Goal: Task Accomplishment & Management: Manage account settings

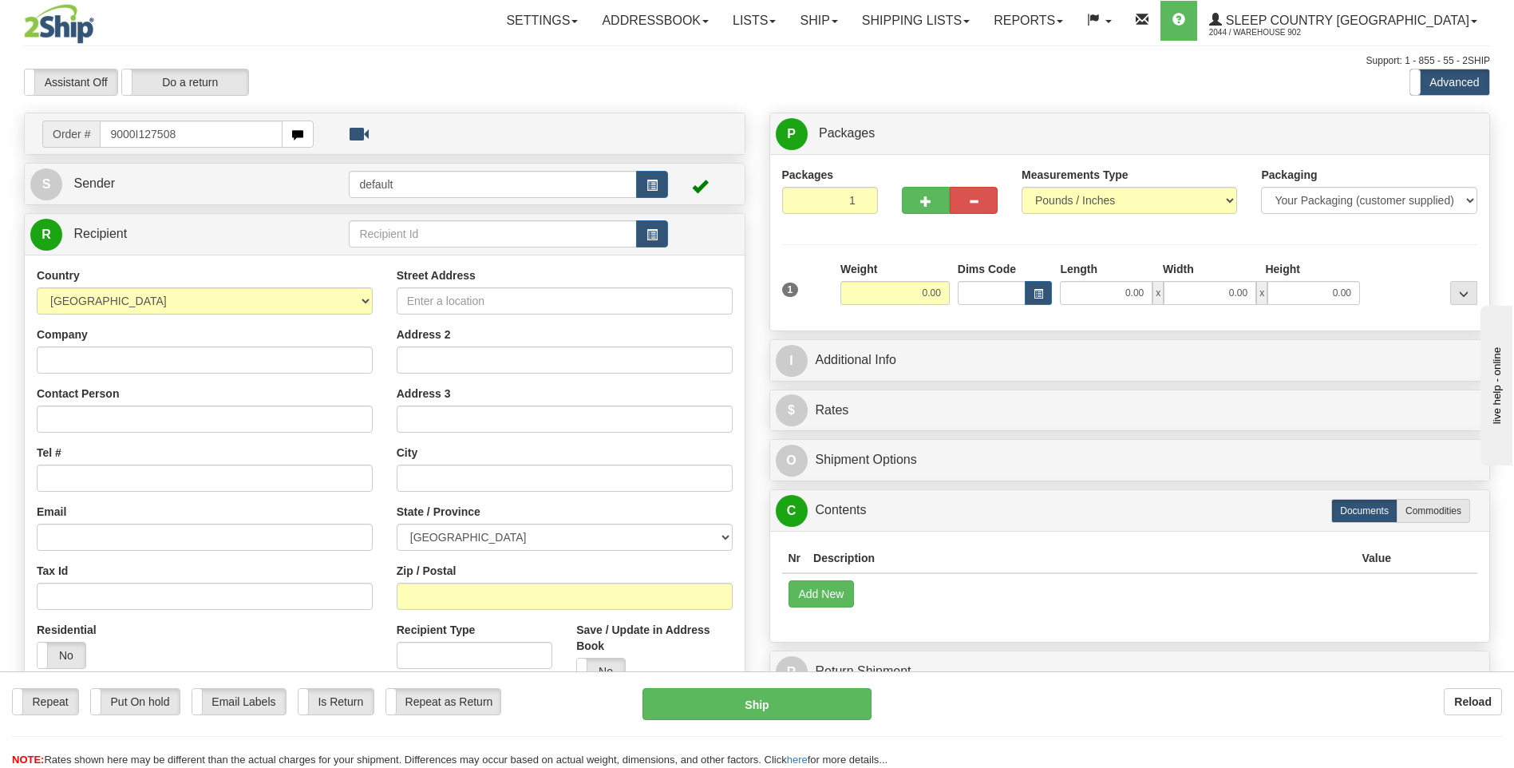
type input "9000I127508"
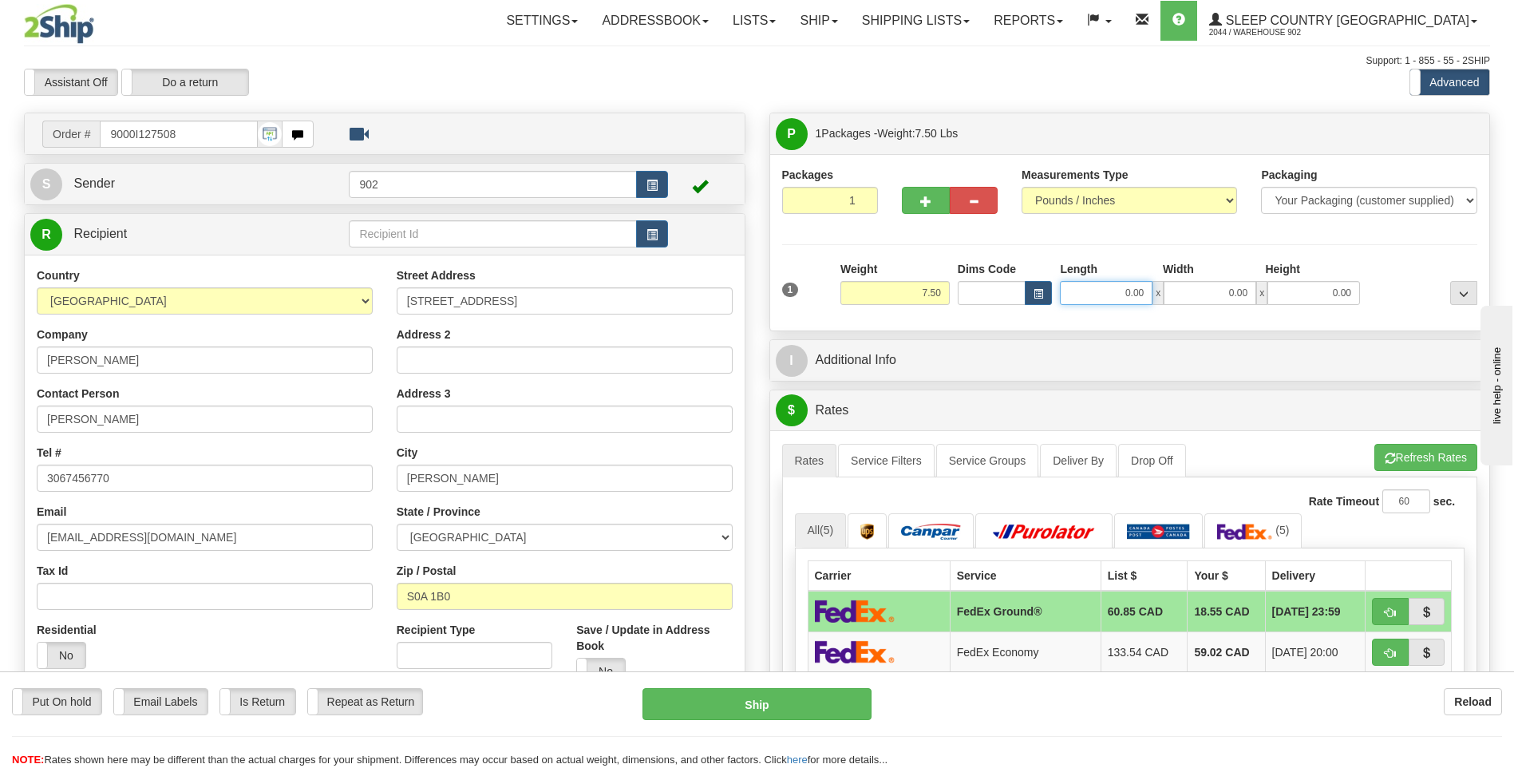
click at [1111, 286] on input "0.00" at bounding box center [1106, 293] width 93 height 24
type input "13.00"
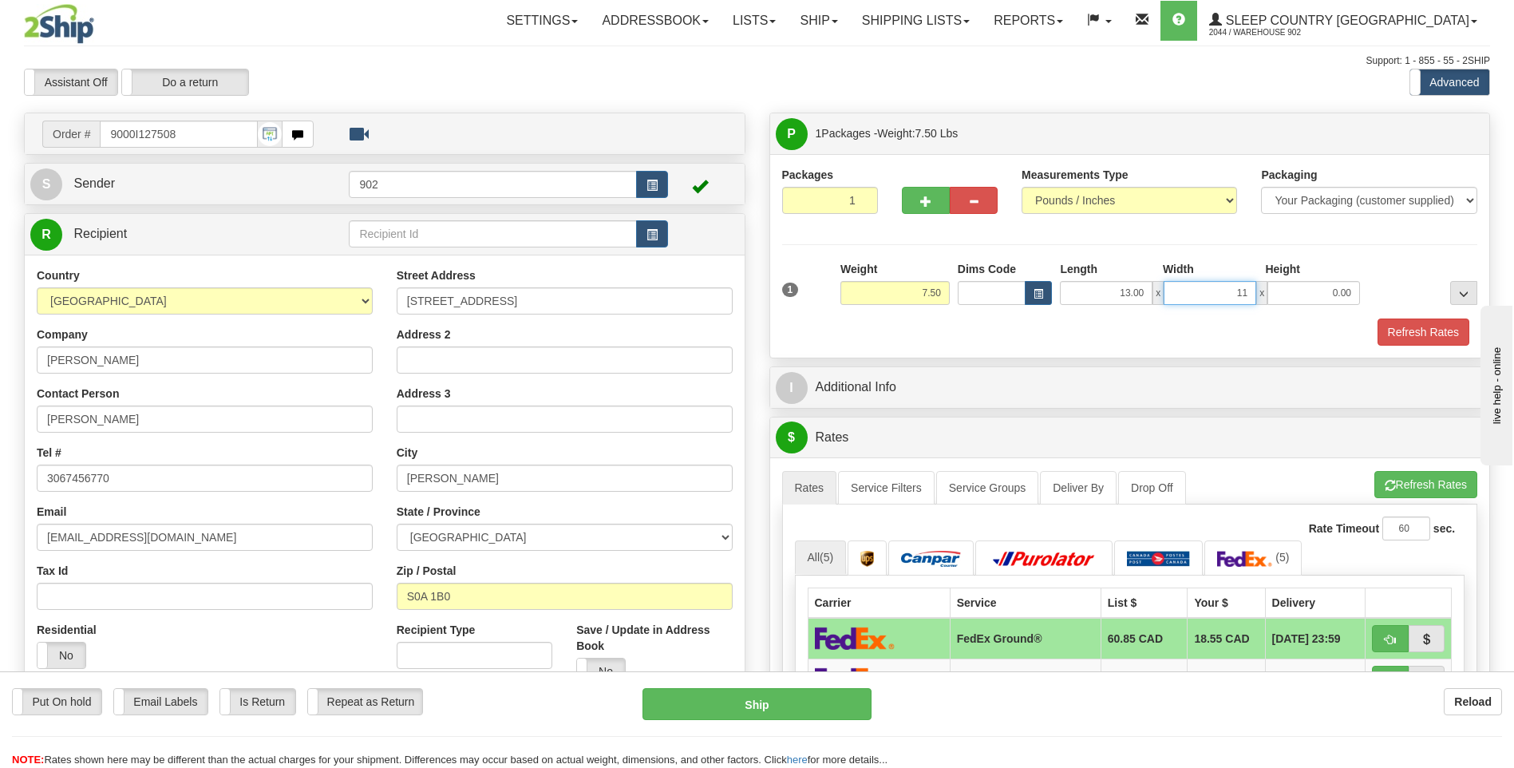
type input "11.00"
type input "4.00"
click at [1428, 331] on button "Refresh Rates" at bounding box center [1423, 331] width 92 height 27
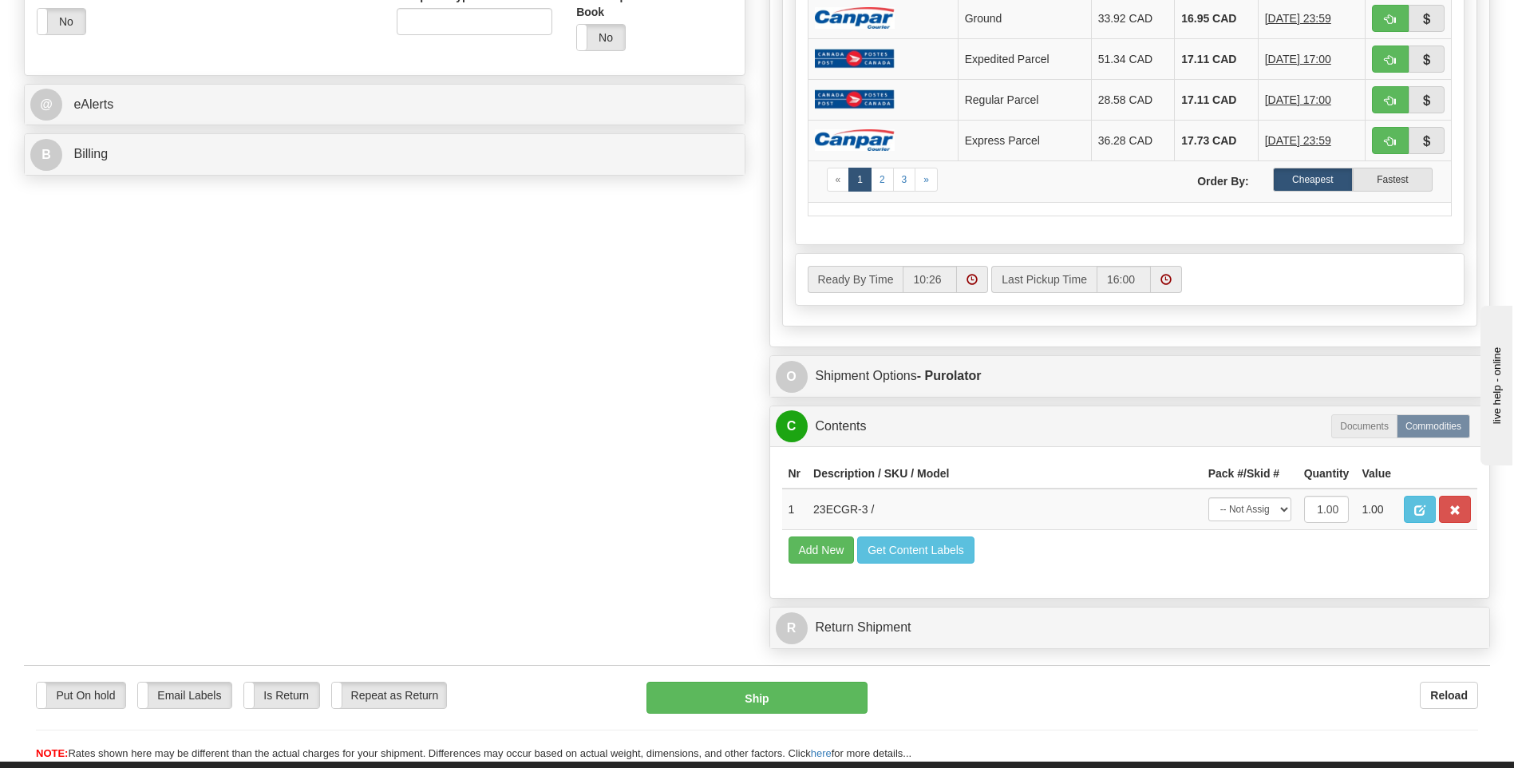
scroll to position [638, 0]
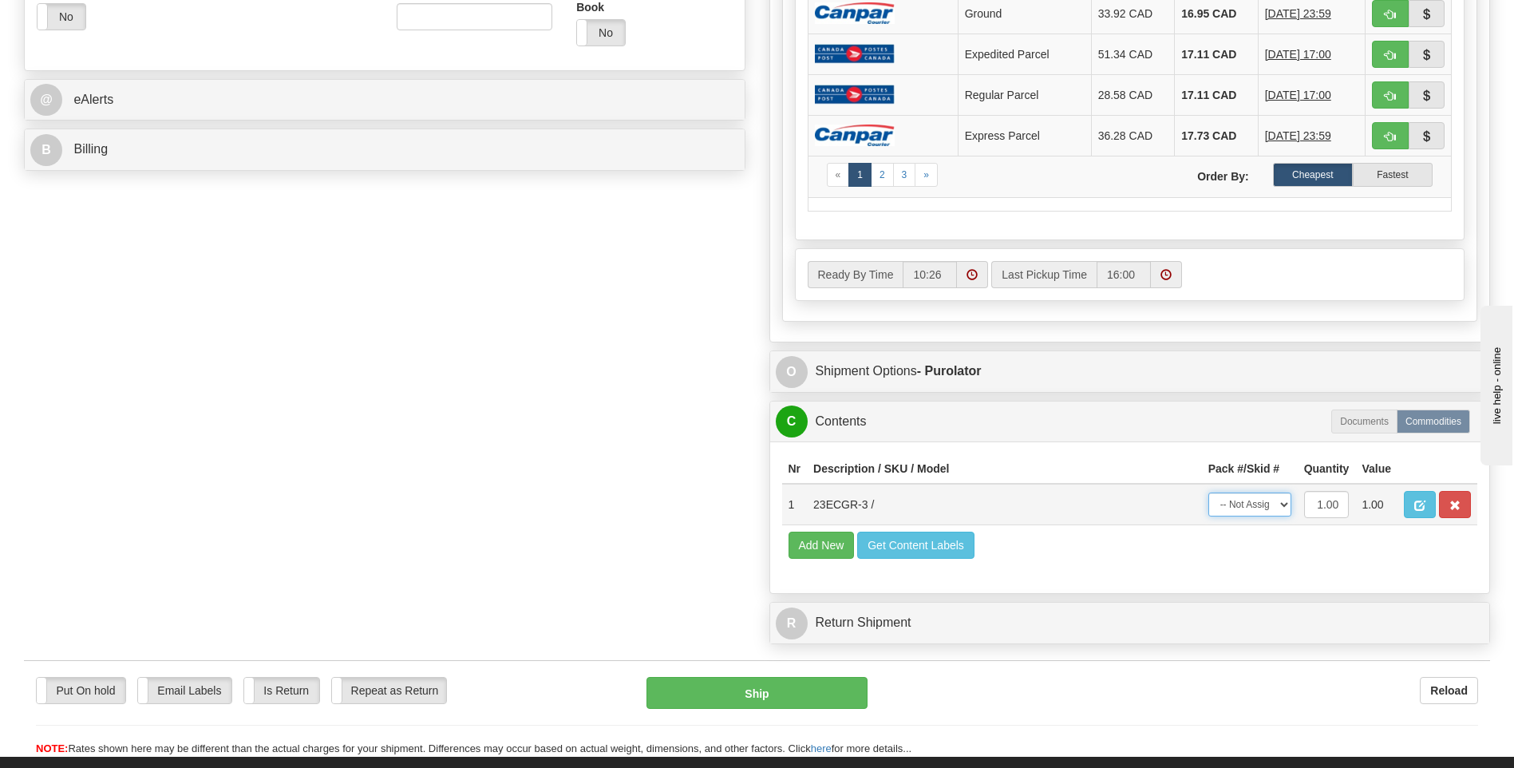
click at [1274, 495] on select "-- Not Assigned -- Package 1" at bounding box center [1249, 504] width 83 height 24
select select "0"
click at [1208, 492] on select "-- Not Assigned -- Package 1" at bounding box center [1249, 504] width 83 height 24
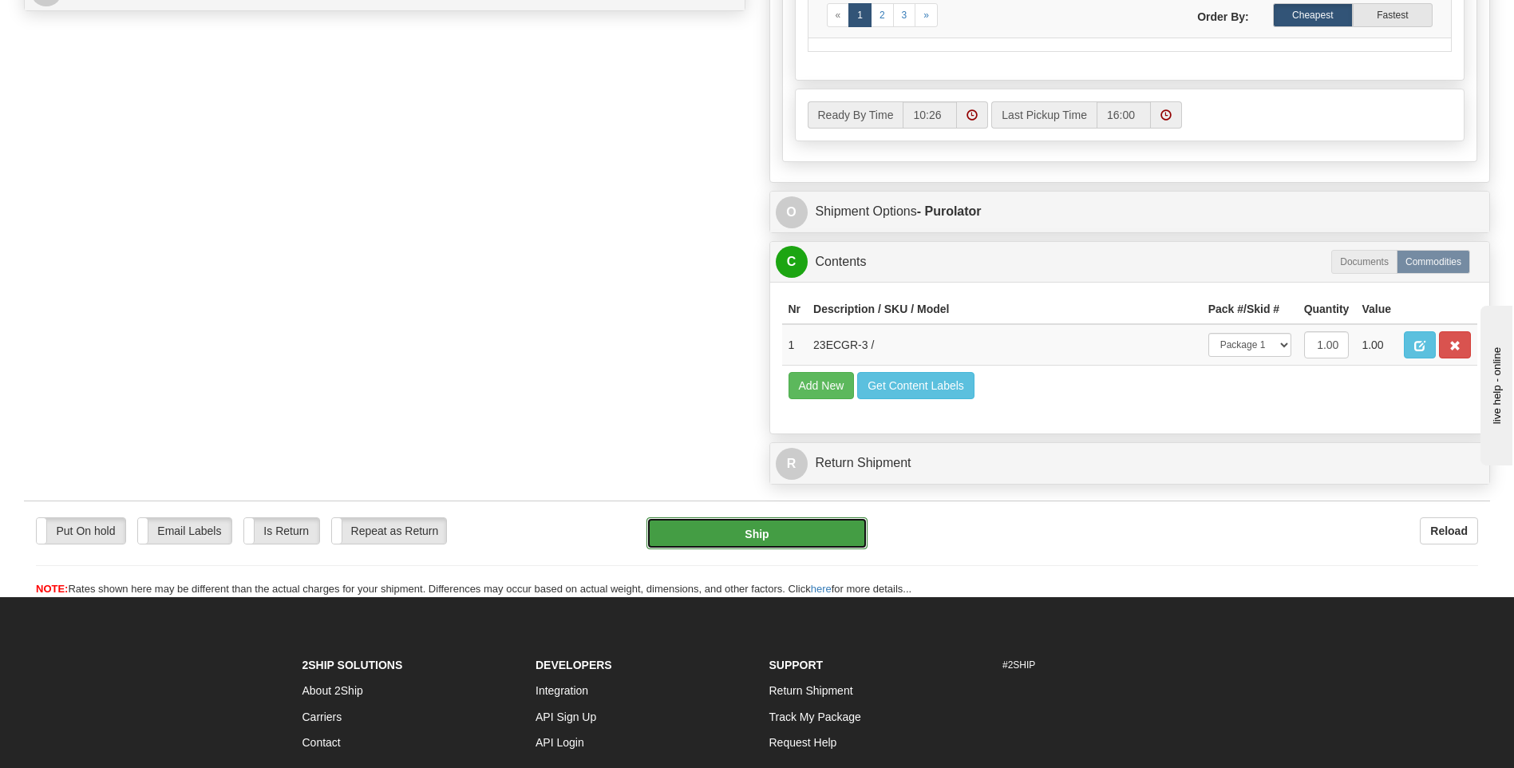
click at [849, 540] on button "Ship" at bounding box center [756, 533] width 220 height 32
type input "260"
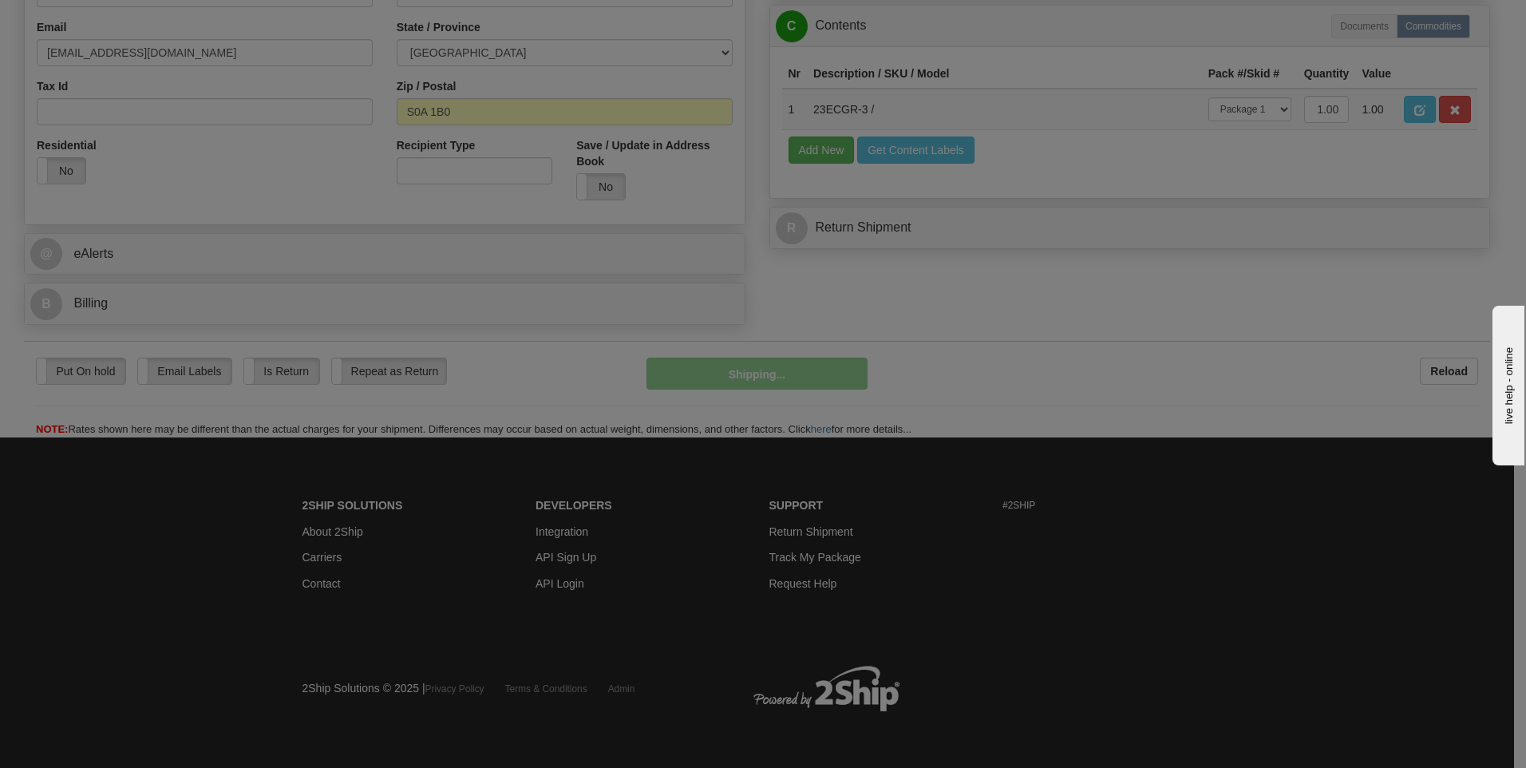
scroll to position [485, 0]
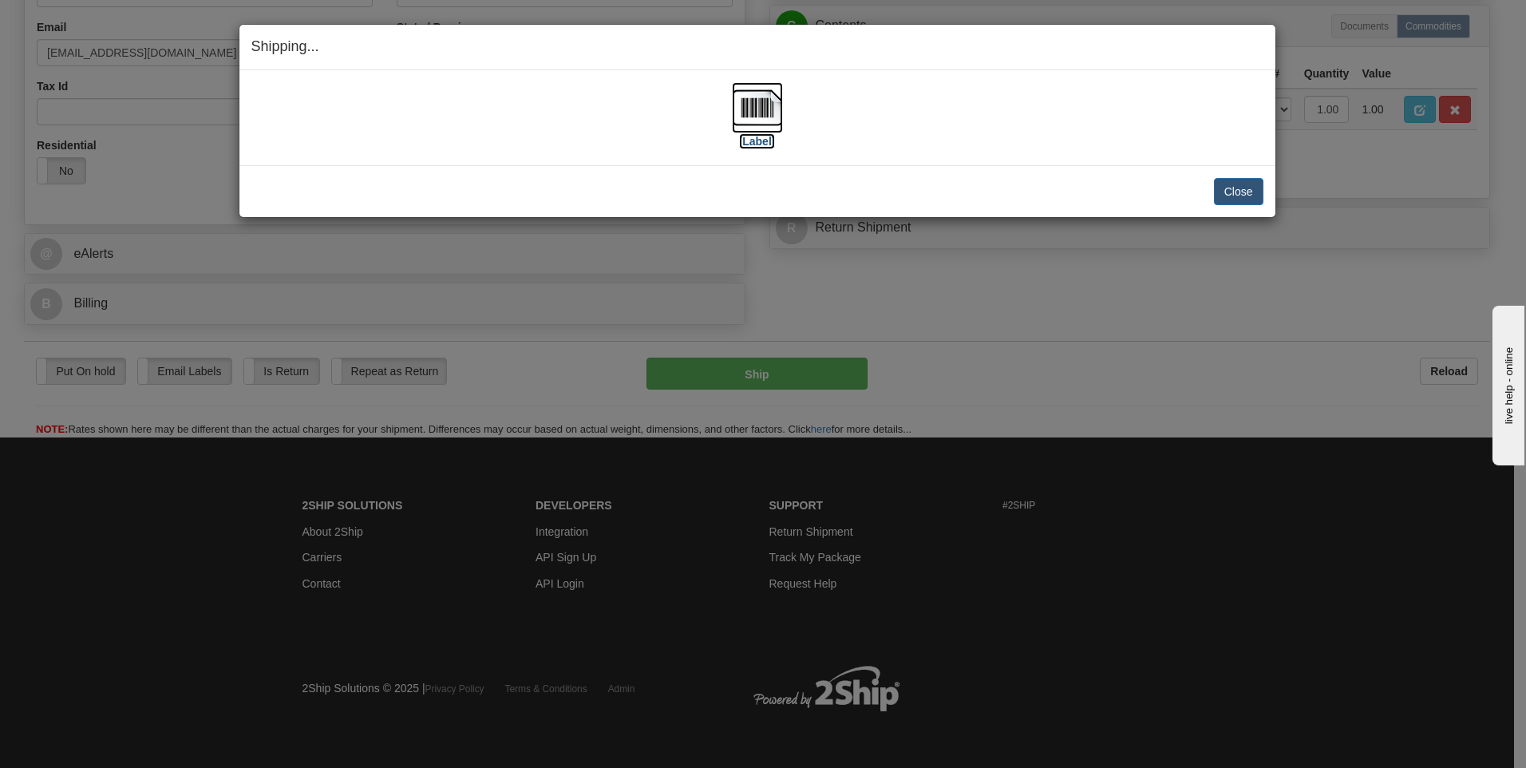
click at [752, 114] on img at bounding box center [757, 107] width 51 height 51
click at [1217, 184] on button "Close" at bounding box center [1238, 191] width 49 height 27
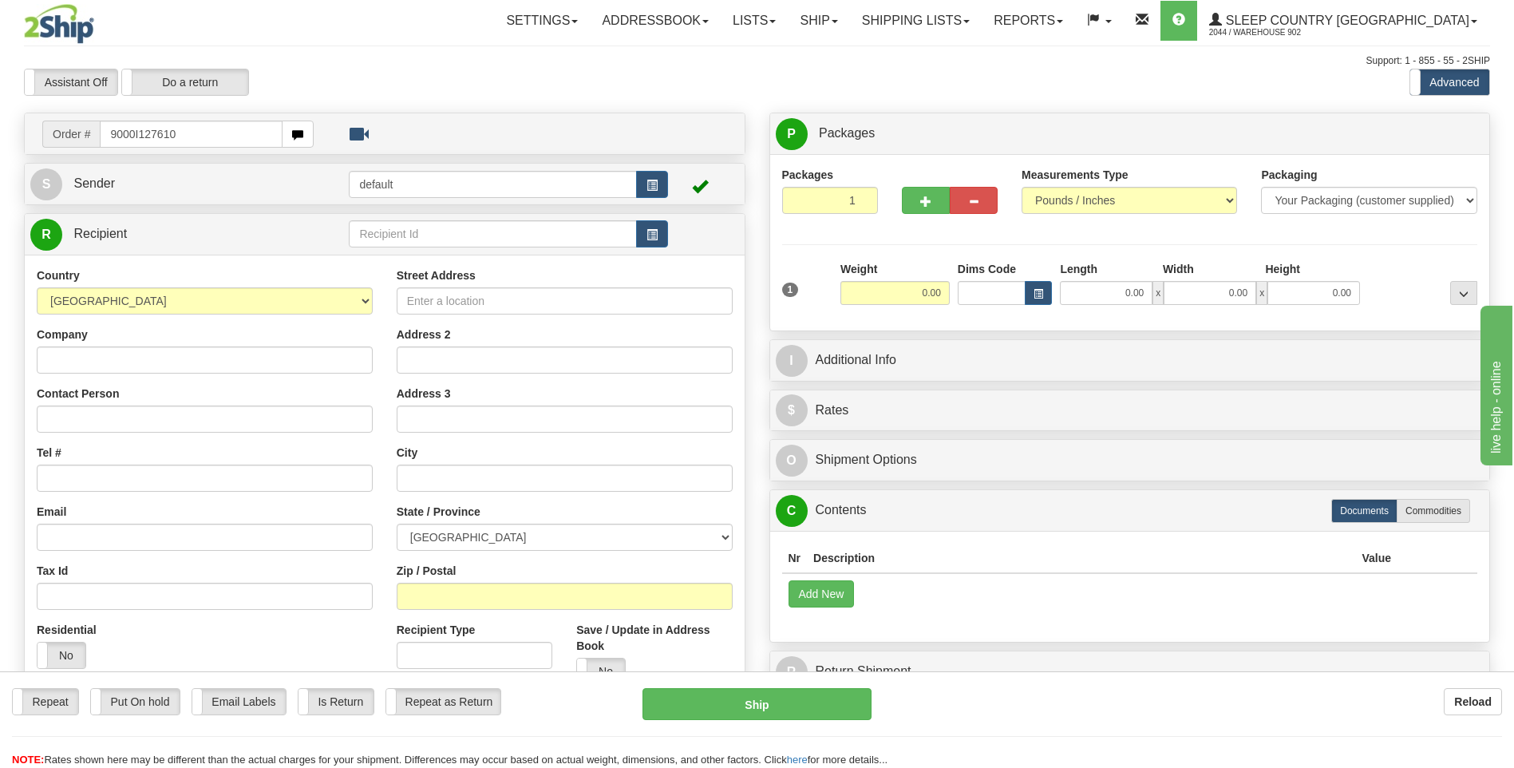
type input "9000I127610"
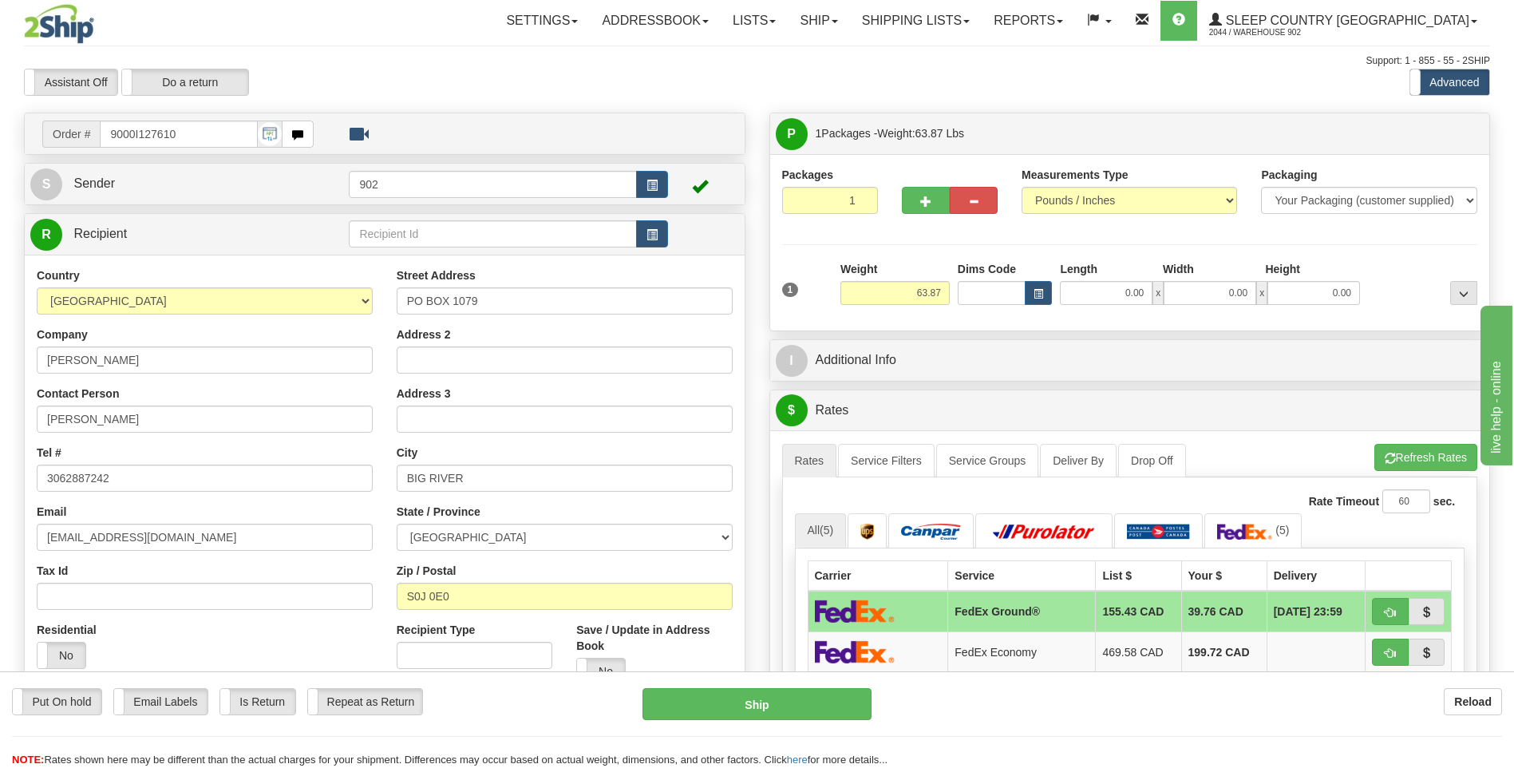
click at [1095, 307] on div "1 Weight 63.87 Dims Code x x" at bounding box center [1130, 289] width 704 height 57
click at [1103, 291] on input "0.00" at bounding box center [1106, 293] width 93 height 24
type input "42.00"
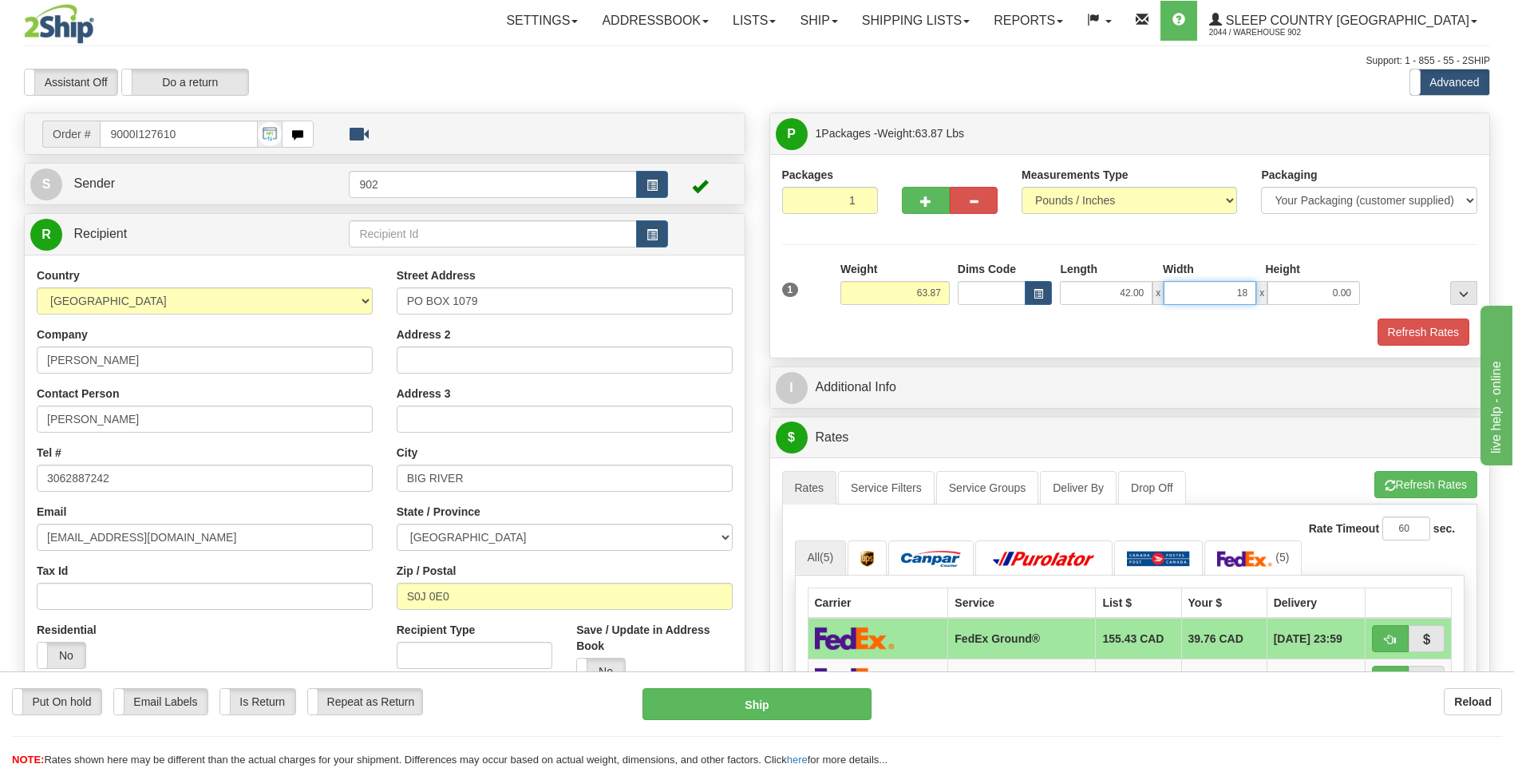
type input "18.00"
click at [1395, 321] on button "Refresh Rates" at bounding box center [1423, 331] width 92 height 27
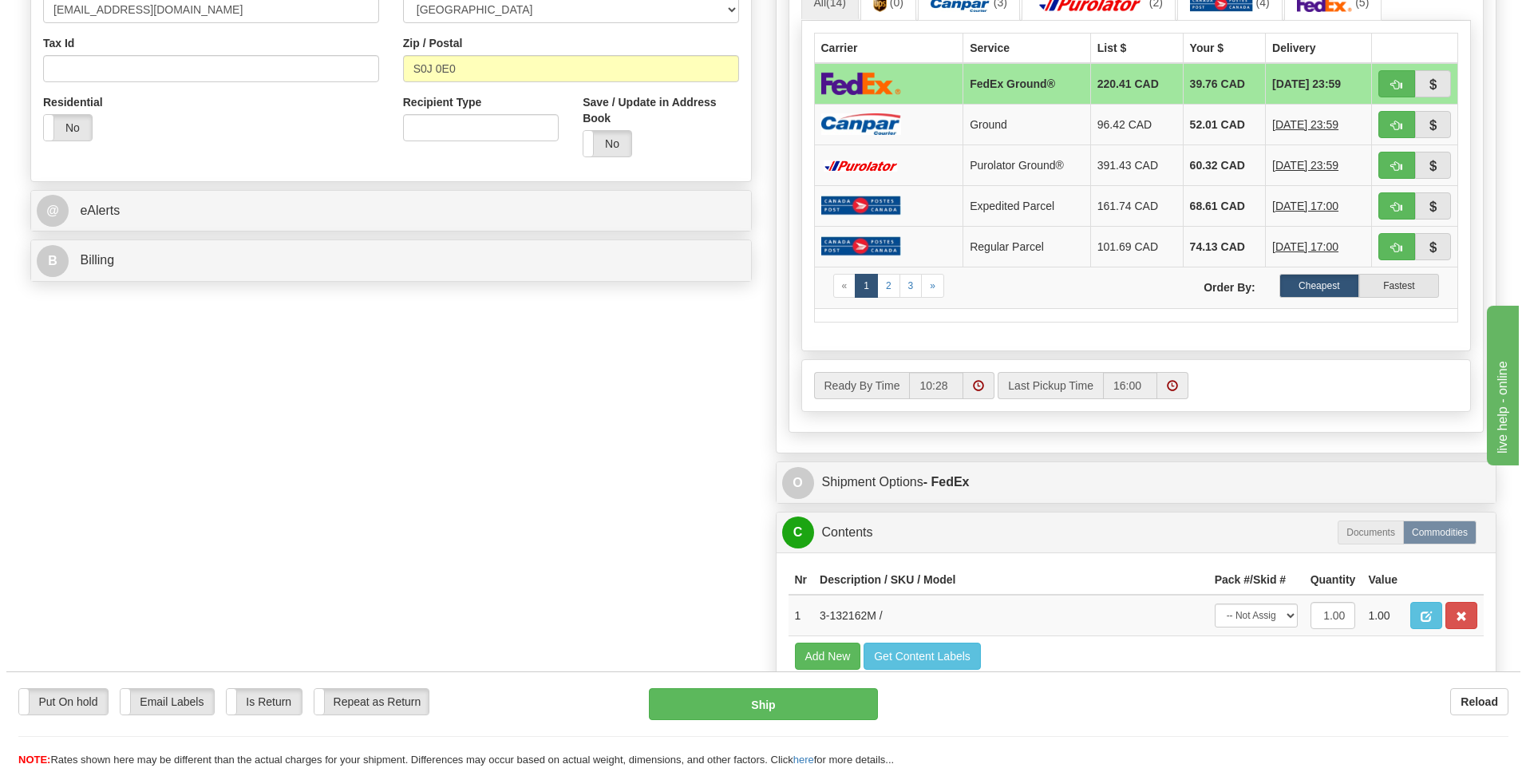
scroll to position [559, 0]
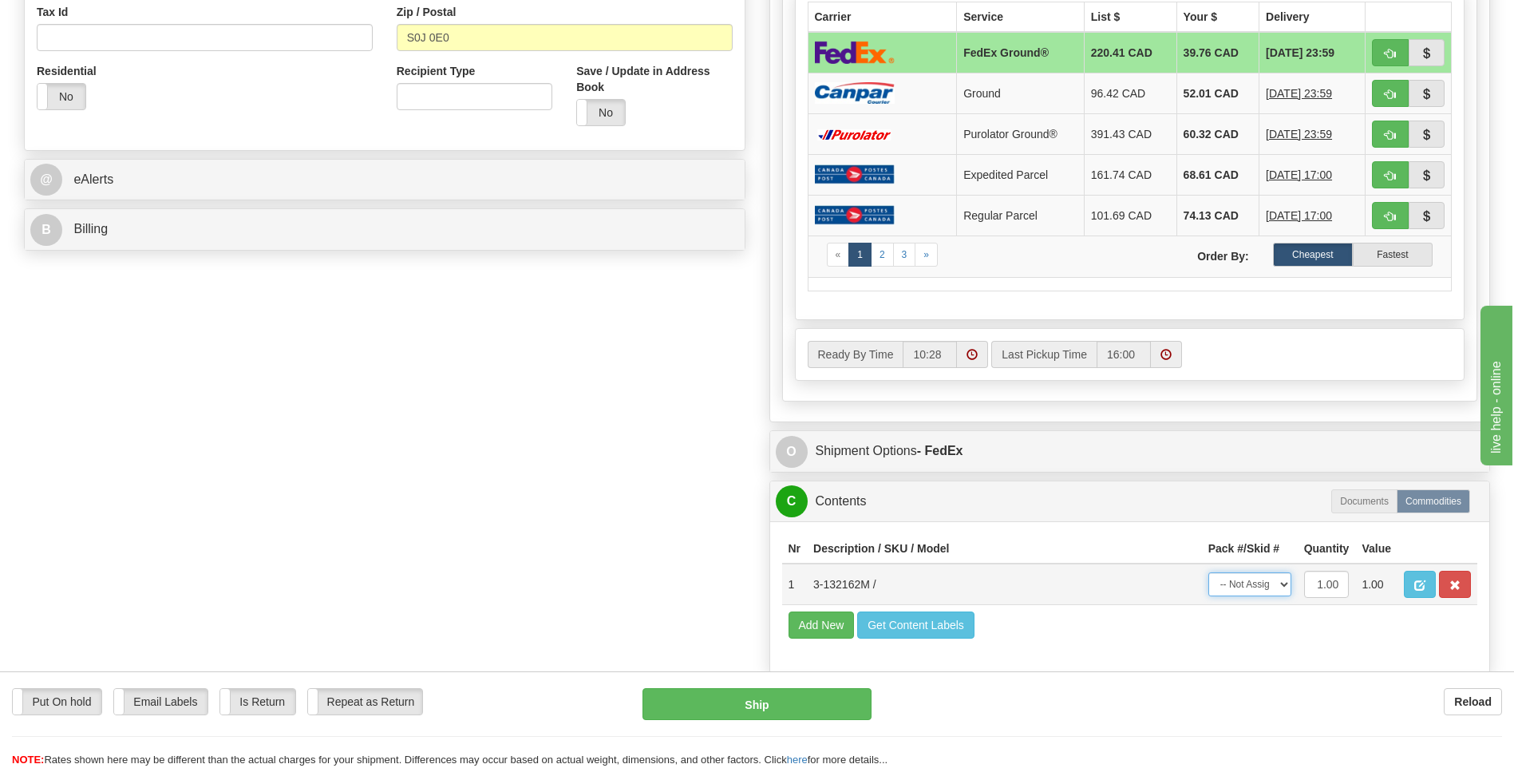
drag, startPoint x: 1265, startPoint y: 580, endPoint x: 1264, endPoint y: 597, distance: 16.8
click at [1265, 580] on select "-- Not Assigned -- Package 1" at bounding box center [1249, 584] width 83 height 24
select select "0"
click at [1208, 572] on select "-- Not Assigned -- Package 1" at bounding box center [1249, 584] width 83 height 24
click at [847, 698] on button "Ship" at bounding box center [756, 704] width 228 height 32
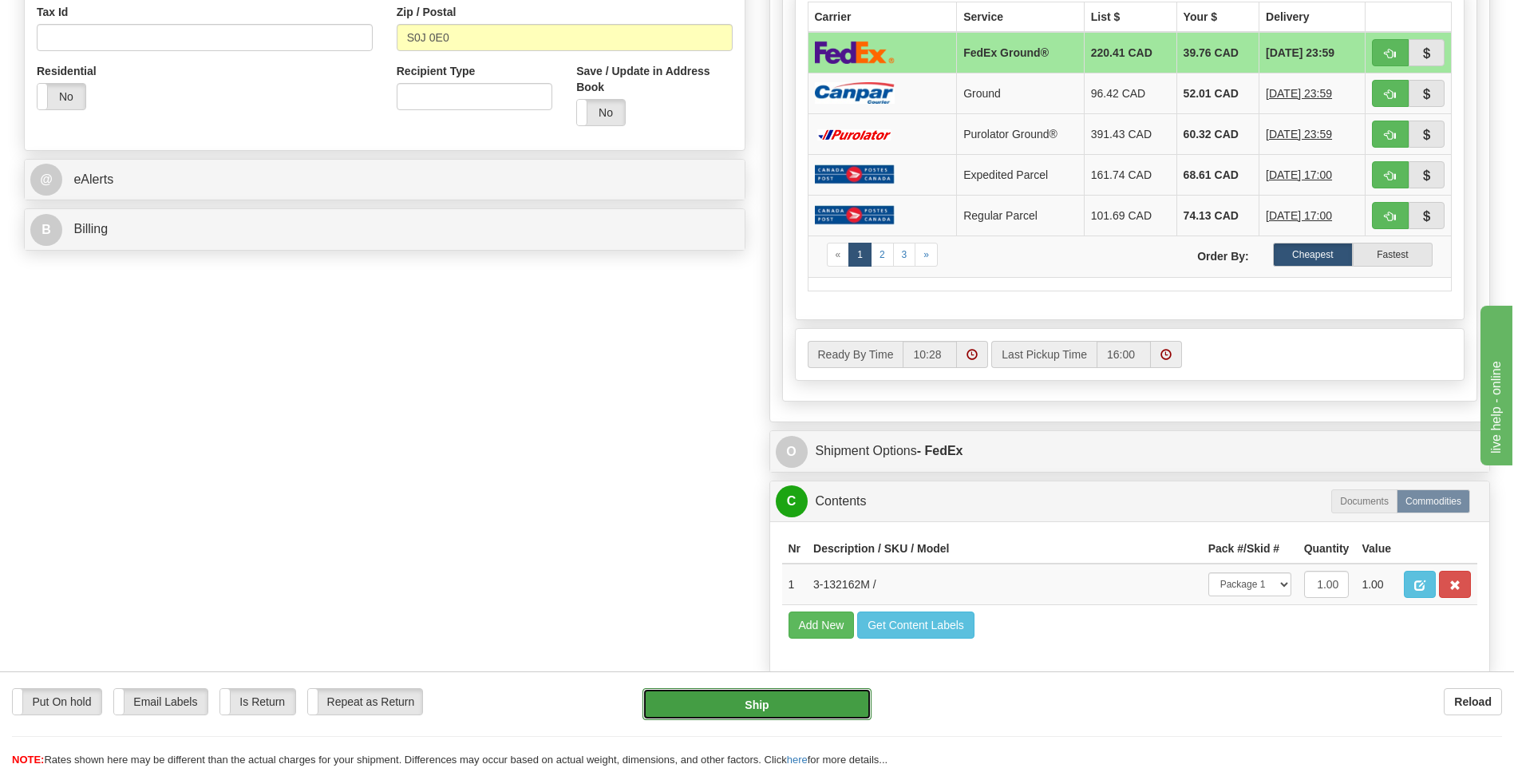
type input "92"
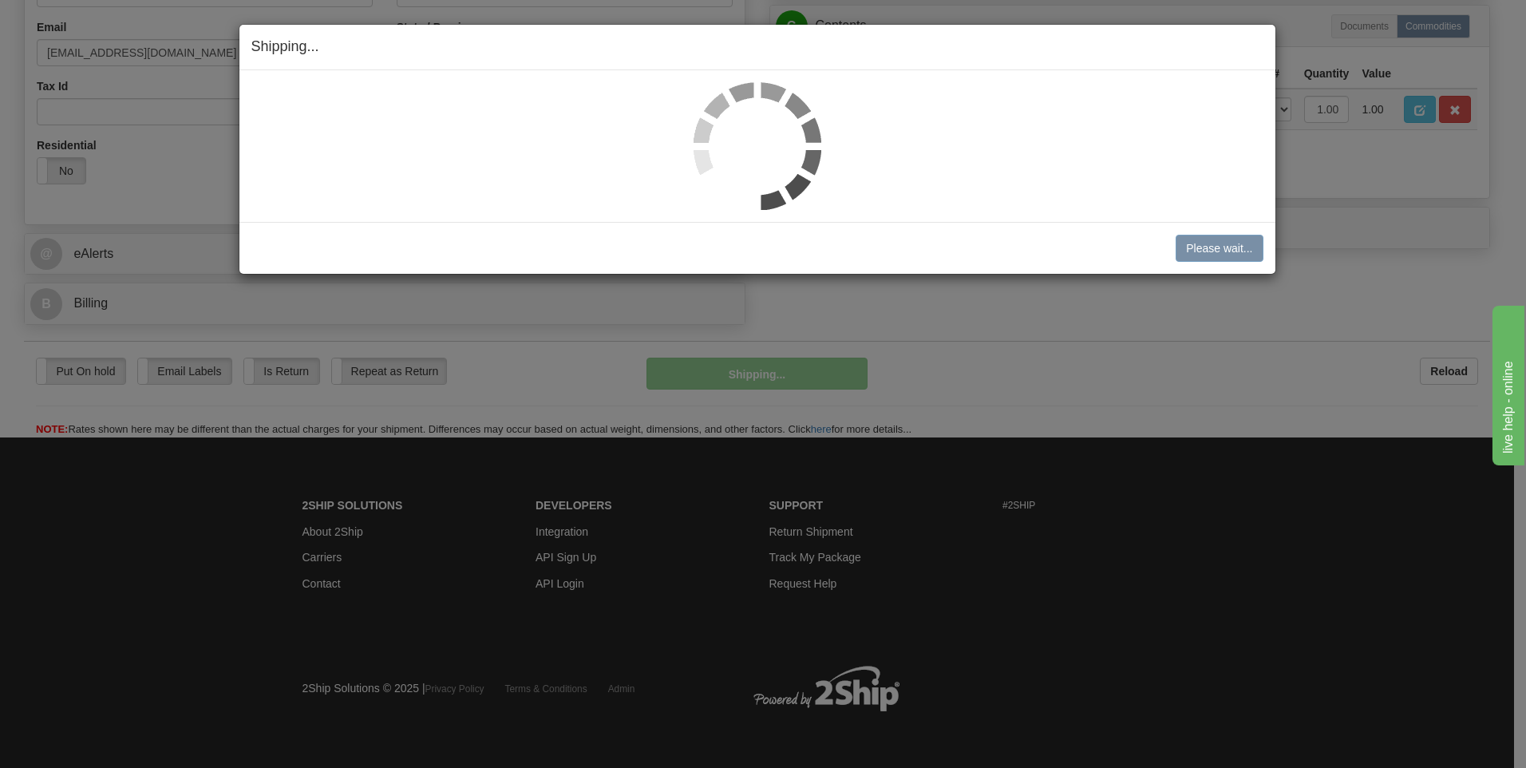
scroll to position [485, 0]
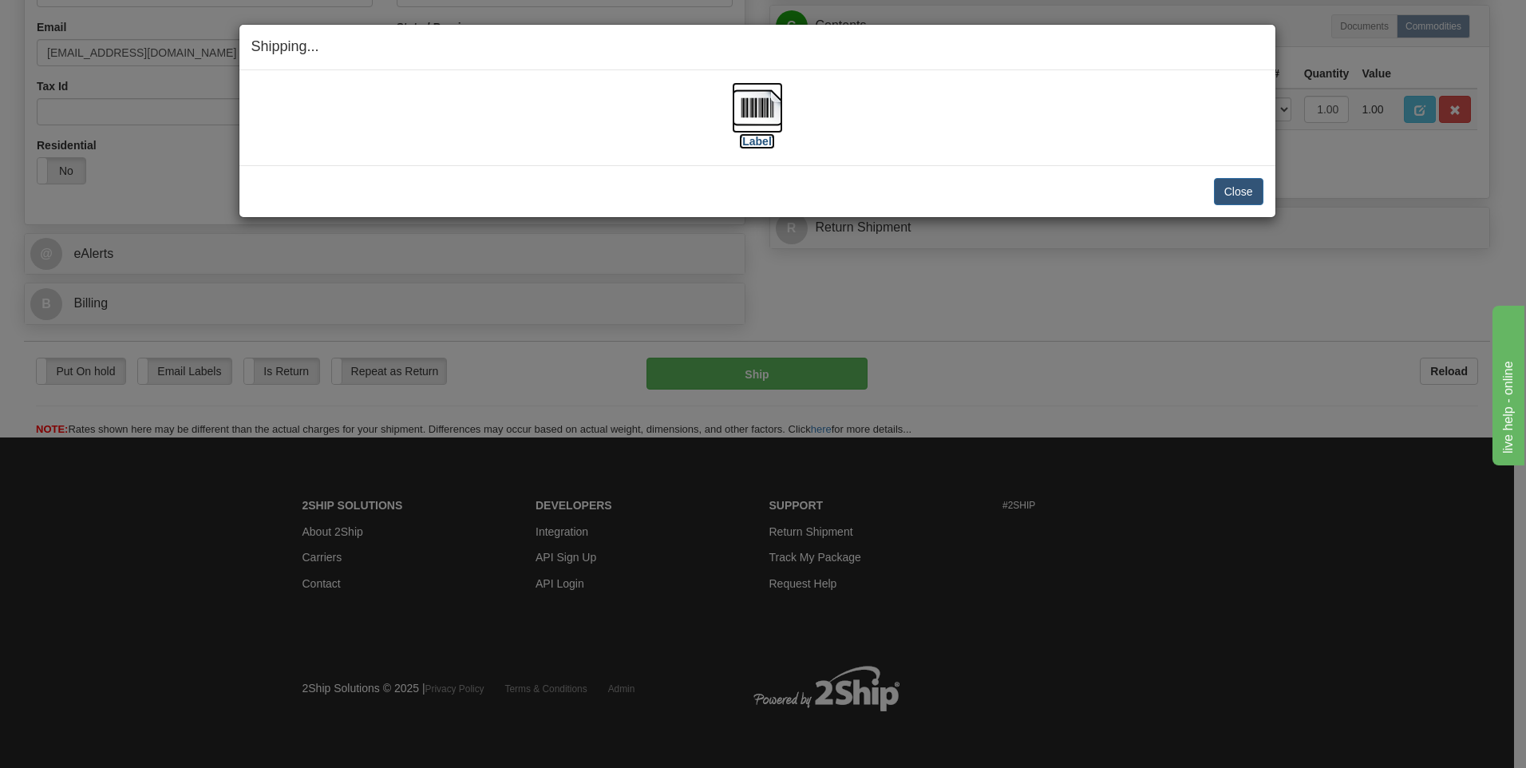
click at [764, 120] on img at bounding box center [757, 107] width 51 height 51
click at [1239, 187] on button "Close" at bounding box center [1238, 191] width 49 height 27
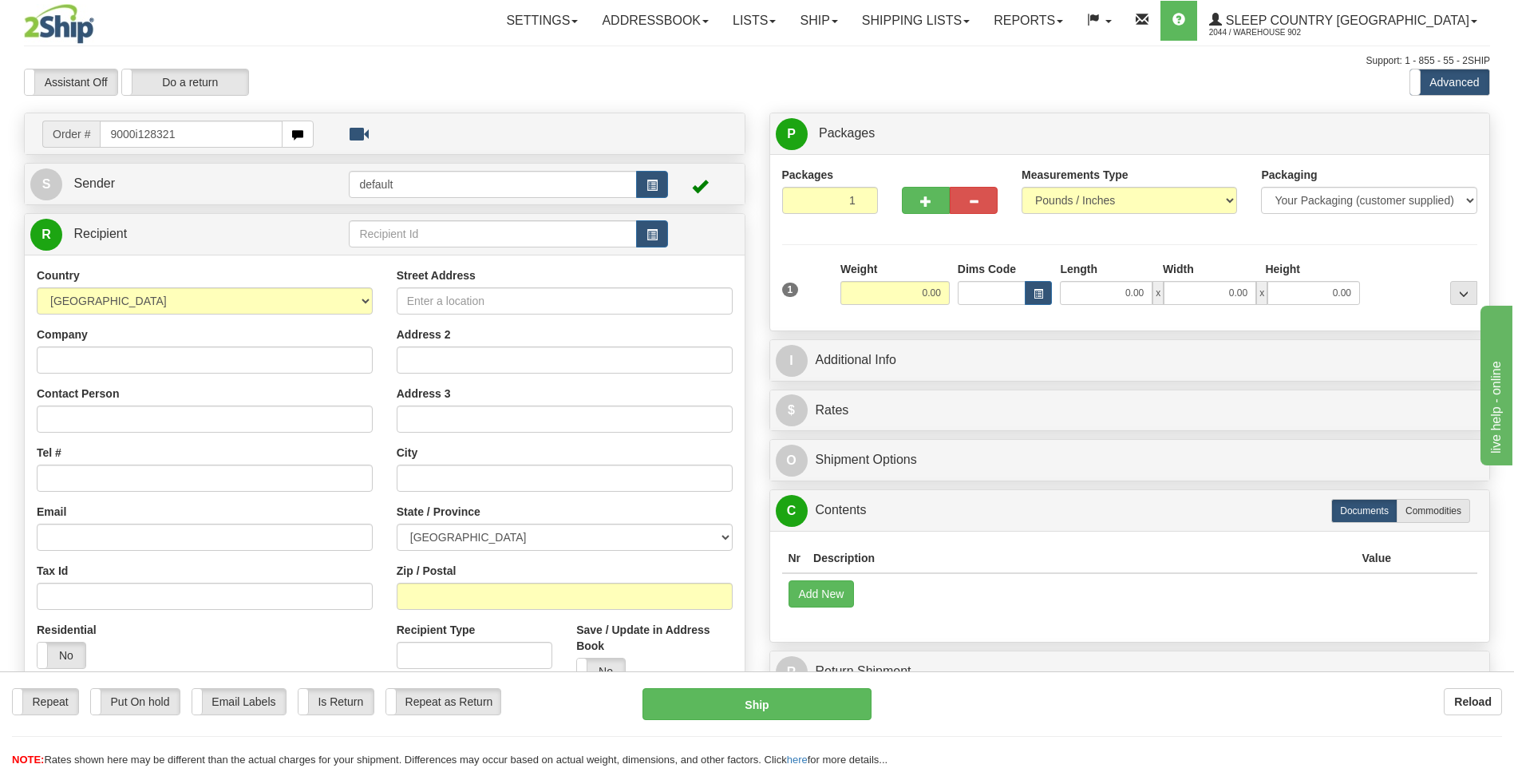
type input "9000i128321"
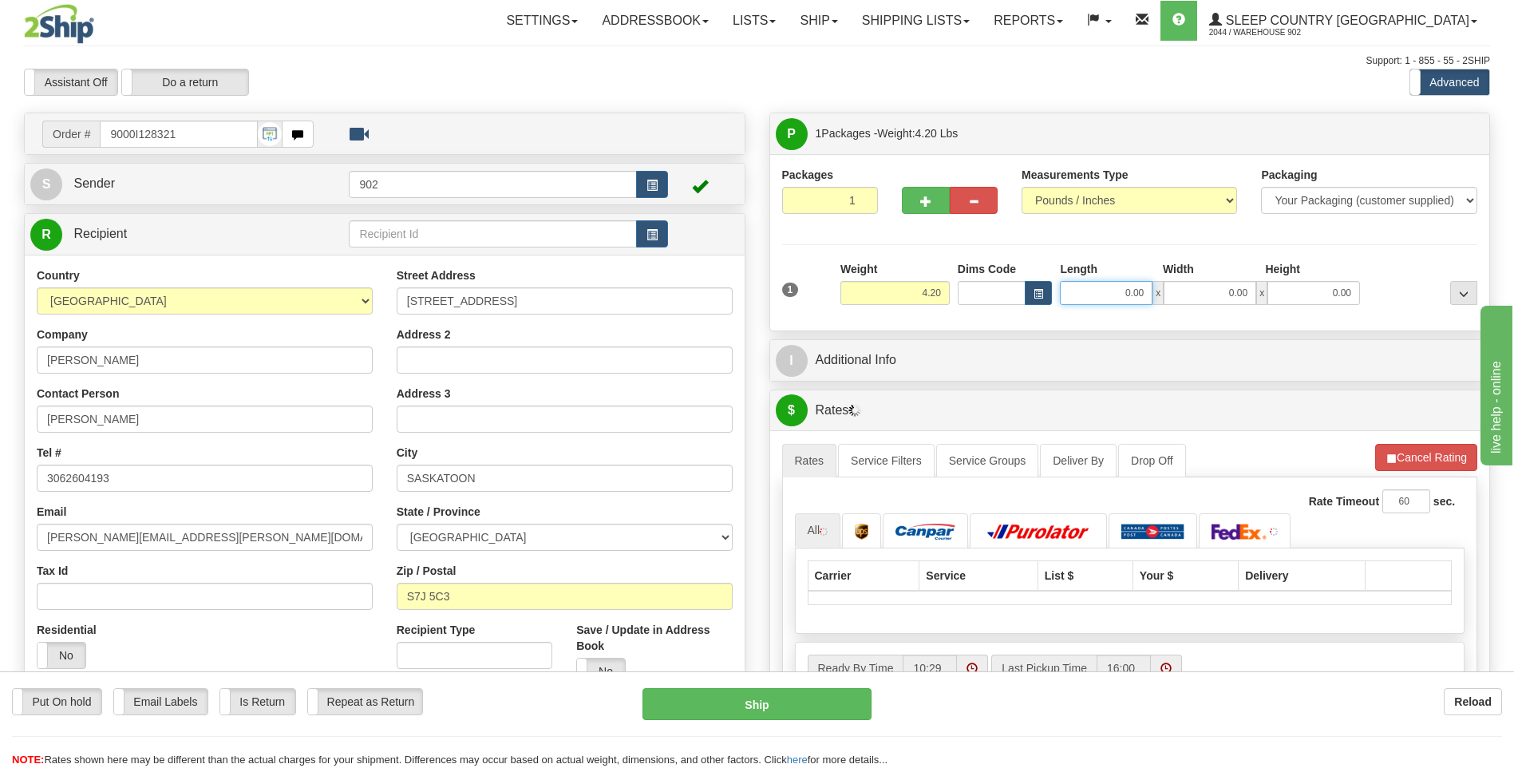
drag, startPoint x: 1099, startPoint y: 286, endPoint x: 1360, endPoint y: 273, distance: 260.5
click at [1360, 273] on div "Length Width Height 0.00 x 0.00 x 0.00" at bounding box center [1210, 283] width 308 height 44
type input "18.00"
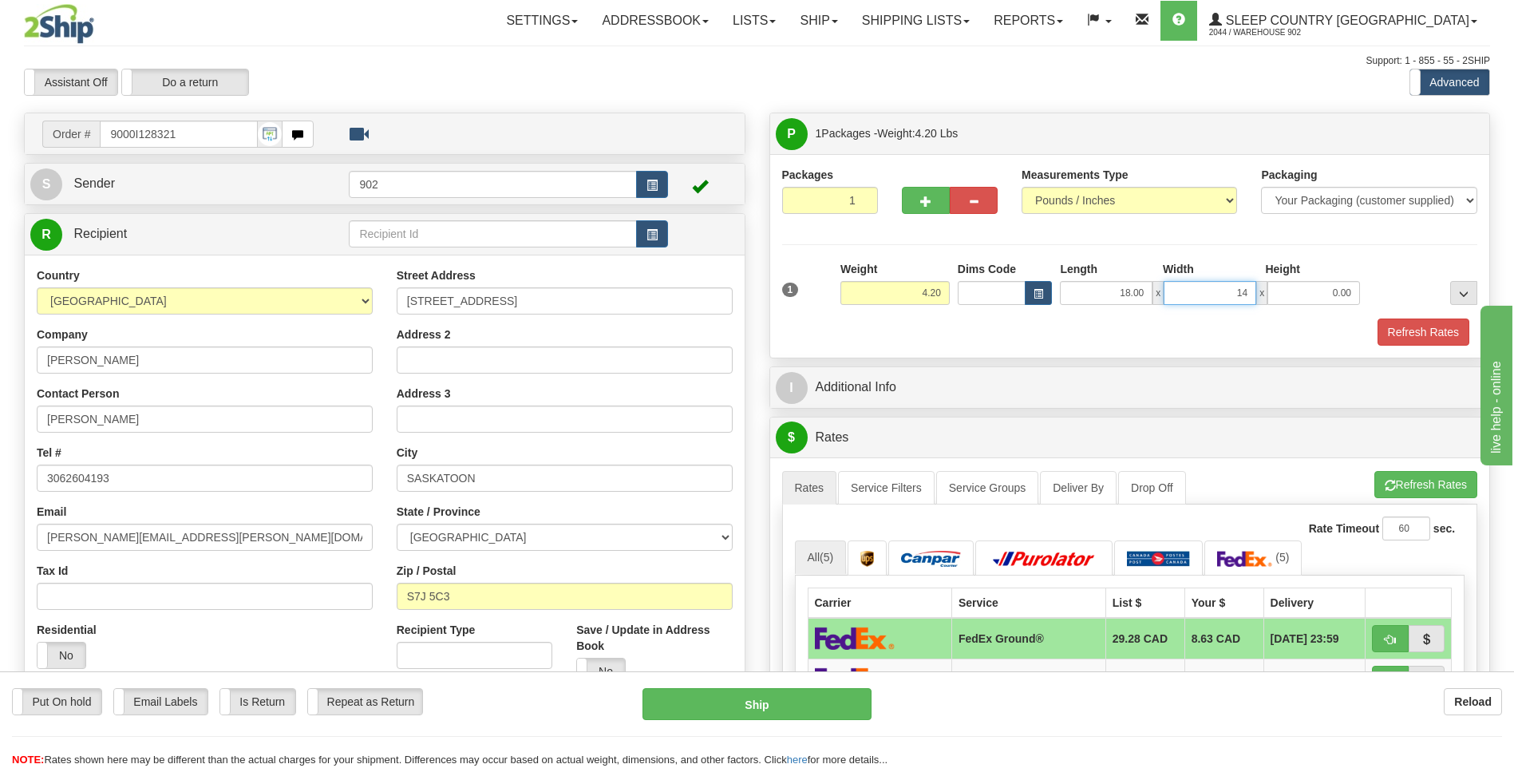
type input "14.00"
type input "7.00"
click at [1451, 338] on button "Refresh Rates" at bounding box center [1423, 331] width 92 height 27
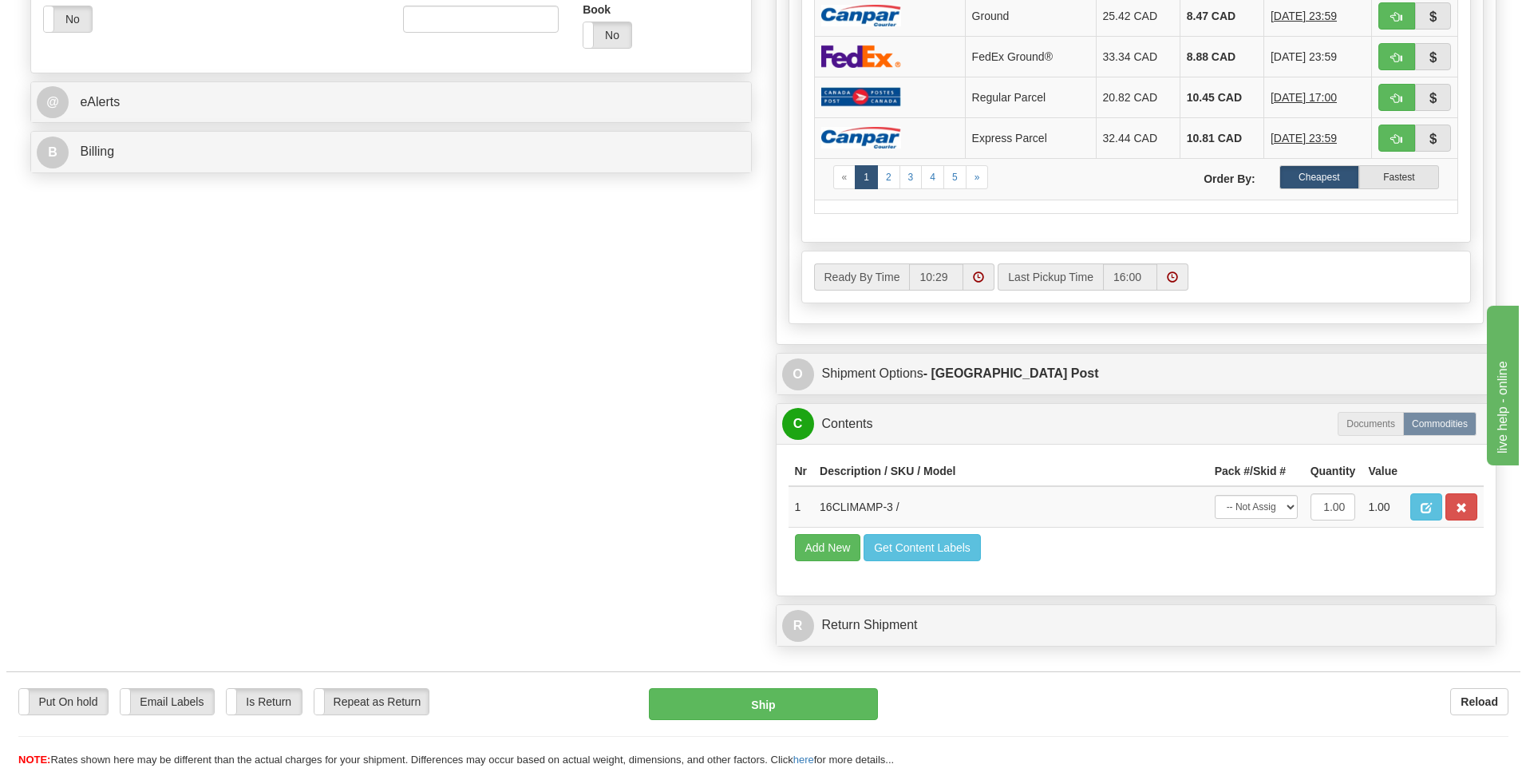
scroll to position [638, 0]
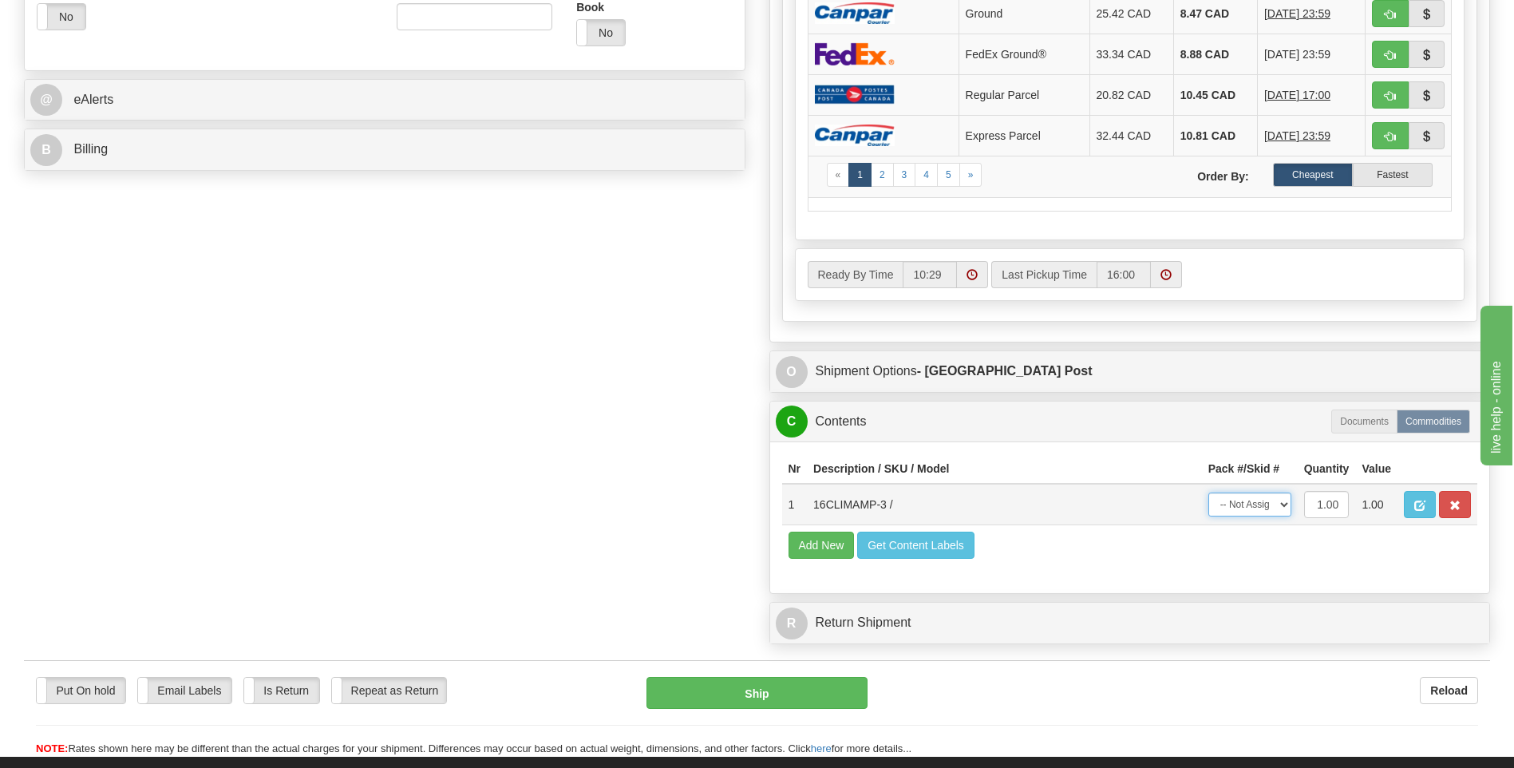
click at [1241, 510] on select "-- Not Assigned -- Package 1" at bounding box center [1249, 504] width 83 height 24
select select "0"
click at [1208, 492] on select "-- Not Assigned -- Package 1" at bounding box center [1249, 504] width 83 height 24
click at [756, 697] on button "Ship" at bounding box center [756, 693] width 220 height 32
type input "DOM.EP"
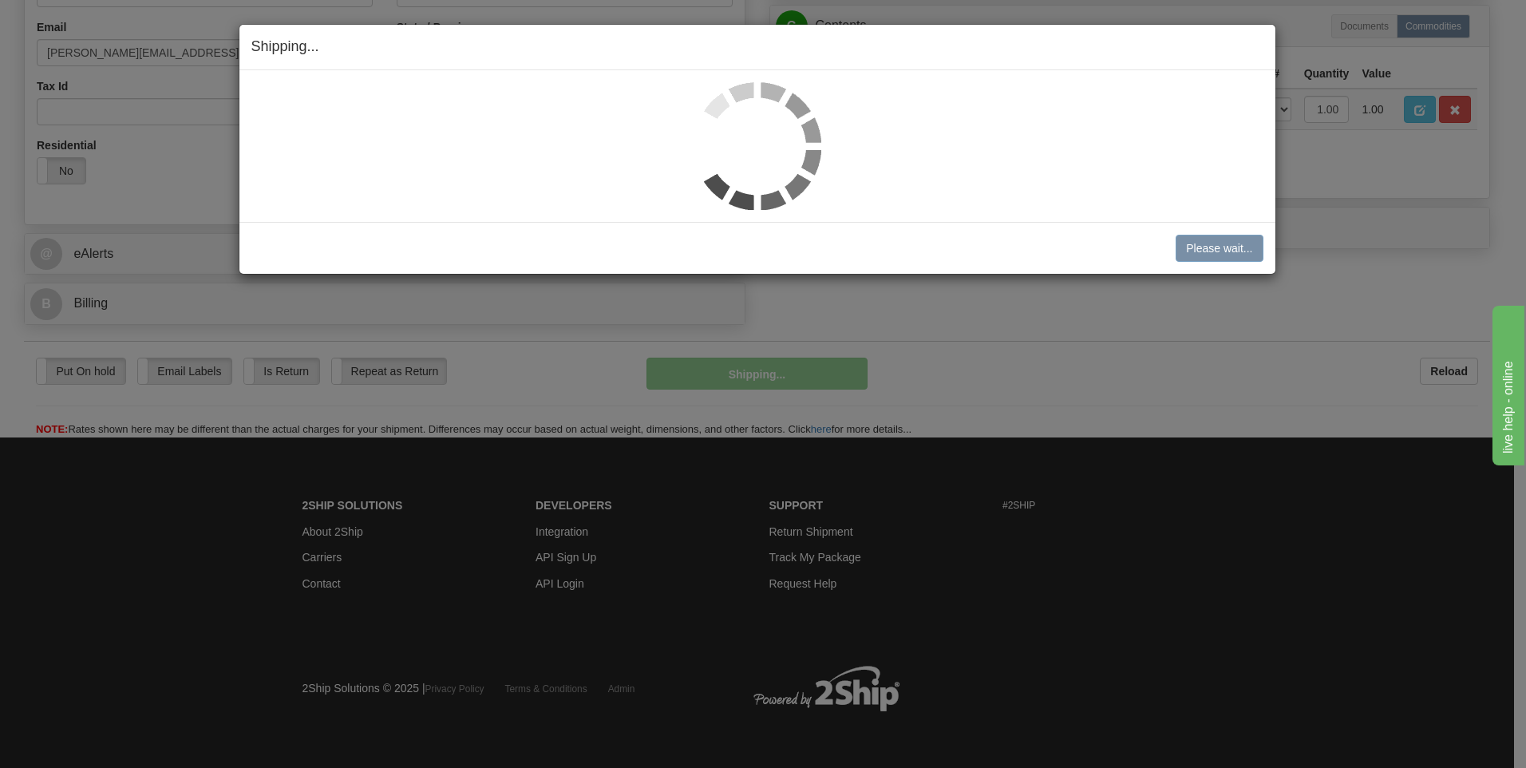
scroll to position [485, 0]
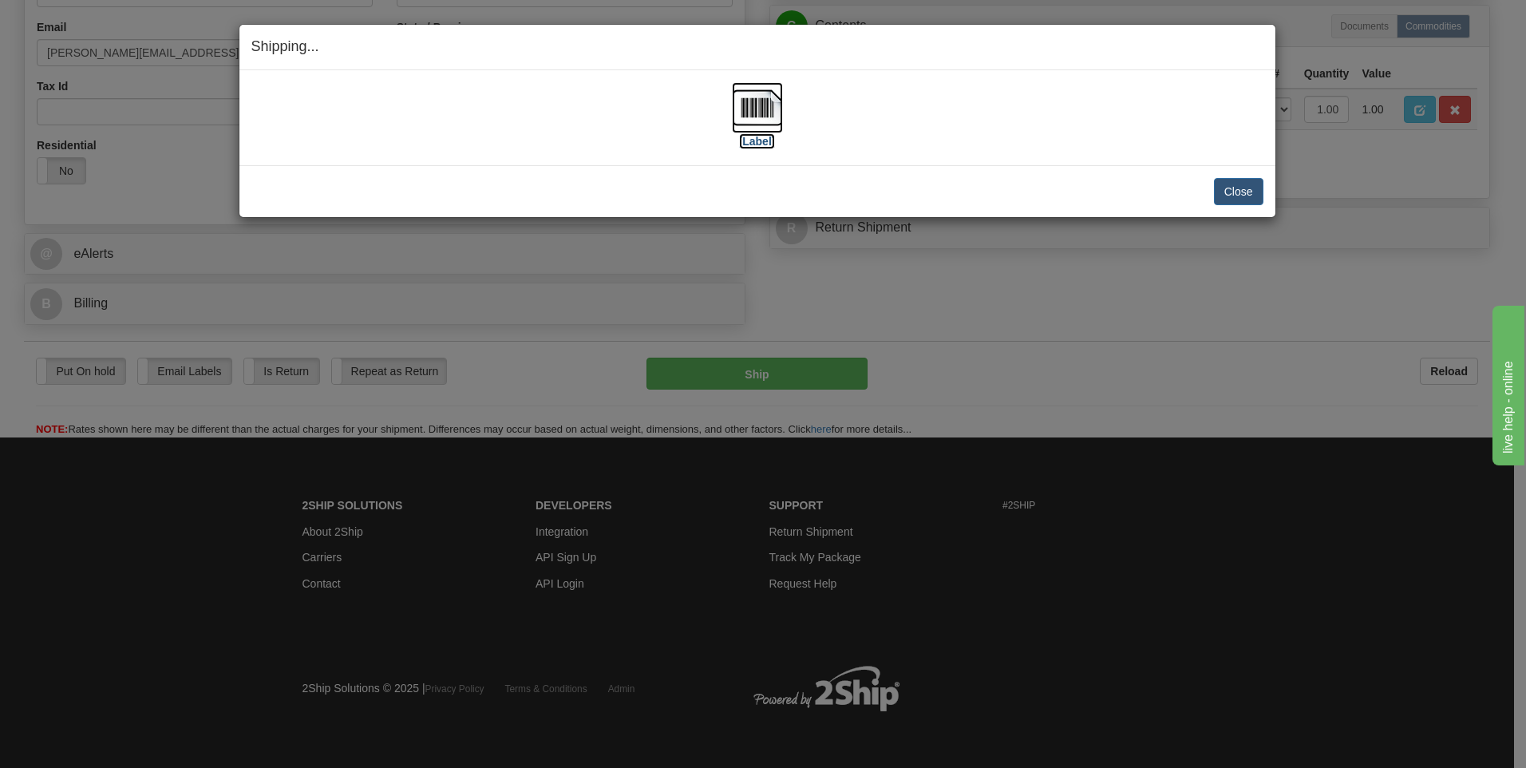
click at [779, 119] on img at bounding box center [757, 107] width 51 height 51
click at [1233, 194] on button "Close" at bounding box center [1238, 191] width 49 height 27
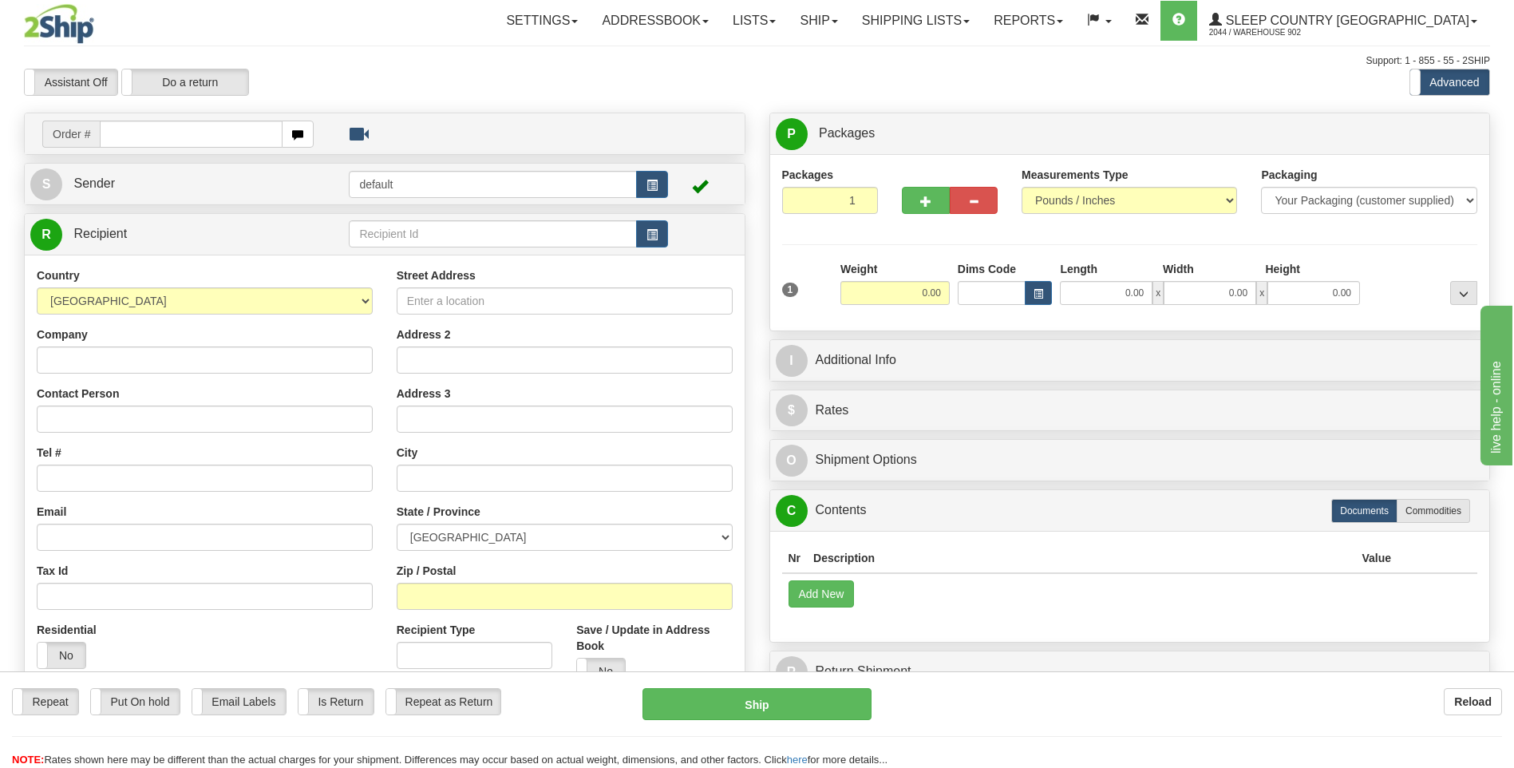
click at [960, 49] on div "Toggle navigation Settings Shipping Preferences Fields Preferences New" at bounding box center [757, 449] width 1514 height 898
click at [959, 32] on link "Shipping lists" at bounding box center [916, 21] width 132 height 40
click at [965, 77] on span "Search Shipment History" at bounding box center [903, 76] width 124 height 13
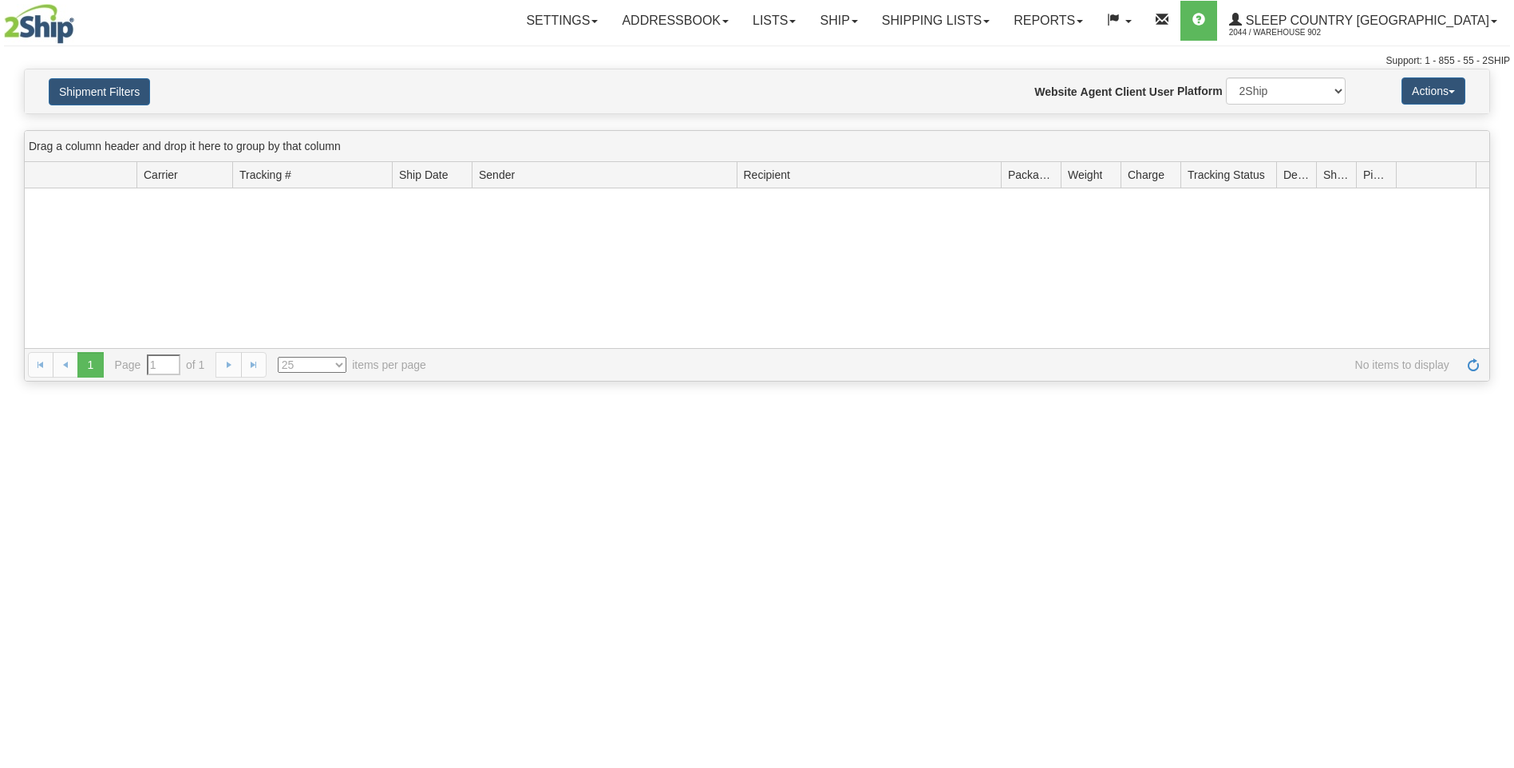
type input "From [DATE] To [DATE]"
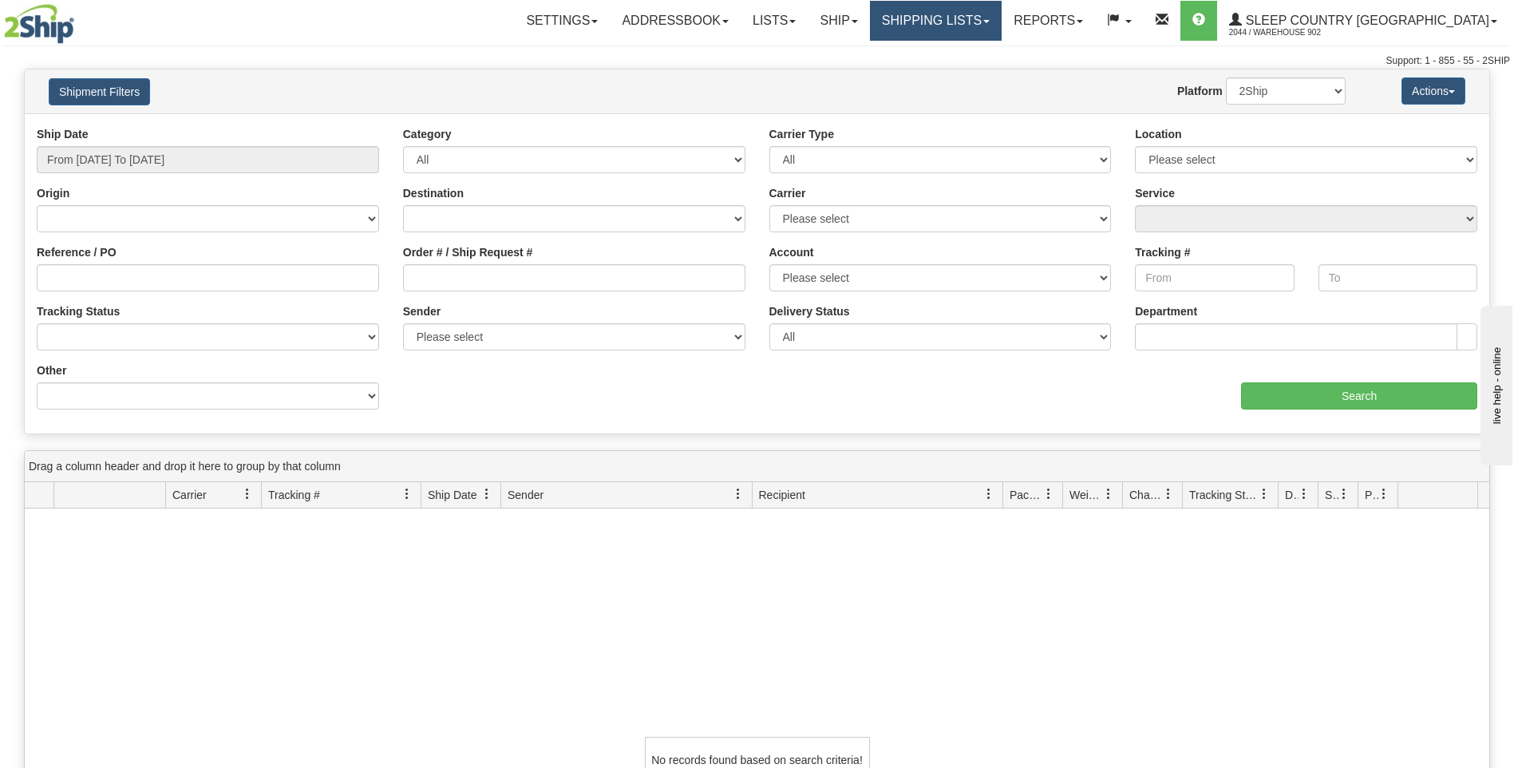
click at [962, 12] on link "Shipping lists" at bounding box center [936, 21] width 132 height 40
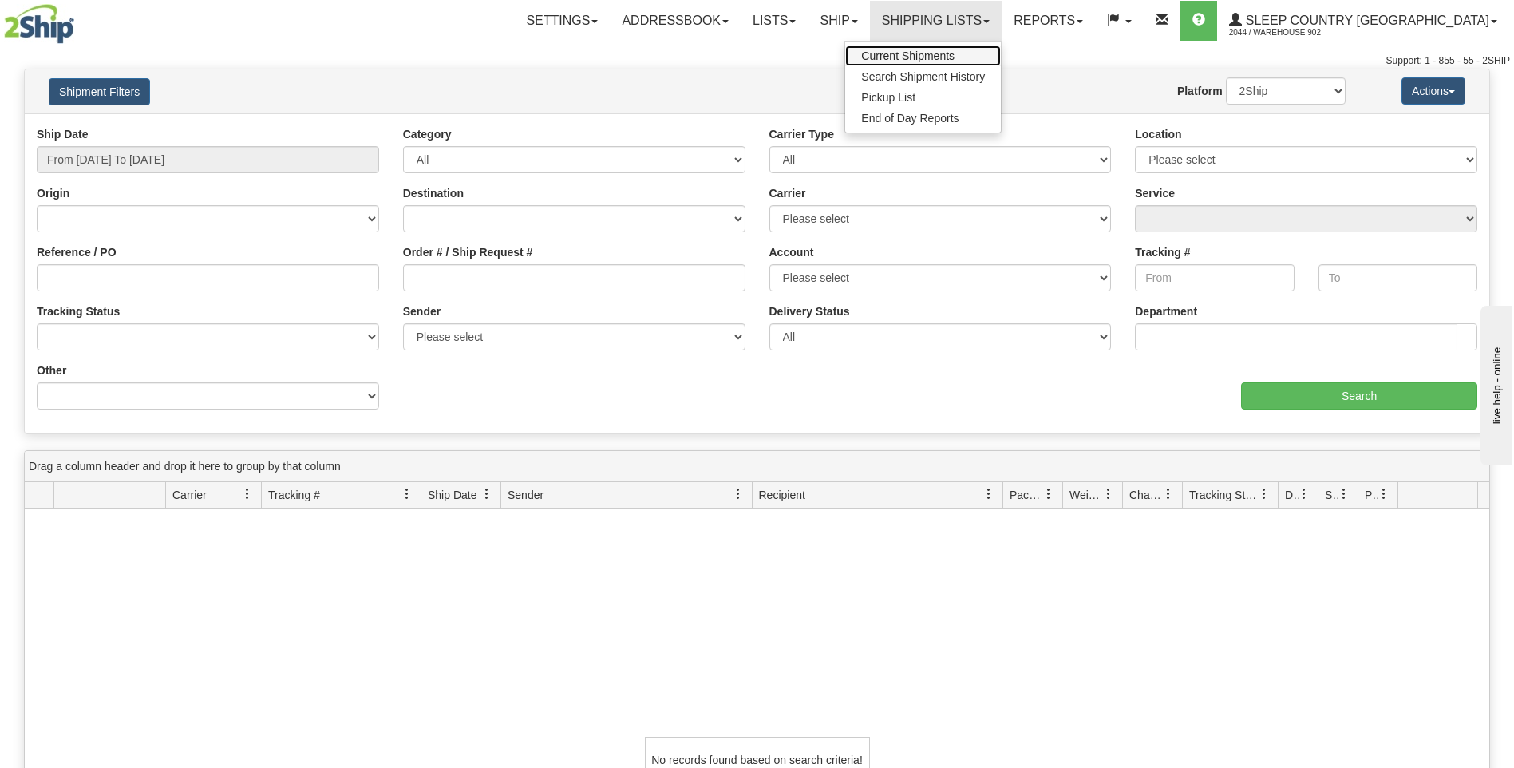
click at [954, 49] on span "Current Shipments" at bounding box center [907, 55] width 93 height 13
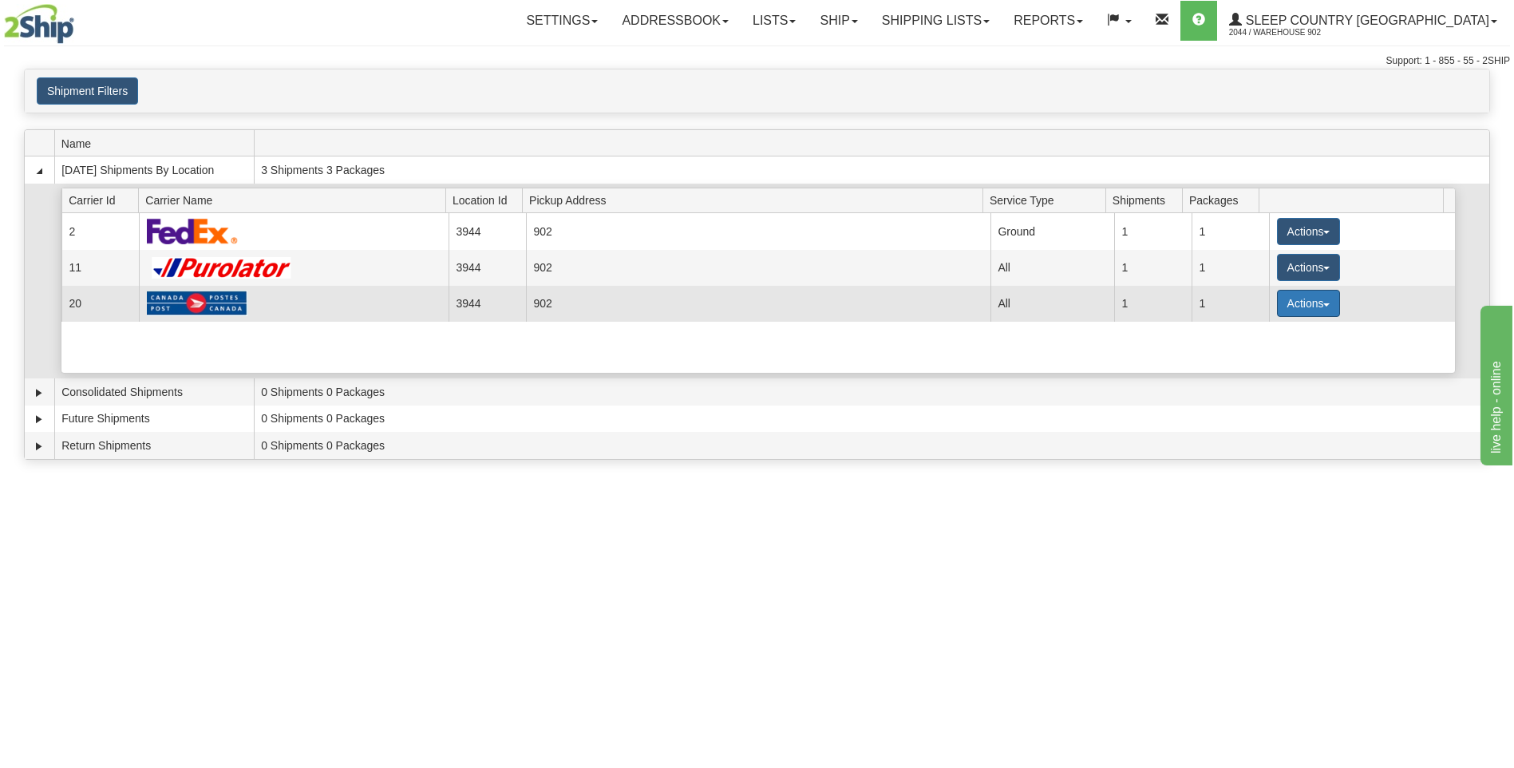
click at [1316, 298] on button "Actions" at bounding box center [1309, 303] width 64 height 27
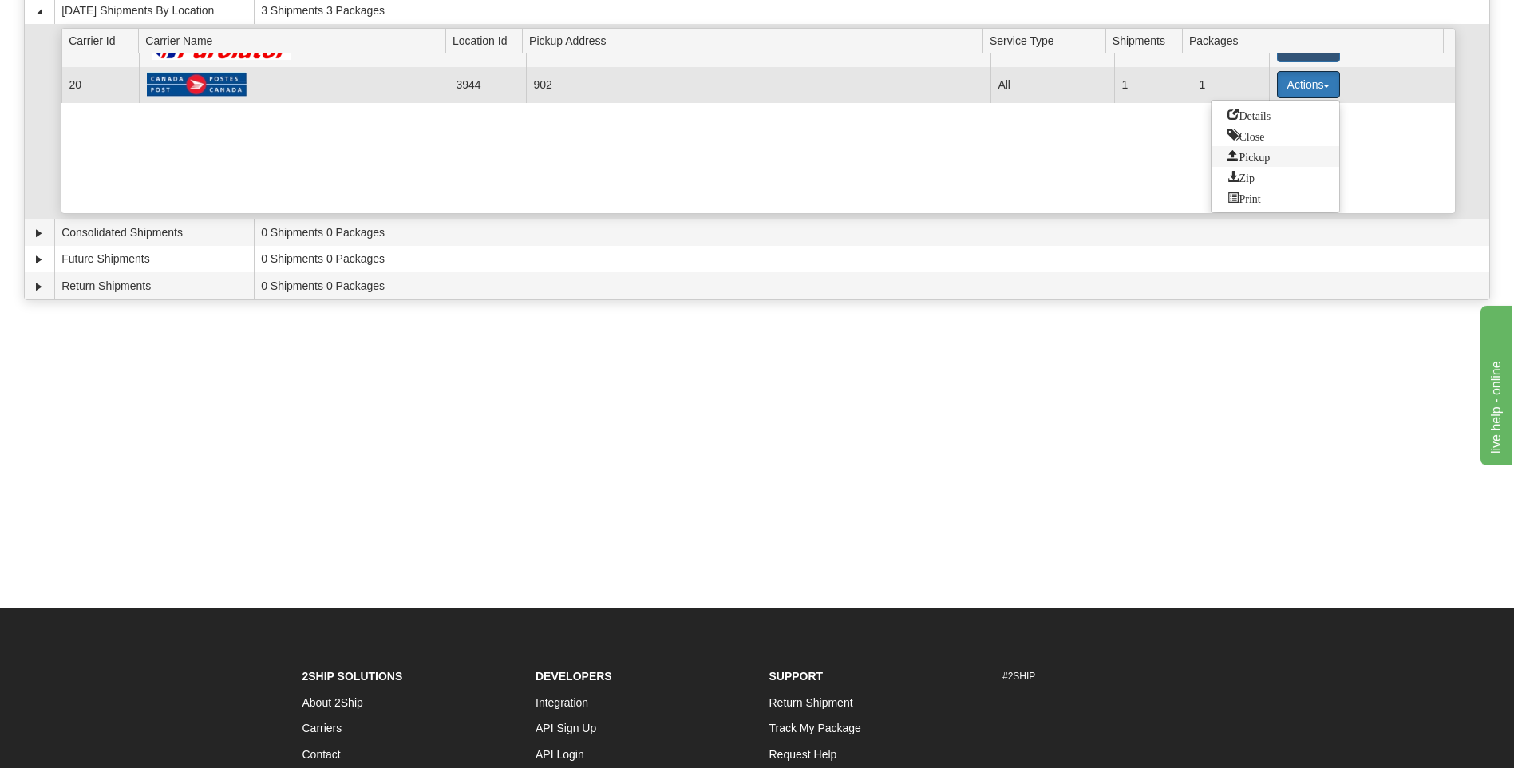
scroll to position [80, 0]
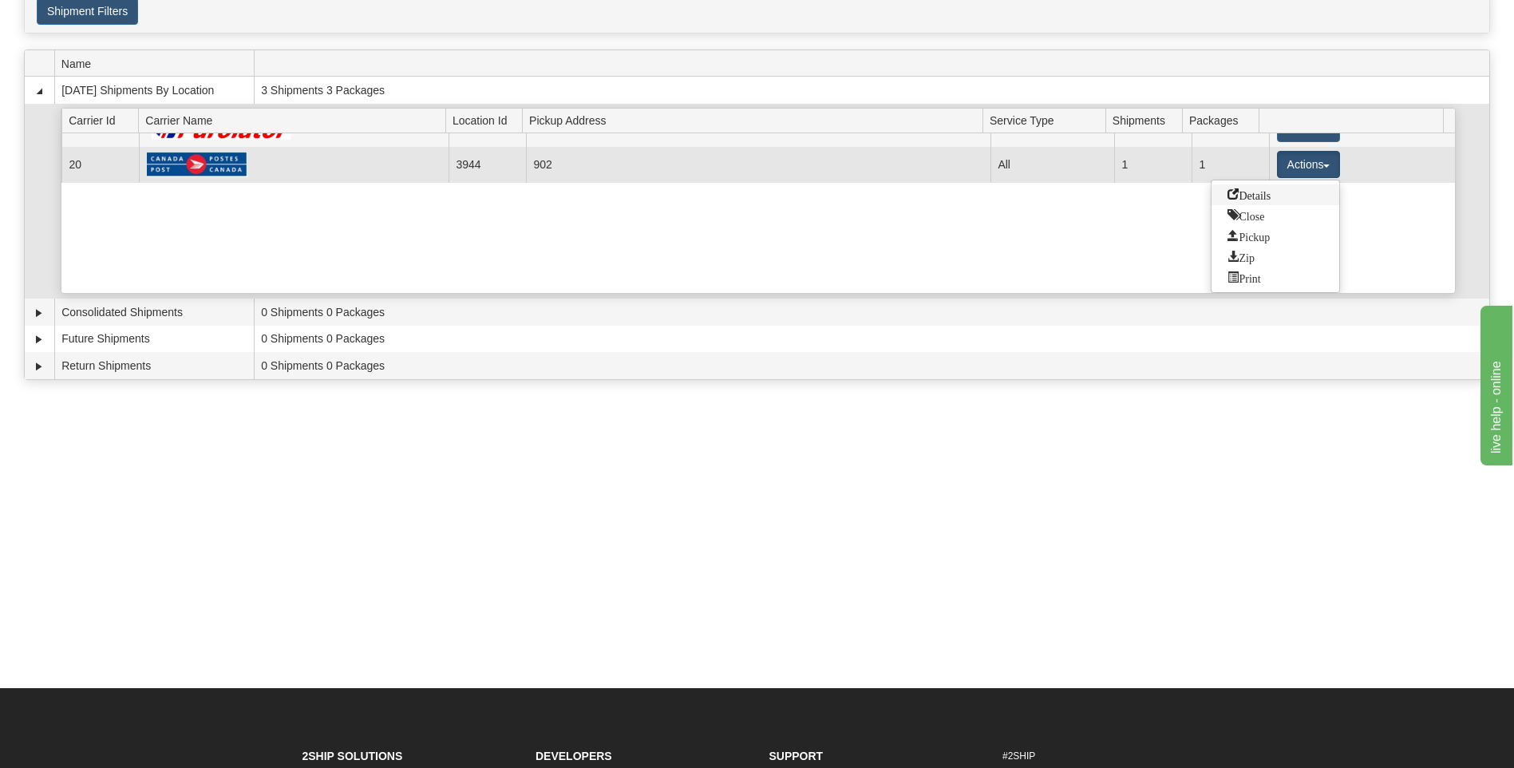
click at [1280, 195] on link "Details" at bounding box center [1275, 194] width 128 height 21
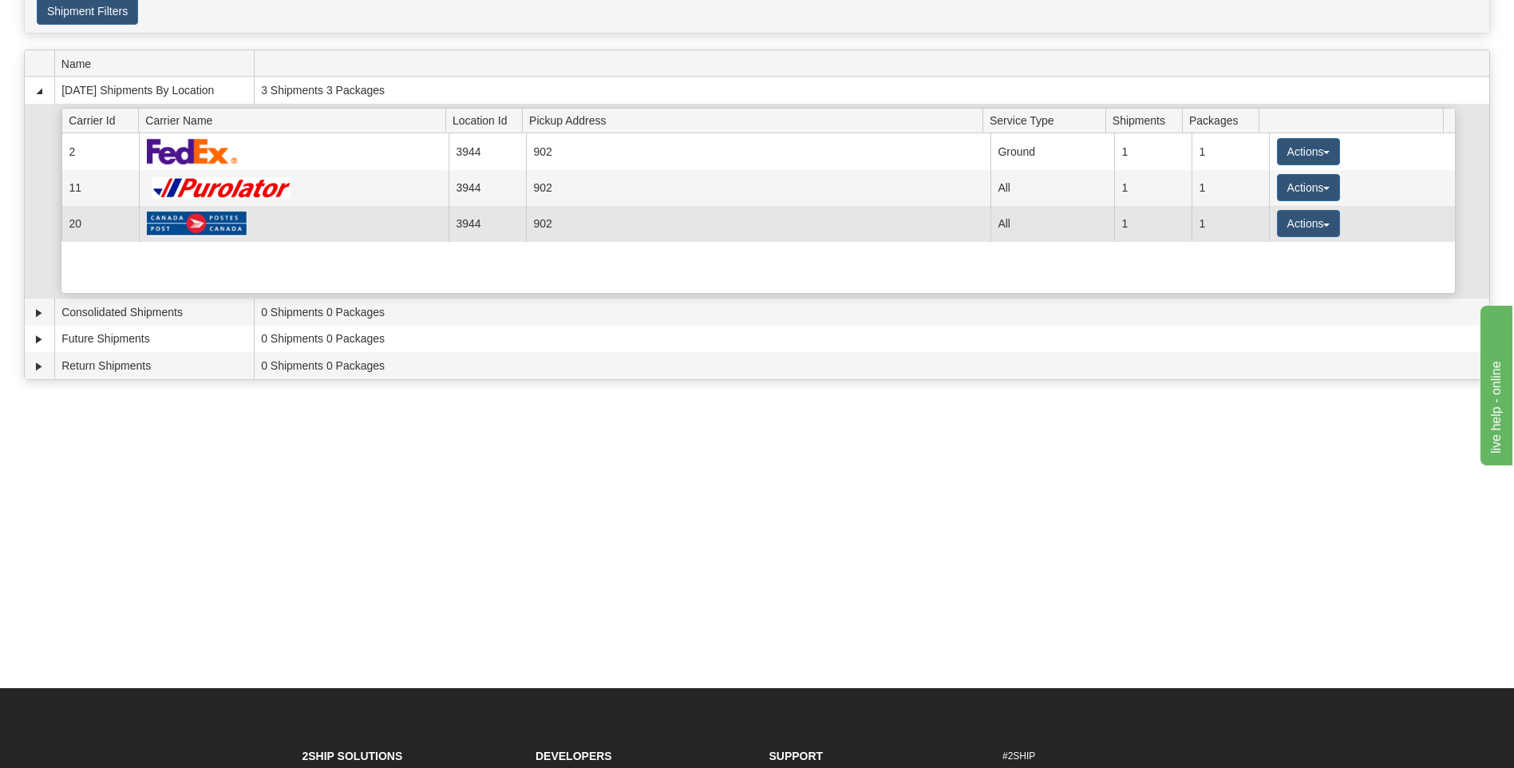
scroll to position [0, 0]
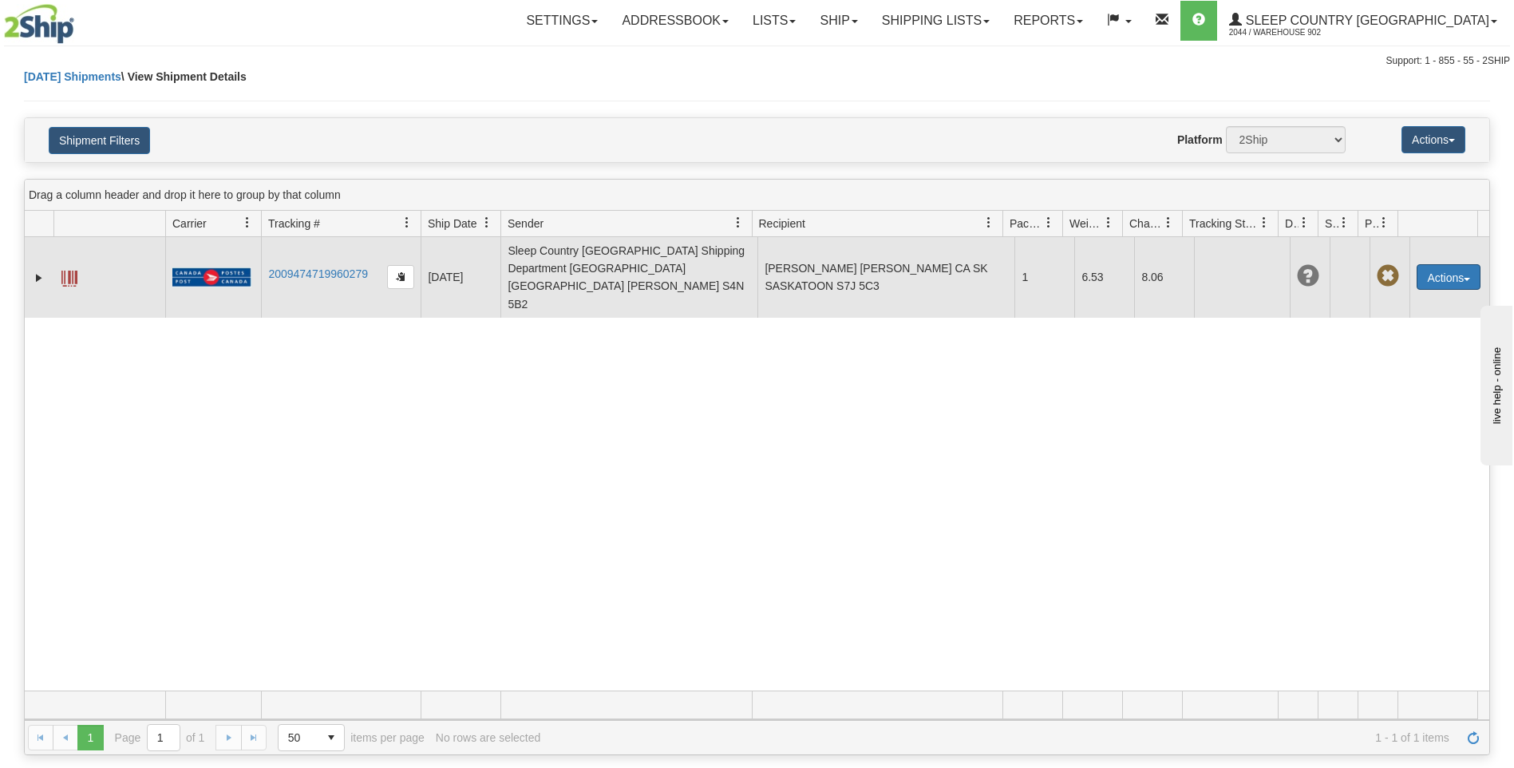
click at [1418, 264] on button "Actions" at bounding box center [1448, 277] width 64 height 26
click at [1409, 358] on link "Delete" at bounding box center [1416, 368] width 128 height 21
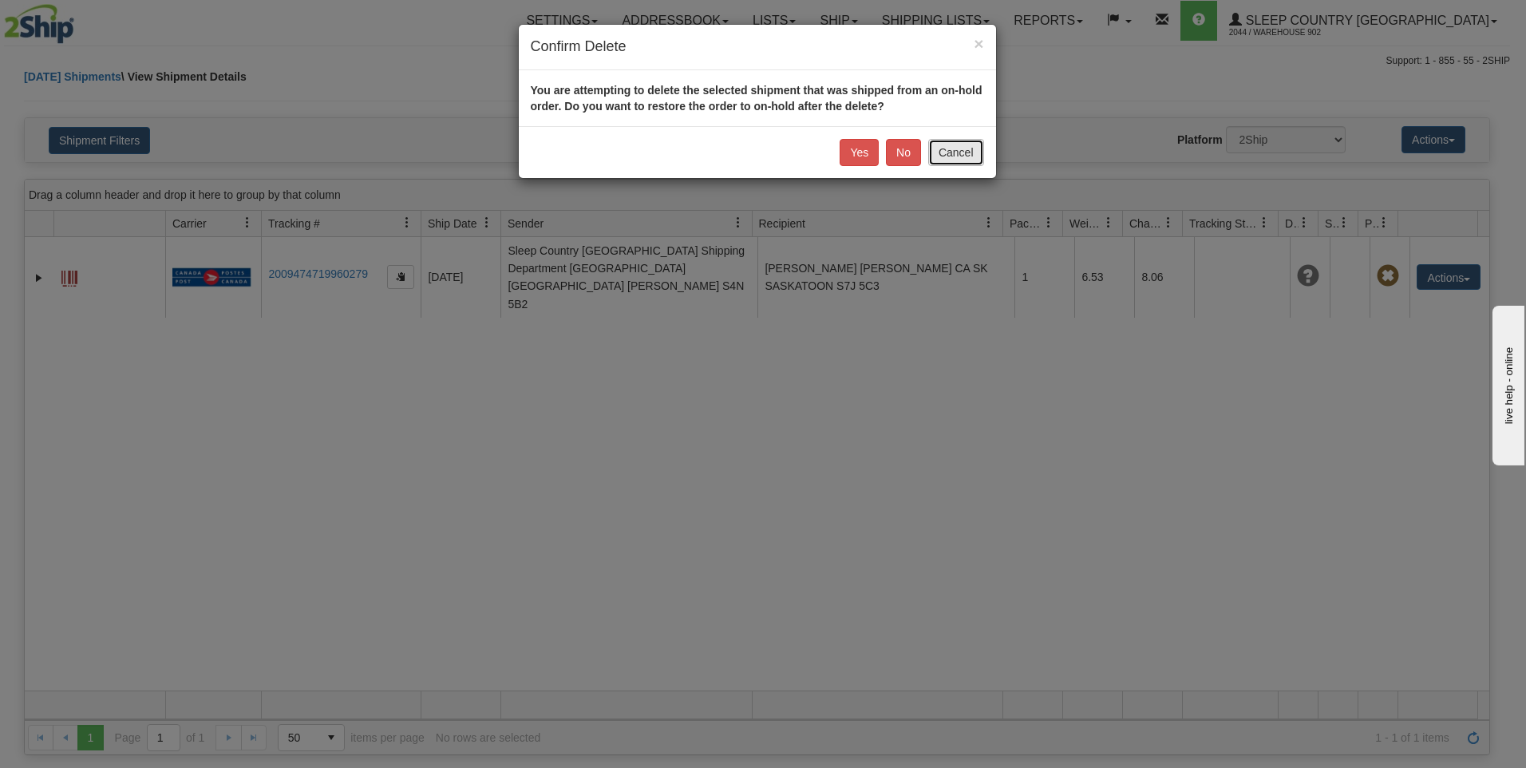
click at [977, 150] on button "Cancel" at bounding box center [956, 152] width 56 height 27
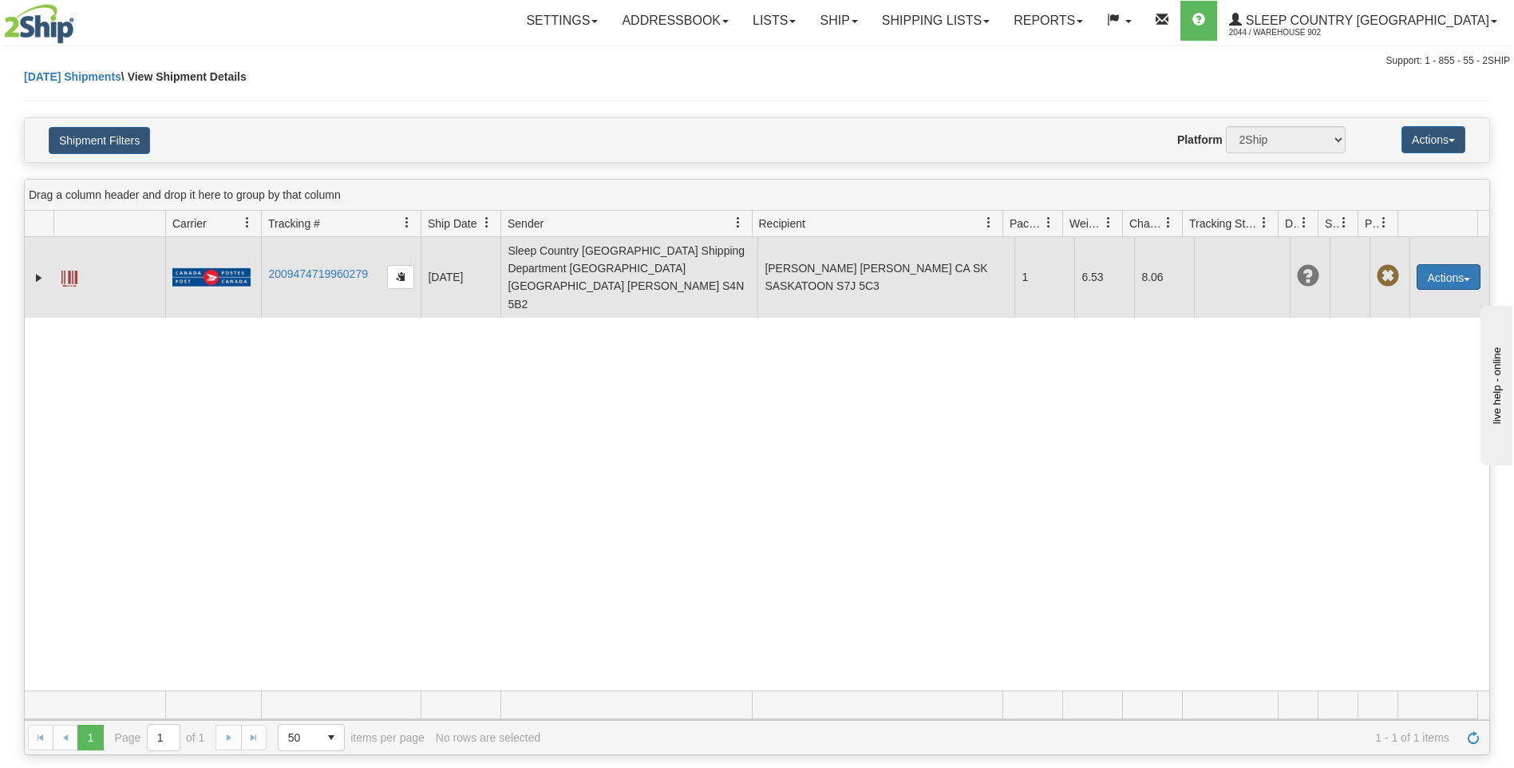
click at [1440, 267] on button "Actions" at bounding box center [1448, 277] width 64 height 26
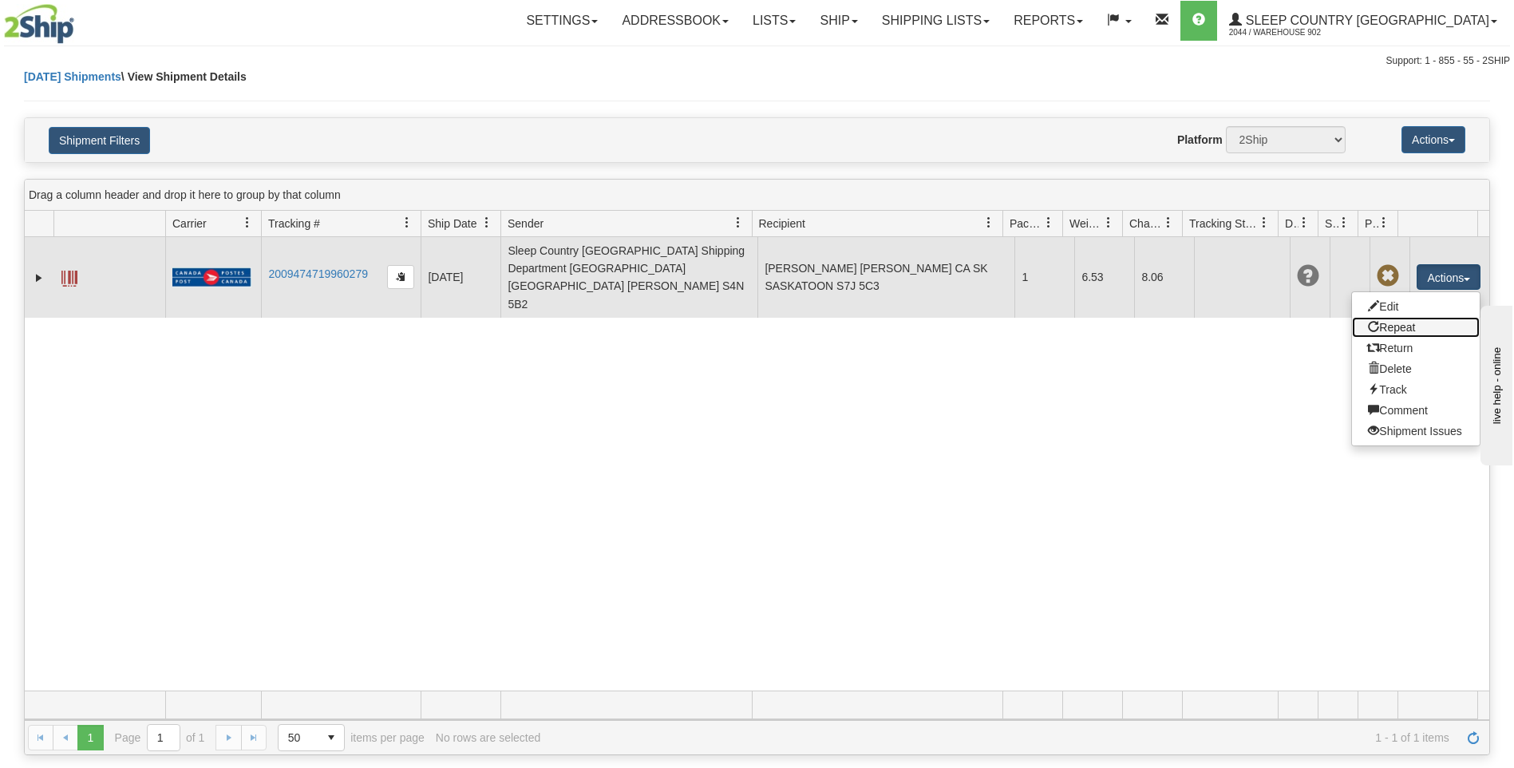
click at [1412, 317] on link "Repeat" at bounding box center [1416, 327] width 128 height 21
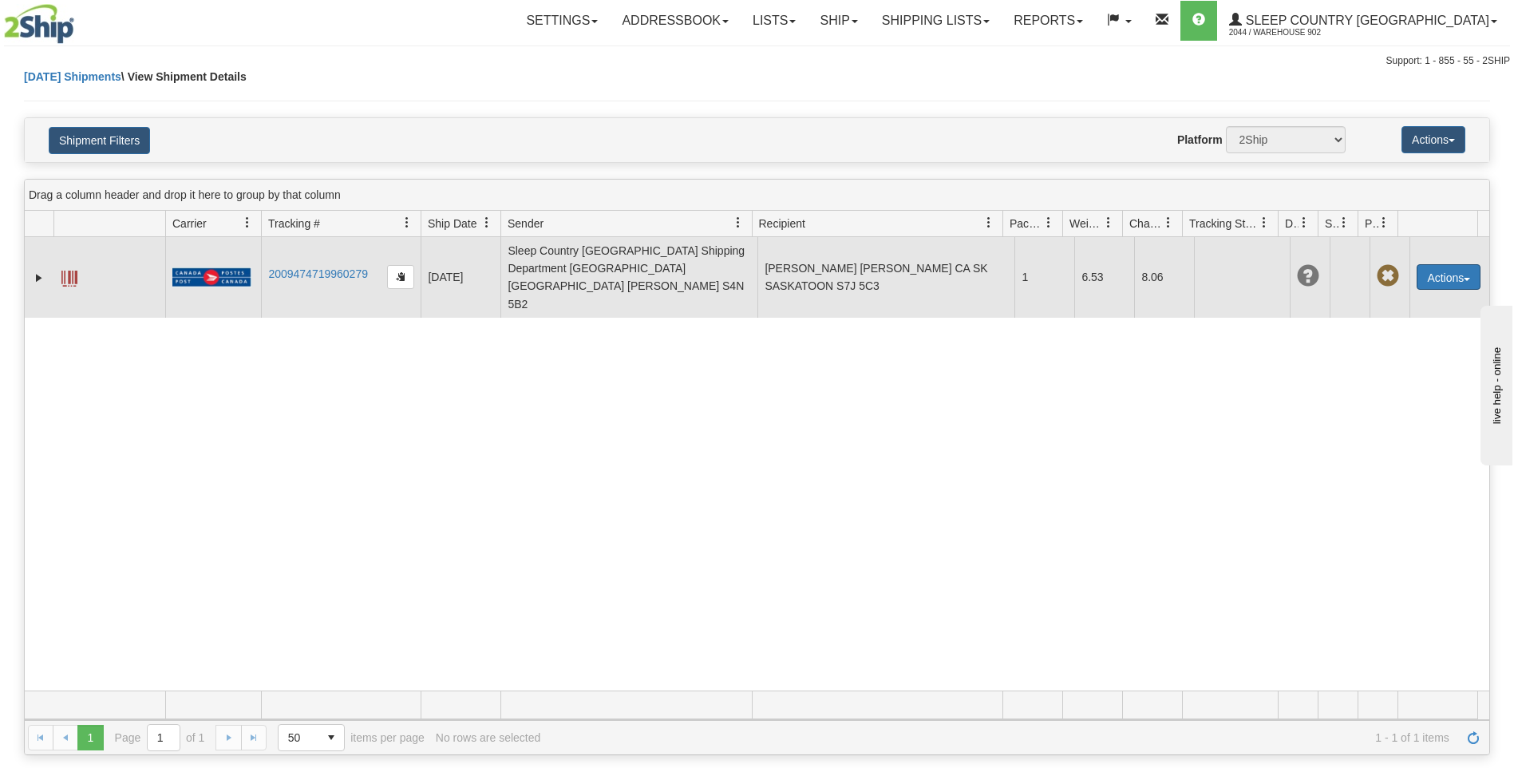
click at [1421, 267] on button "Actions" at bounding box center [1448, 277] width 64 height 26
click at [1381, 296] on link "Edit" at bounding box center [1416, 306] width 128 height 21
click at [1452, 267] on button "Actions" at bounding box center [1448, 277] width 64 height 26
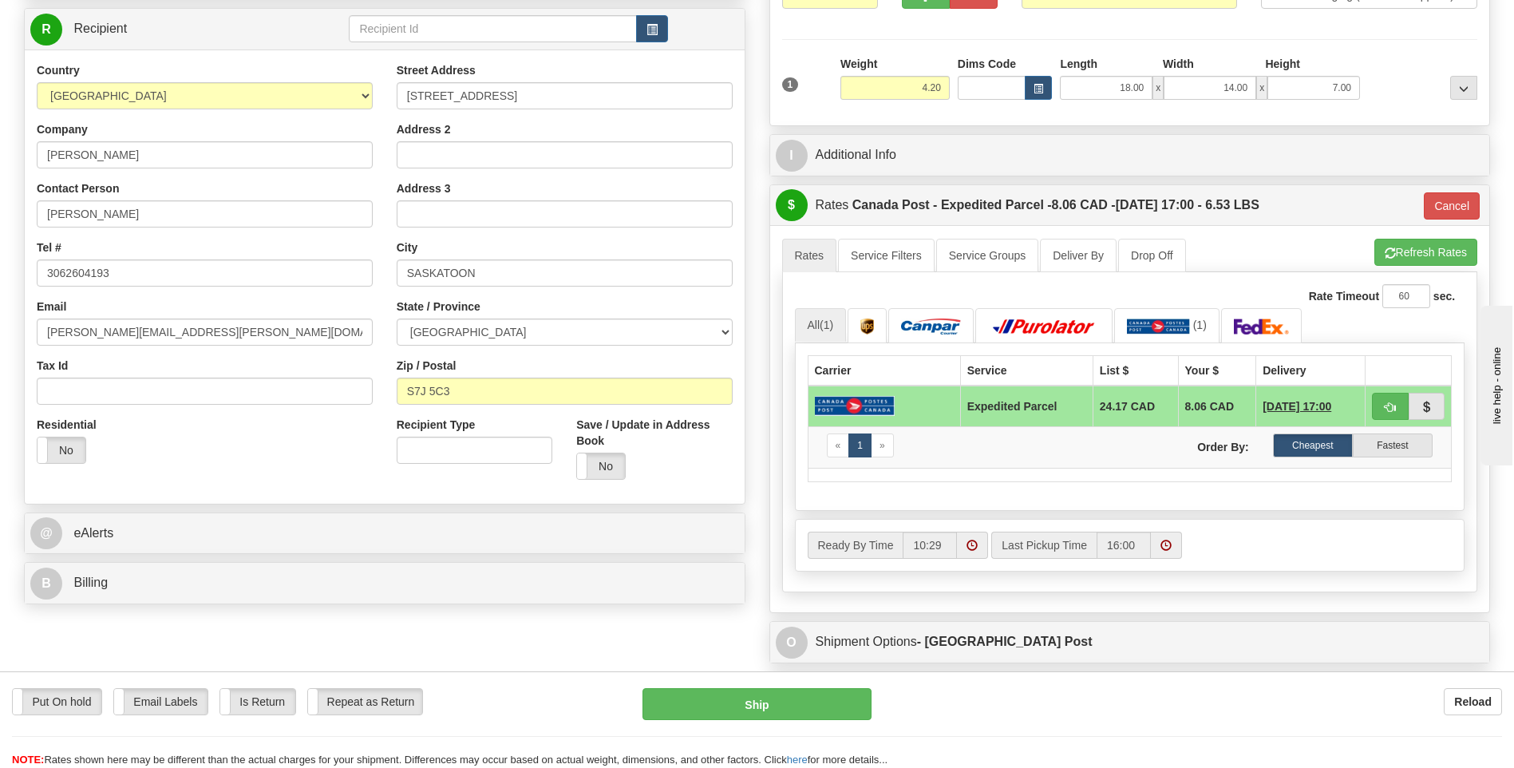
scroll to position [239, 0]
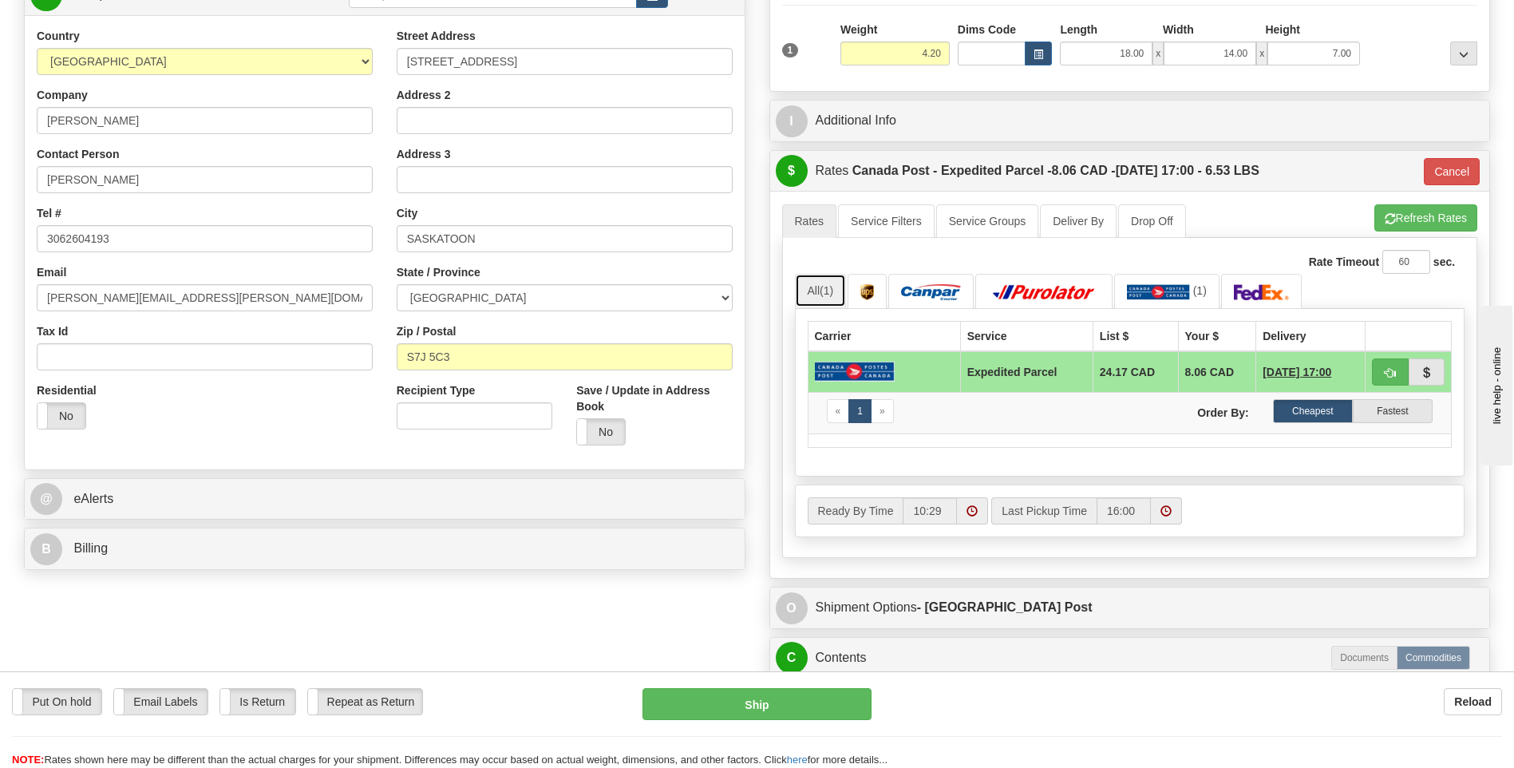
click at [804, 290] on link "All (1)" at bounding box center [821, 291] width 52 height 34
click at [833, 292] on span "(1)" at bounding box center [826, 290] width 14 height 13
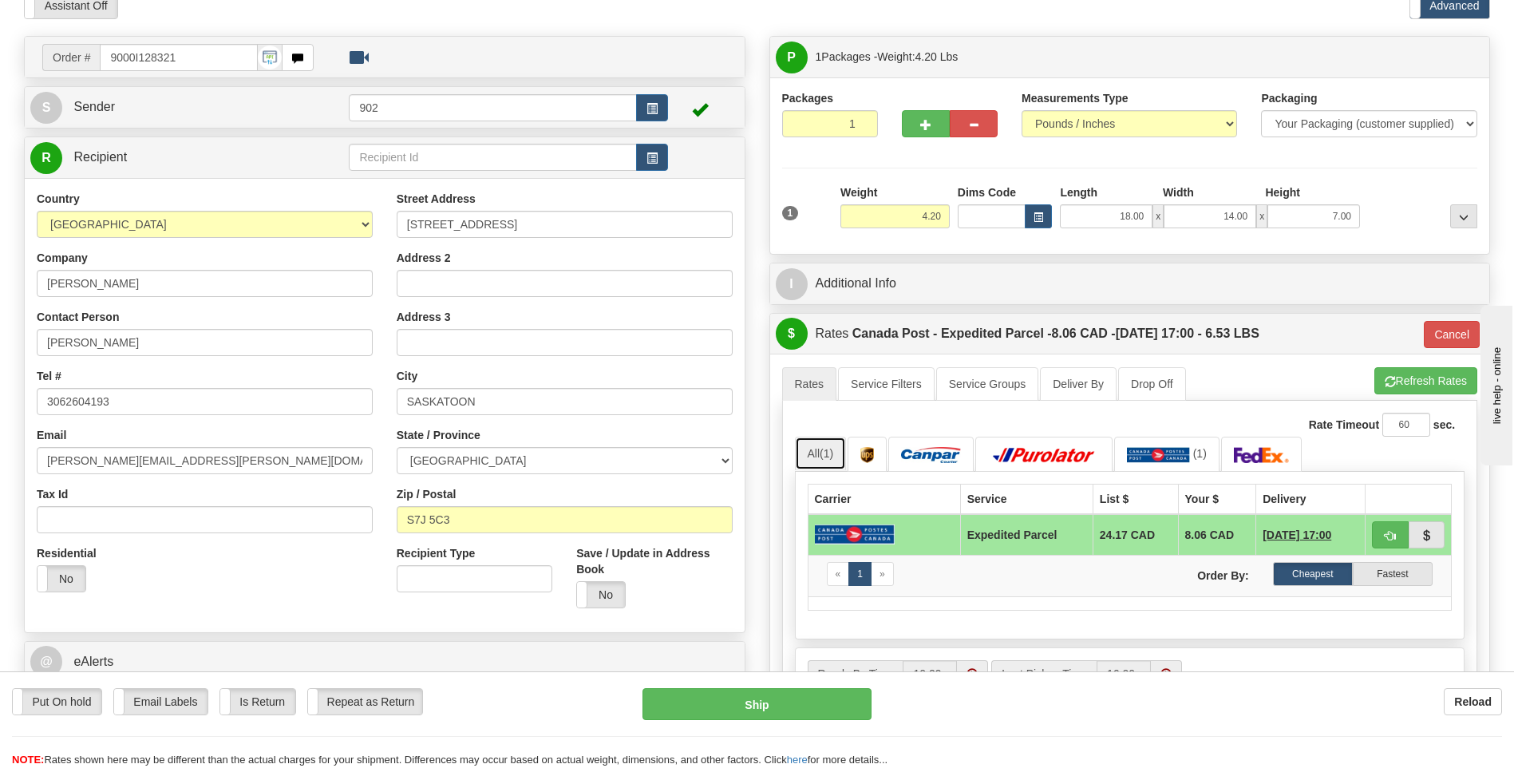
scroll to position [0, 0]
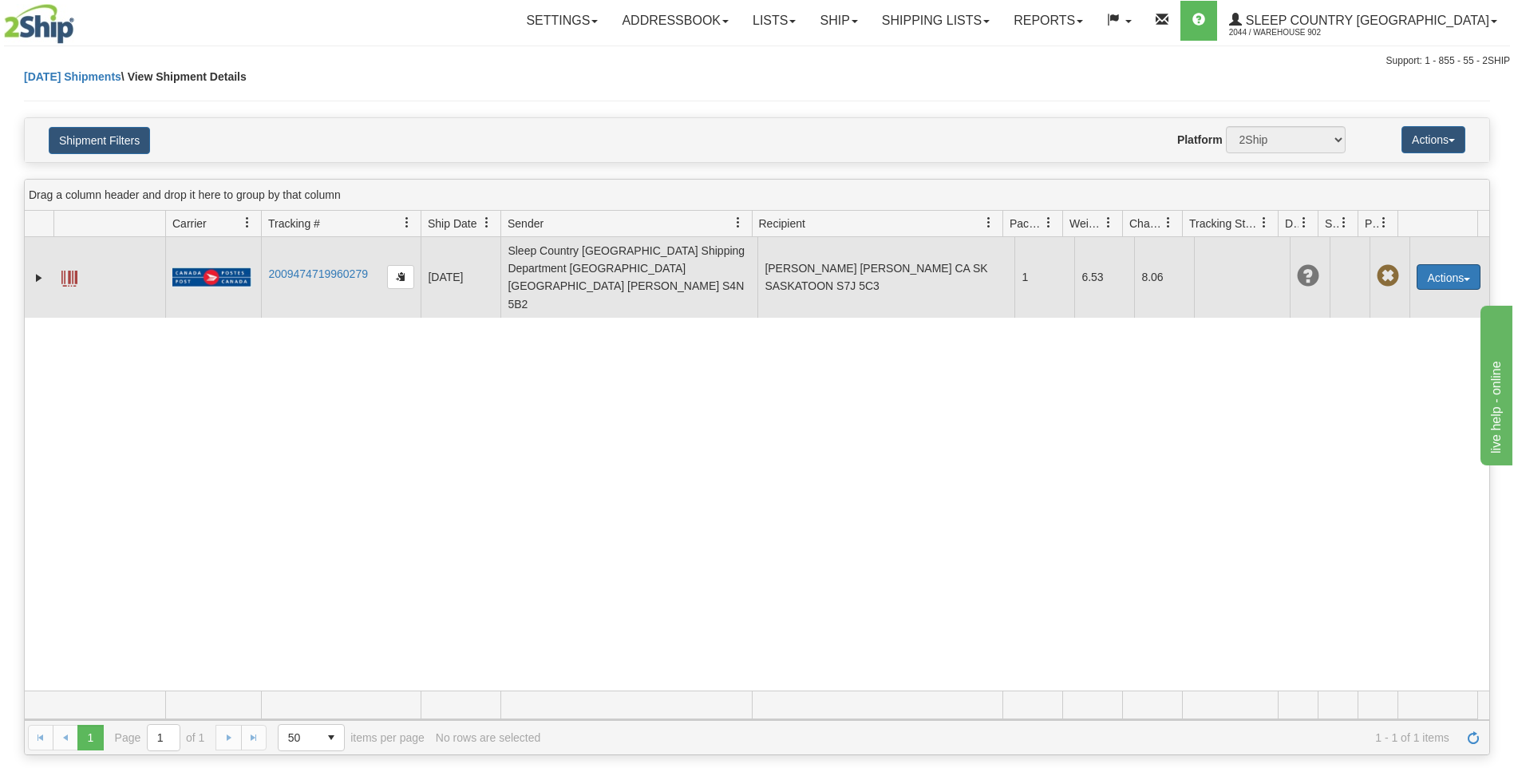
click at [1452, 264] on button "Actions" at bounding box center [1448, 277] width 64 height 26
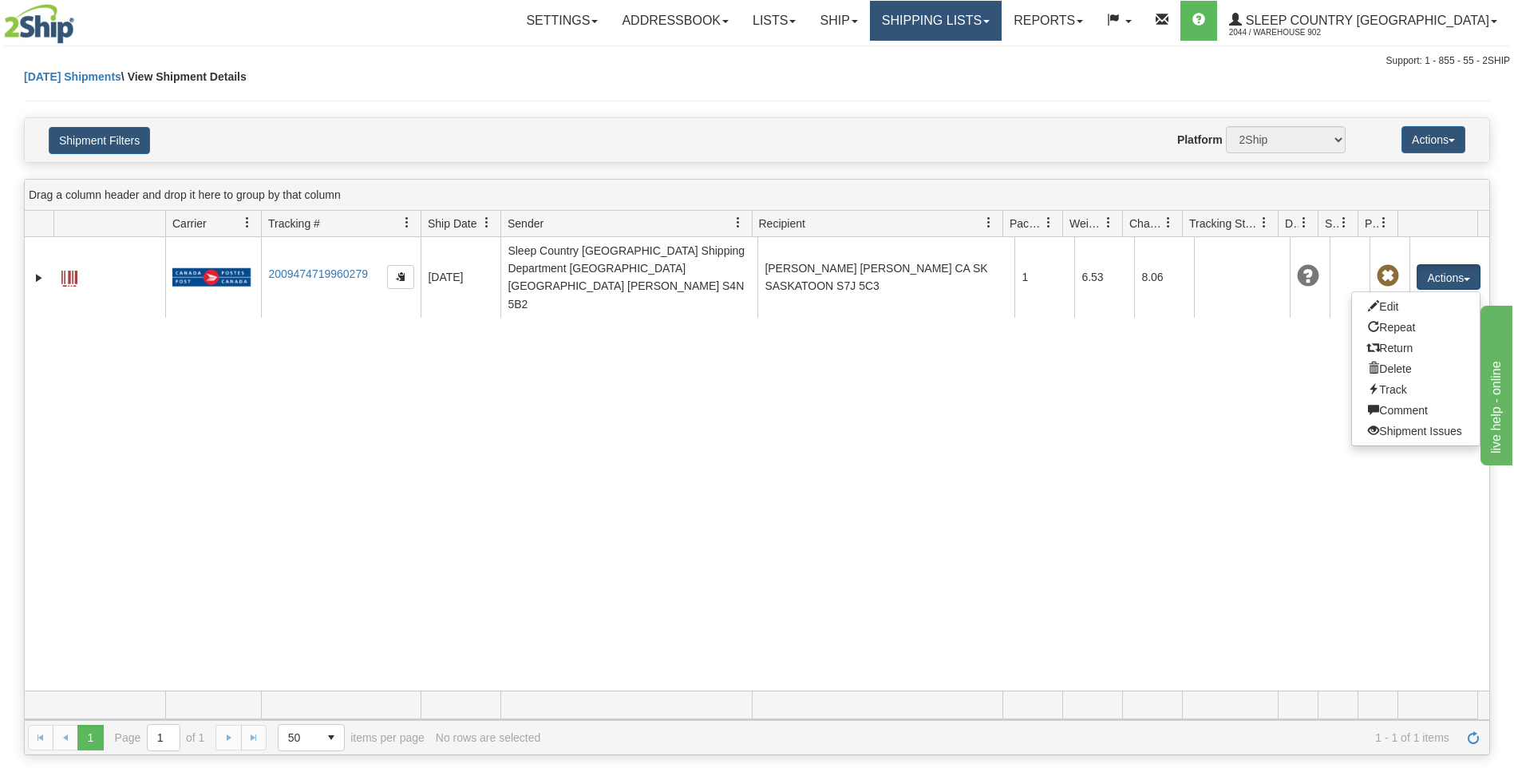
click at [1001, 25] on link "Shipping lists" at bounding box center [936, 21] width 132 height 40
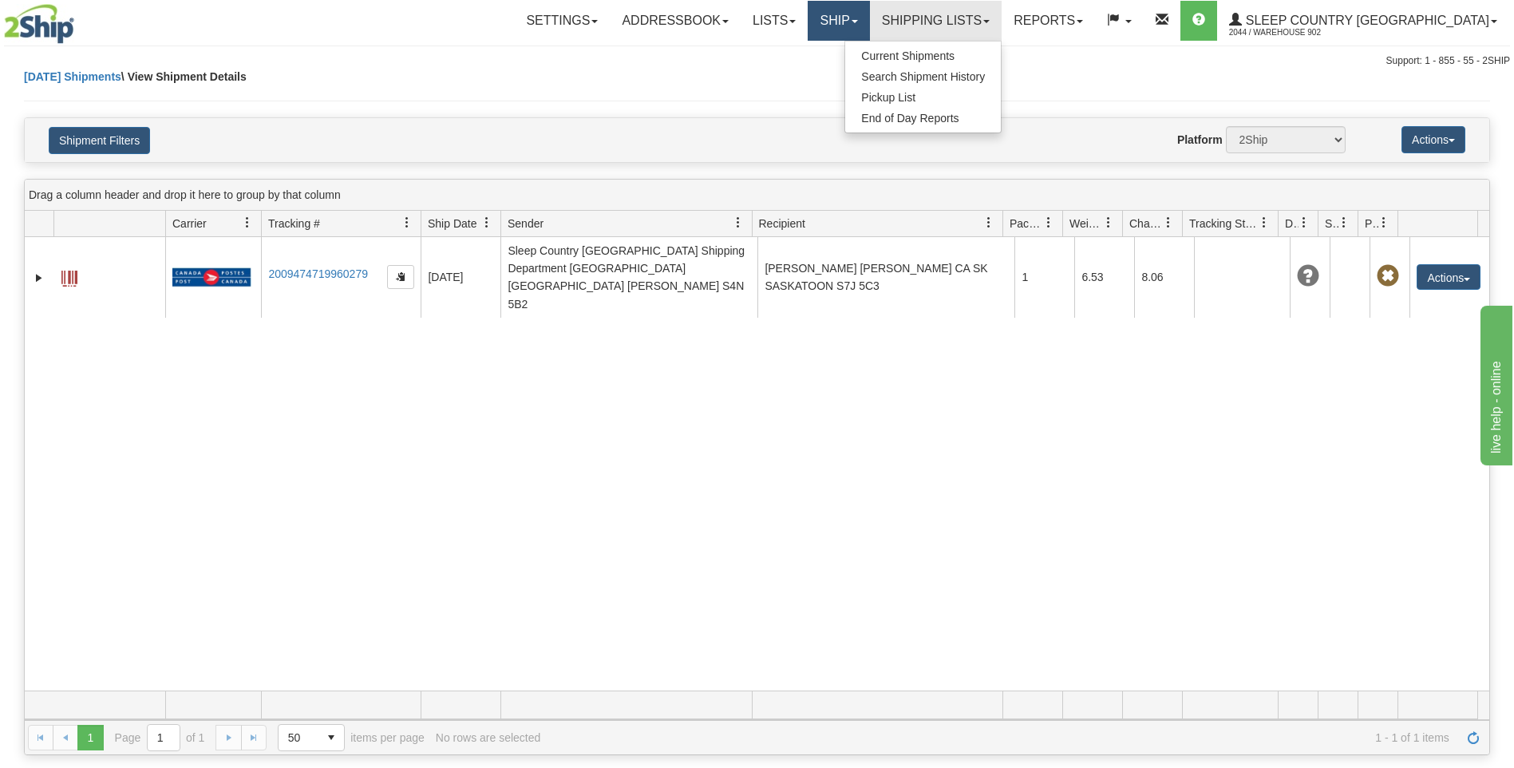
click at [869, 22] on link "Ship" at bounding box center [837, 21] width 61 height 40
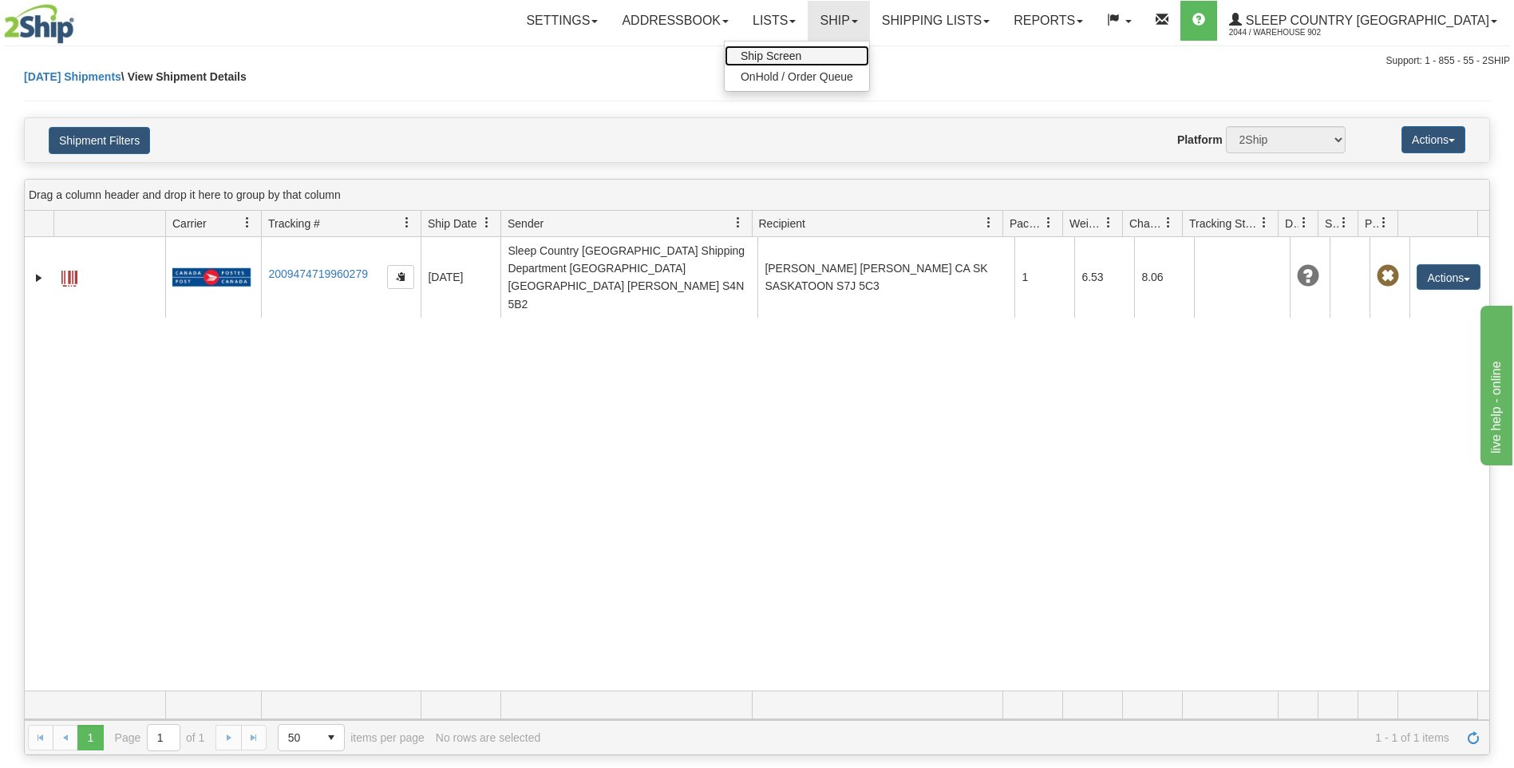
click at [869, 50] on link "Ship Screen" at bounding box center [796, 55] width 144 height 21
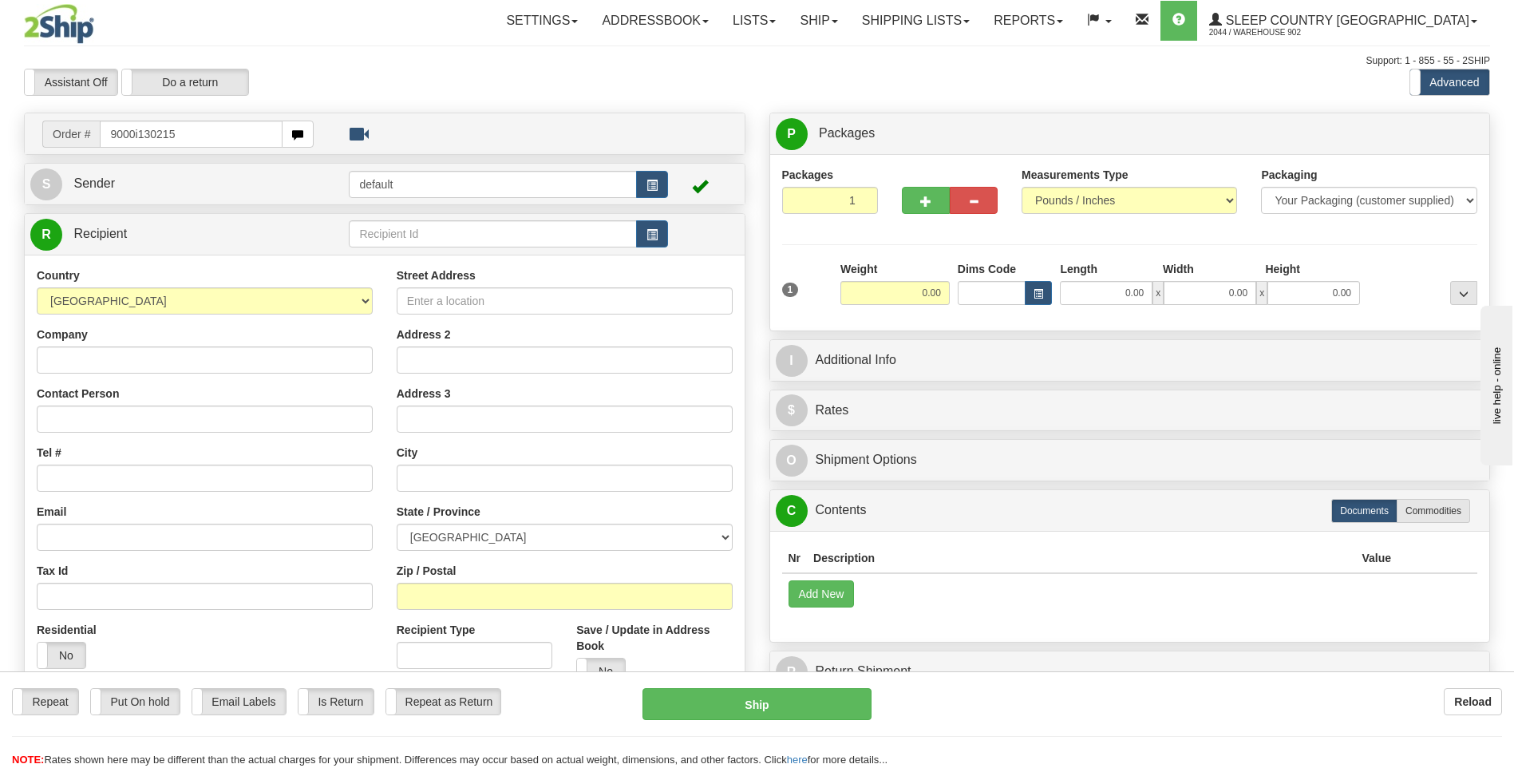
type input "9000i130215"
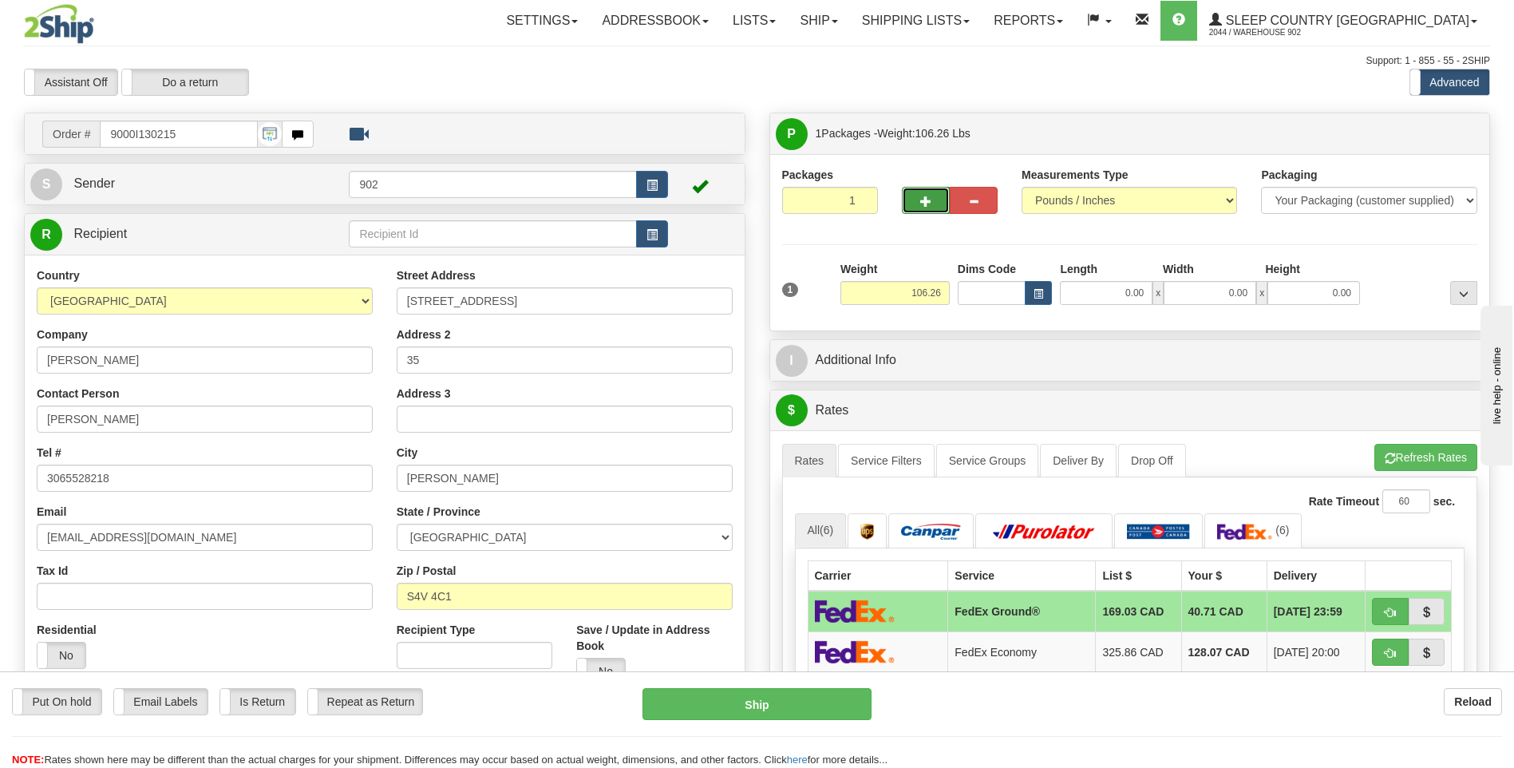
click at [924, 201] on span "button" at bounding box center [925, 201] width 11 height 10
type input "2"
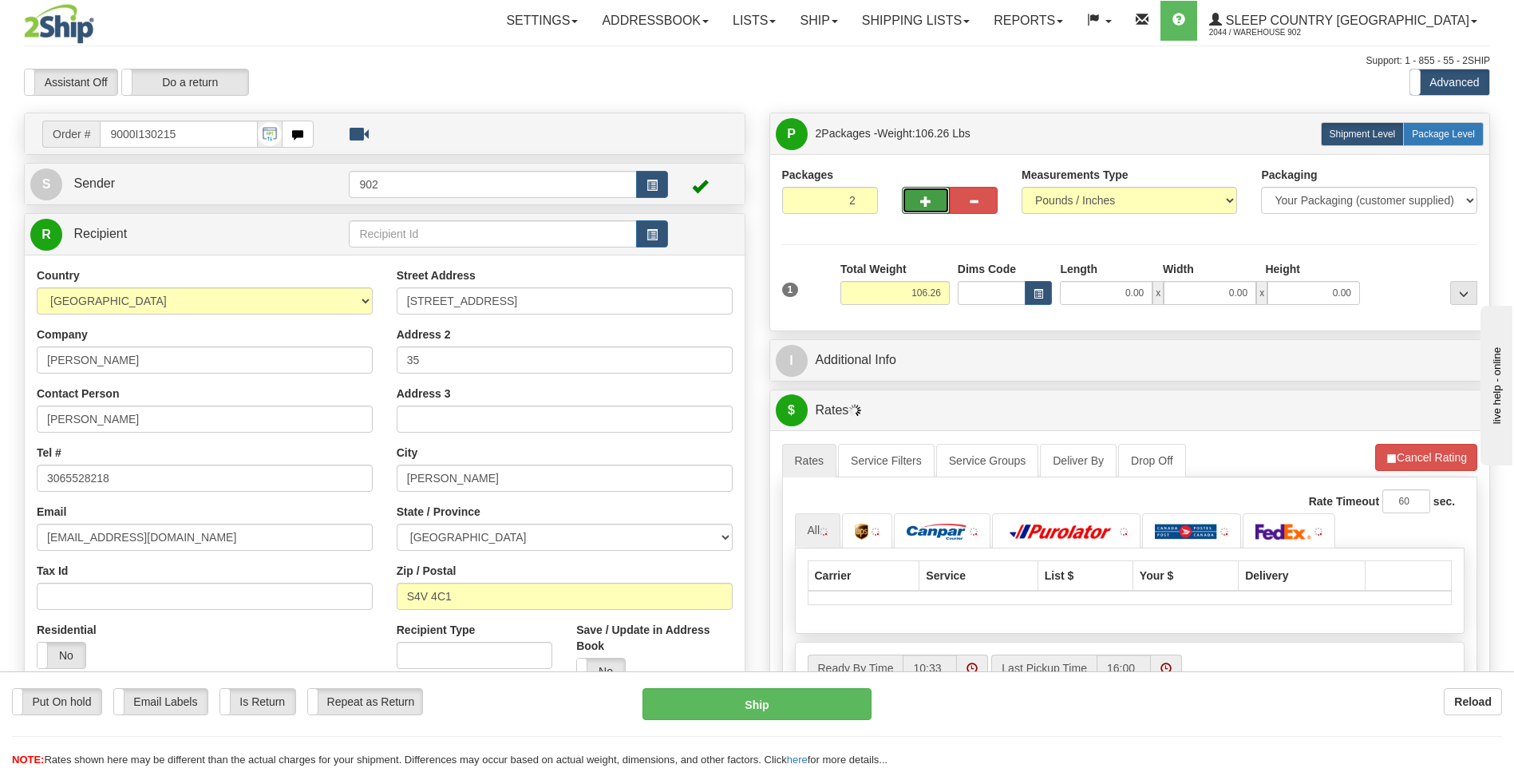
click at [1418, 144] on label "Package Level Pack.." at bounding box center [1443, 134] width 81 height 24
radio input "true"
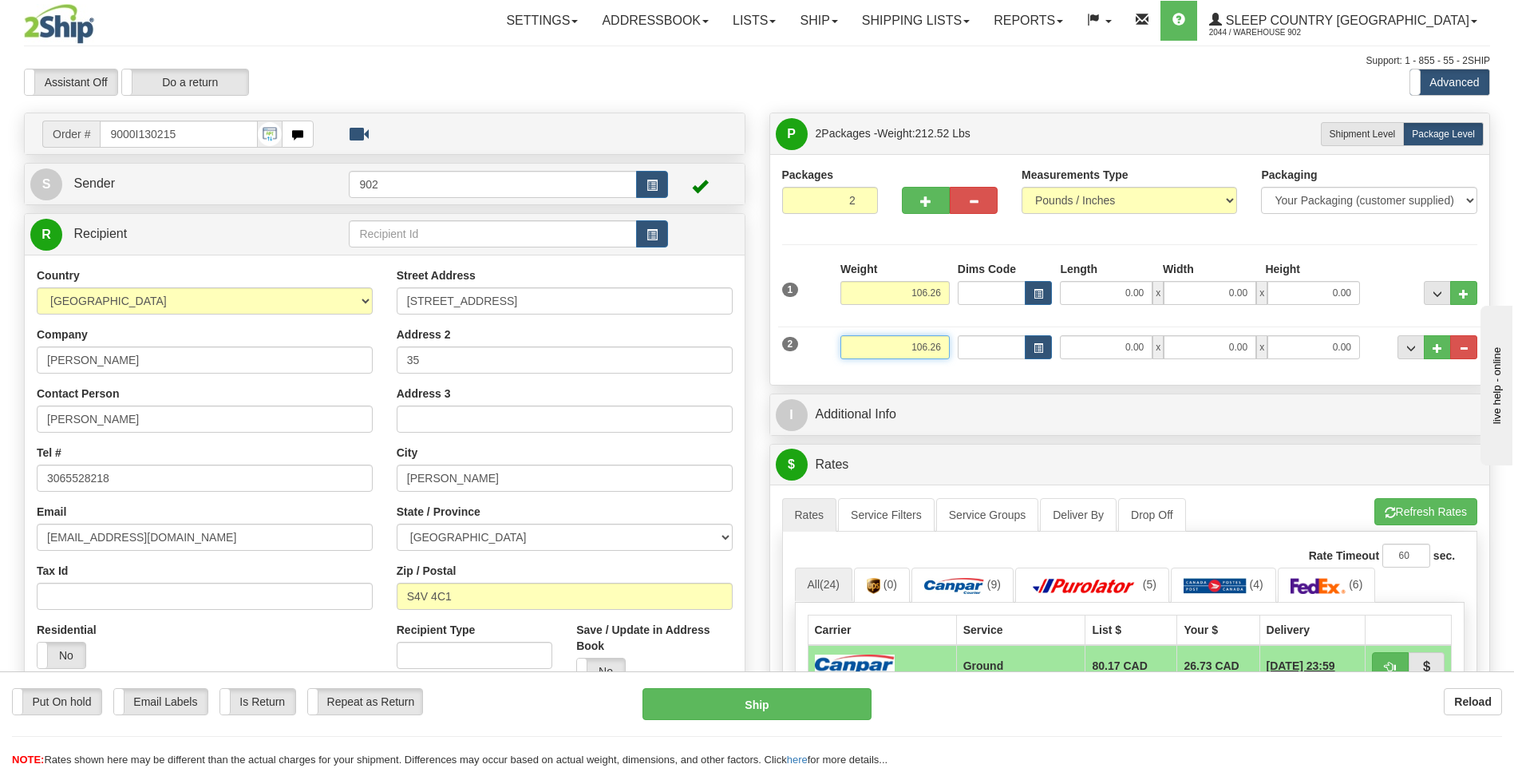
drag, startPoint x: 922, startPoint y: 344, endPoint x: 905, endPoint y: 349, distance: 18.4
click at [905, 349] on input "106.26" at bounding box center [894, 347] width 109 height 24
type input "6.26"
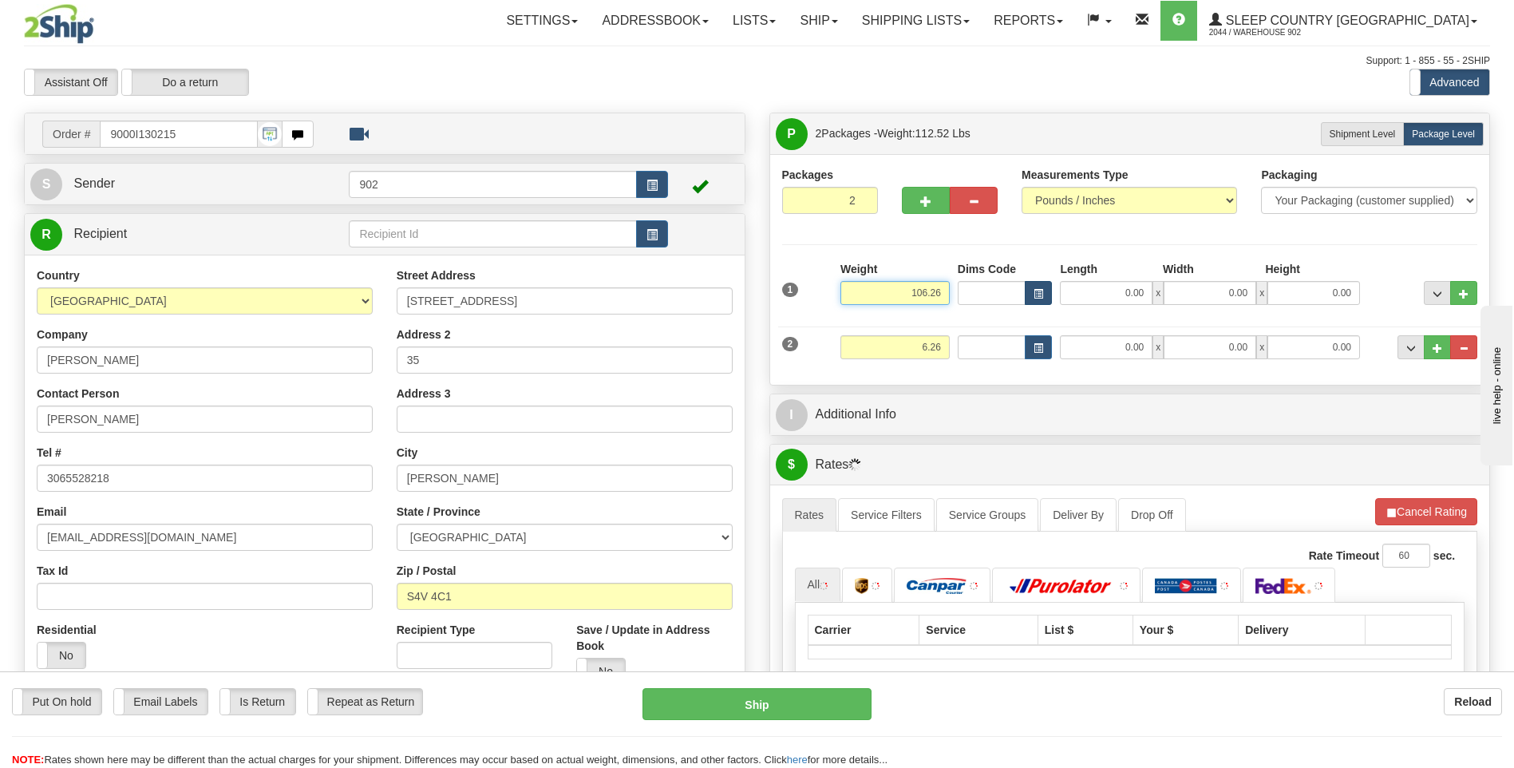
drag, startPoint x: 922, startPoint y: 293, endPoint x: 1035, endPoint y: 283, distance: 113.7
click at [1035, 283] on div "1 Weight 106.26 Dims Code x" at bounding box center [1130, 289] width 704 height 57
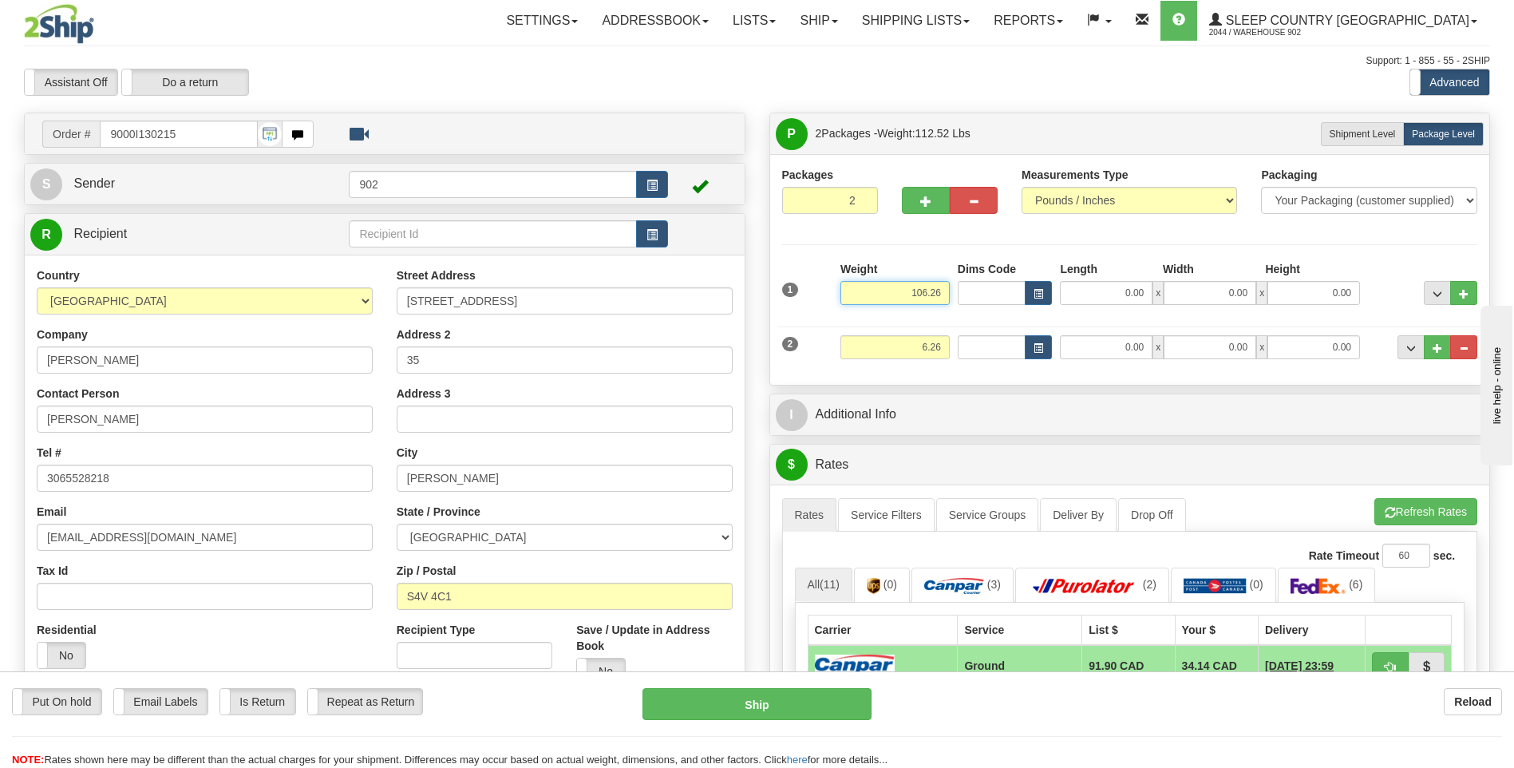
click at [920, 298] on input "106.26" at bounding box center [894, 293] width 109 height 24
type input "66.26"
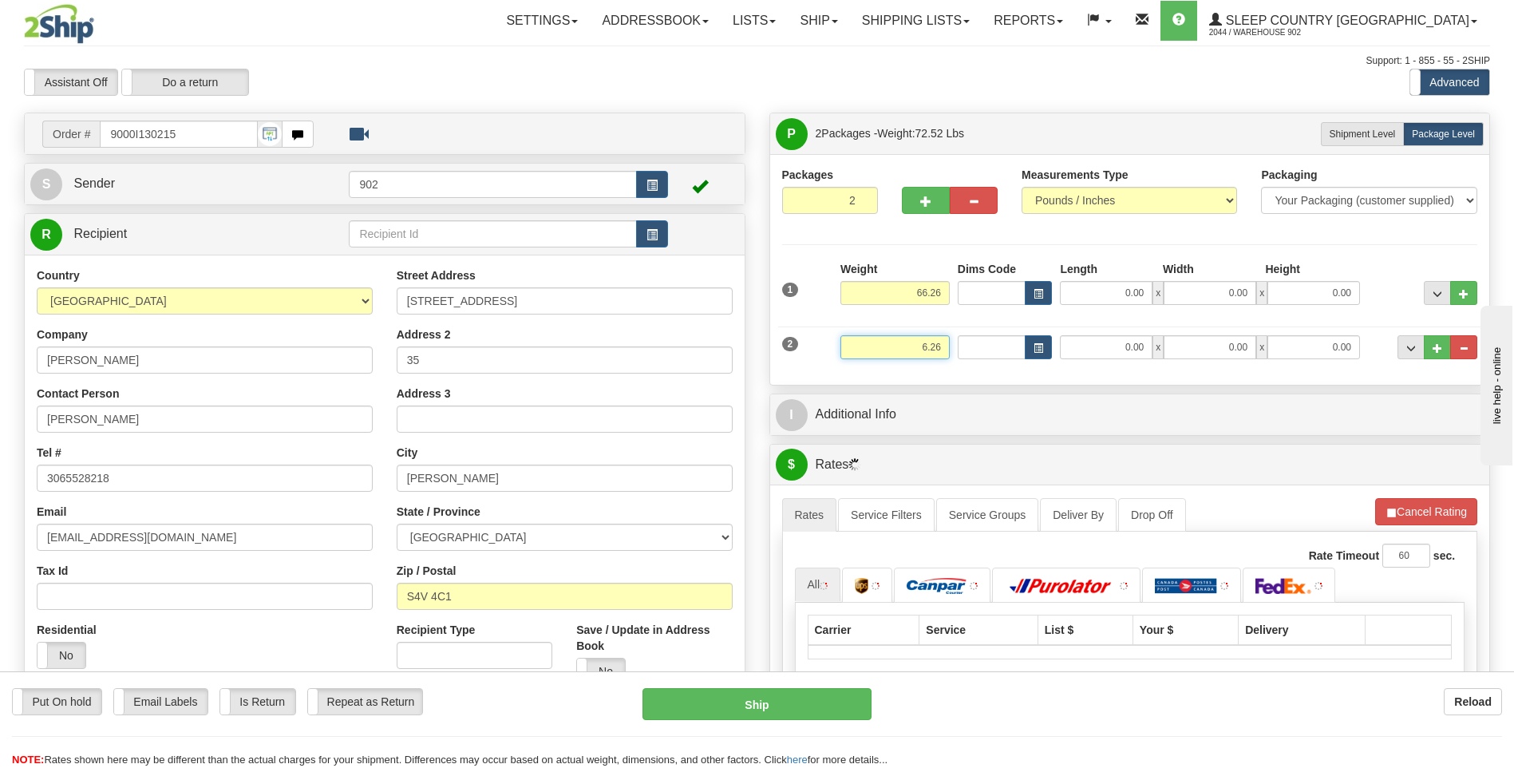
drag, startPoint x: 936, startPoint y: 349, endPoint x: 1002, endPoint y: 330, distance: 68.9
click at [1002, 330] on div "2 Weight 6.26 Dims Code Length Width Height" at bounding box center [1130, 344] width 704 height 53
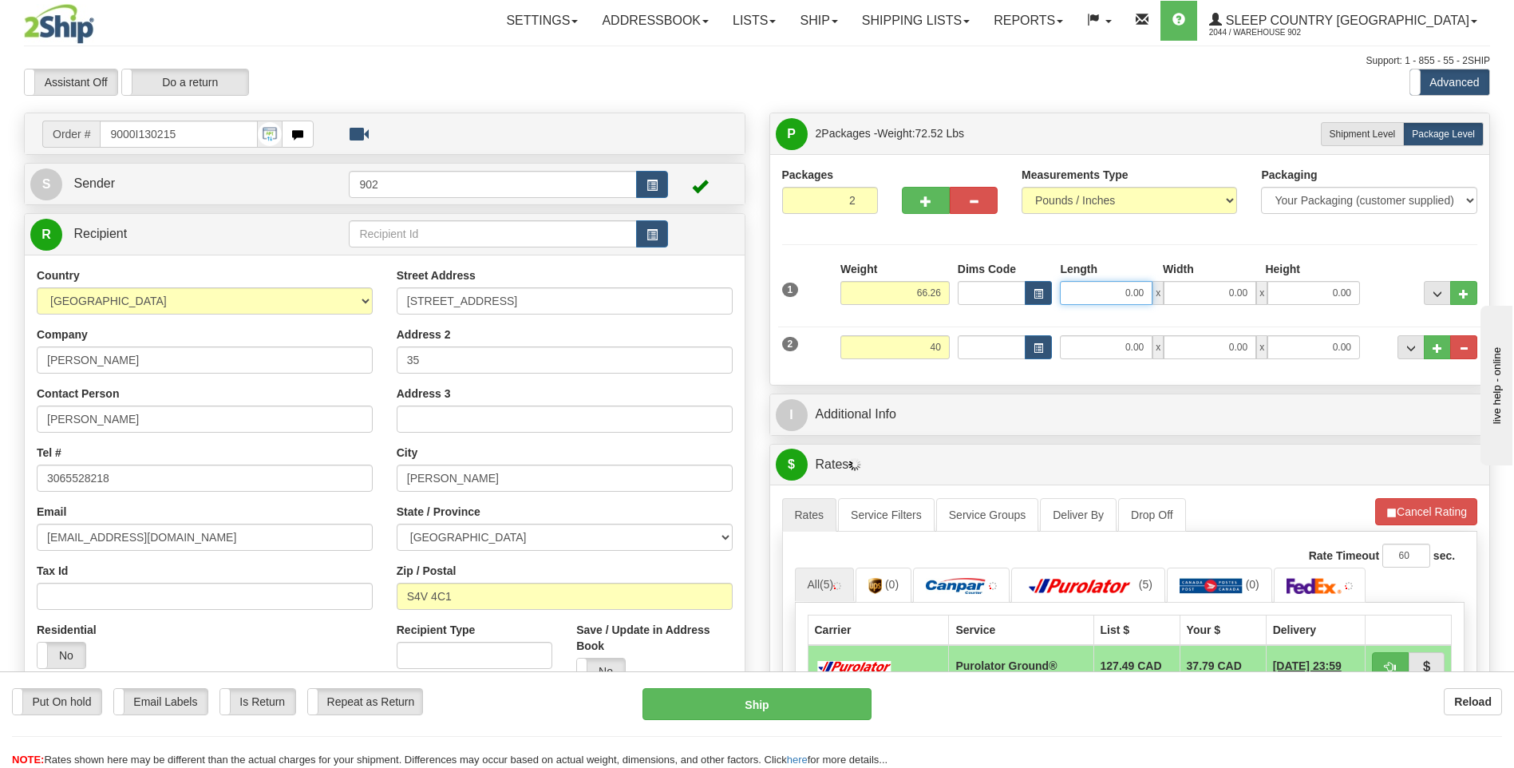
type input "40.00"
click at [1120, 296] on input "0.00" at bounding box center [1106, 293] width 93 height 24
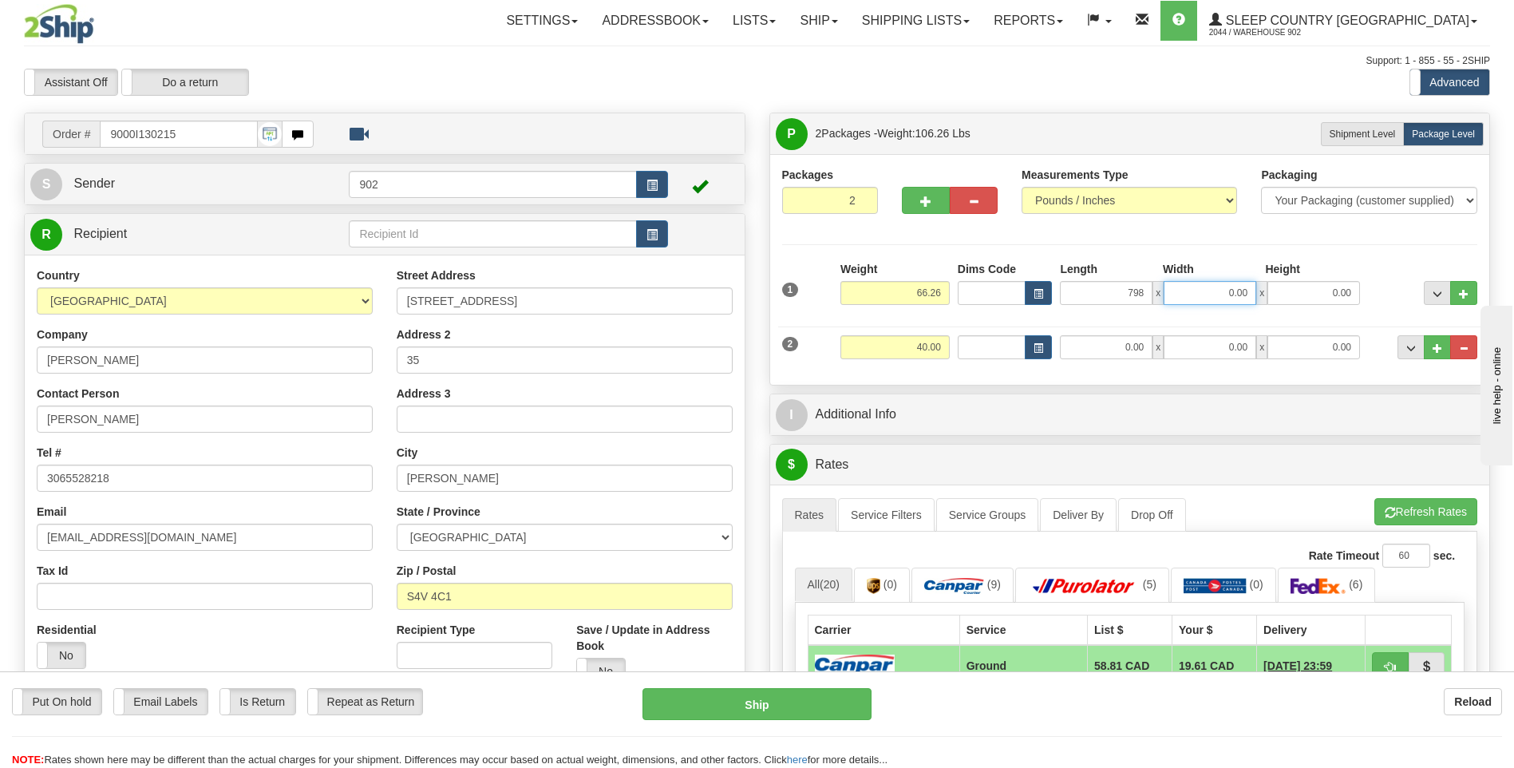
type input "798.00"
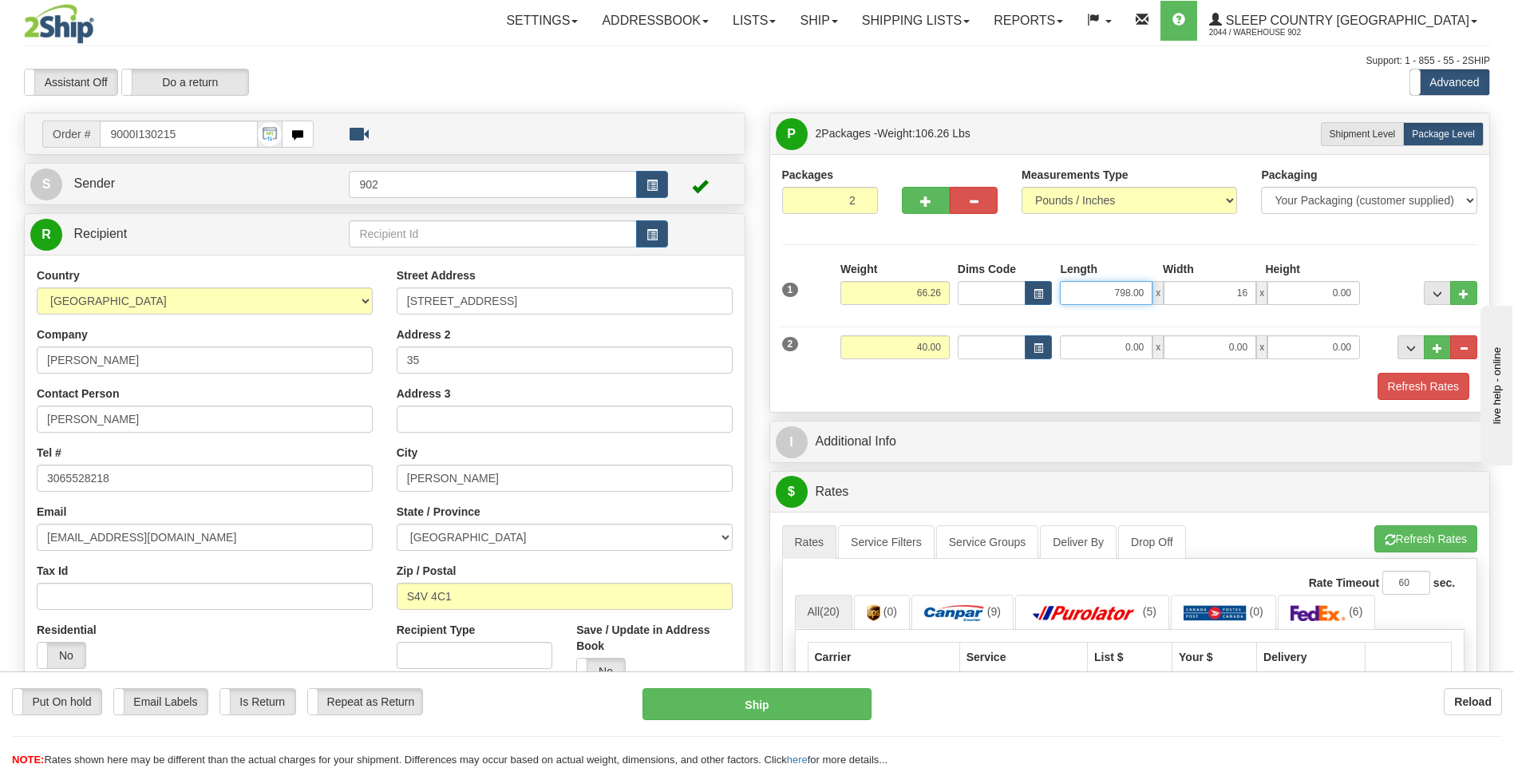
type input "16.00"
drag, startPoint x: 1121, startPoint y: 292, endPoint x: 1186, endPoint y: 289, distance: 65.5
click at [1186, 289] on div "798.00 x 16.00 x 0.00" at bounding box center [1210, 293] width 300 height 24
type input "78.00"
type input "16.00"
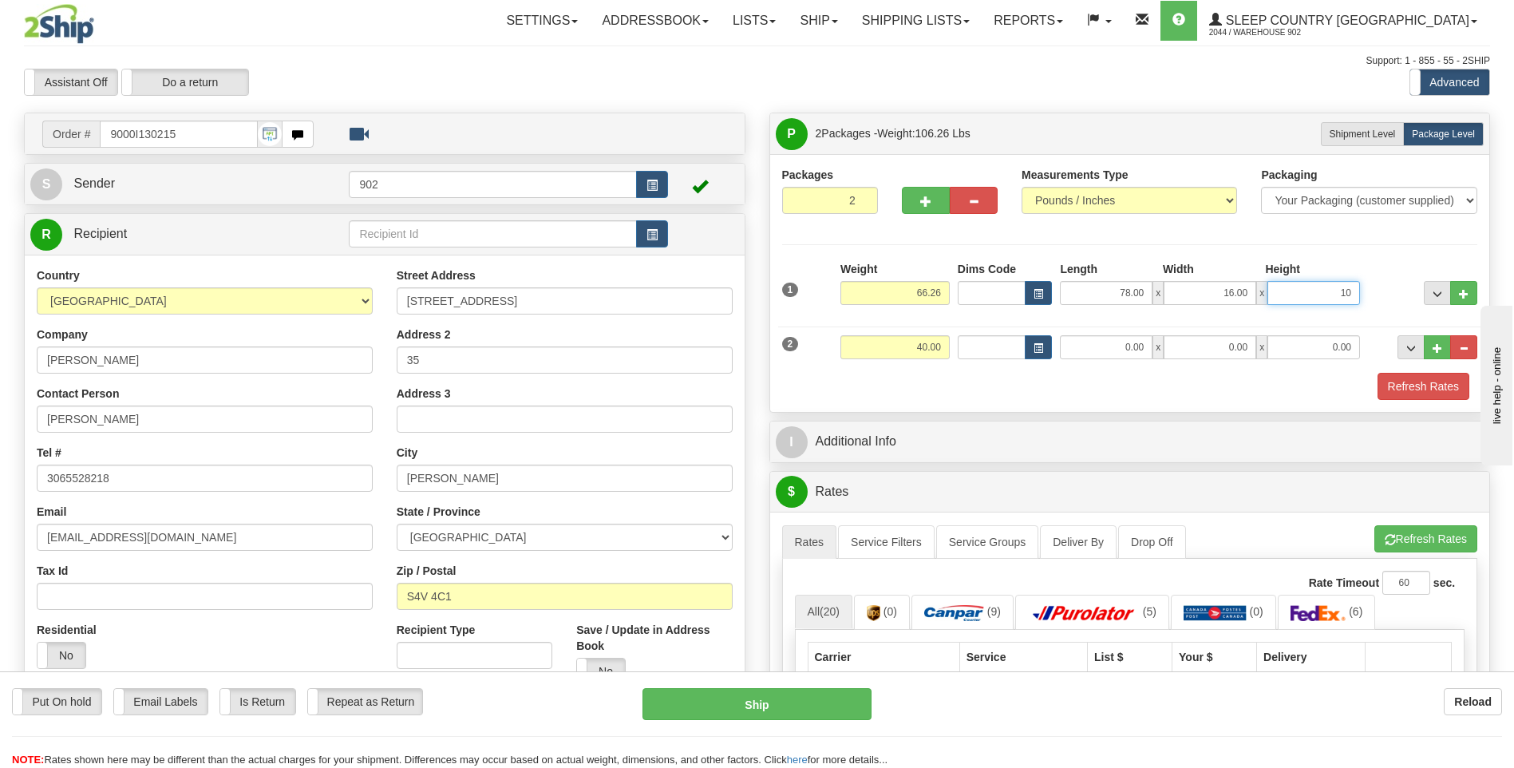
type input "10.00"
drag, startPoint x: 1122, startPoint y: 352, endPoint x: 1149, endPoint y: 340, distance: 29.7
click at [1132, 348] on input "0.00" at bounding box center [1106, 347] width 93 height 24
type input "42.00"
type input "16.00"
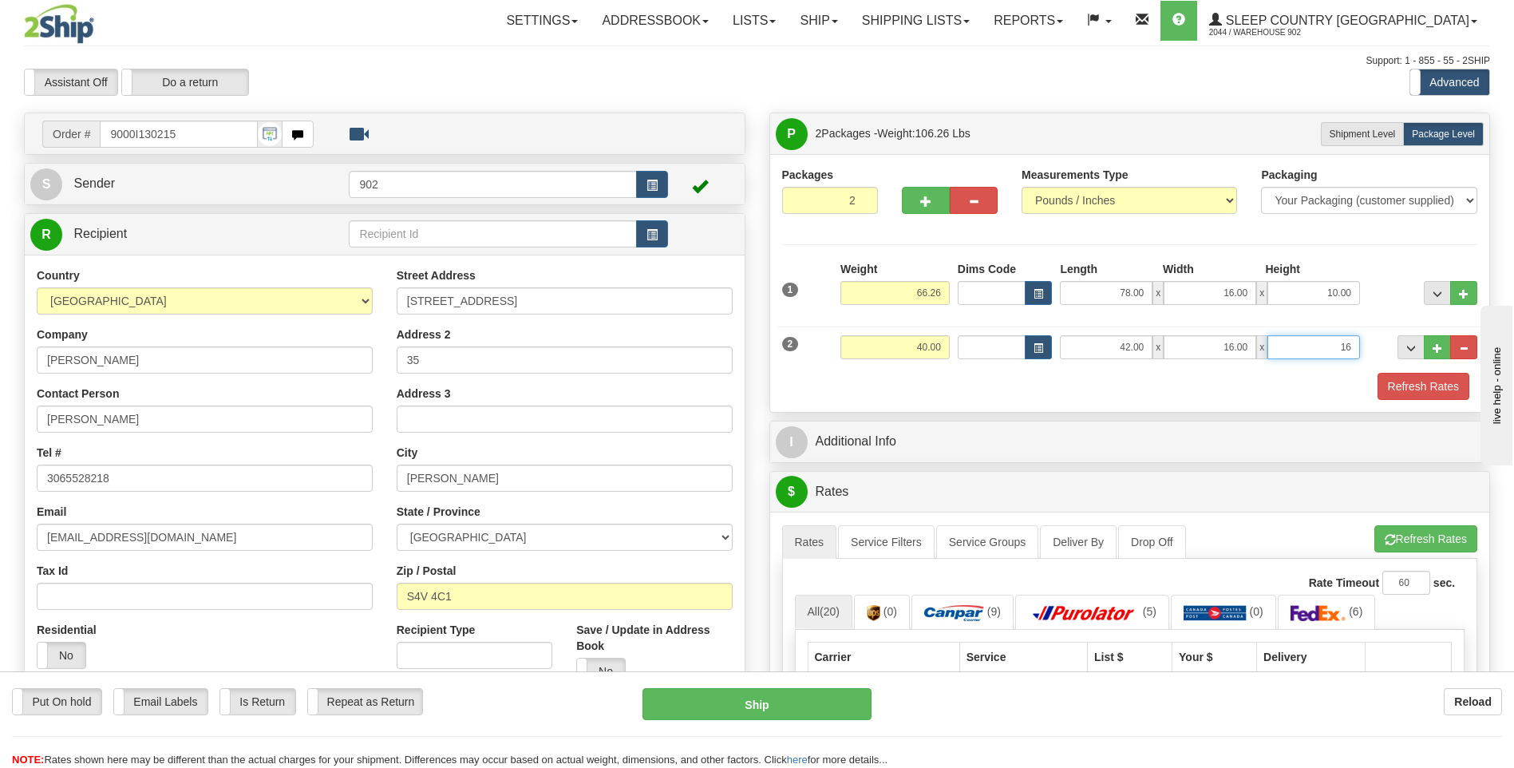
type input "16"
type input "16.00"
click at [1399, 389] on button "Refresh Rates" at bounding box center [1423, 386] width 92 height 27
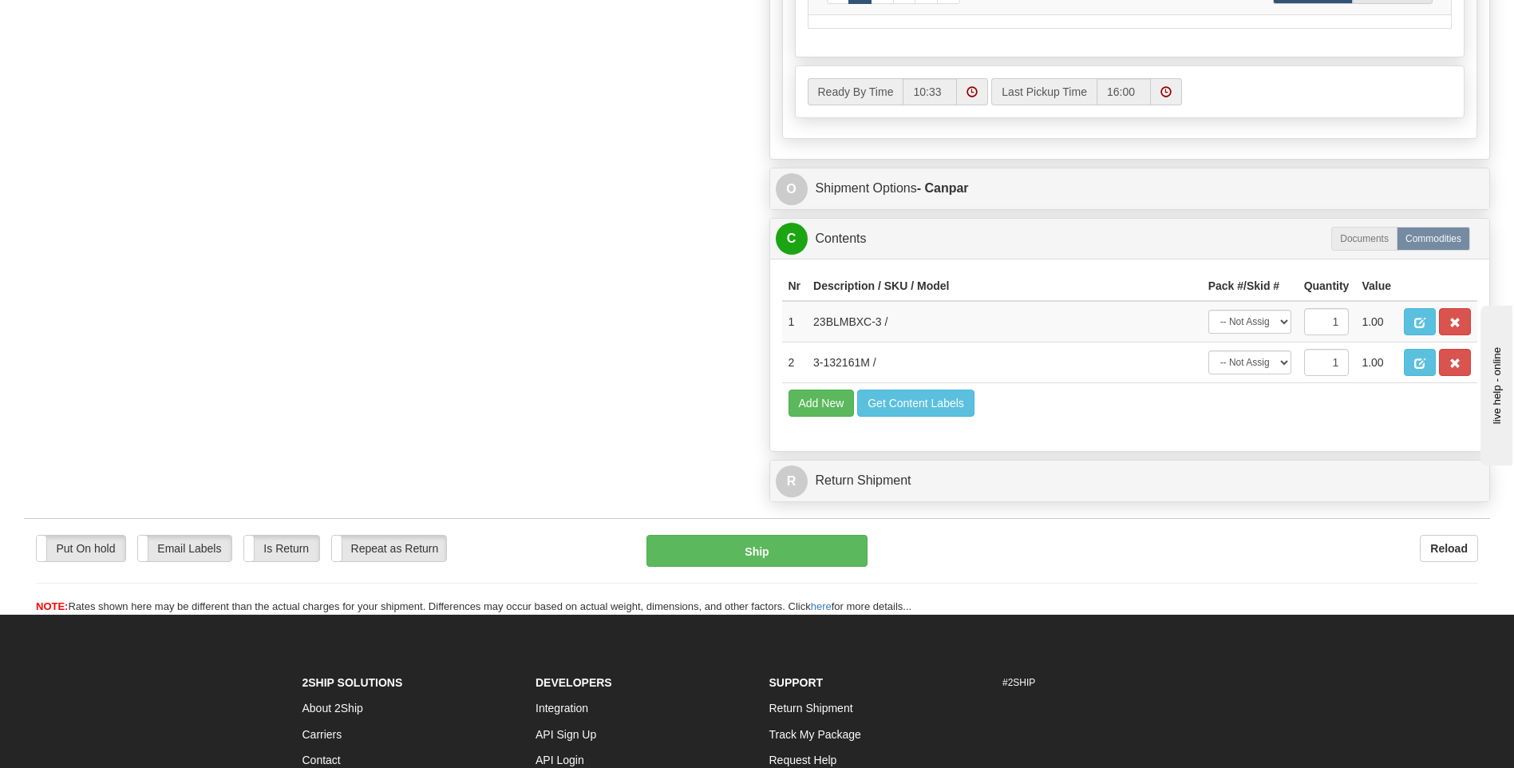
scroll to position [878, 0]
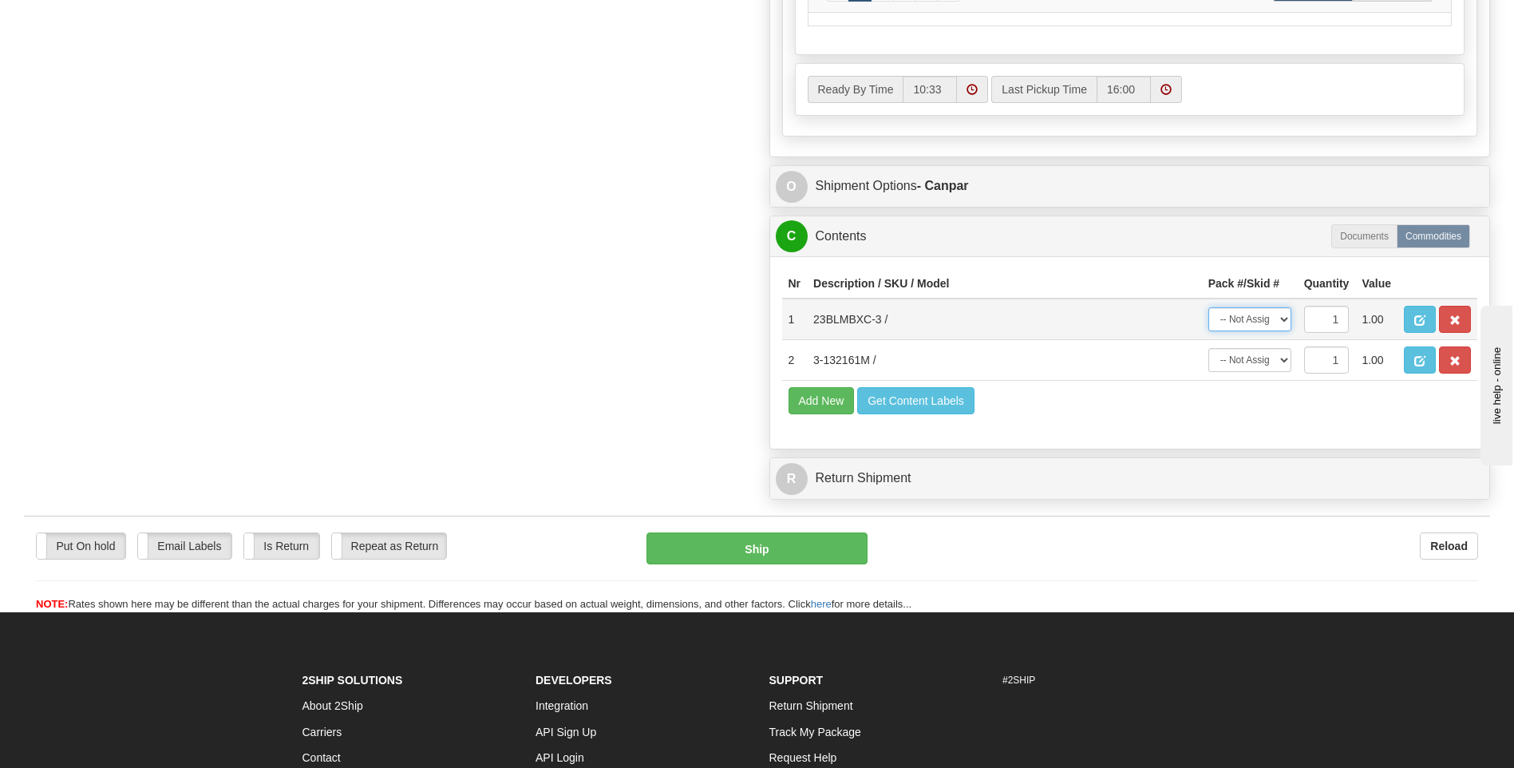
click at [1263, 326] on select "-- Not Assigned -- Package 1 Package 2" at bounding box center [1249, 319] width 83 height 24
select select "0"
click at [1208, 307] on select "-- Not Assigned -- Package 1 Package 2" at bounding box center [1249, 319] width 83 height 24
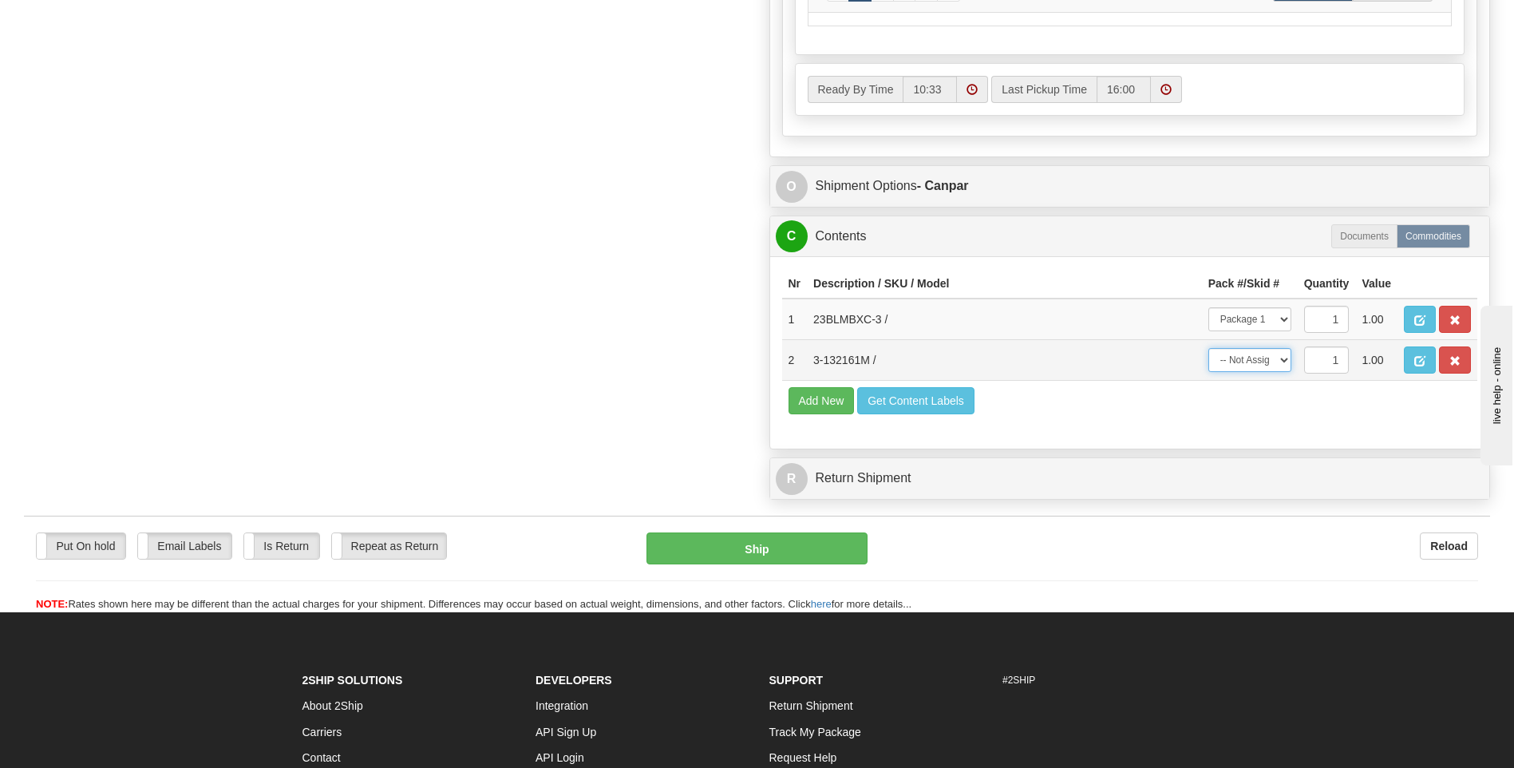
click at [1259, 370] on select "-- Not Assigned -- Package 1 Package 2" at bounding box center [1249, 360] width 83 height 24
select select "1"
click at [1208, 348] on select "-- Not Assigned -- Package 1 Package 2" at bounding box center [1249, 360] width 83 height 24
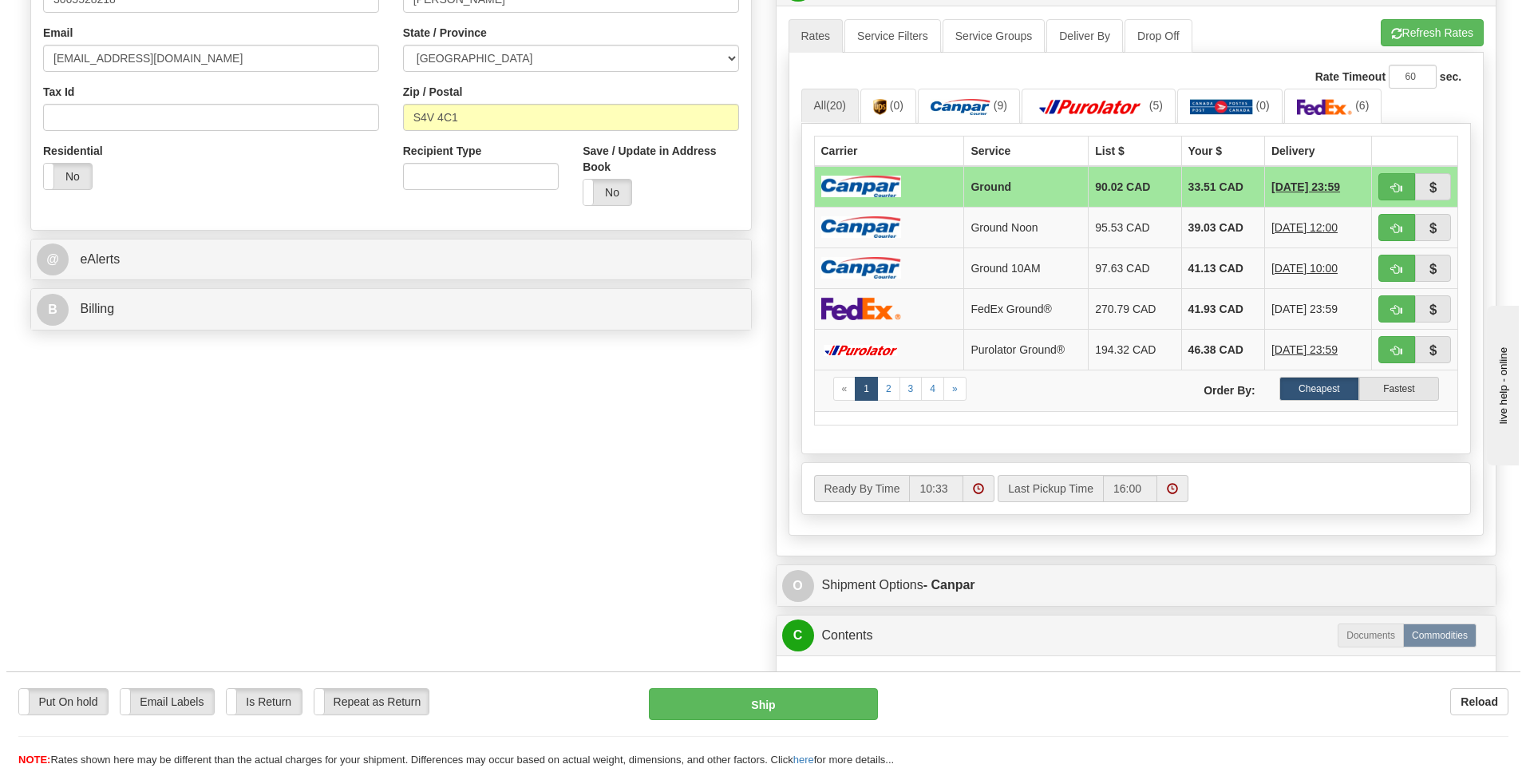
scroll to position [80, 0]
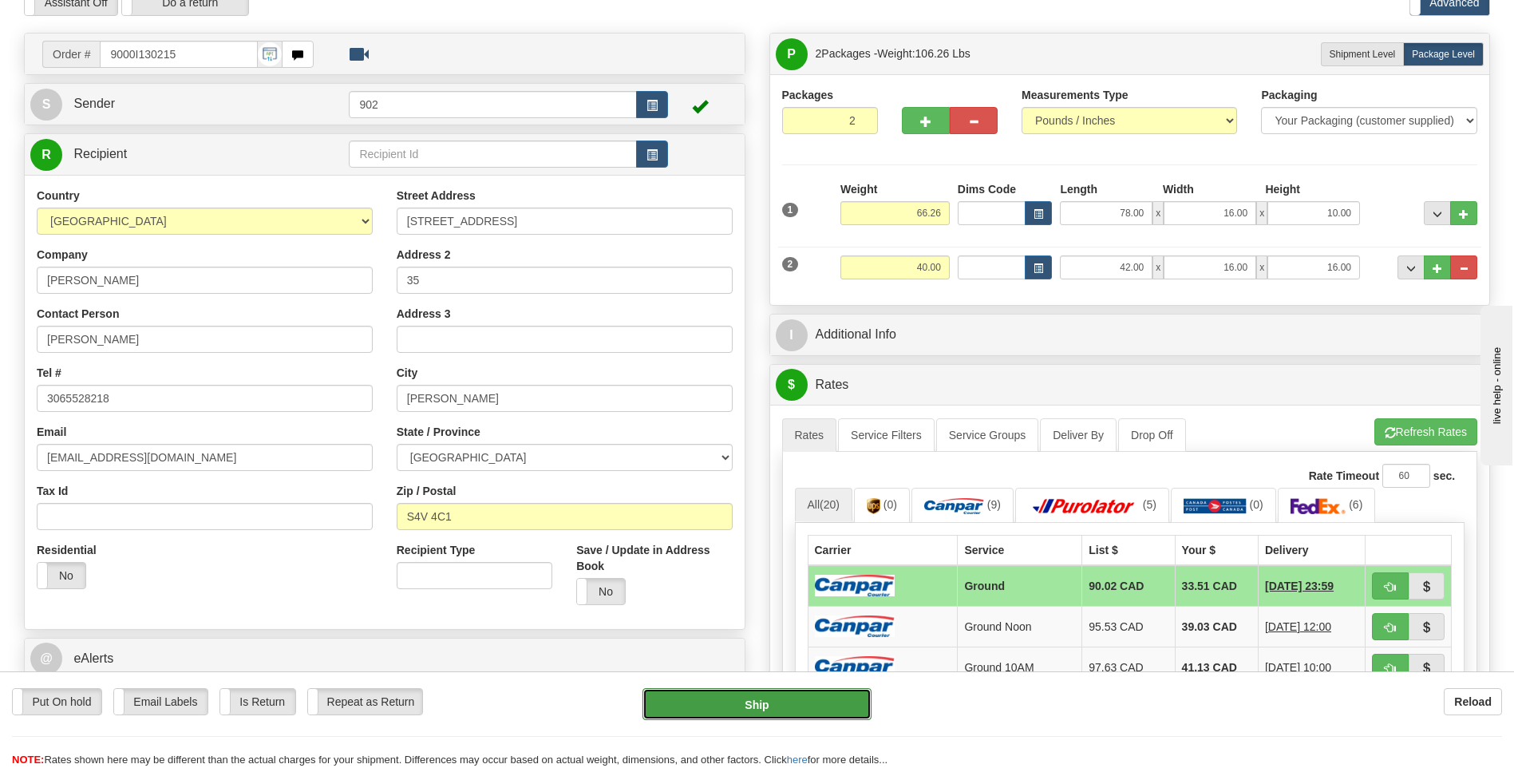
click at [806, 701] on button "Ship" at bounding box center [756, 704] width 228 height 32
type input "1"
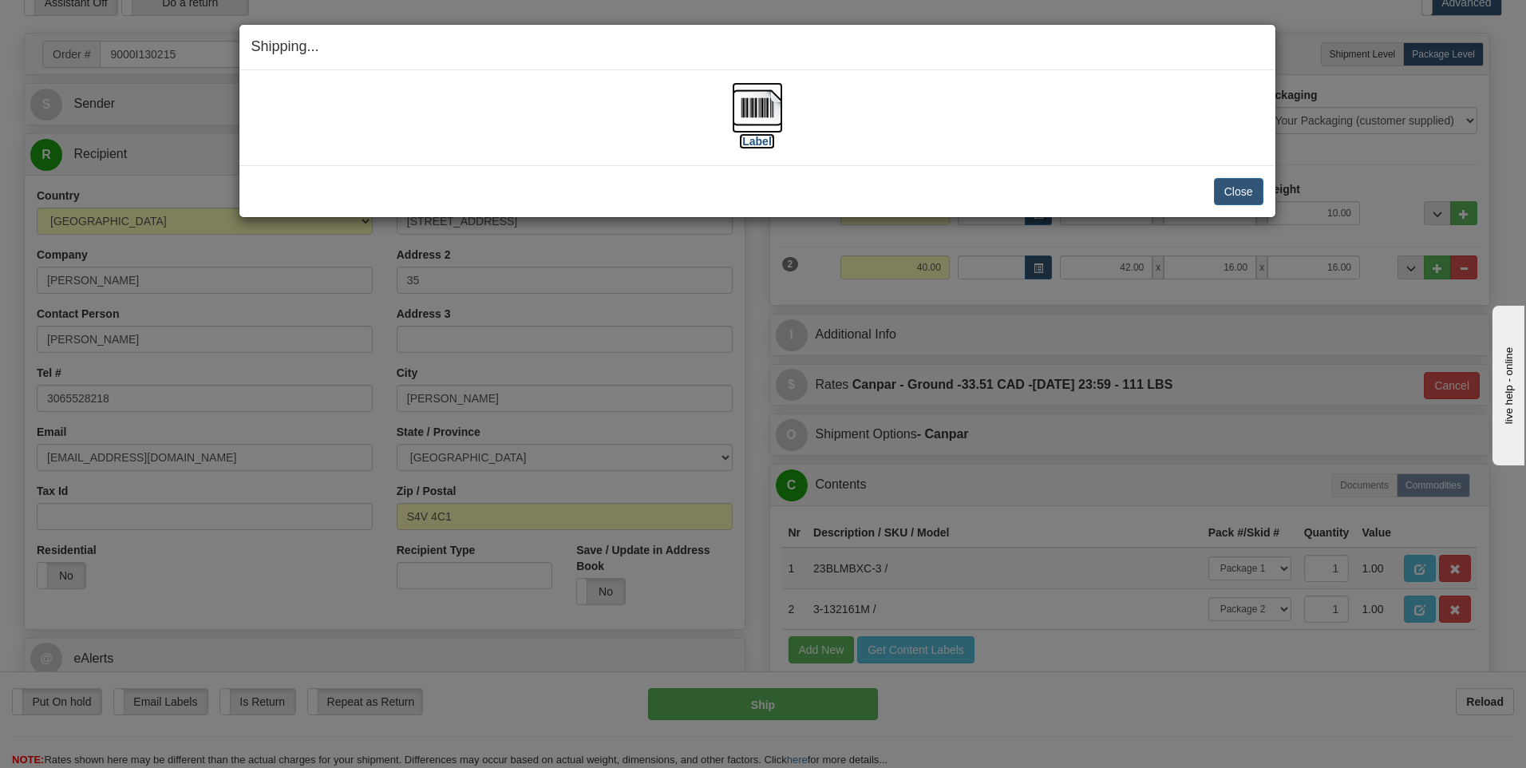
click at [752, 106] on img at bounding box center [757, 107] width 51 height 51
click at [1257, 184] on button "Close" at bounding box center [1238, 191] width 49 height 27
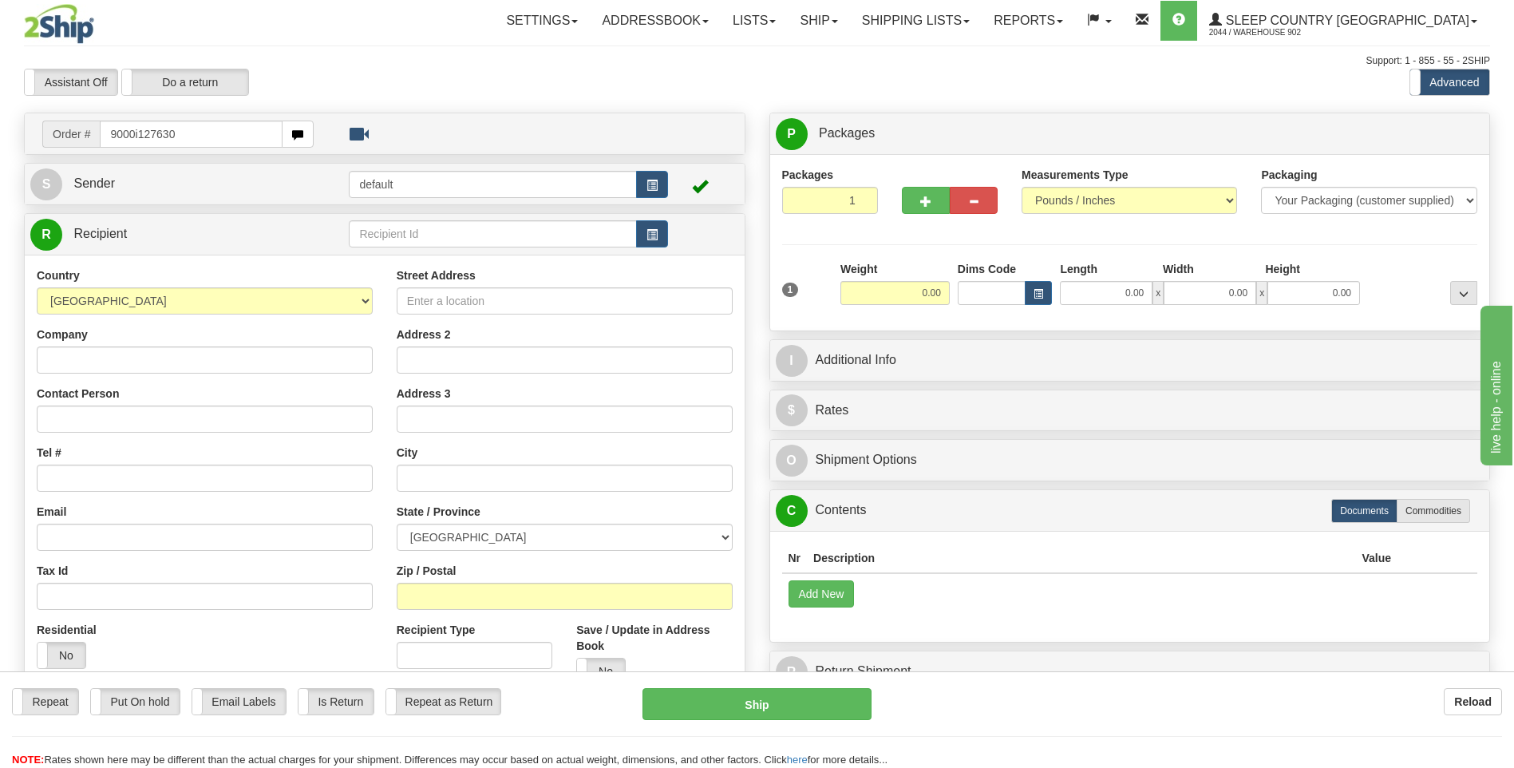
type input "9000i127630"
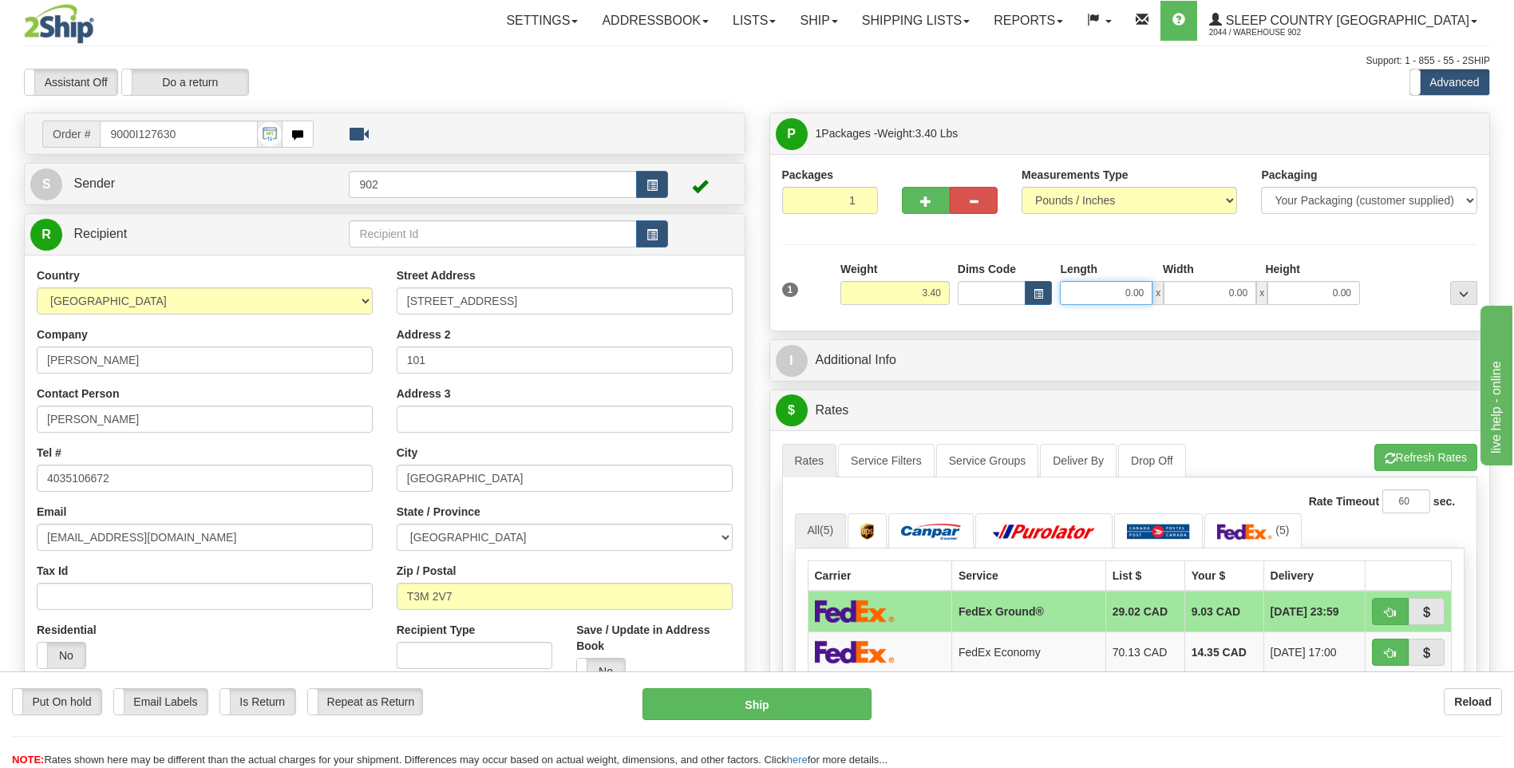
click at [1111, 298] on input "0.00" at bounding box center [1106, 293] width 93 height 24
type input "11.00"
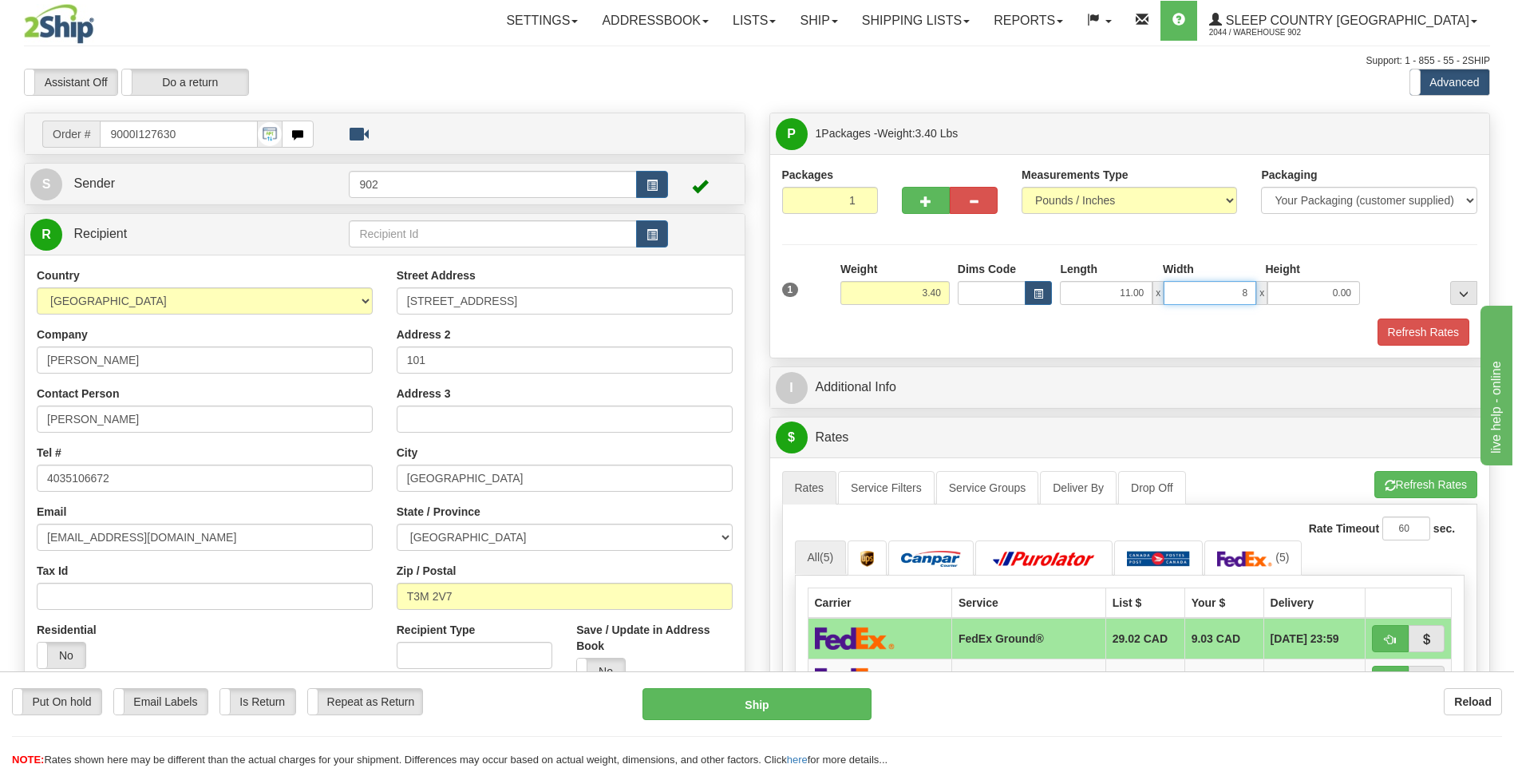
type input "8.00"
type input "5.00"
click at [1423, 326] on button "Refresh Rates" at bounding box center [1423, 331] width 92 height 27
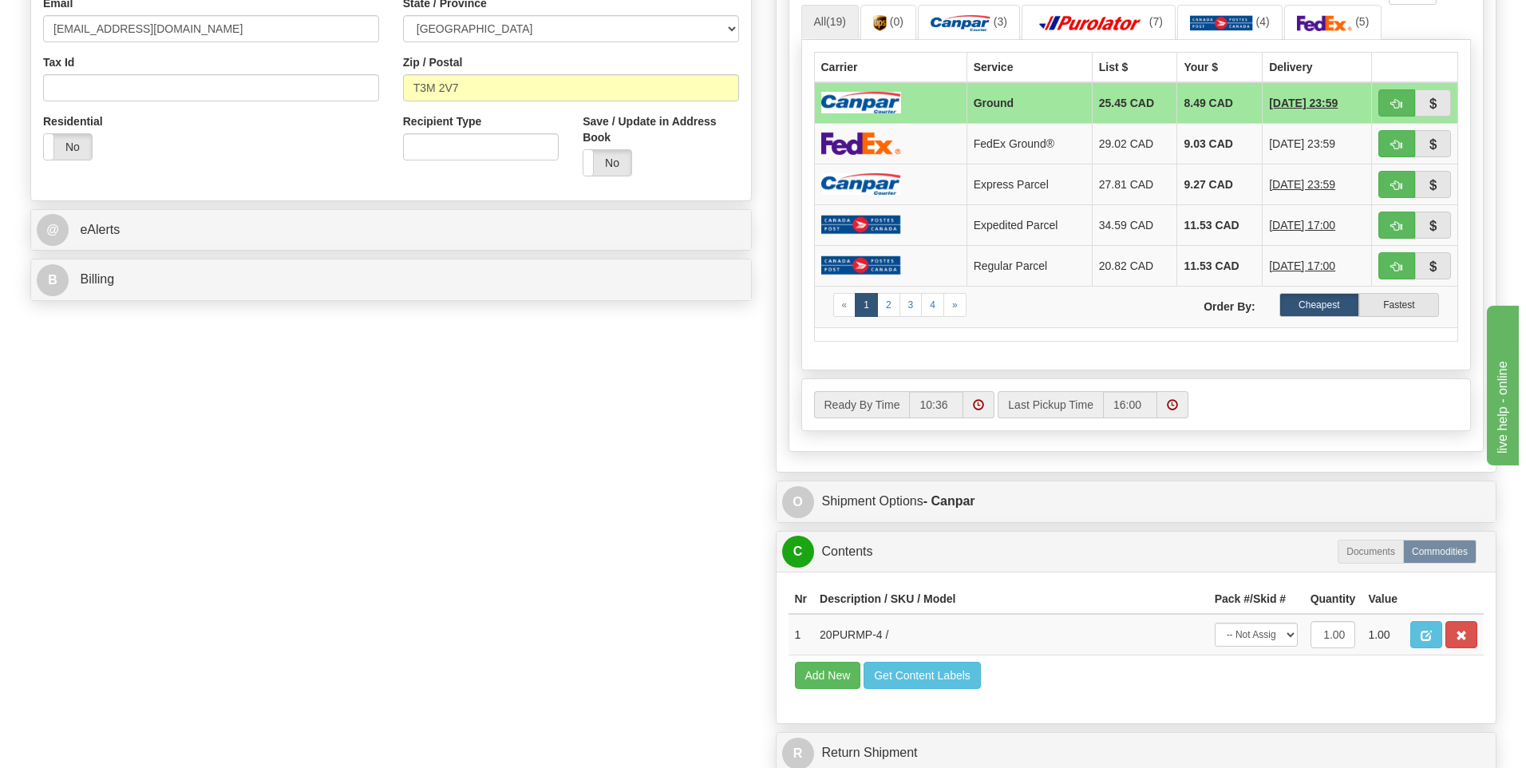
scroll to position [638, 0]
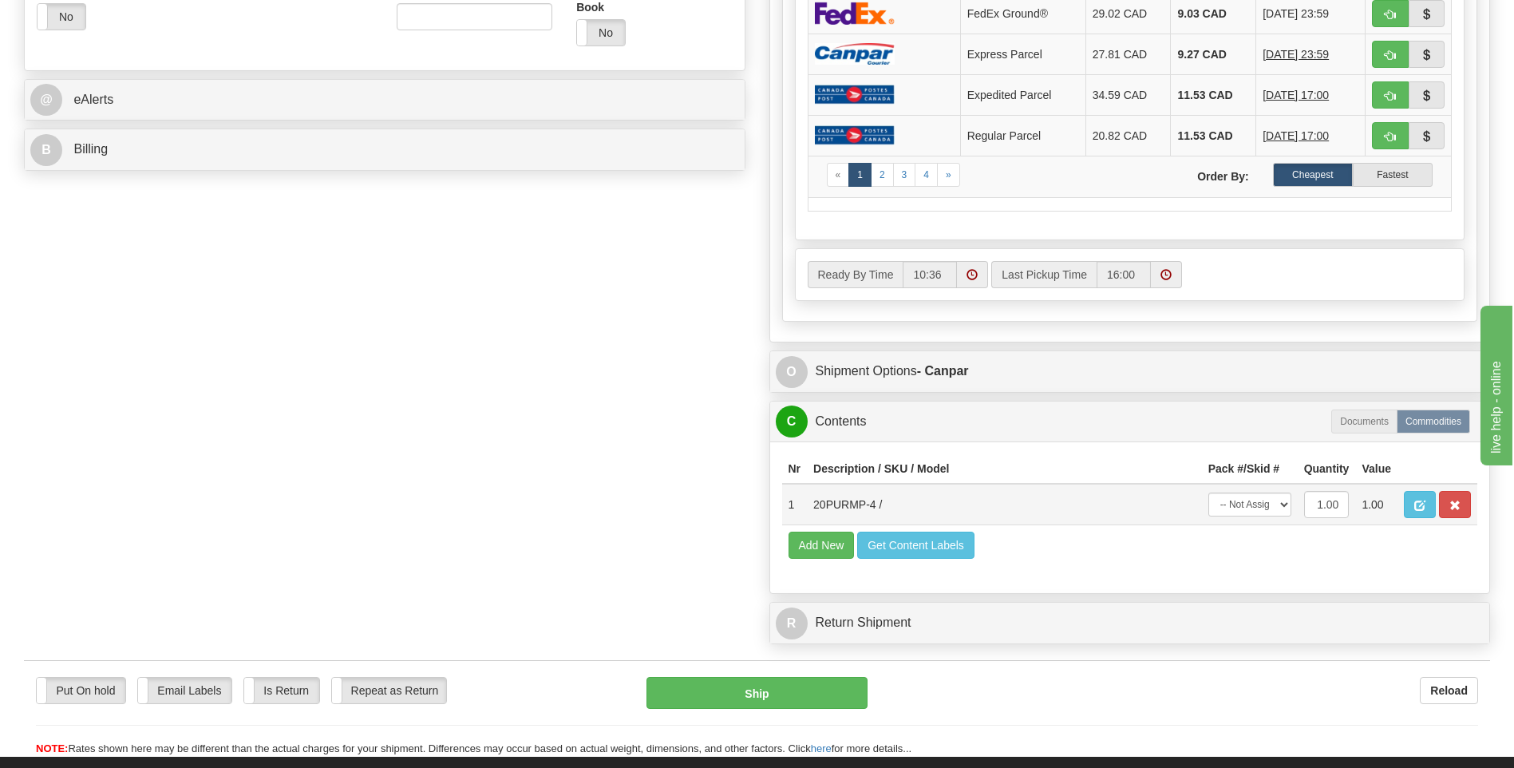
click at [1274, 484] on td "-- Not Assigned -- Package 1" at bounding box center [1250, 504] width 96 height 41
drag, startPoint x: 1274, startPoint y: 497, endPoint x: 1273, endPoint y: 509, distance: 12.1
click at [1274, 497] on select "-- Not Assigned -- Package 1" at bounding box center [1249, 504] width 83 height 24
select select "0"
click at [1208, 492] on select "-- Not Assigned -- Package 1" at bounding box center [1249, 504] width 83 height 24
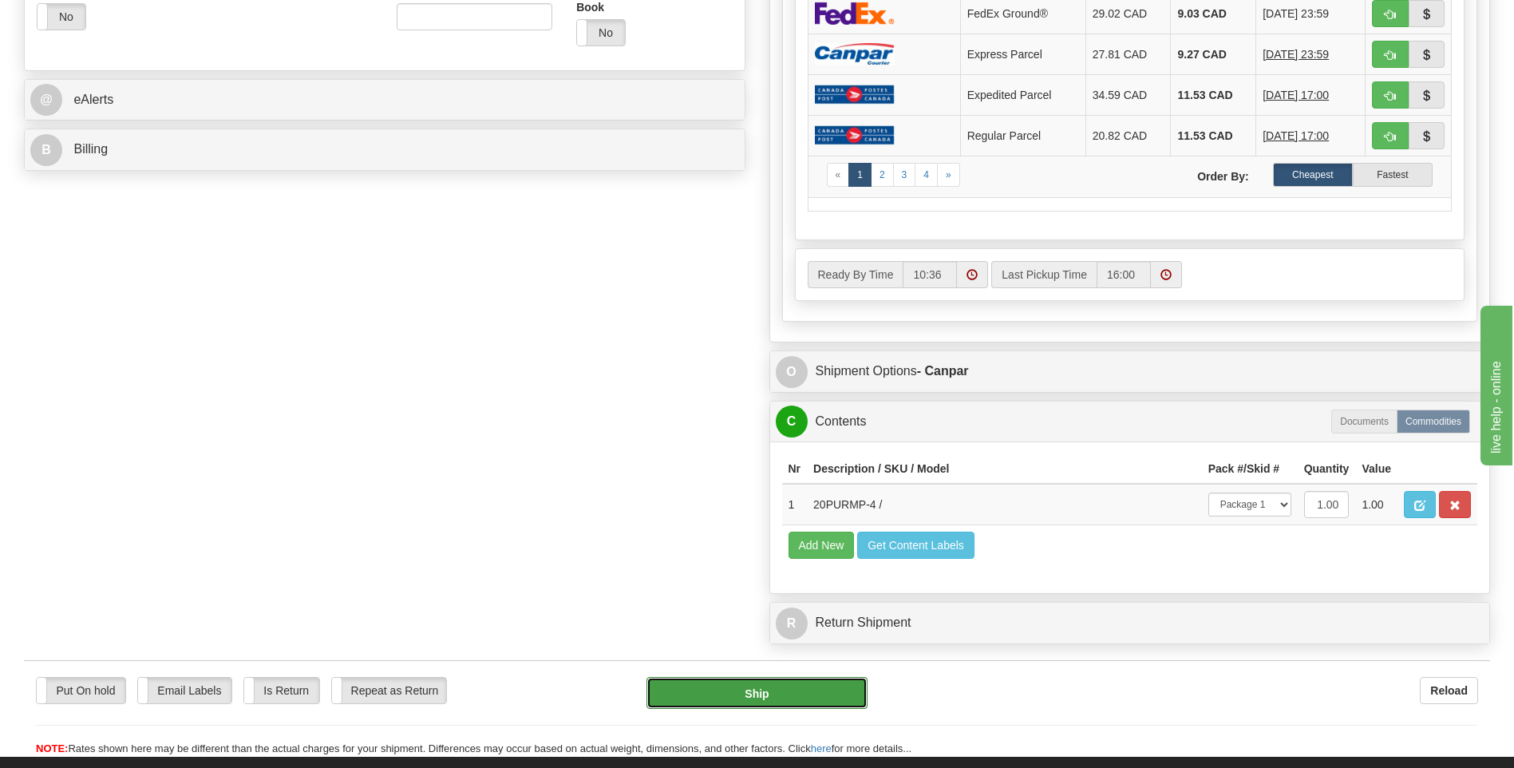
click at [819, 697] on button "Ship" at bounding box center [756, 693] width 220 height 32
type input "1"
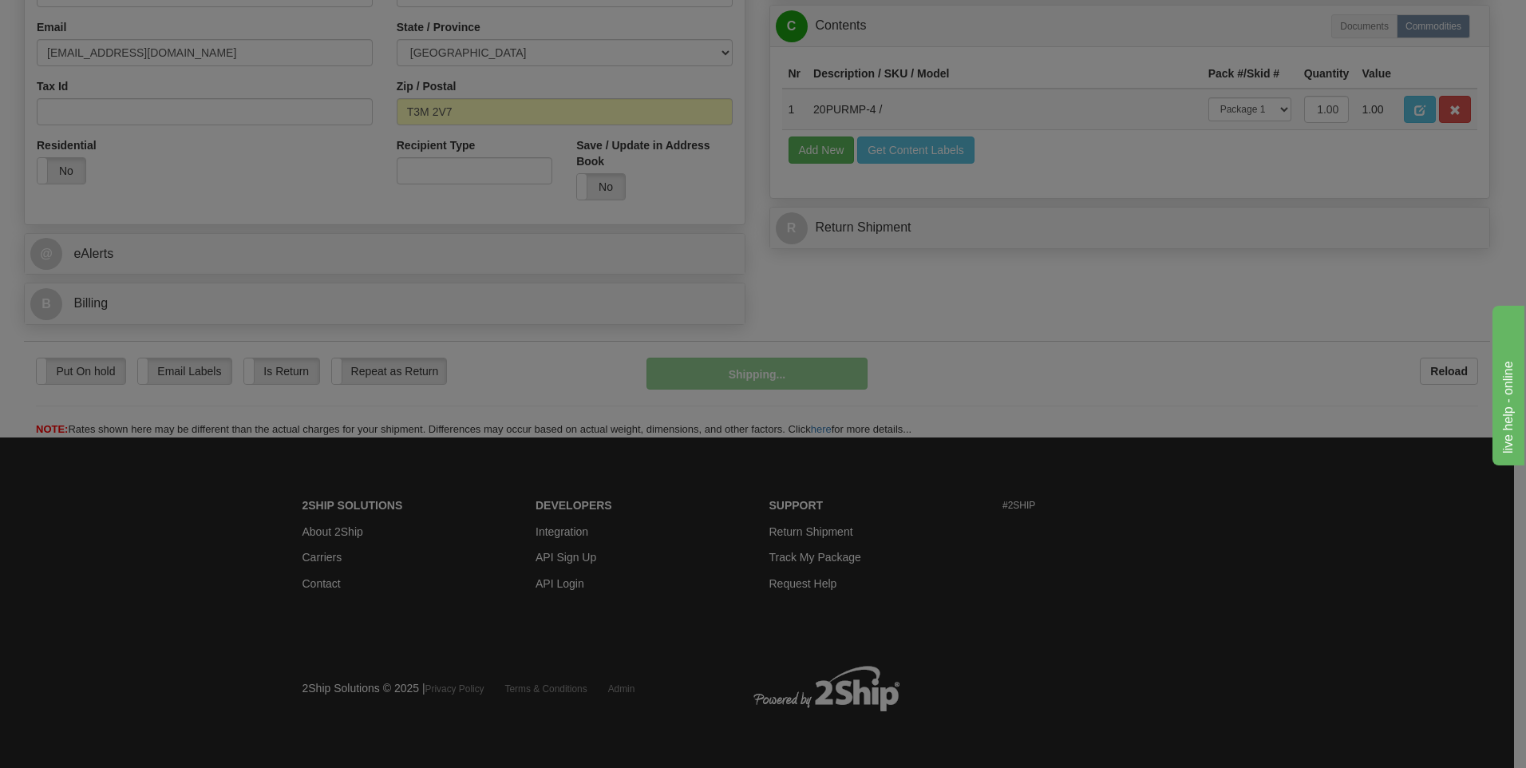
scroll to position [485, 0]
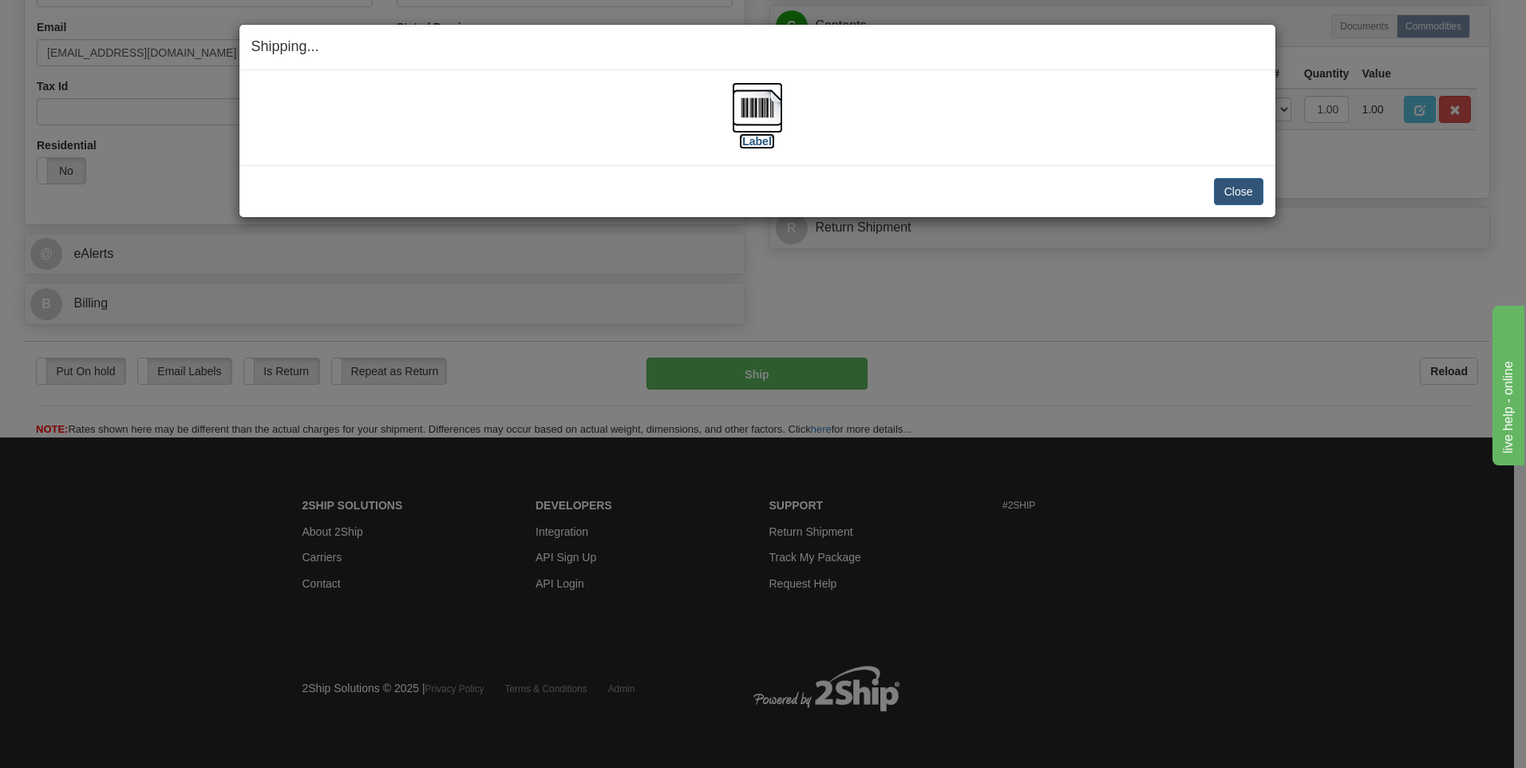
click at [740, 119] on img at bounding box center [757, 107] width 51 height 51
click at [1252, 195] on button "Close" at bounding box center [1238, 191] width 49 height 27
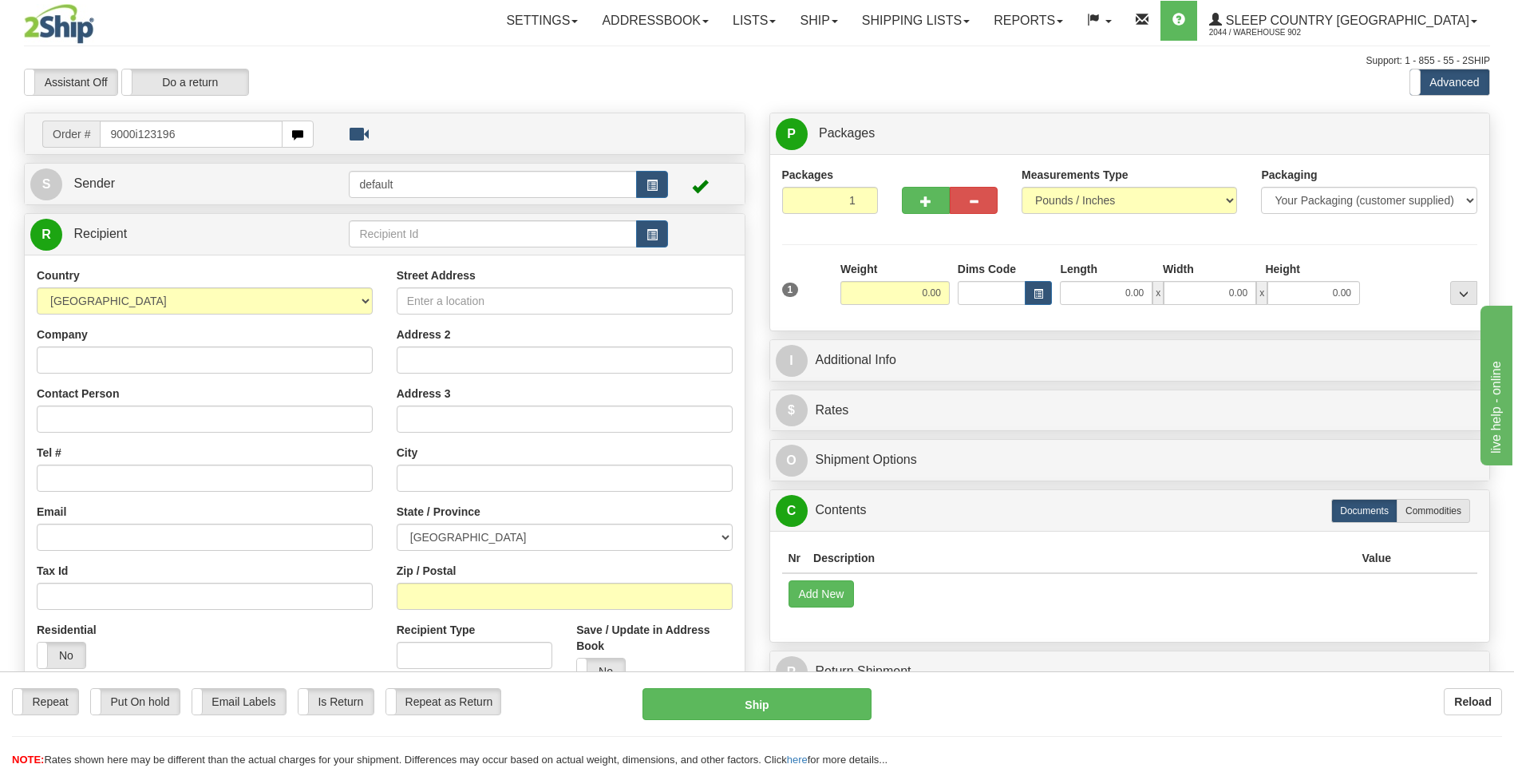
type input "9000i123196"
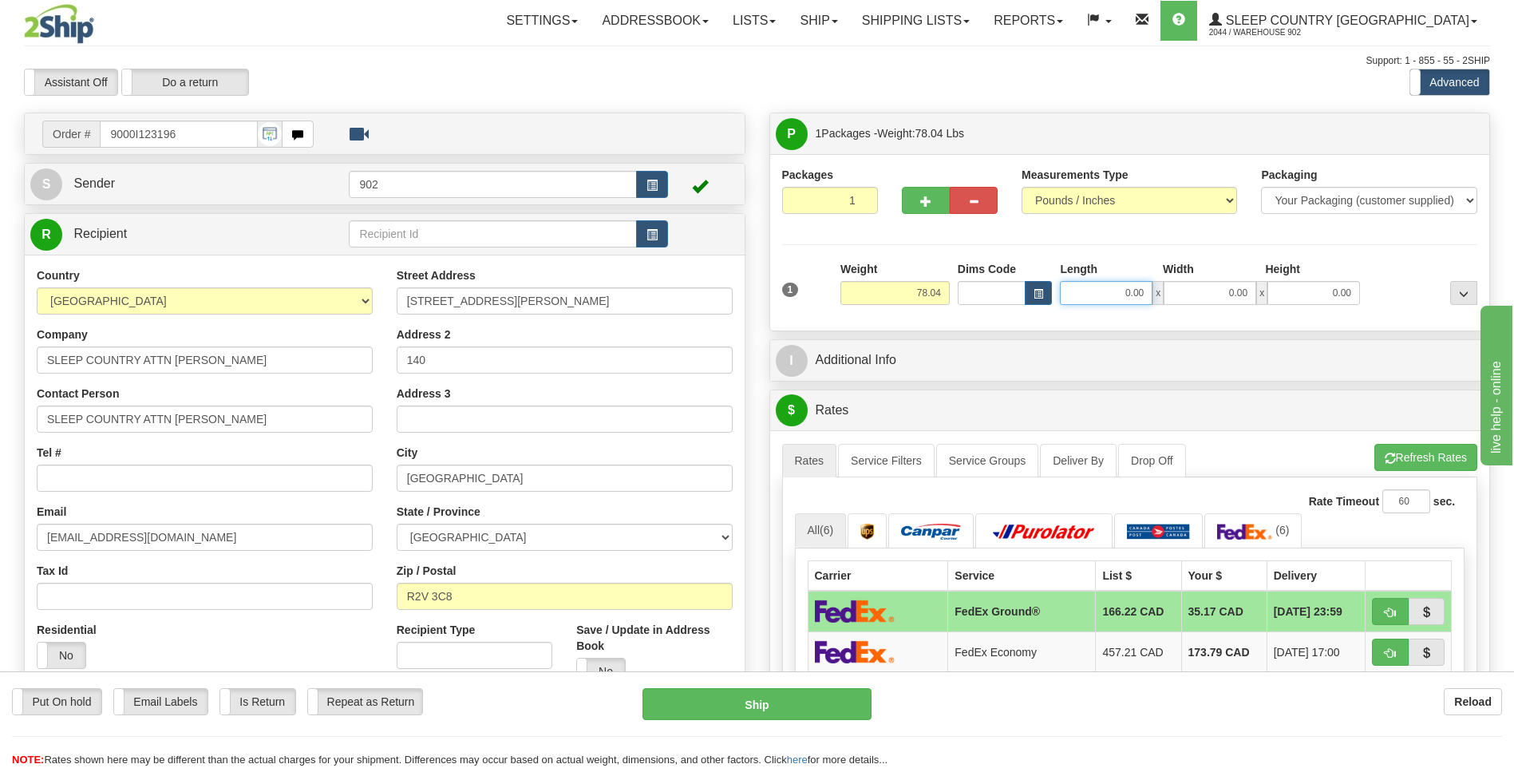
drag, startPoint x: 1122, startPoint y: 294, endPoint x: 1211, endPoint y: 294, distance: 89.4
click at [1211, 294] on div "0.00 x 0.00 x 0.00" at bounding box center [1210, 293] width 300 height 24
type input "44.00"
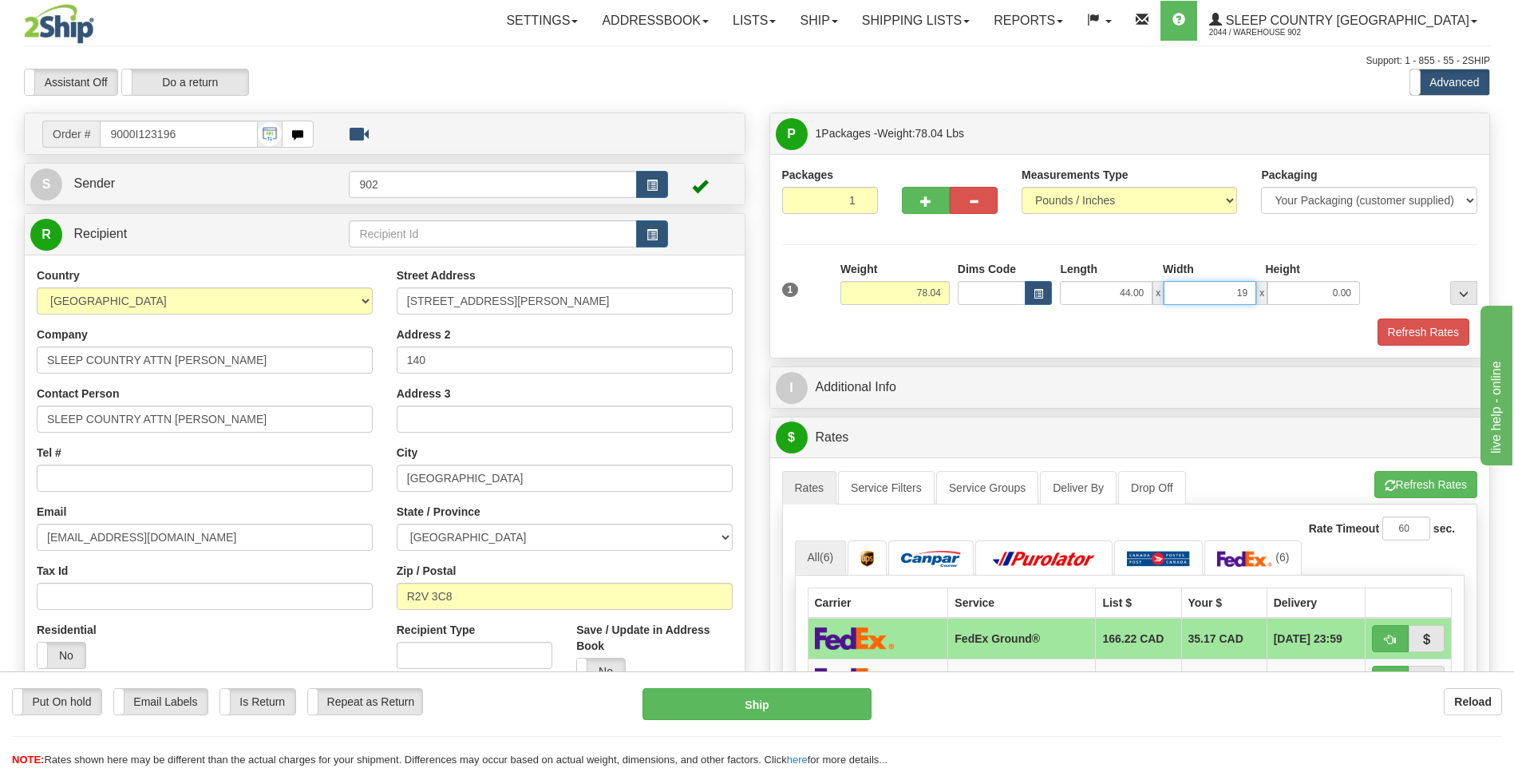
type input "19.00"
click at [1411, 327] on button "Refresh Rates" at bounding box center [1423, 331] width 92 height 27
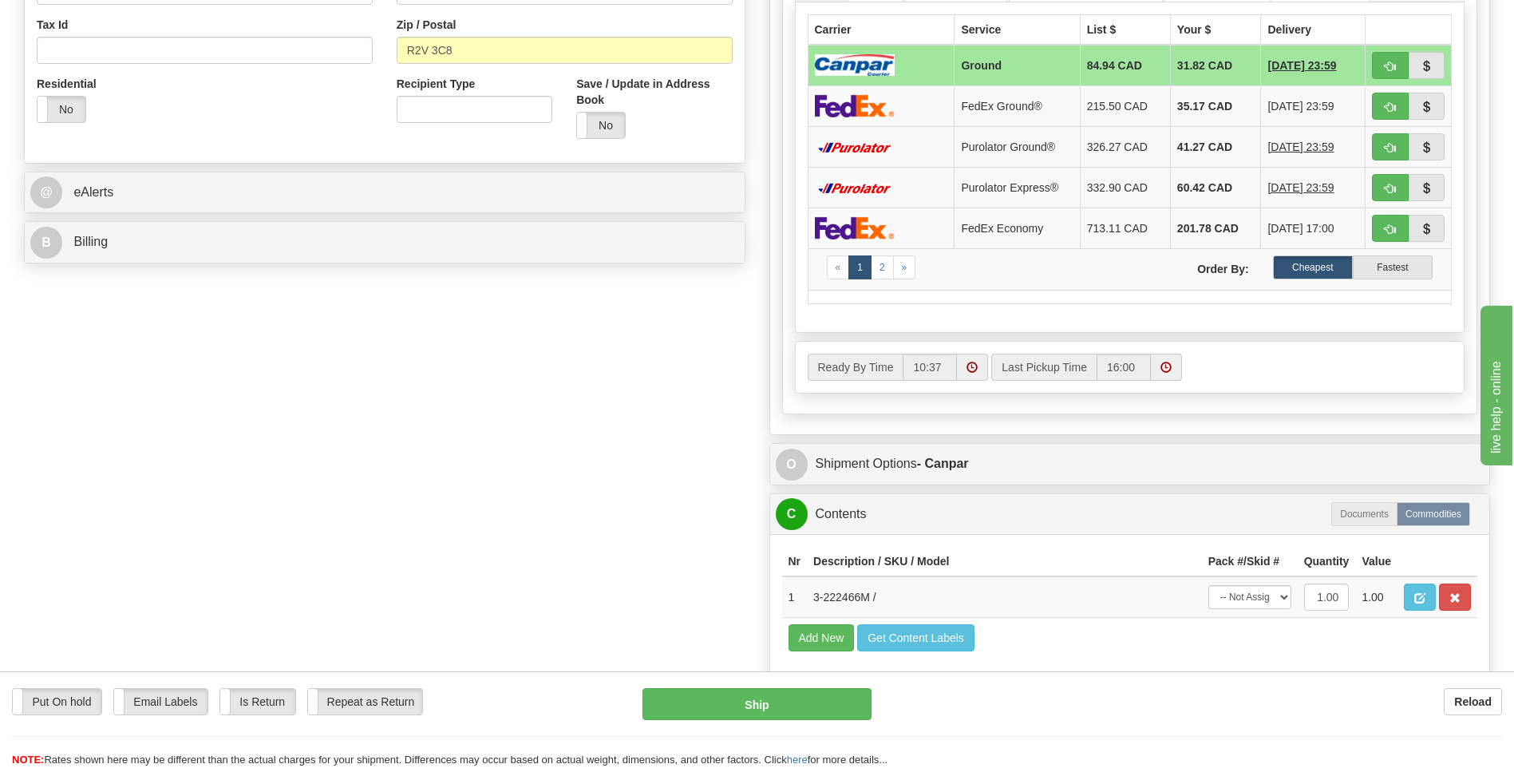
scroll to position [559, 0]
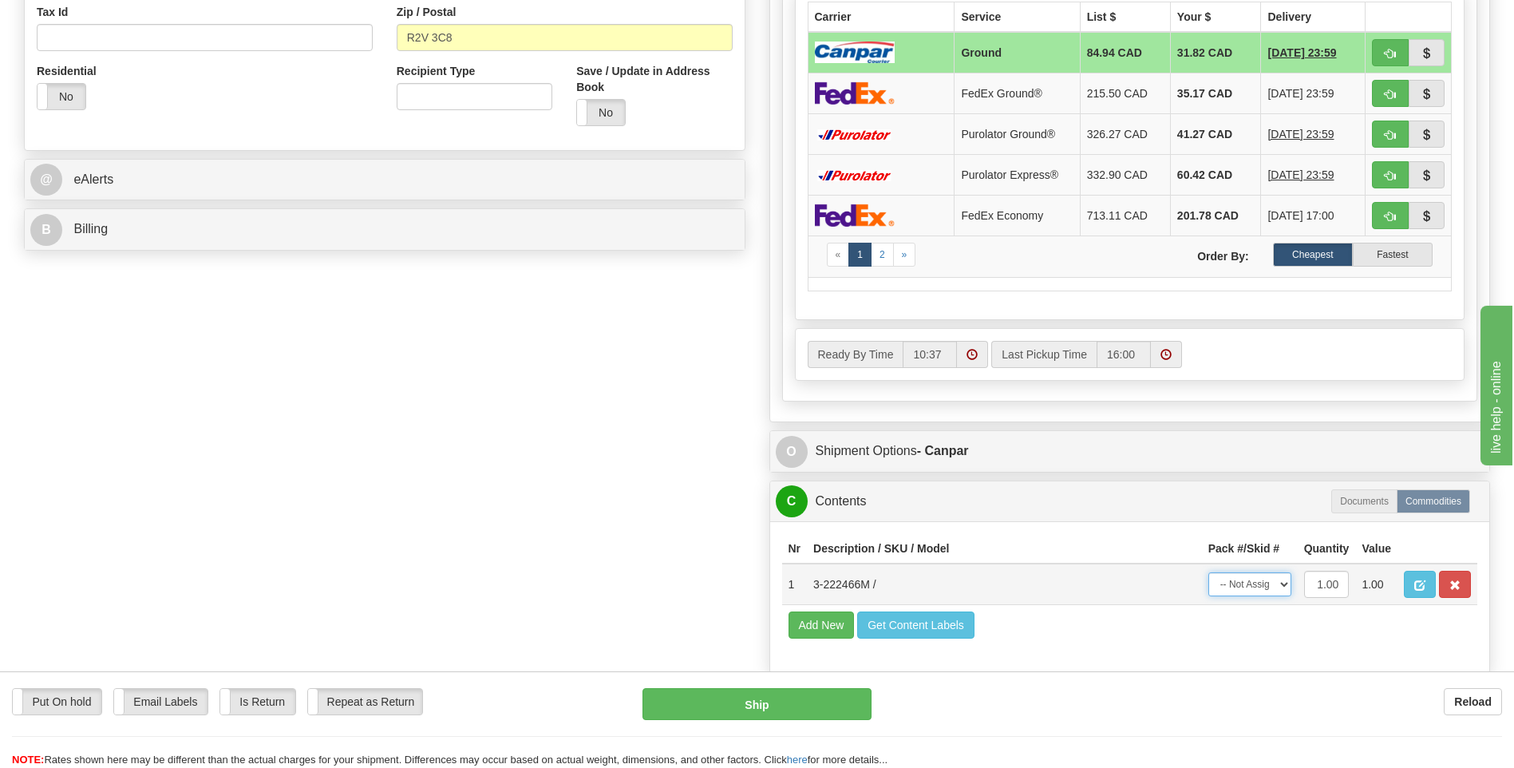
click at [1267, 587] on select "-- Not Assigned -- Package 1" at bounding box center [1249, 584] width 83 height 24
select select "0"
click at [1208, 572] on select "-- Not Assigned -- Package 1" at bounding box center [1249, 584] width 83 height 24
click at [830, 702] on button "Ship" at bounding box center [756, 704] width 228 height 32
type input "1"
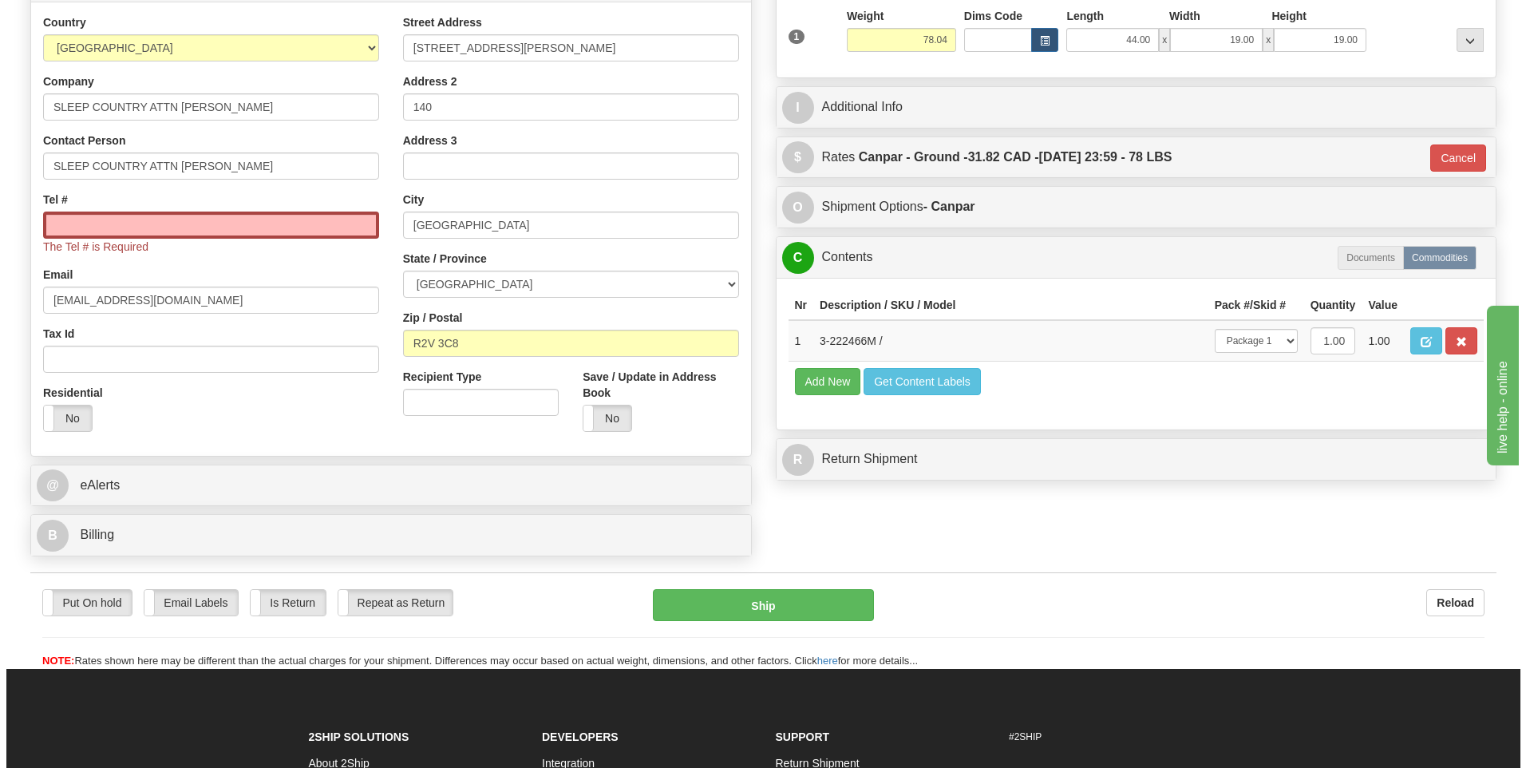
scroll to position [246, 0]
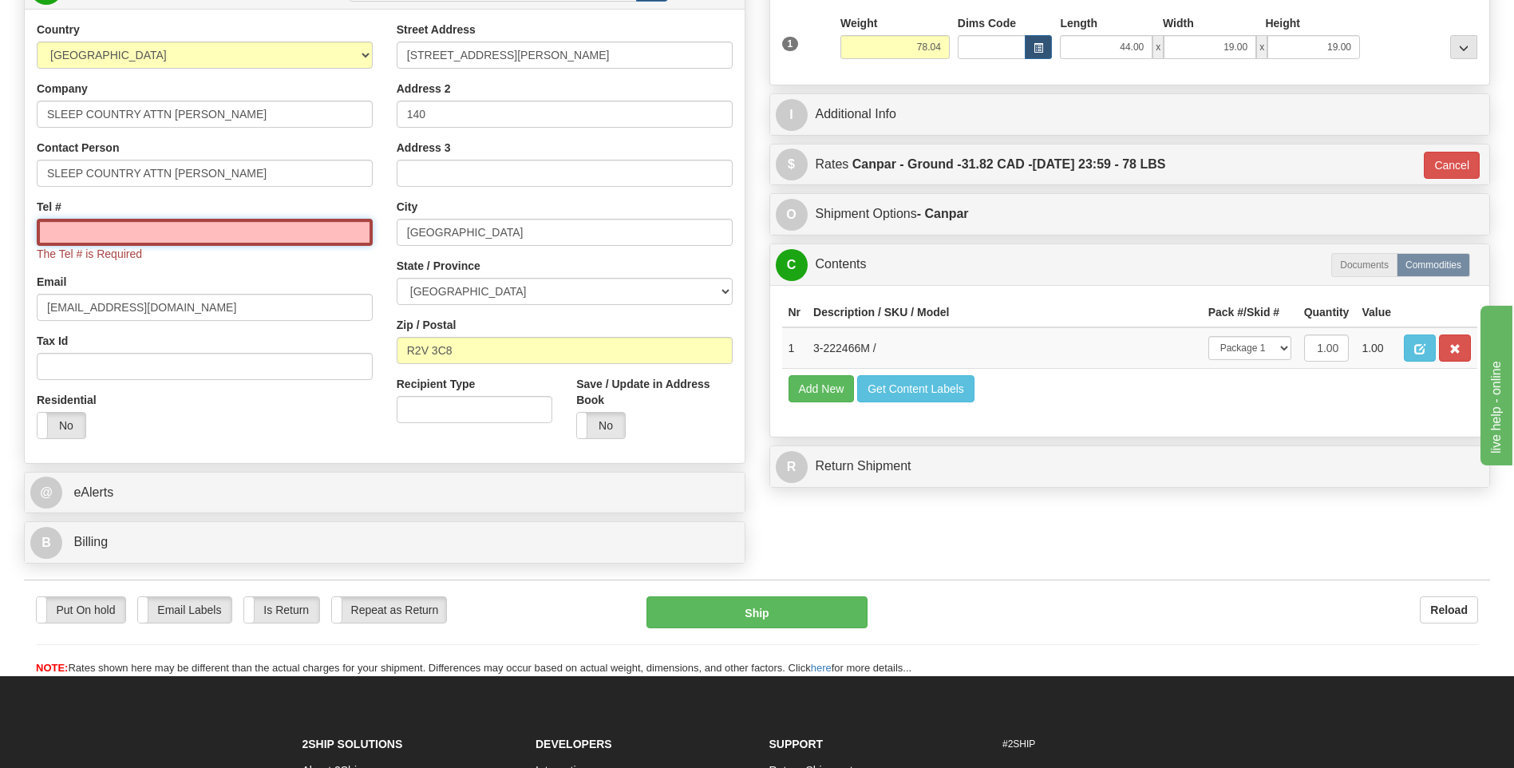
click at [243, 235] on input "Tel #" at bounding box center [205, 232] width 336 height 27
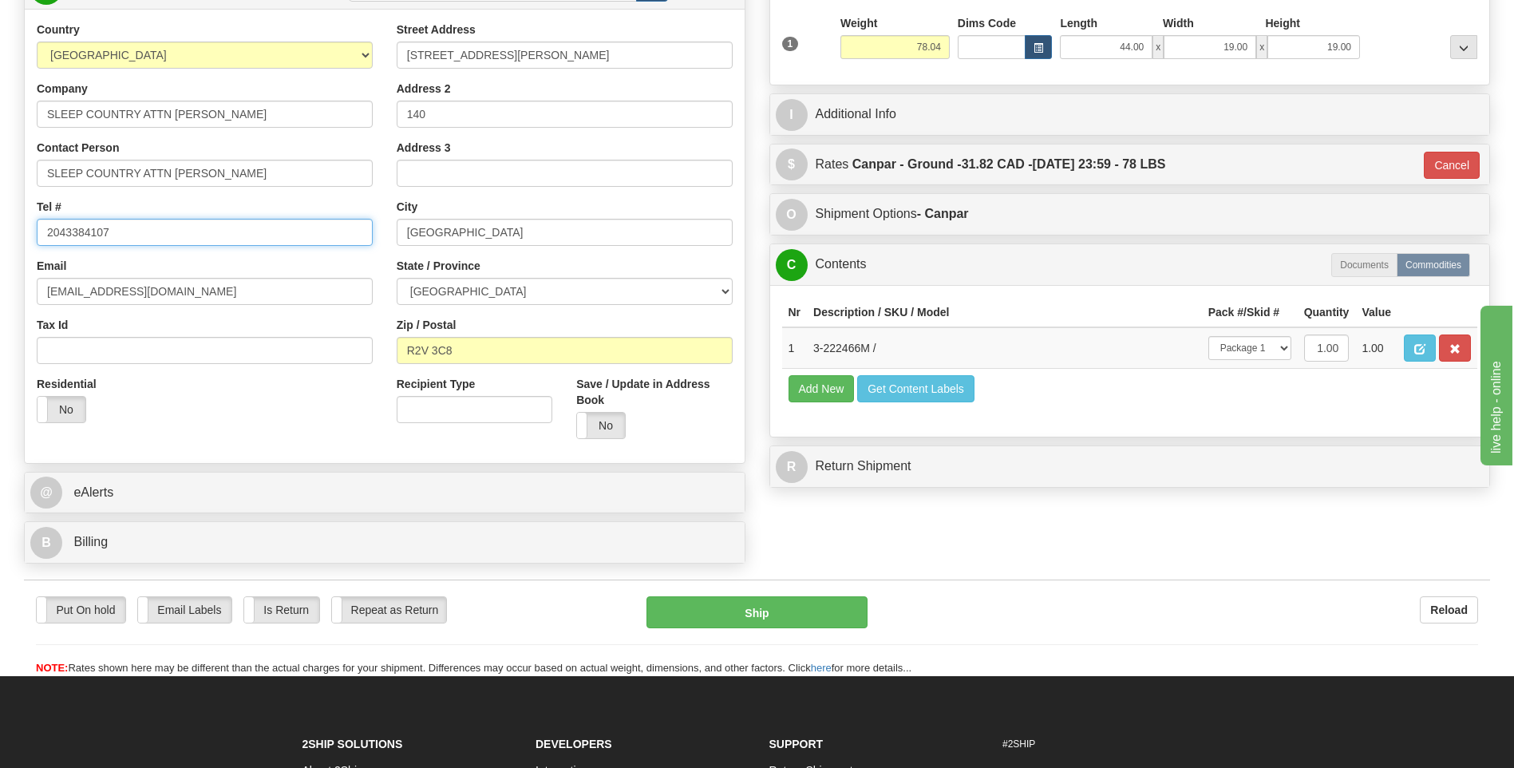
type input "2043384107"
click at [685, 629] on div "Put On hold Put On hold Email Labels Email Labels Edit Is Return Is Return Repe…" at bounding box center [757, 636] width 1466 height 80
click at [691, 618] on button "Ship" at bounding box center [756, 612] width 220 height 32
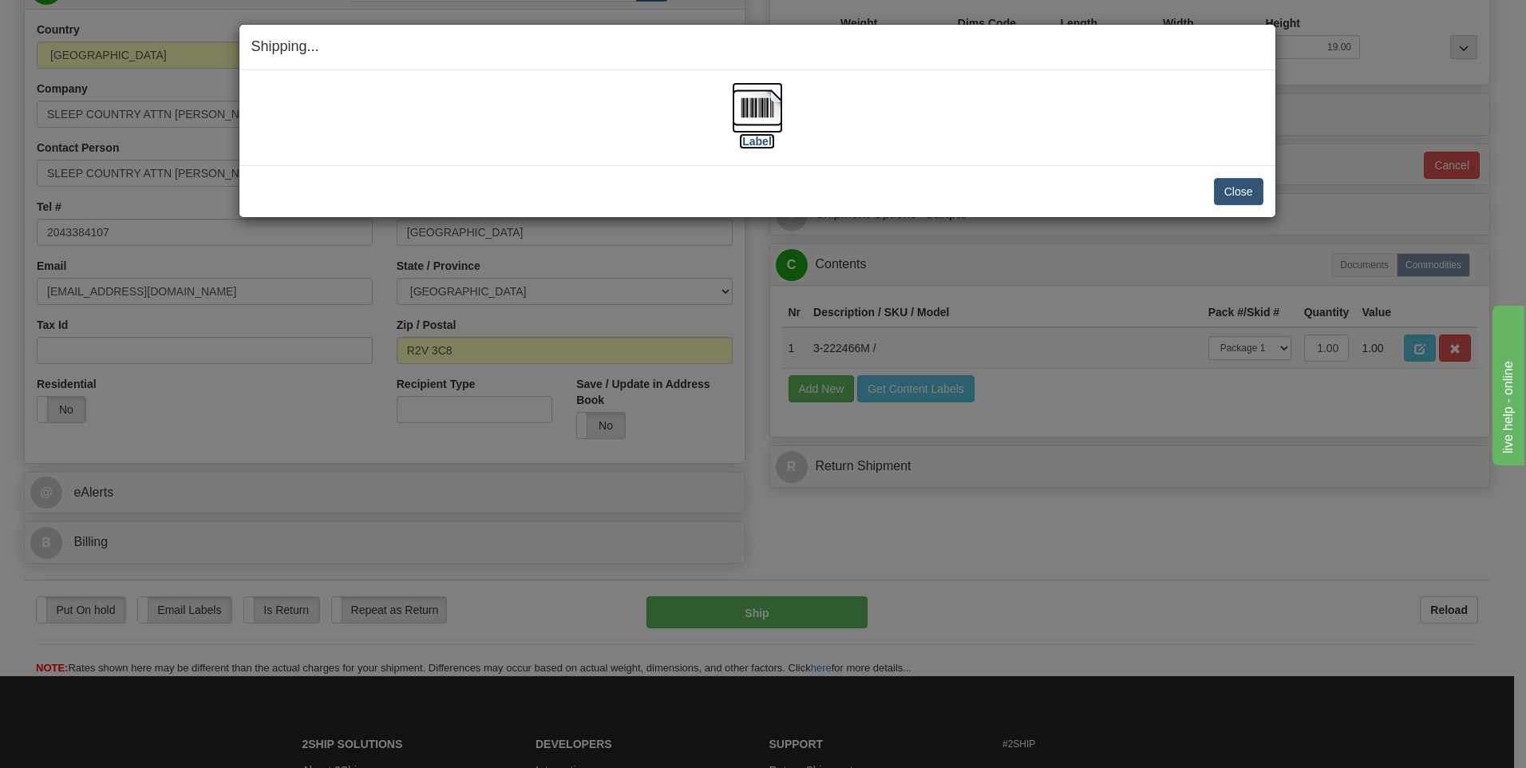
click at [747, 101] on img at bounding box center [757, 107] width 51 height 51
click at [1246, 195] on button "Close" at bounding box center [1238, 191] width 49 height 27
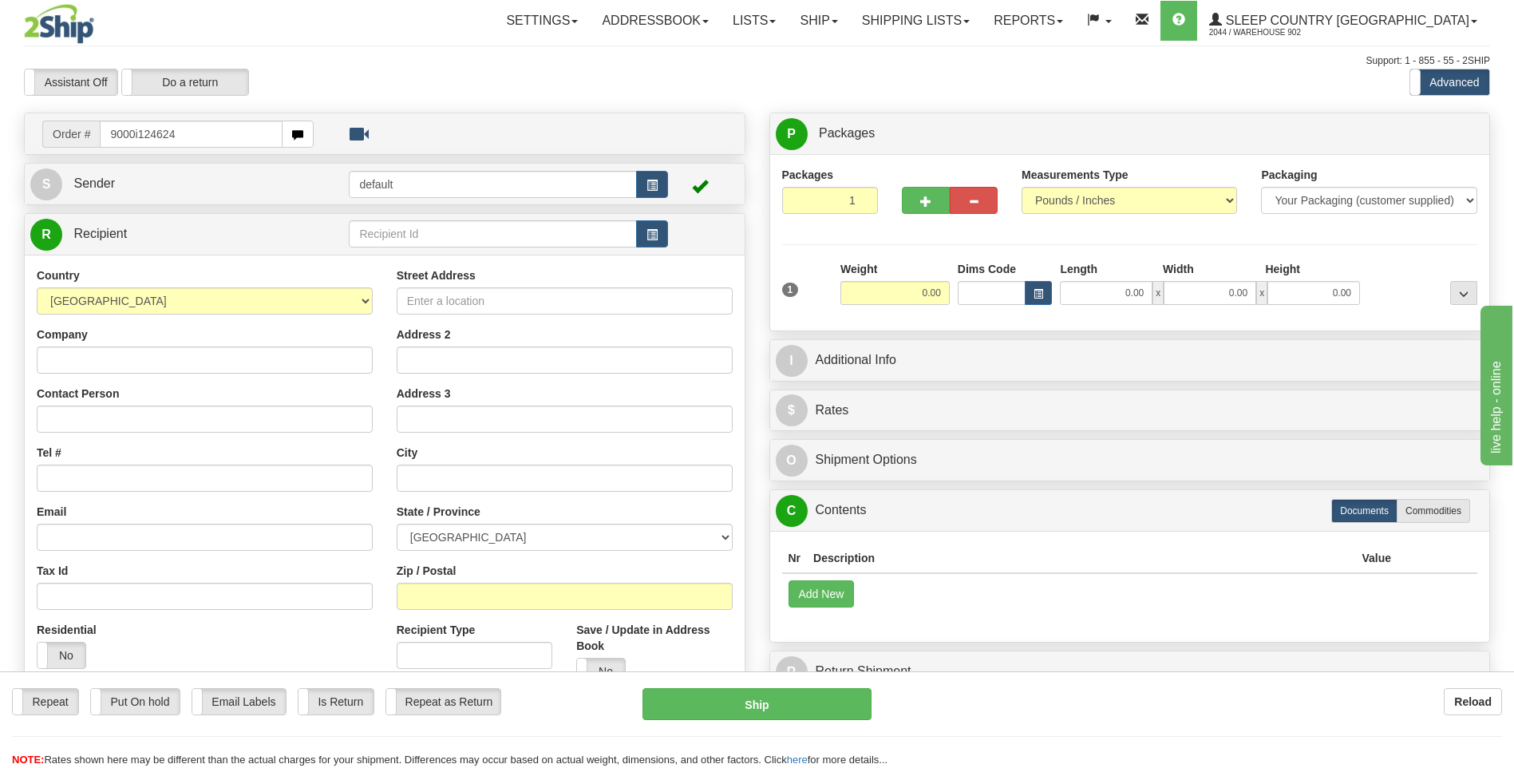
type input "9000i124624"
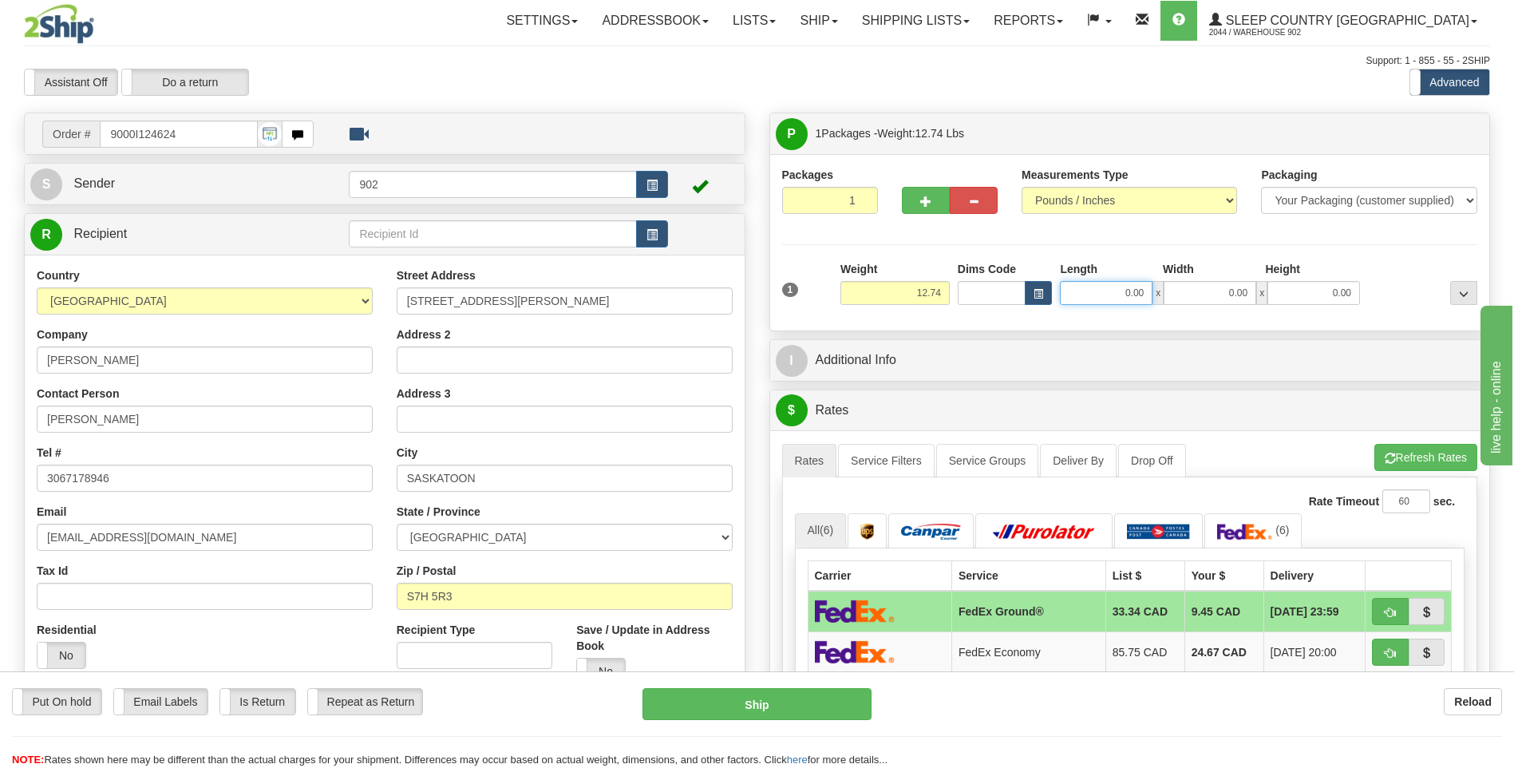
click at [1120, 291] on input "0.00" at bounding box center [1106, 293] width 93 height 24
type input "19.00"
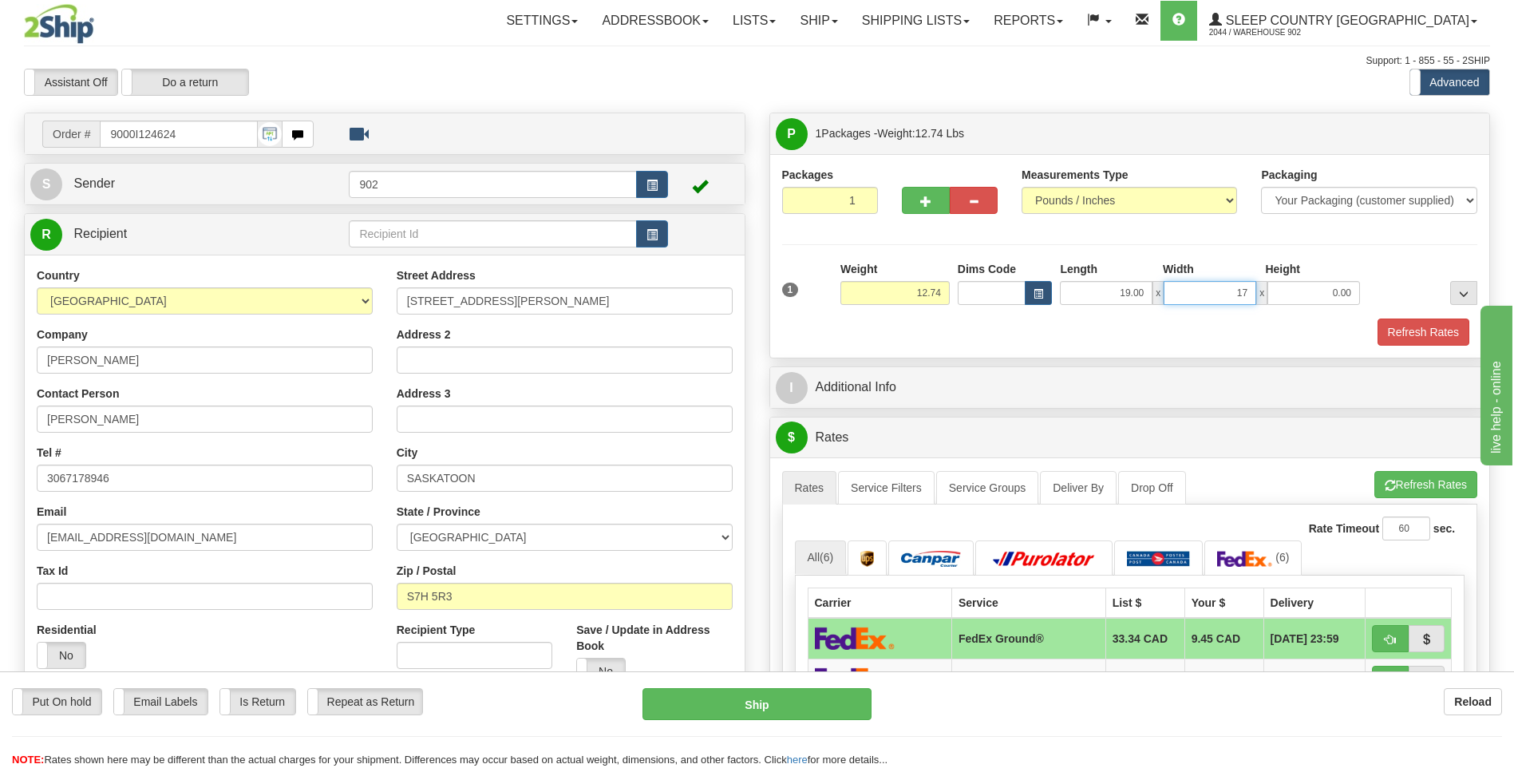
type input "17.00"
type input "10.00"
click at [1420, 331] on button "Refresh Rates" at bounding box center [1423, 331] width 92 height 27
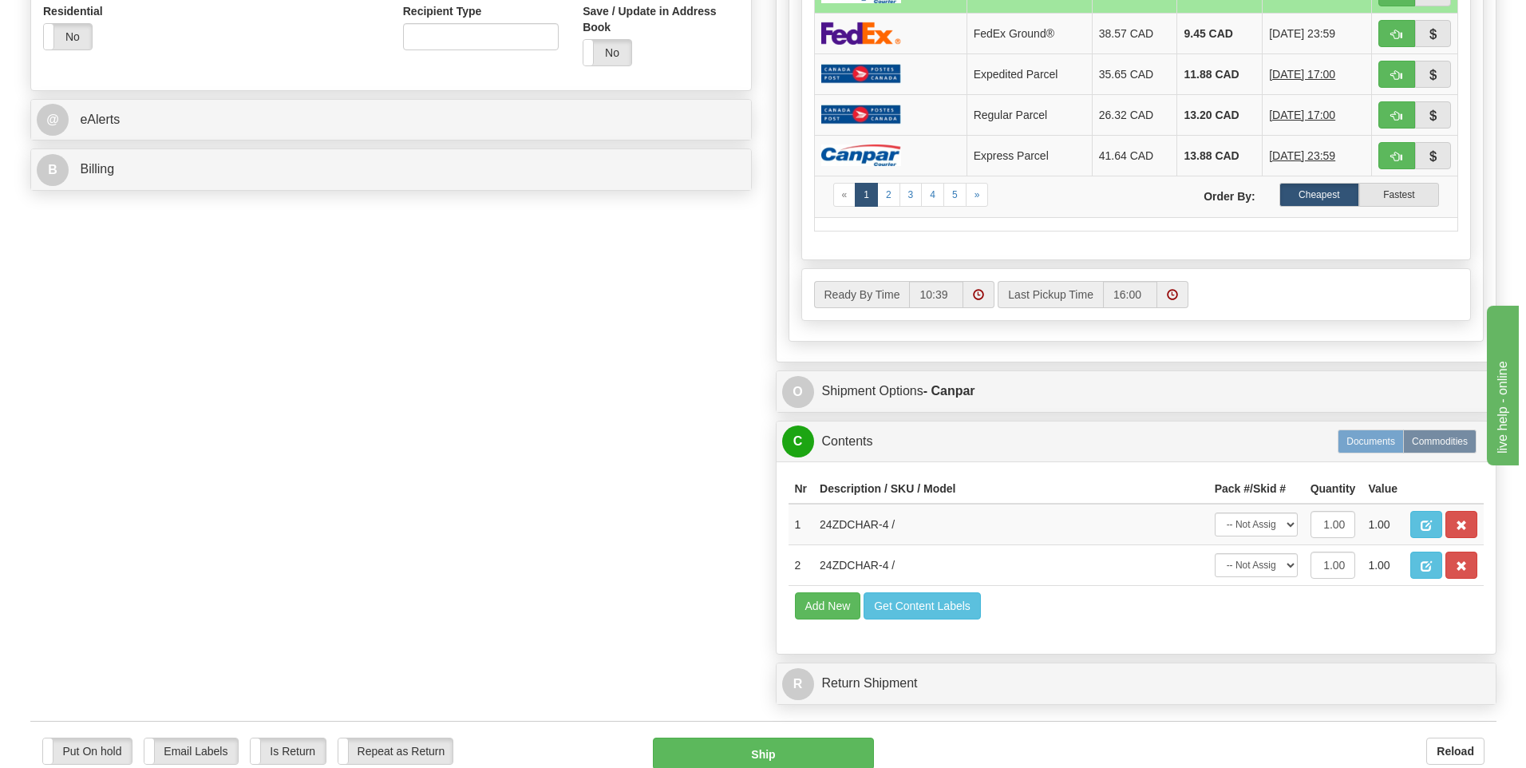
scroll to position [798, 0]
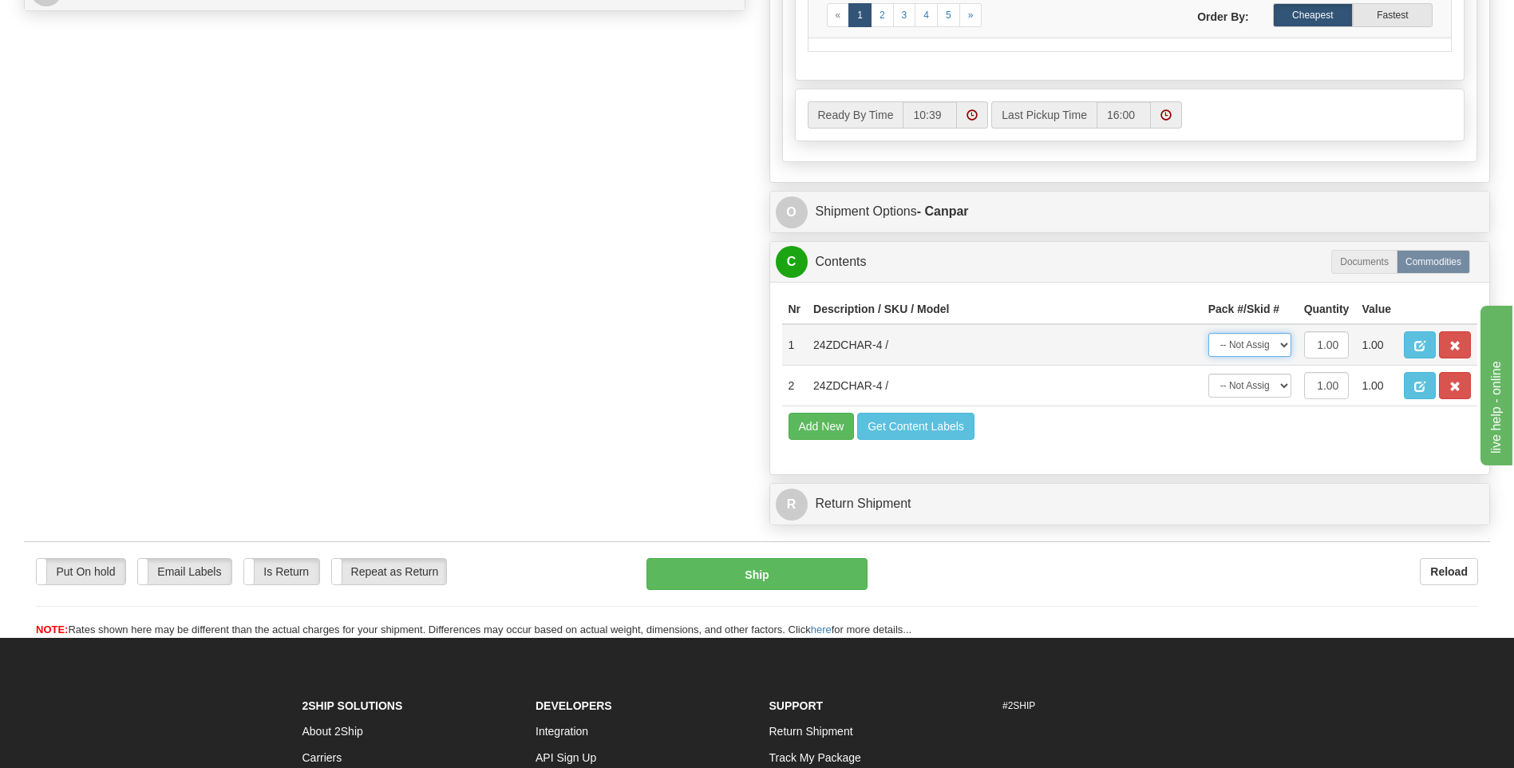
click at [1267, 348] on select "-- Not Assigned -- Package 1" at bounding box center [1249, 345] width 83 height 24
select select "0"
click at [1208, 333] on select "-- Not Assigned -- Package 1" at bounding box center [1249, 345] width 83 height 24
click at [1258, 389] on select "-- Not Assigned -- Package 1" at bounding box center [1249, 385] width 83 height 24
select select "0"
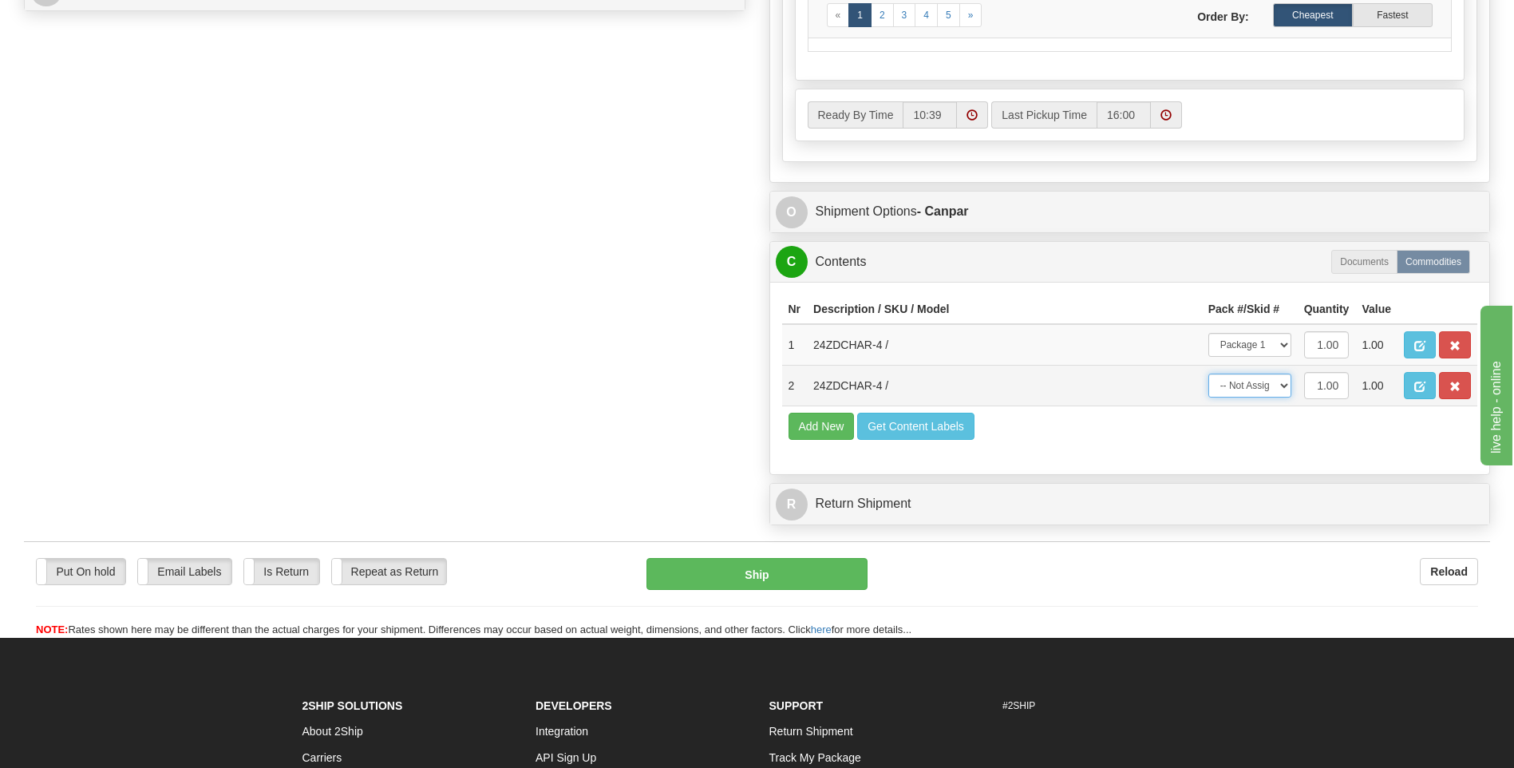
click at [1208, 373] on select "-- Not Assigned -- Package 1" at bounding box center [1249, 385] width 83 height 24
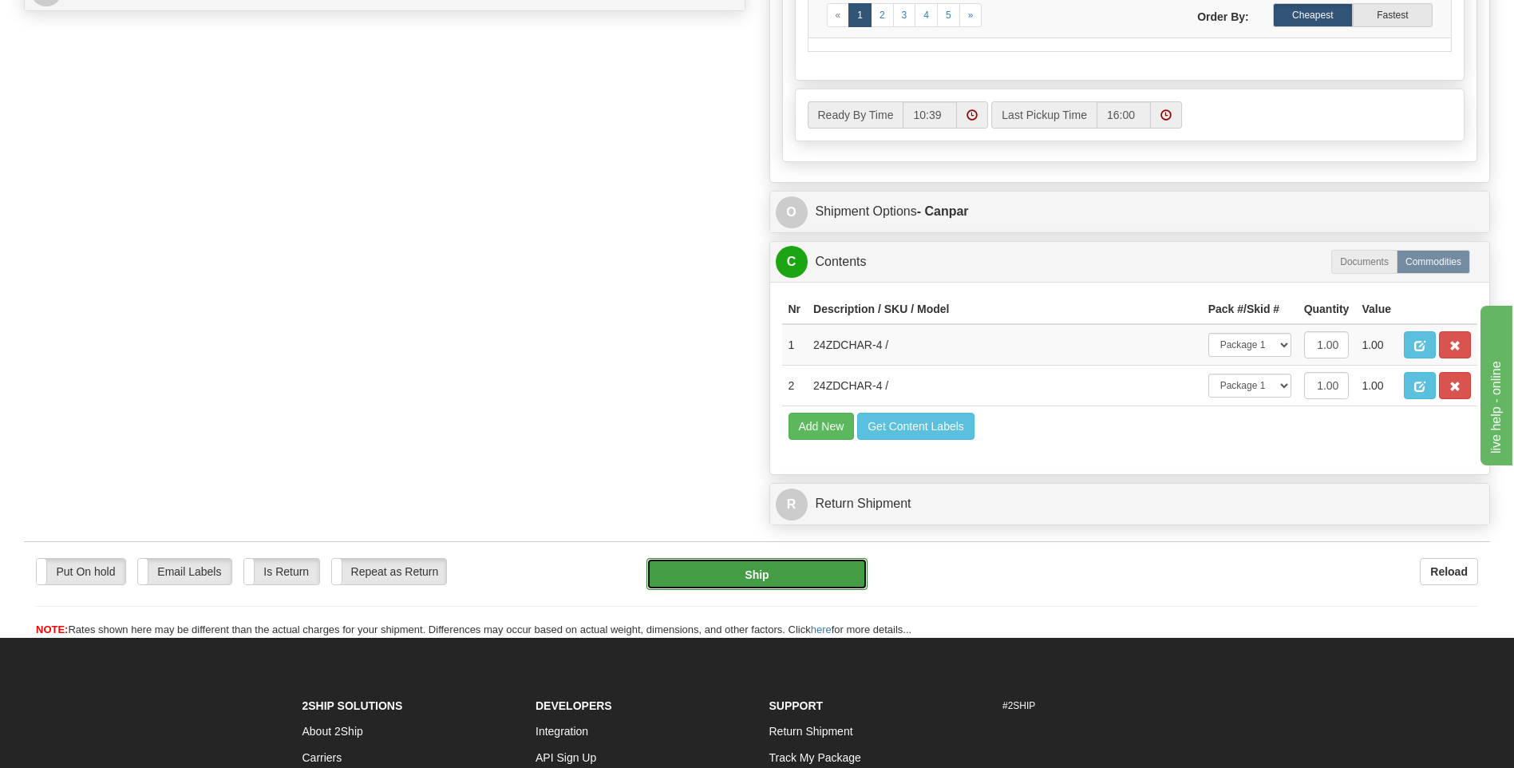
click at [819, 582] on button "Ship" at bounding box center [756, 574] width 220 height 32
type input "1"
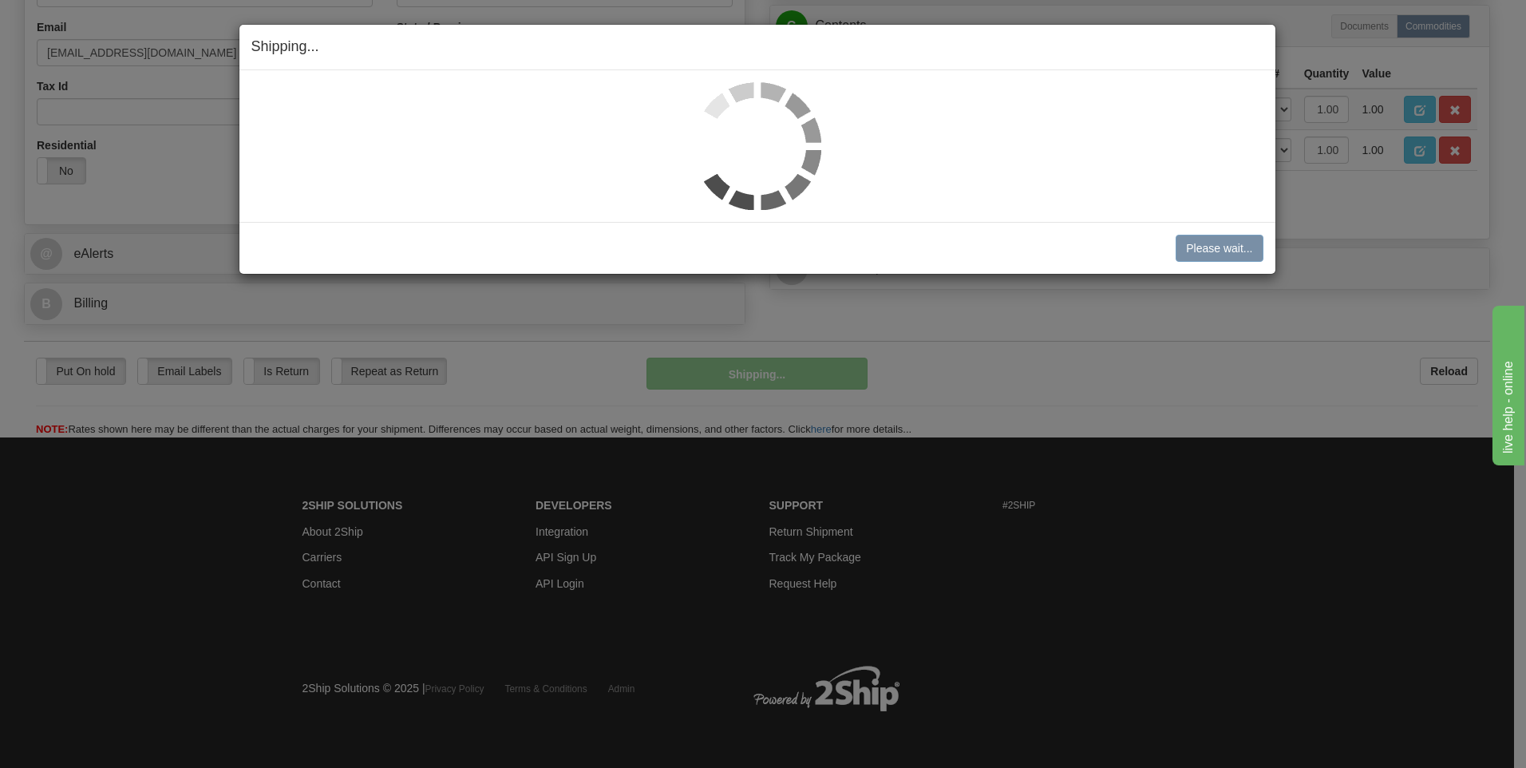
scroll to position [485, 0]
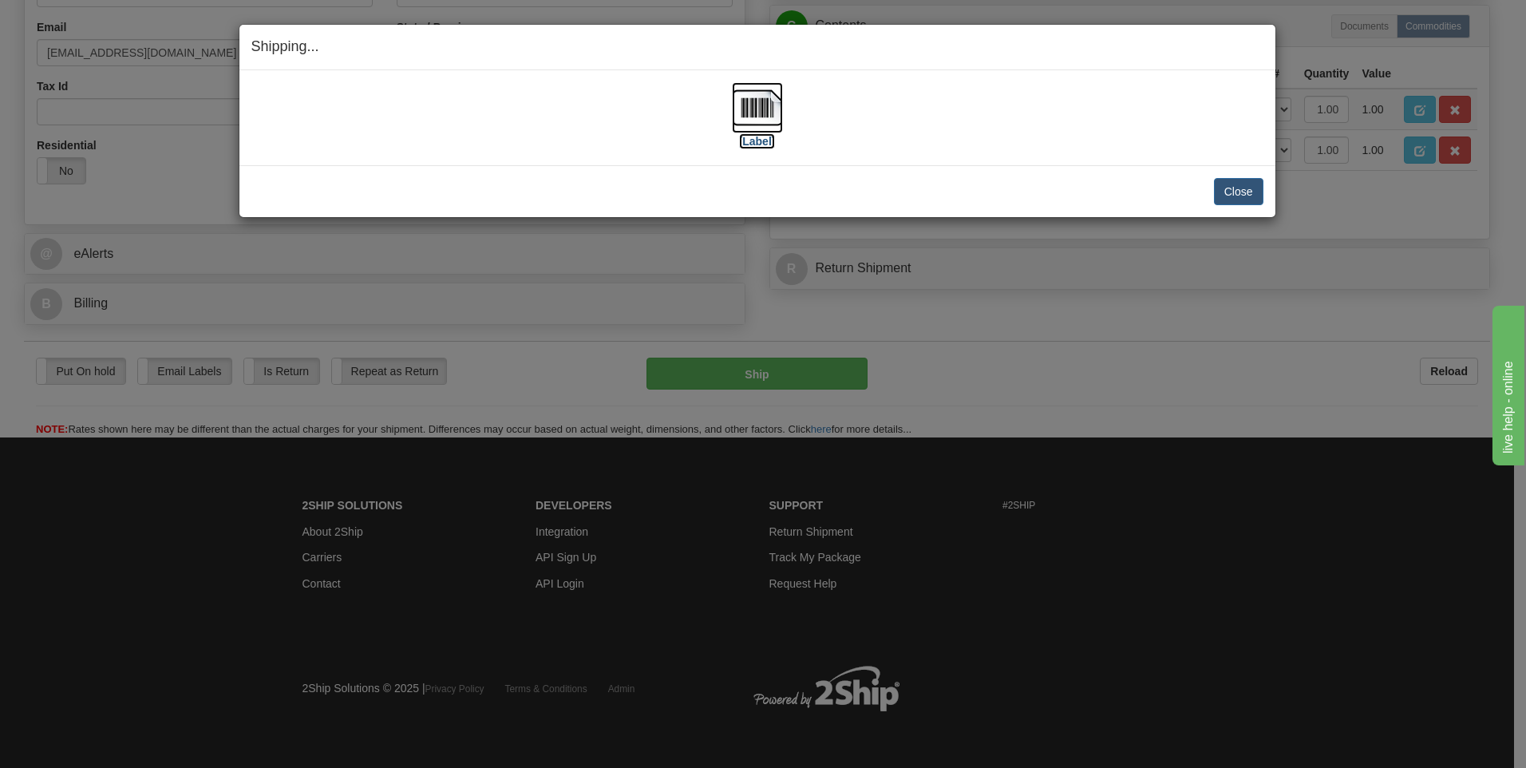
click at [763, 115] on img at bounding box center [757, 107] width 51 height 51
click at [1239, 195] on button "Close" at bounding box center [1238, 191] width 49 height 27
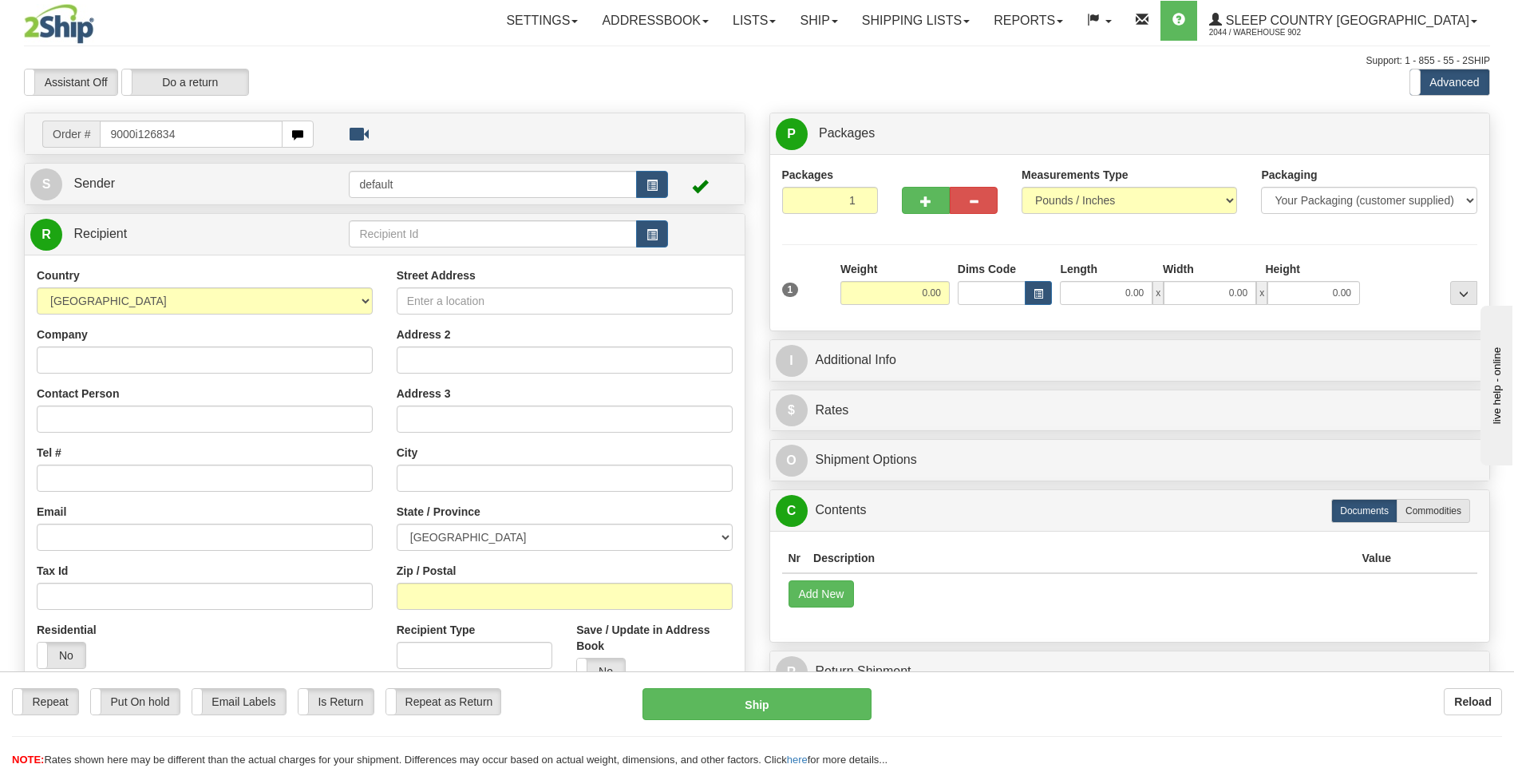
type input "9000i126834"
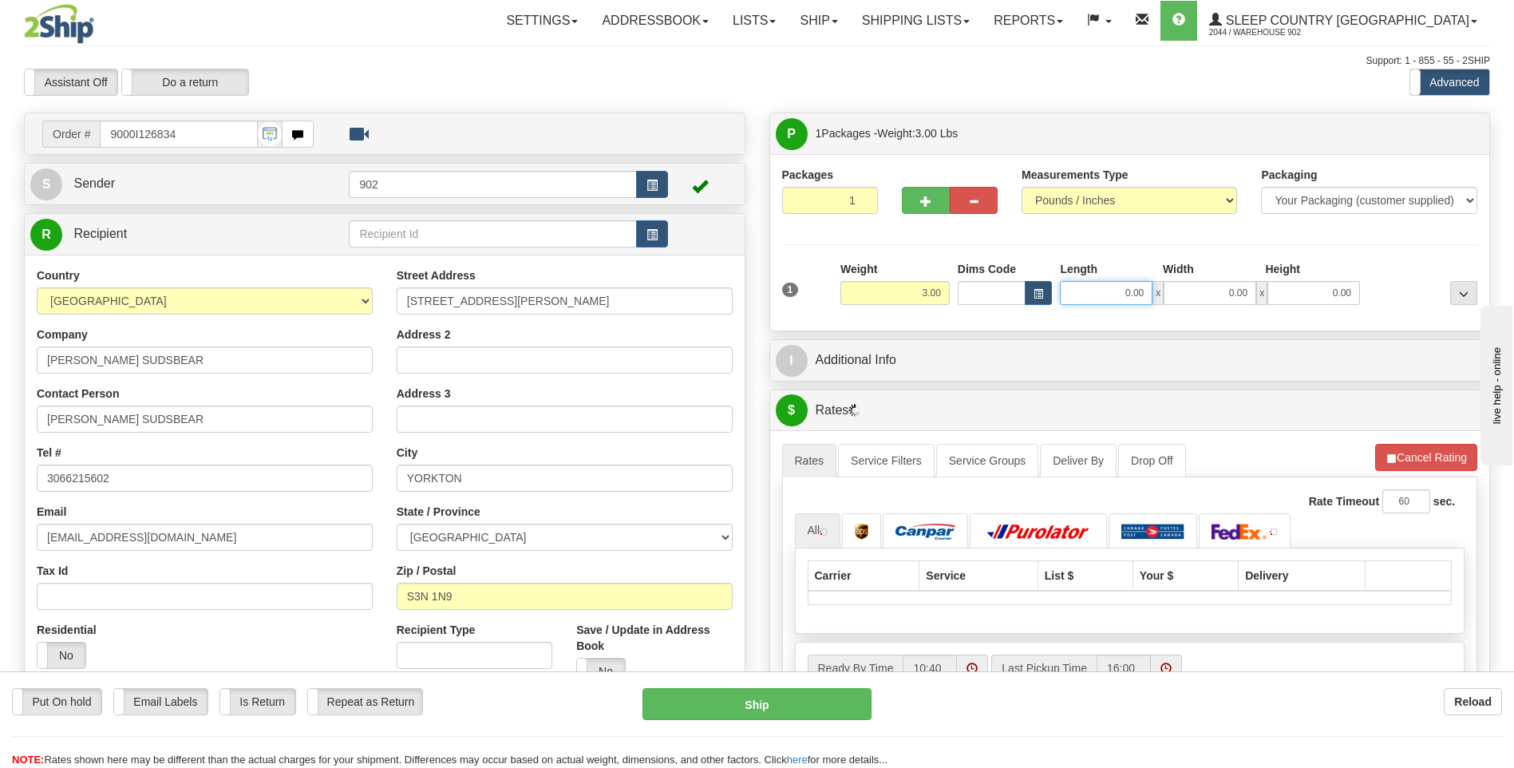
click at [1128, 286] on input "0.00" at bounding box center [1106, 293] width 93 height 24
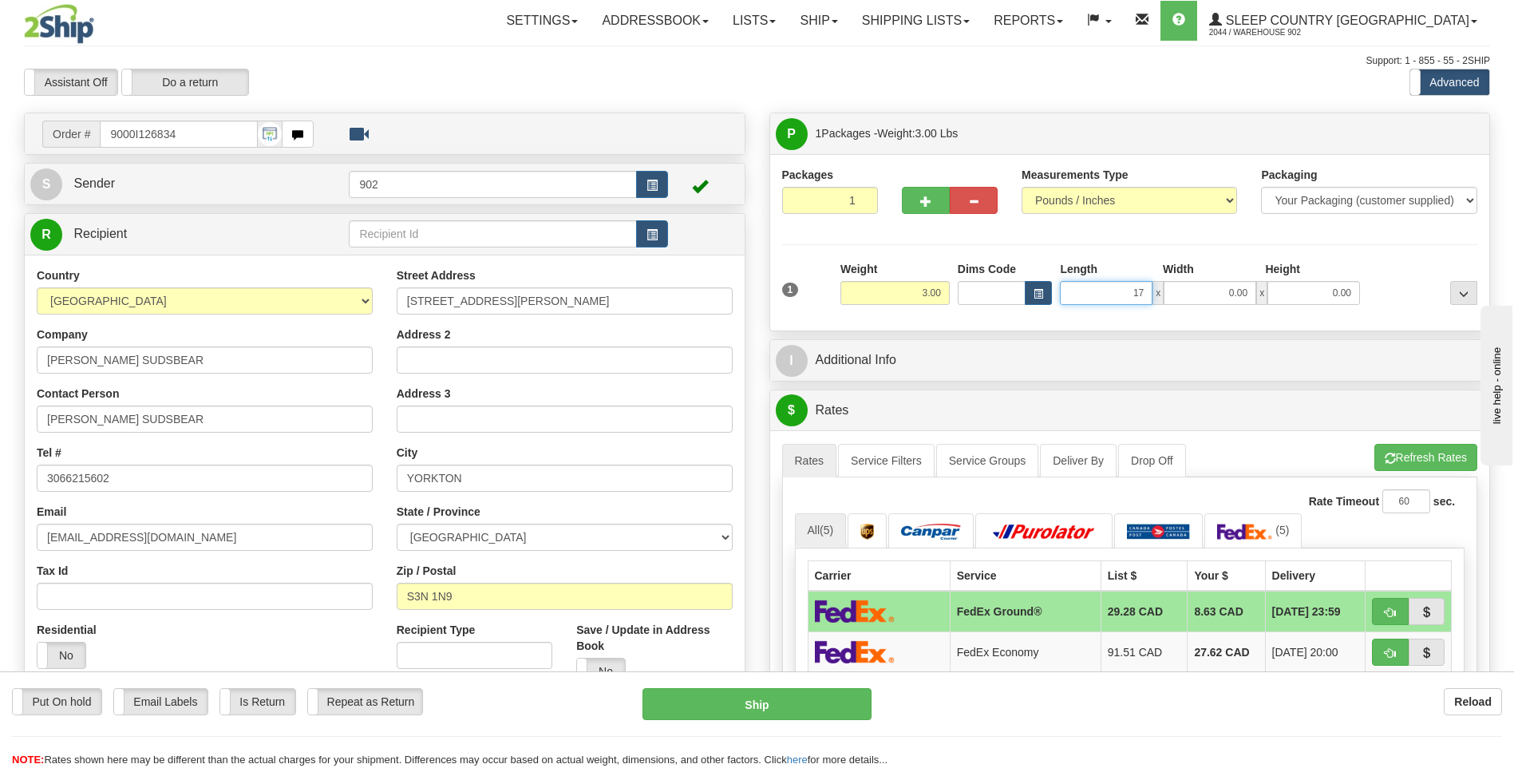
type input "17.00"
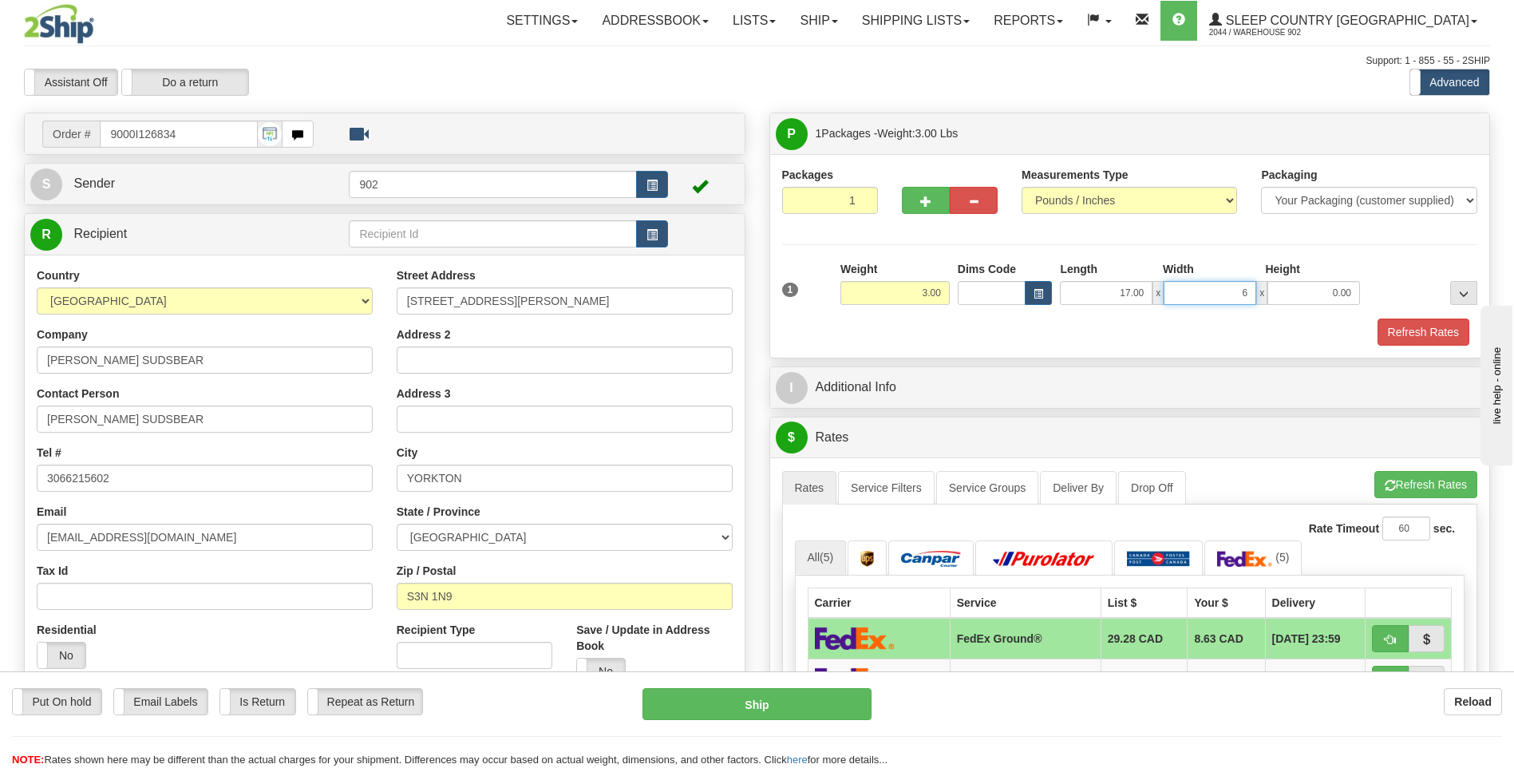
type input "6.00"
click at [1450, 328] on button "Refresh Rates" at bounding box center [1423, 331] width 92 height 27
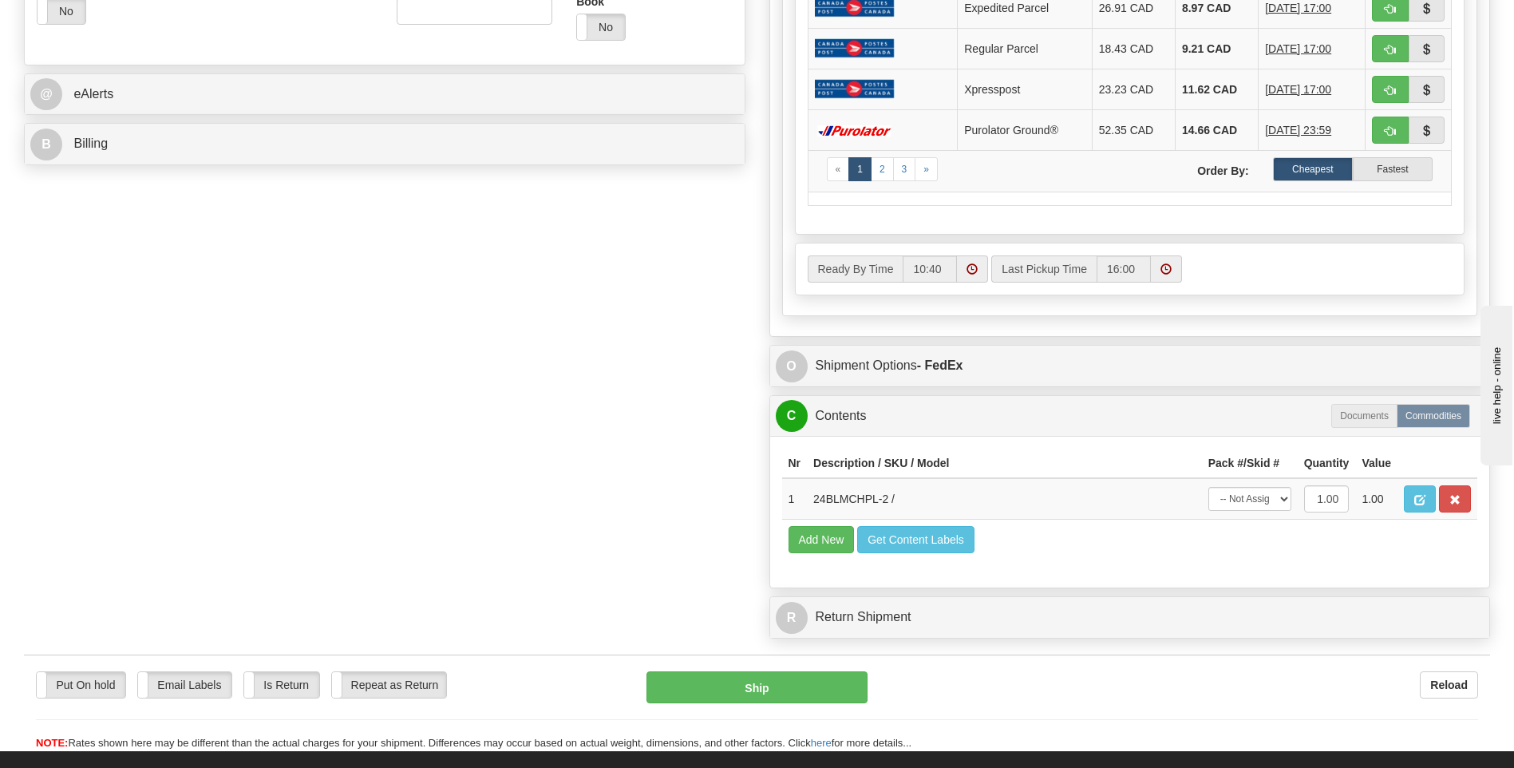
scroll to position [878, 0]
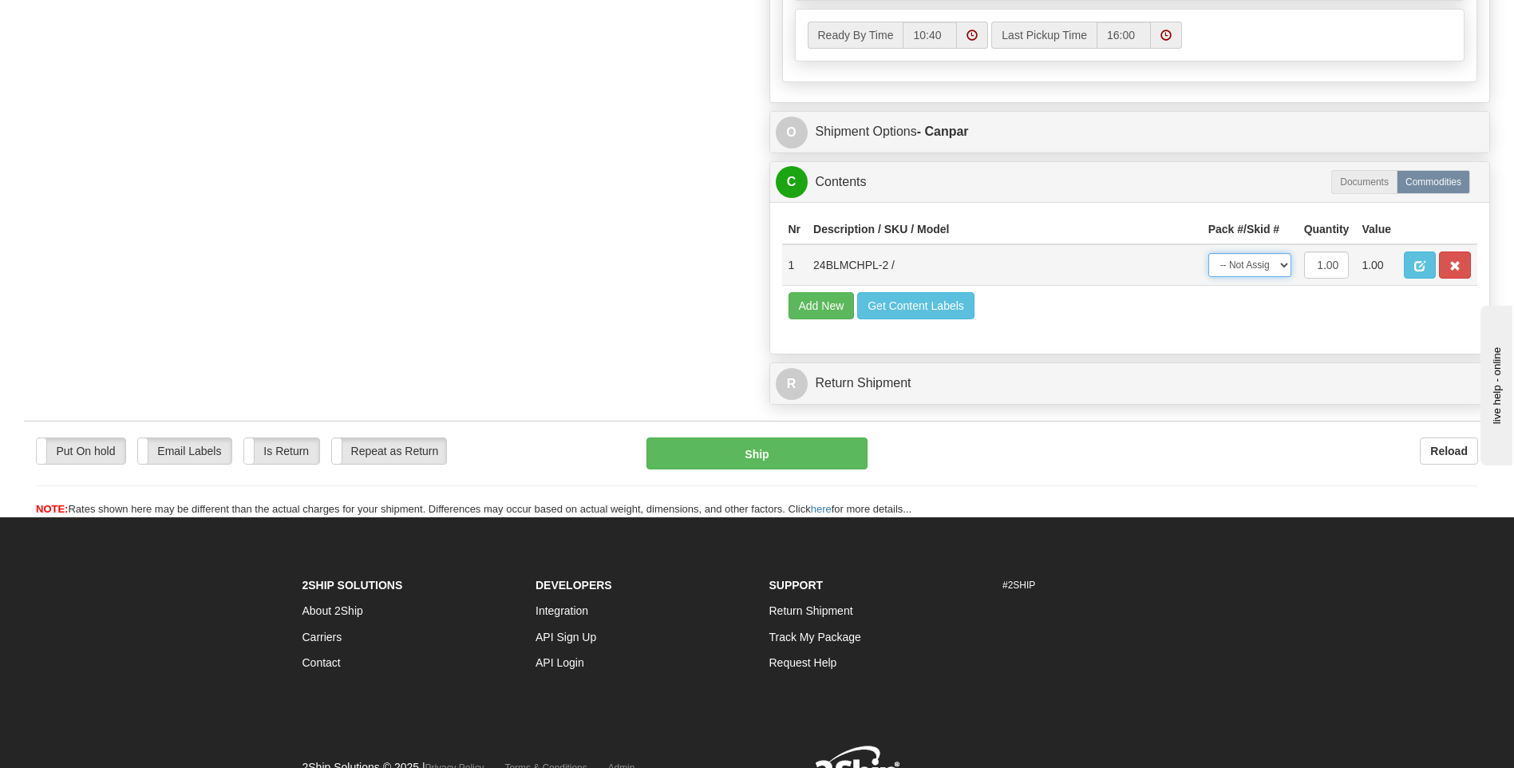
drag, startPoint x: 1261, startPoint y: 266, endPoint x: 1261, endPoint y: 278, distance: 12.8
click at [1261, 266] on select "-- Not Assigned -- Package 1" at bounding box center [1249, 265] width 83 height 24
select select "0"
click at [1208, 253] on select "-- Not Assigned -- Package 1" at bounding box center [1249, 265] width 83 height 24
click at [768, 475] on div "Put On hold Put On hold Email Labels Email Labels Edit Is Return Is Return Repe…" at bounding box center [757, 477] width 1466 height 80
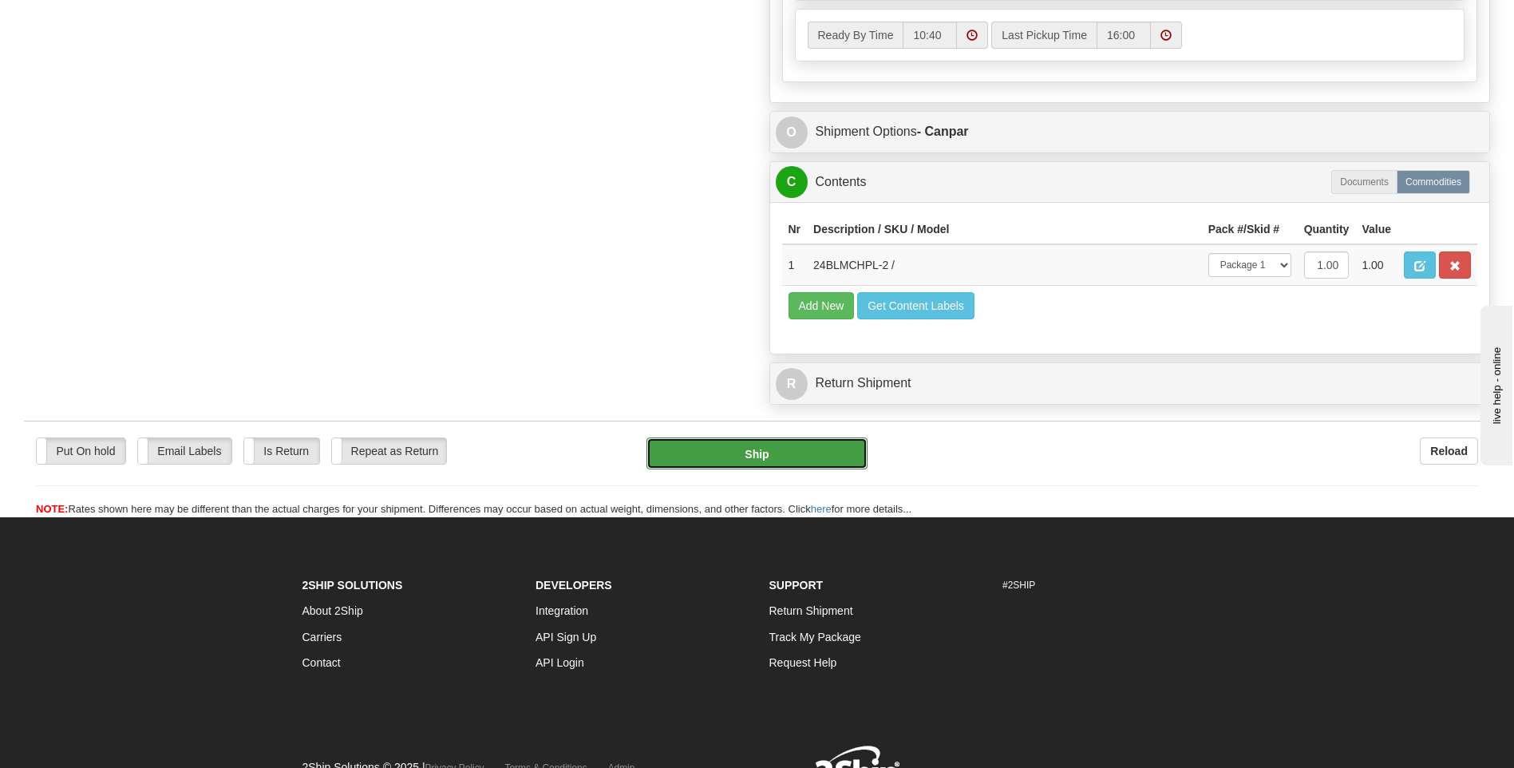
click at [768, 468] on button "Ship" at bounding box center [756, 453] width 220 height 32
type input "1"
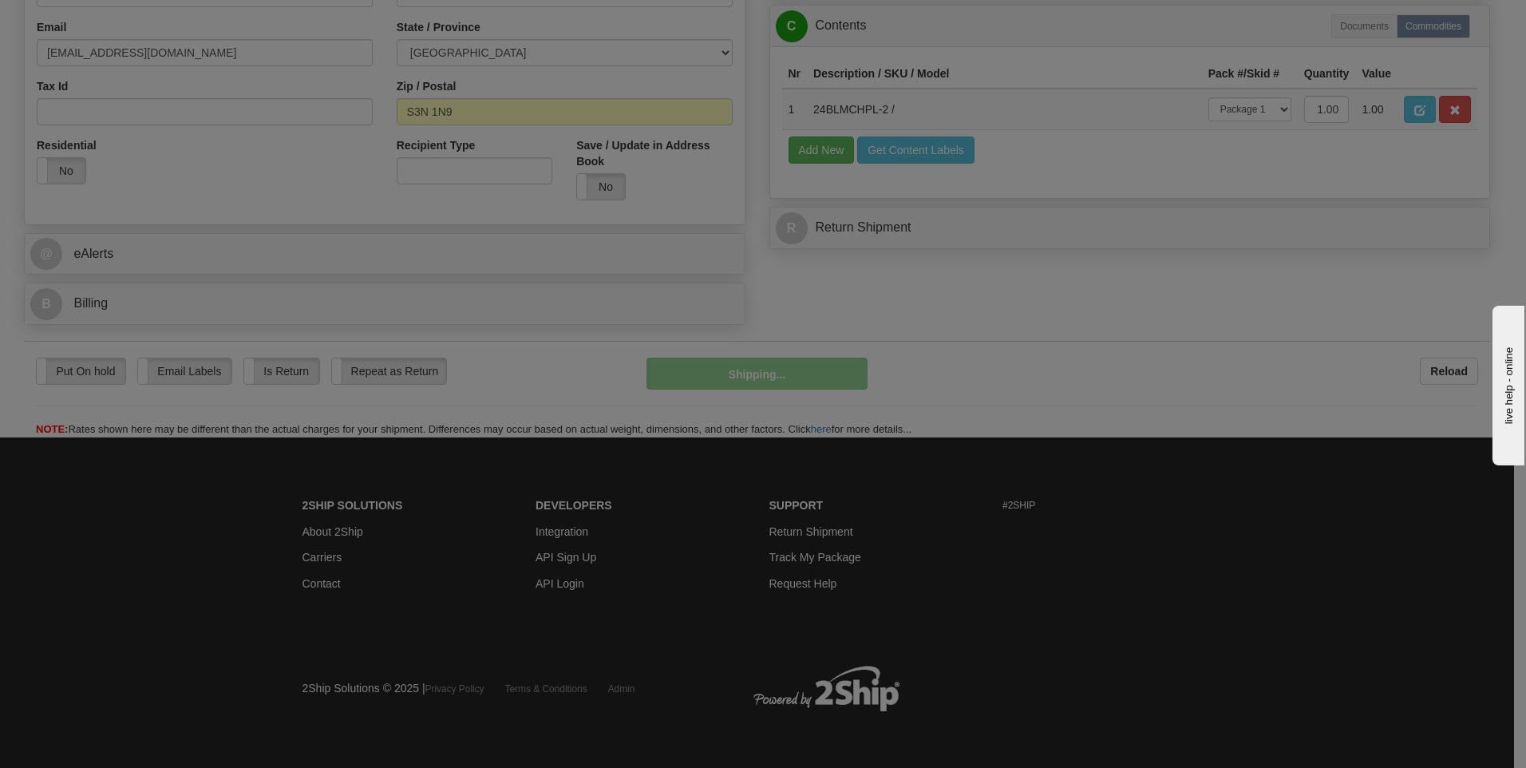
scroll to position [485, 0]
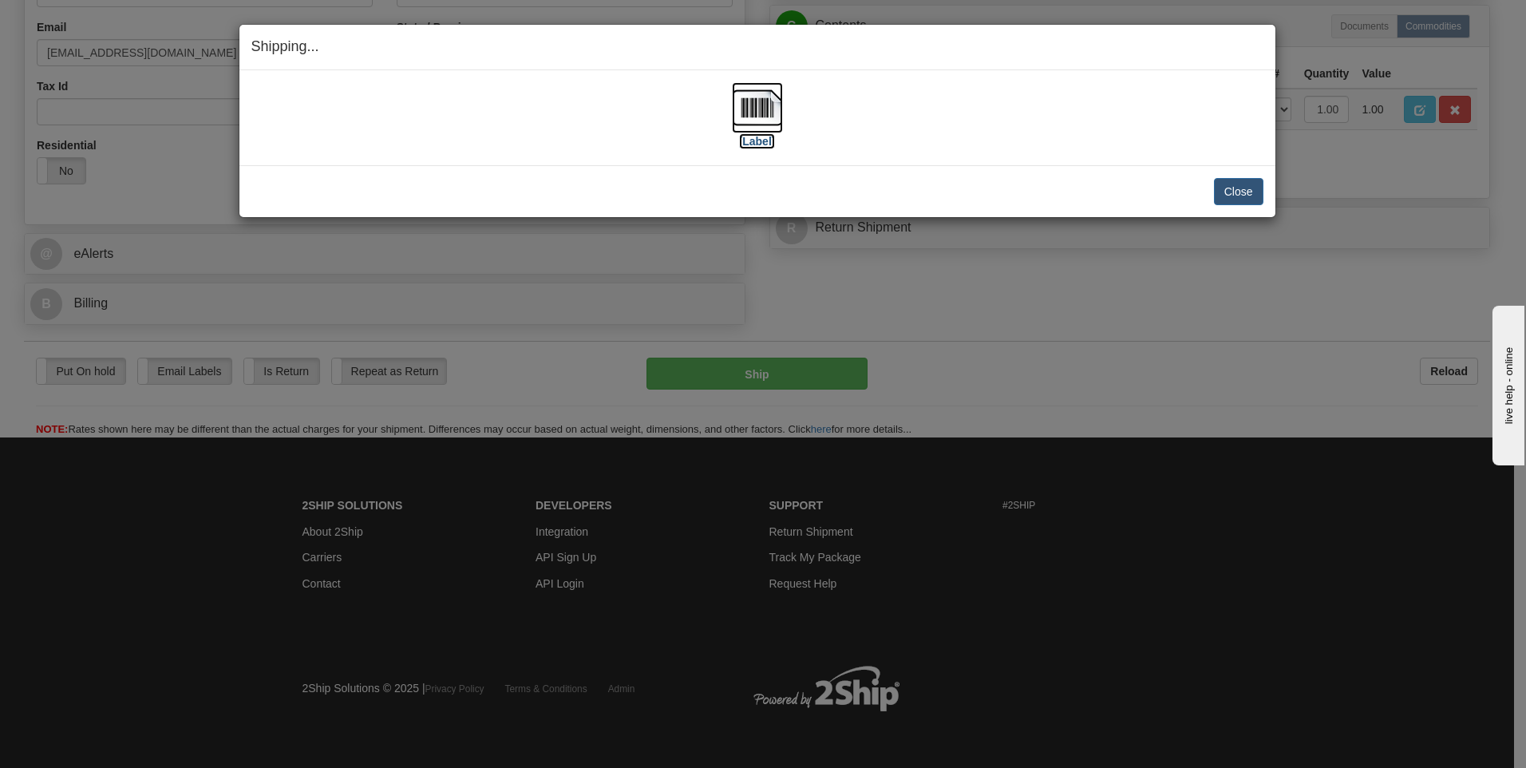
click at [756, 101] on img at bounding box center [757, 107] width 51 height 51
click at [1226, 188] on button "Close" at bounding box center [1238, 191] width 49 height 27
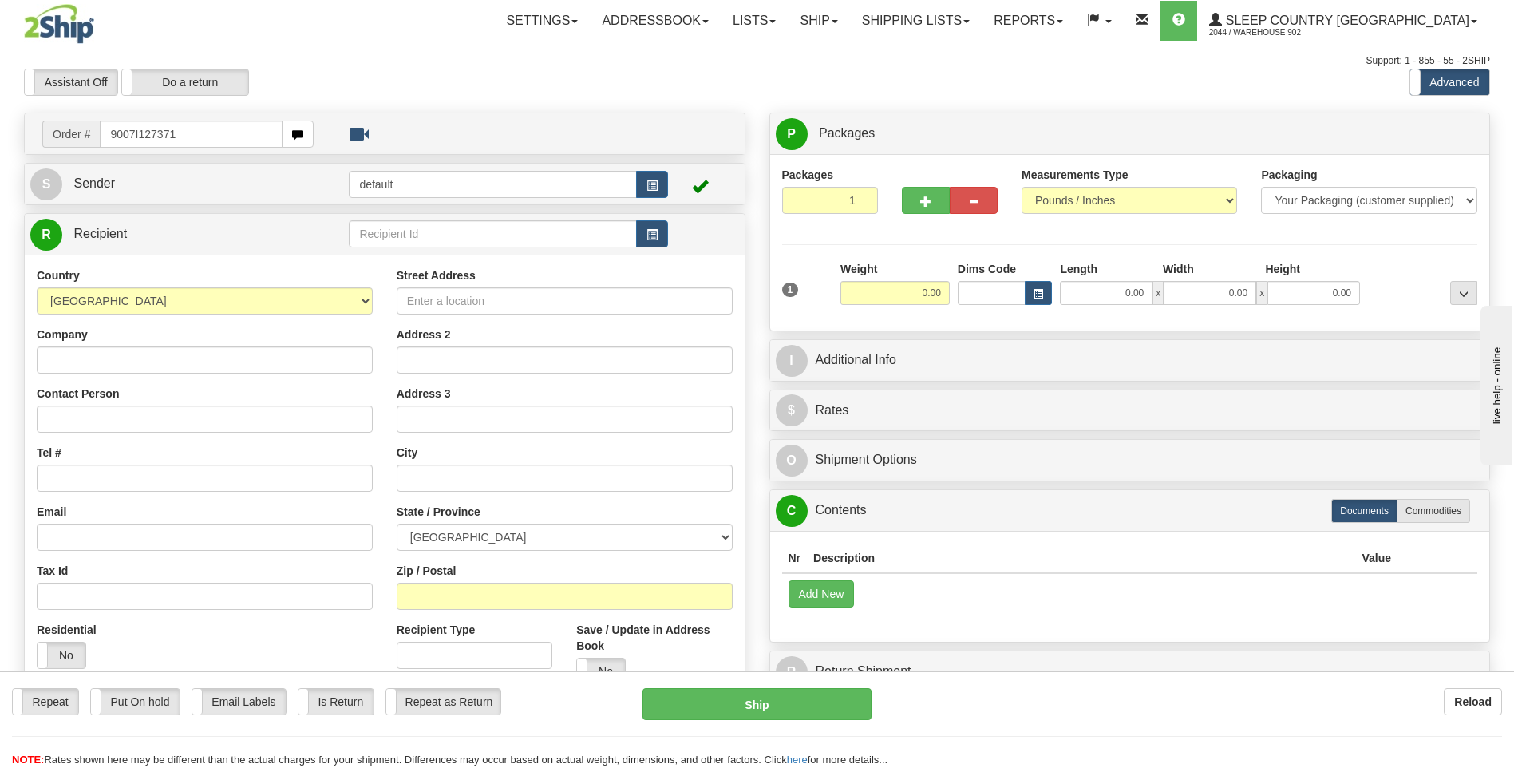
type input "9007I127371"
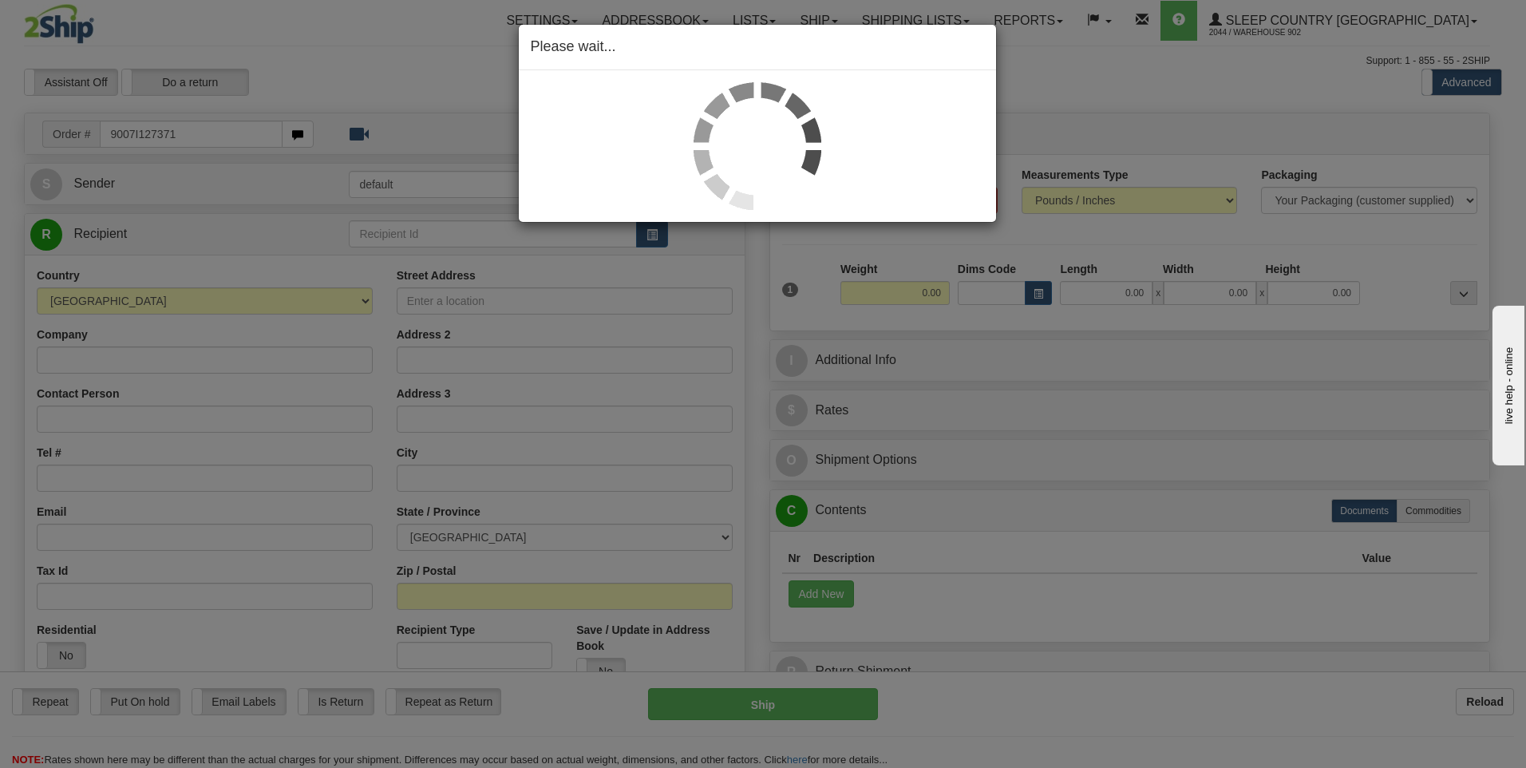
click at [1109, 293] on div "Please wait..." at bounding box center [763, 384] width 1526 height 768
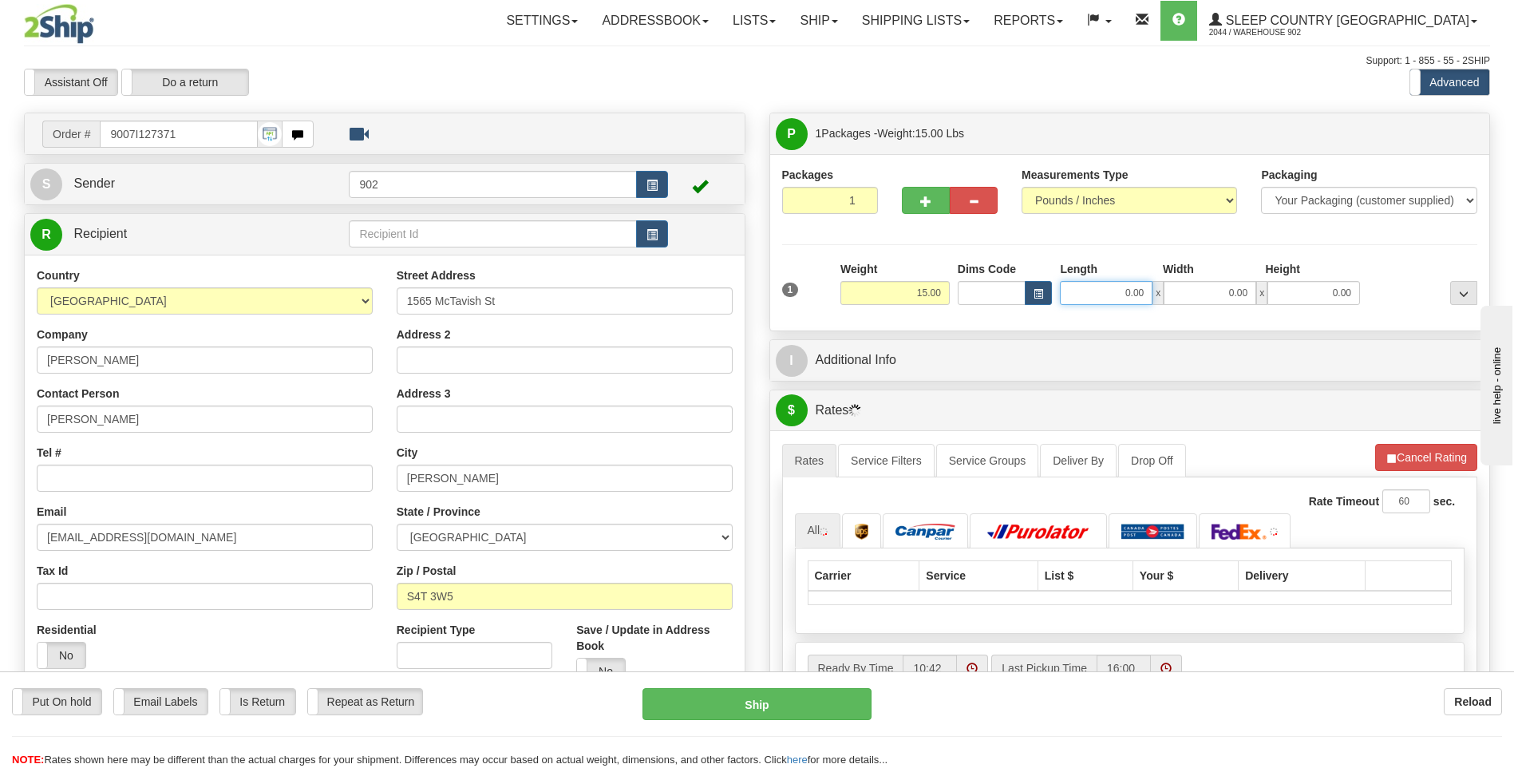
click at [1109, 293] on input "0.00" at bounding box center [1106, 293] width 93 height 24
type input "13.00"
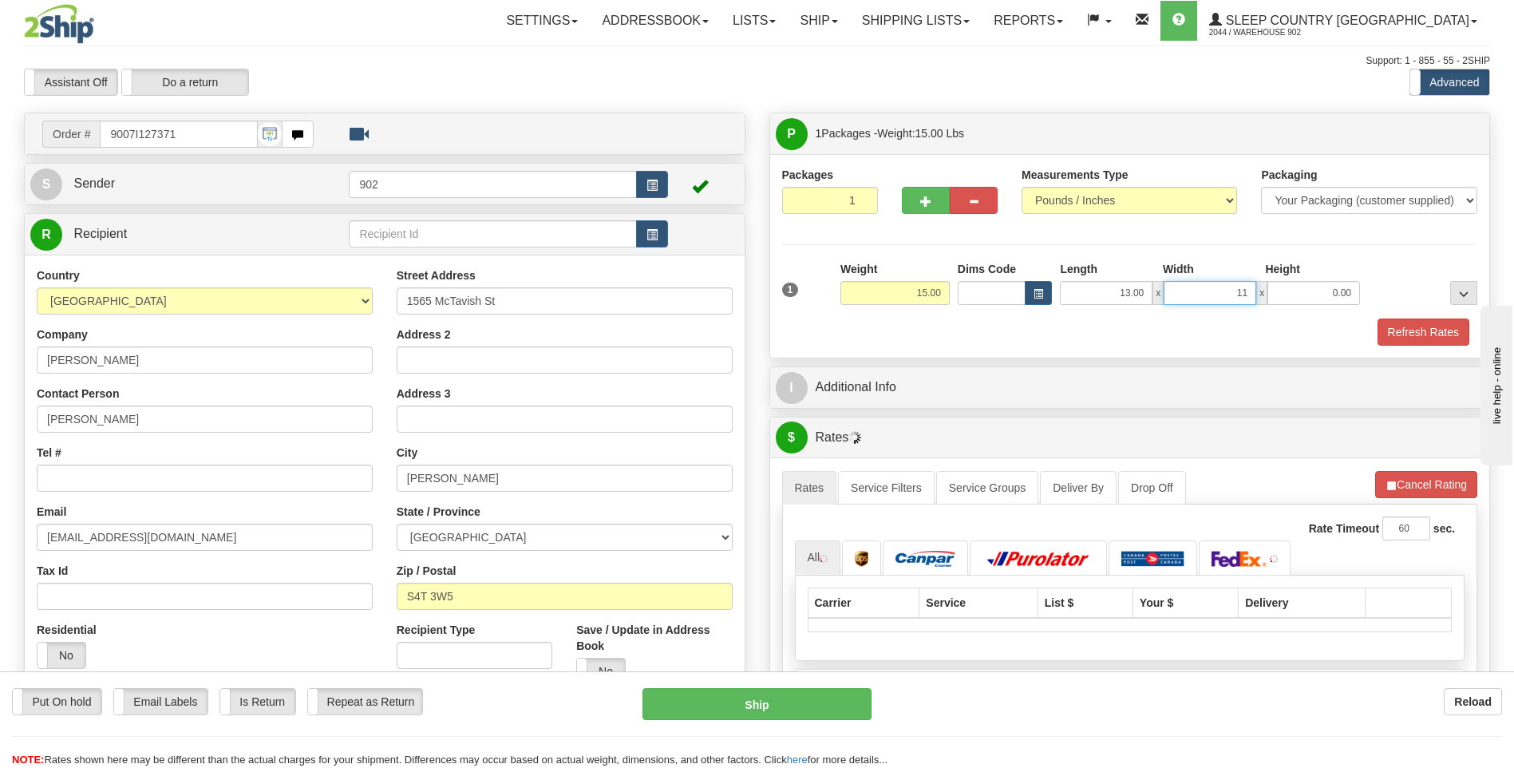
type input "11.00"
type input "8.00"
click at [1405, 338] on button "Refresh Rates" at bounding box center [1423, 331] width 92 height 27
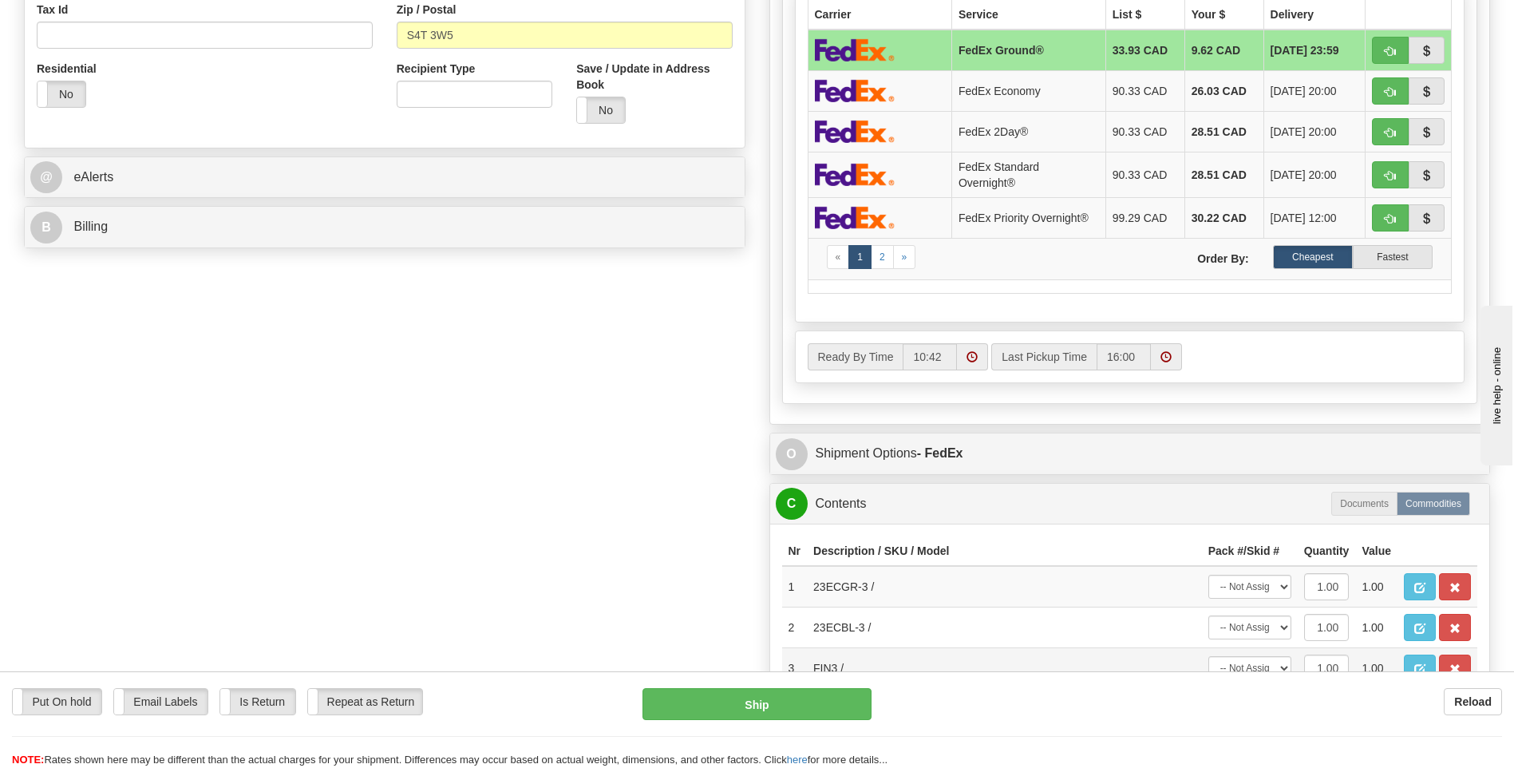
scroll to position [718, 0]
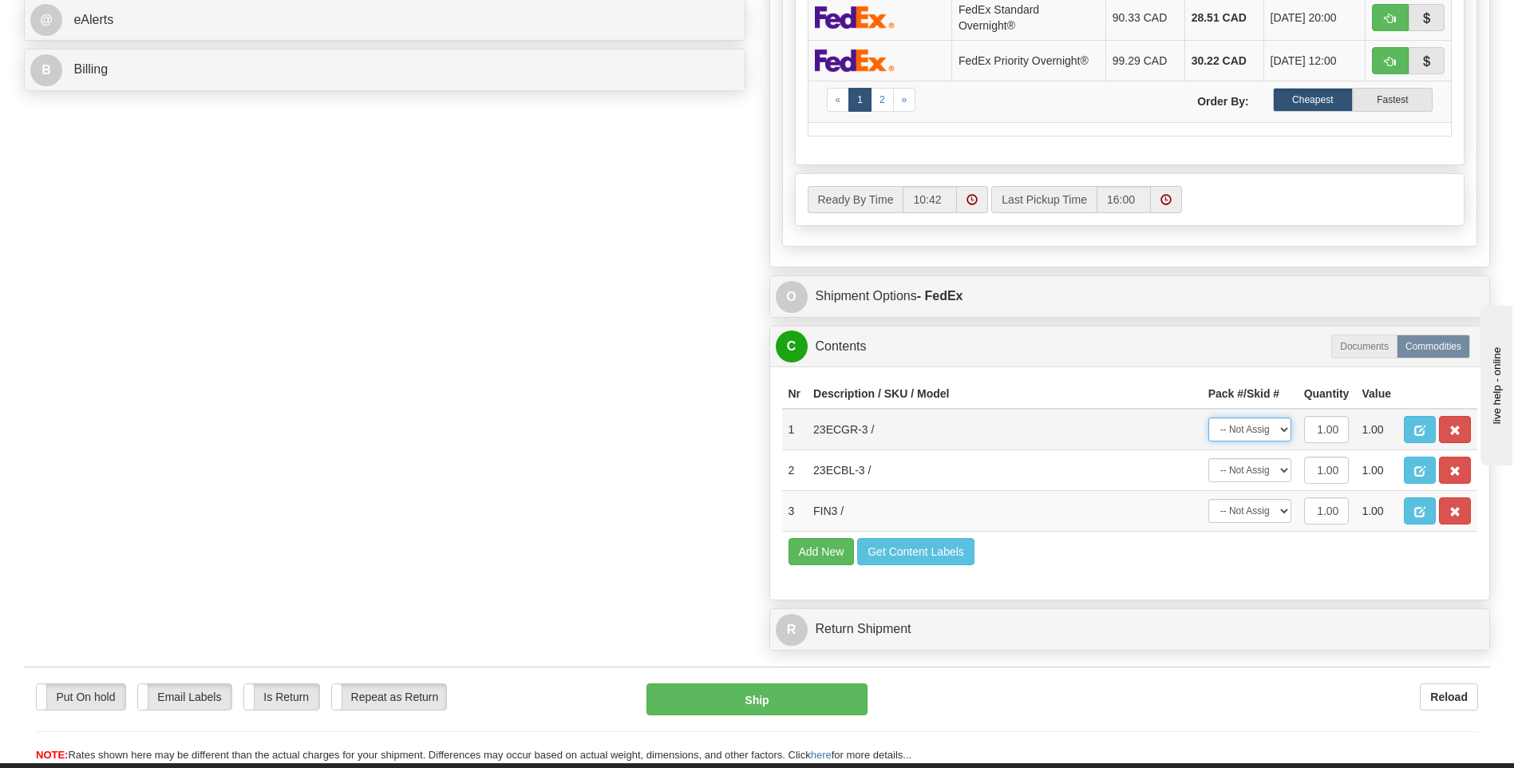
click at [1258, 436] on select "-- Not Assigned -- Package 1" at bounding box center [1249, 429] width 83 height 24
select select "0"
click at [1208, 417] on select "-- Not Assigned -- Package 1" at bounding box center [1249, 429] width 83 height 24
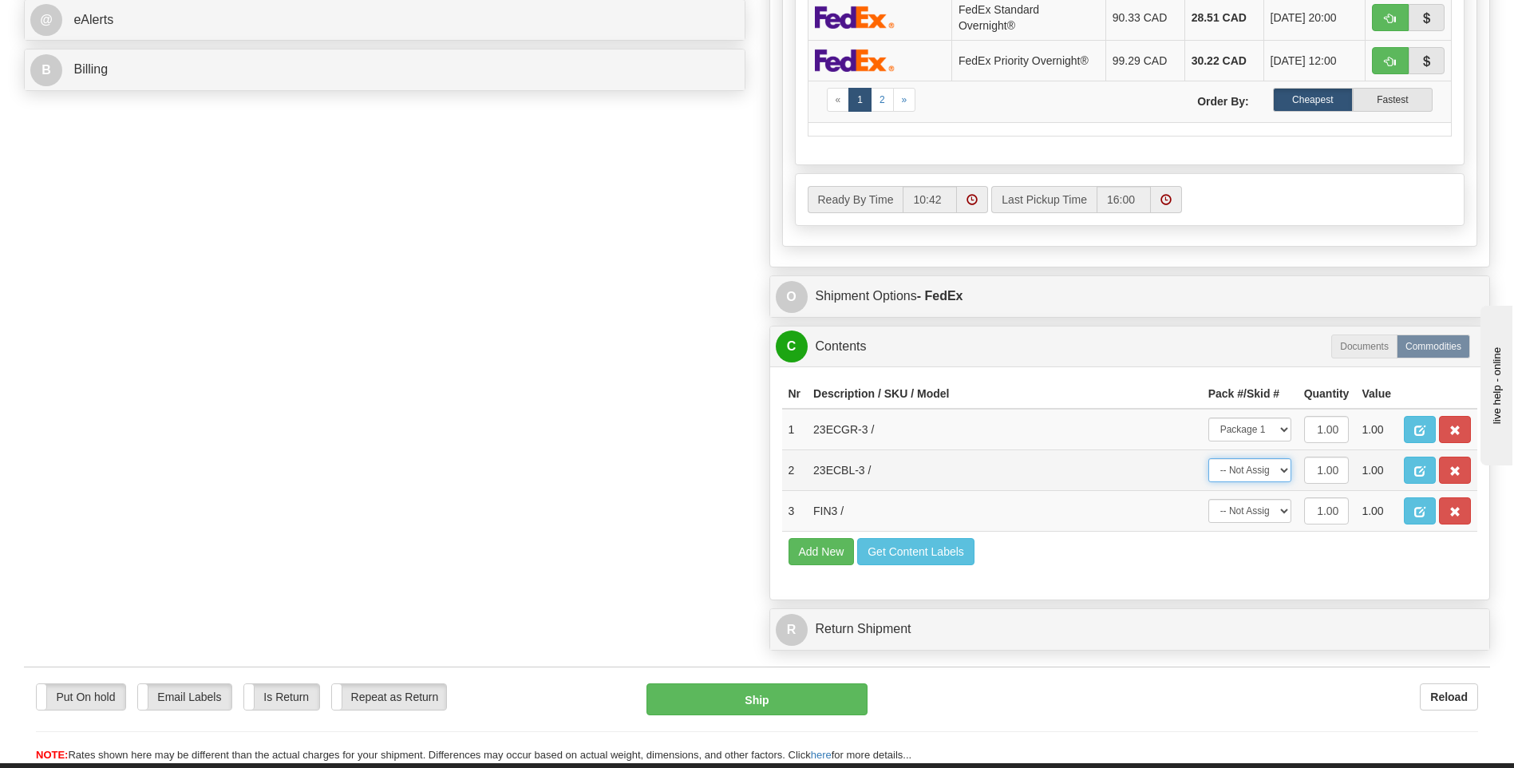
click at [1249, 480] on select "-- Not Assigned -- Package 1" at bounding box center [1249, 470] width 83 height 24
select select "0"
click at [1208, 458] on select "-- Not Assigned -- Package 1" at bounding box center [1249, 470] width 83 height 24
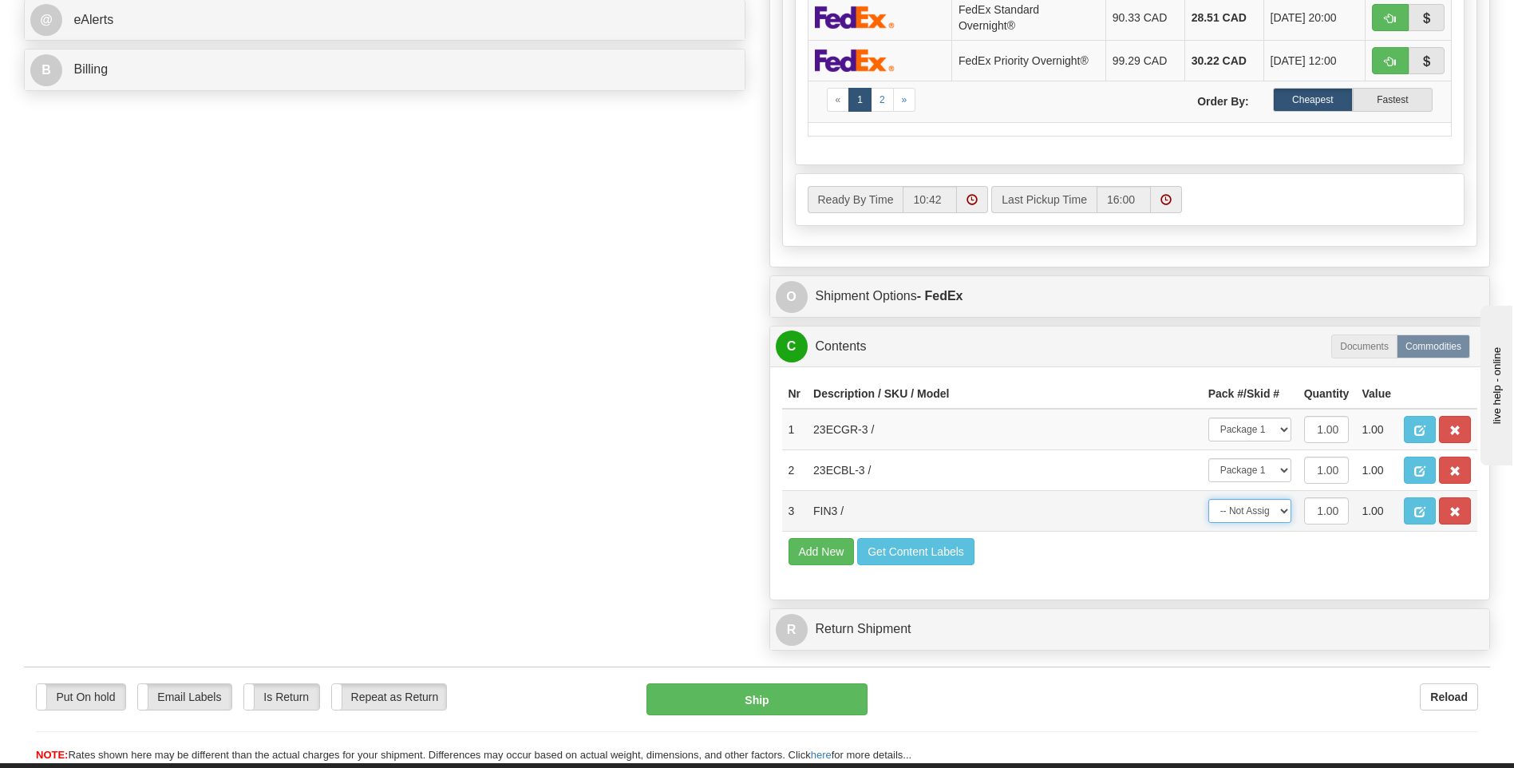
click at [1254, 511] on select "-- Not Assigned -- Package 1" at bounding box center [1249, 511] width 83 height 24
select select "0"
click at [1208, 499] on select "-- Not Assigned -- Package 1" at bounding box center [1249, 511] width 83 height 24
click at [833, 682] on div "Put On hold Put On hold Email Labels Email Labels Edit Is Return Is Return Repe…" at bounding box center [757, 714] width 1466 height 97
click at [833, 701] on button "Ship" at bounding box center [756, 699] width 220 height 32
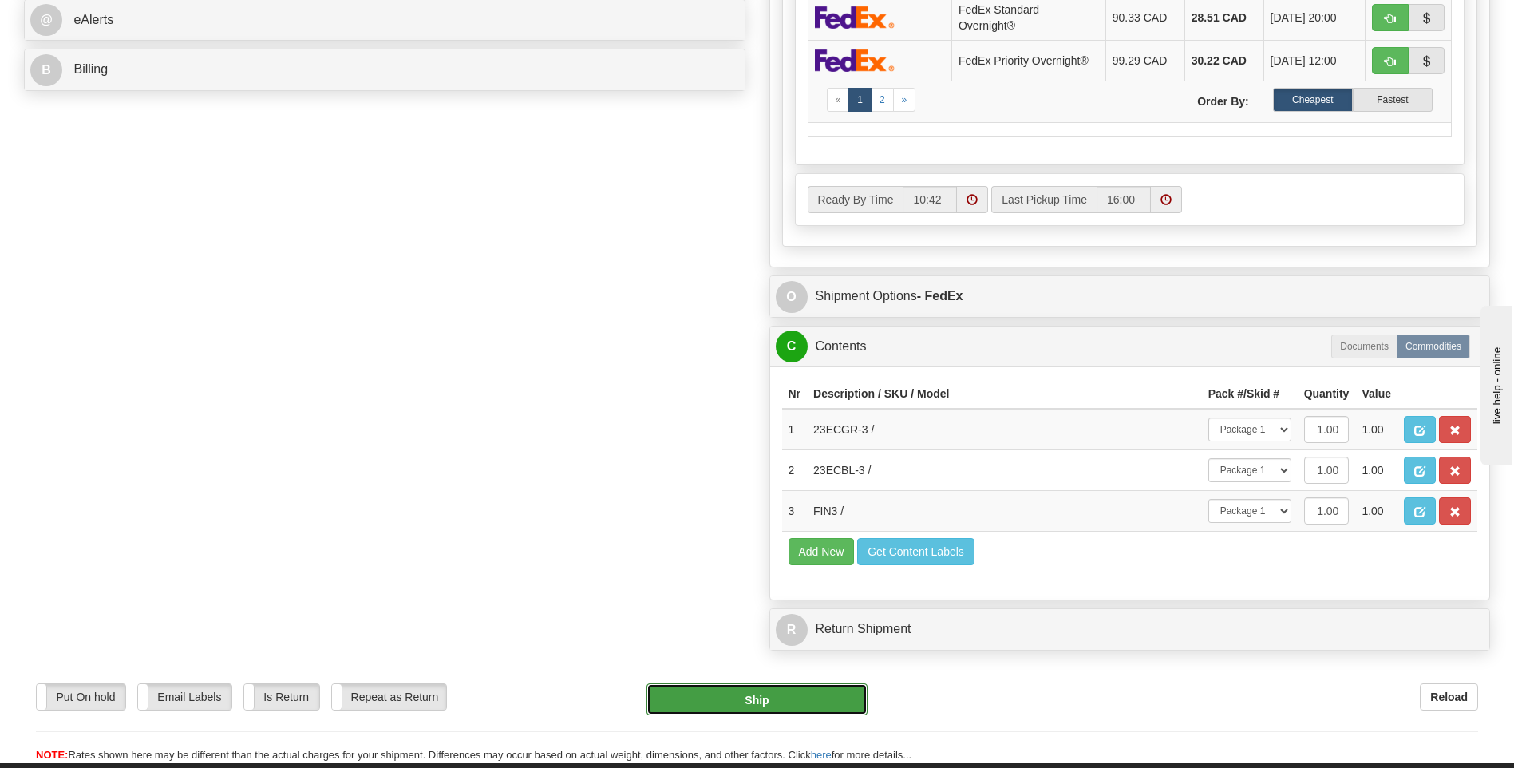
type input "92"
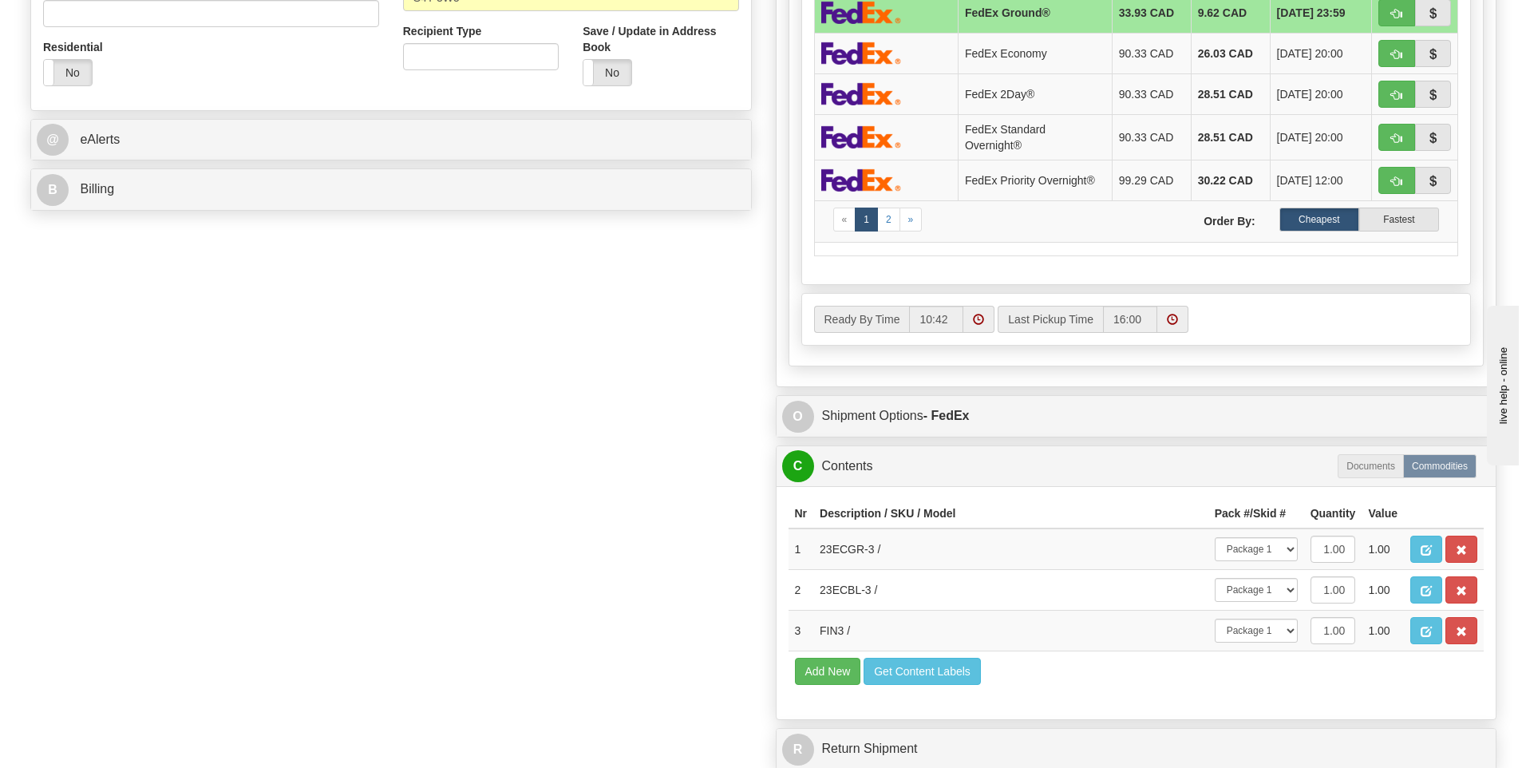
scroll to position [319, 0]
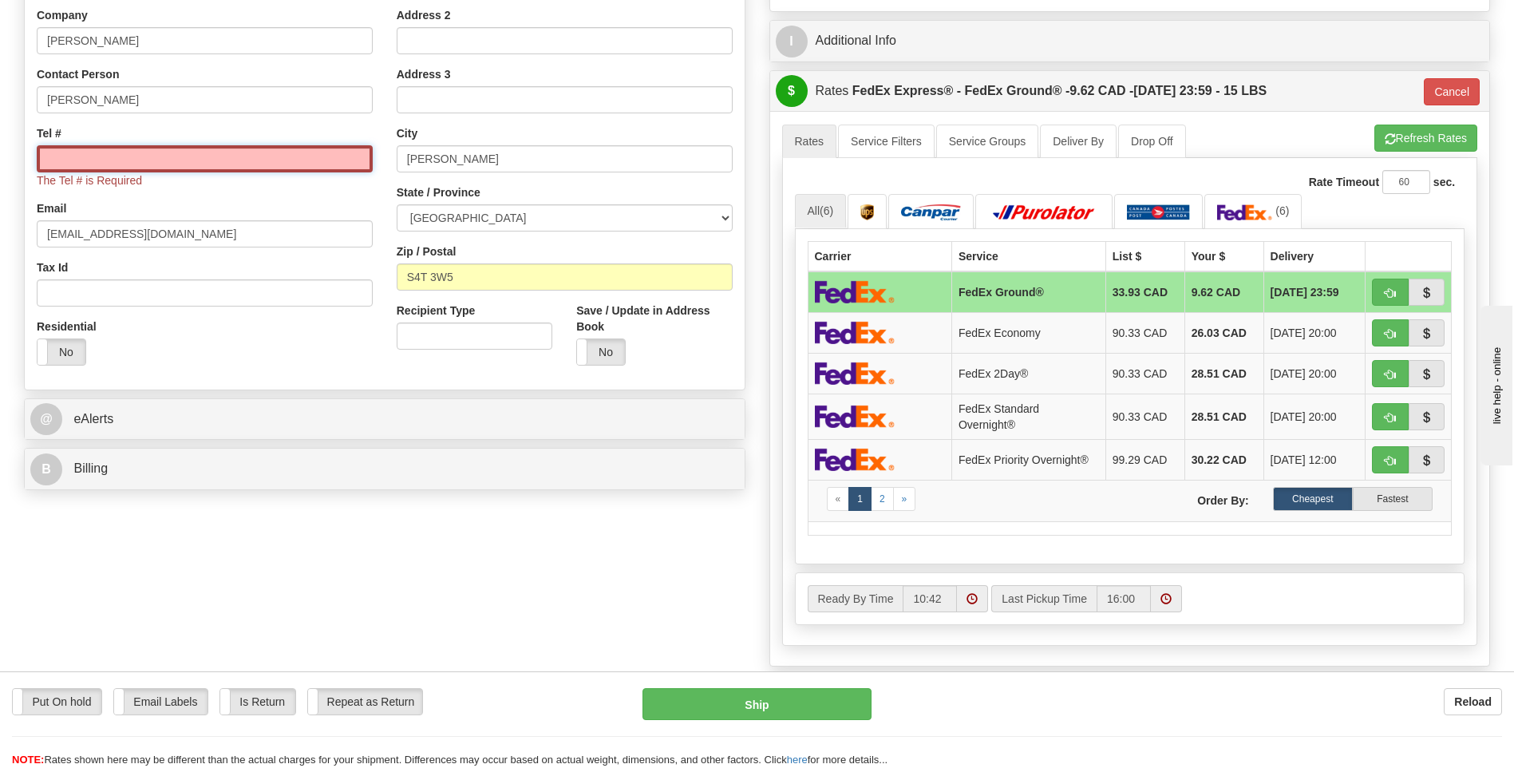
click at [286, 160] on input "Tel #" at bounding box center [205, 158] width 336 height 27
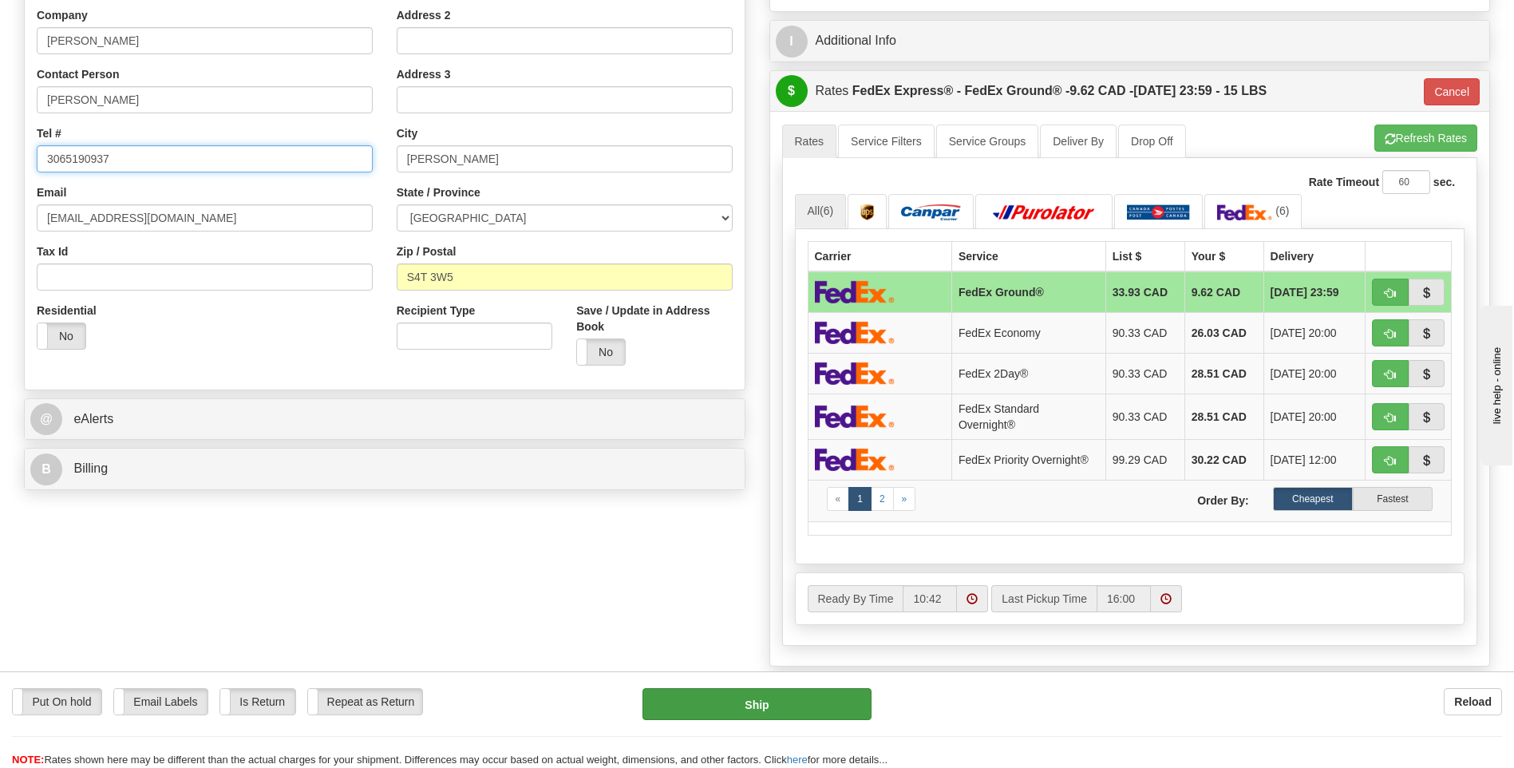
type input "3065190937"
click at [741, 693] on button "Ship" at bounding box center [756, 704] width 228 height 32
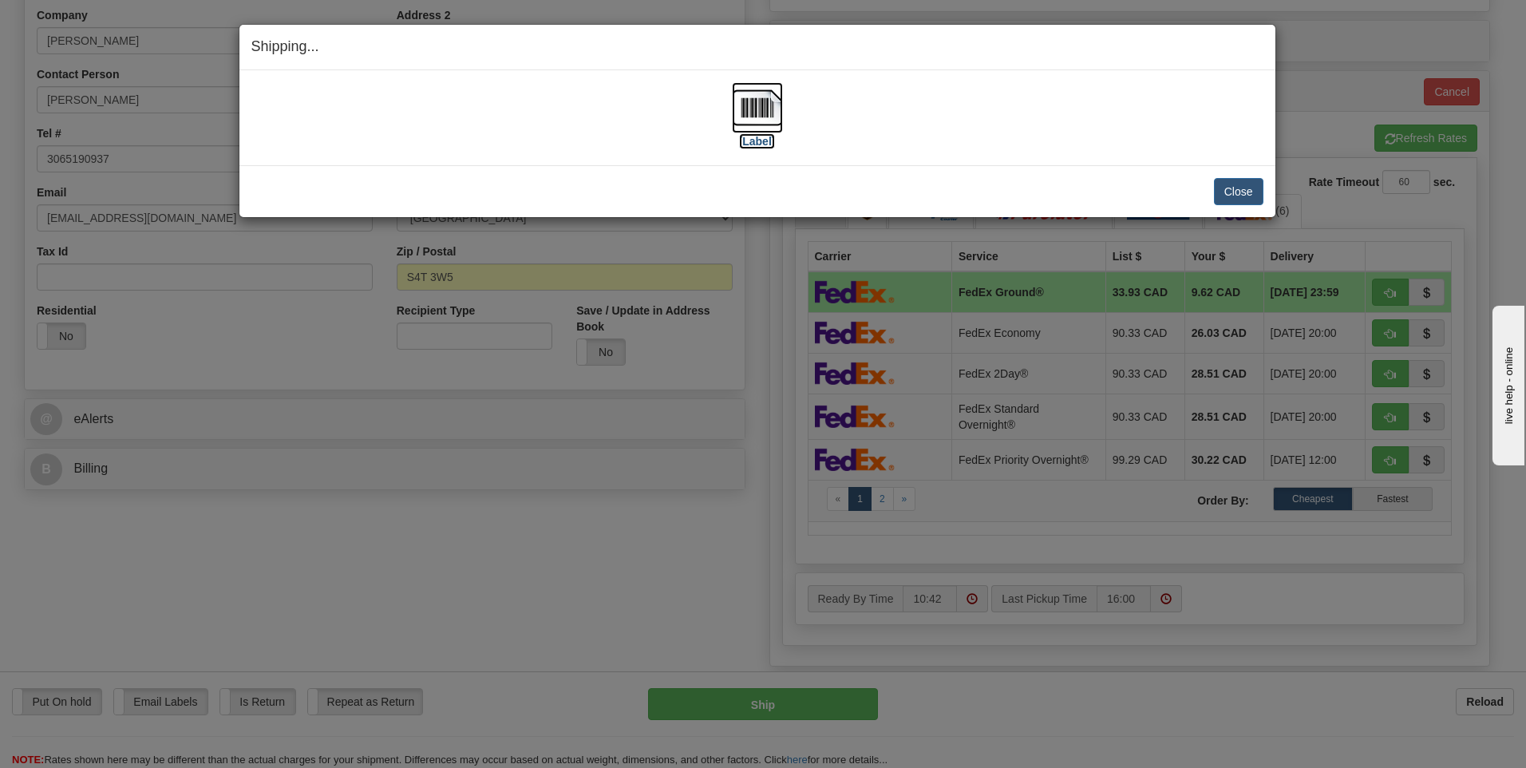
click at [756, 97] on img at bounding box center [757, 107] width 51 height 51
click at [1240, 200] on button "Close" at bounding box center [1238, 191] width 49 height 27
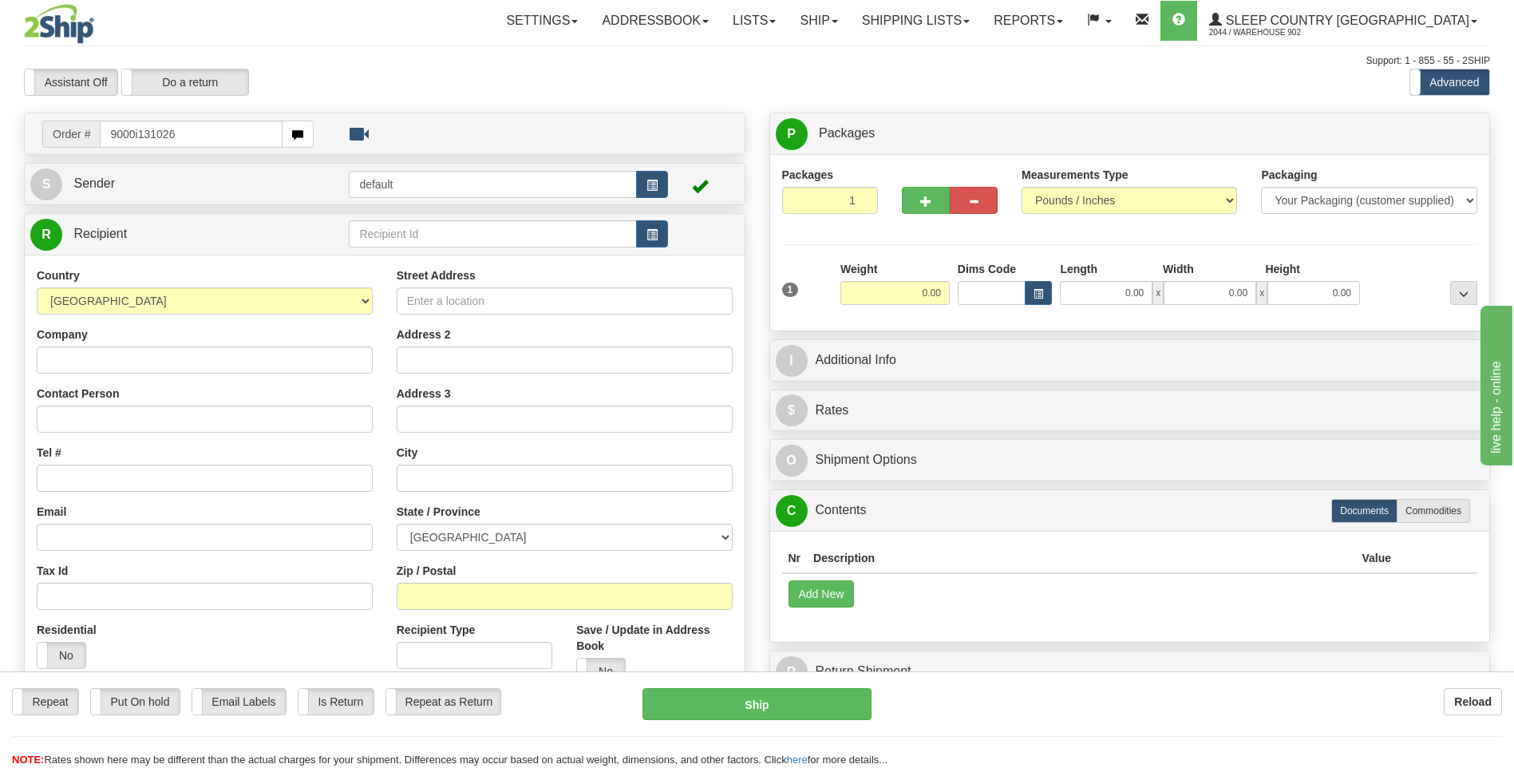
type input "9000i131026"
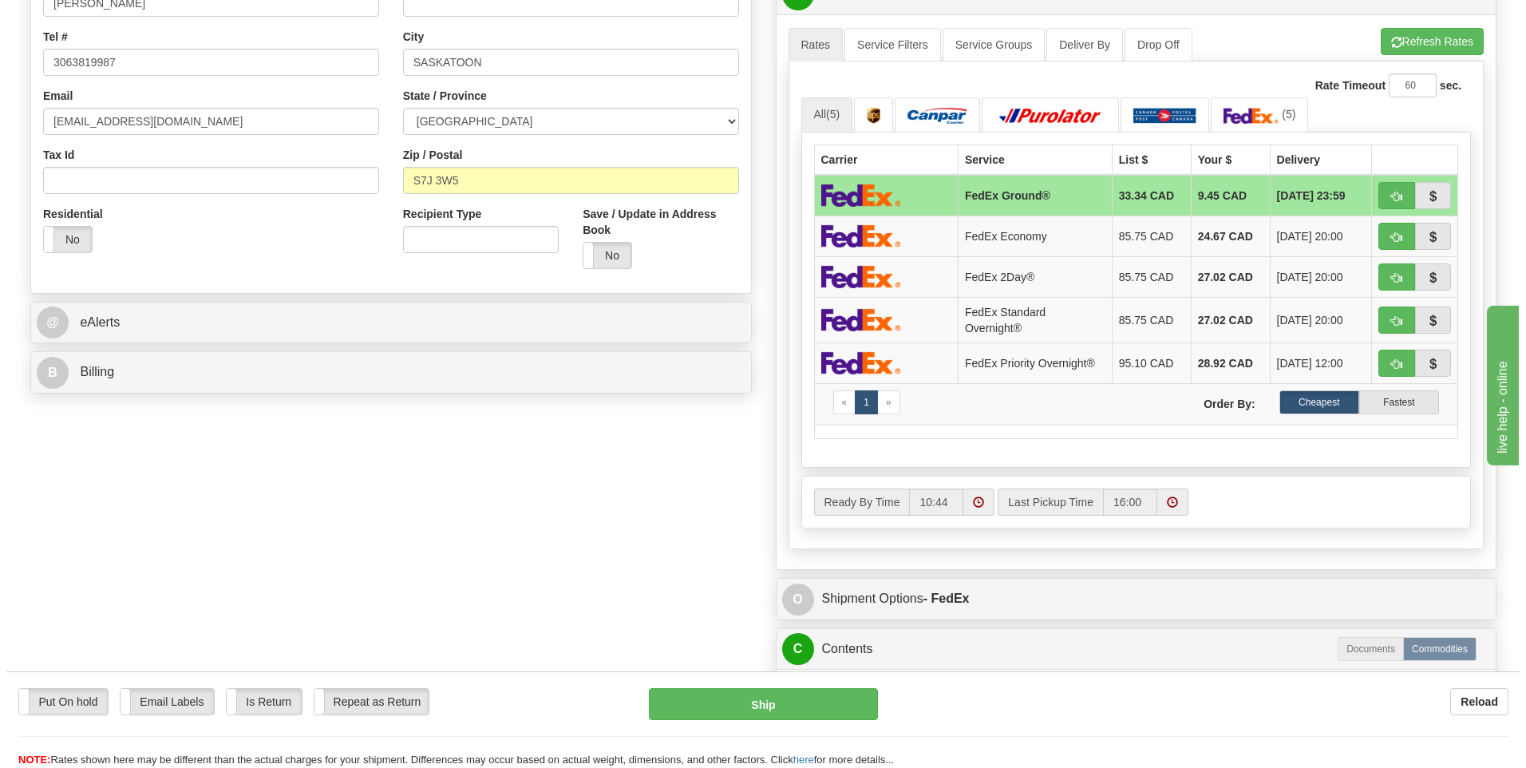
scroll to position [638, 0]
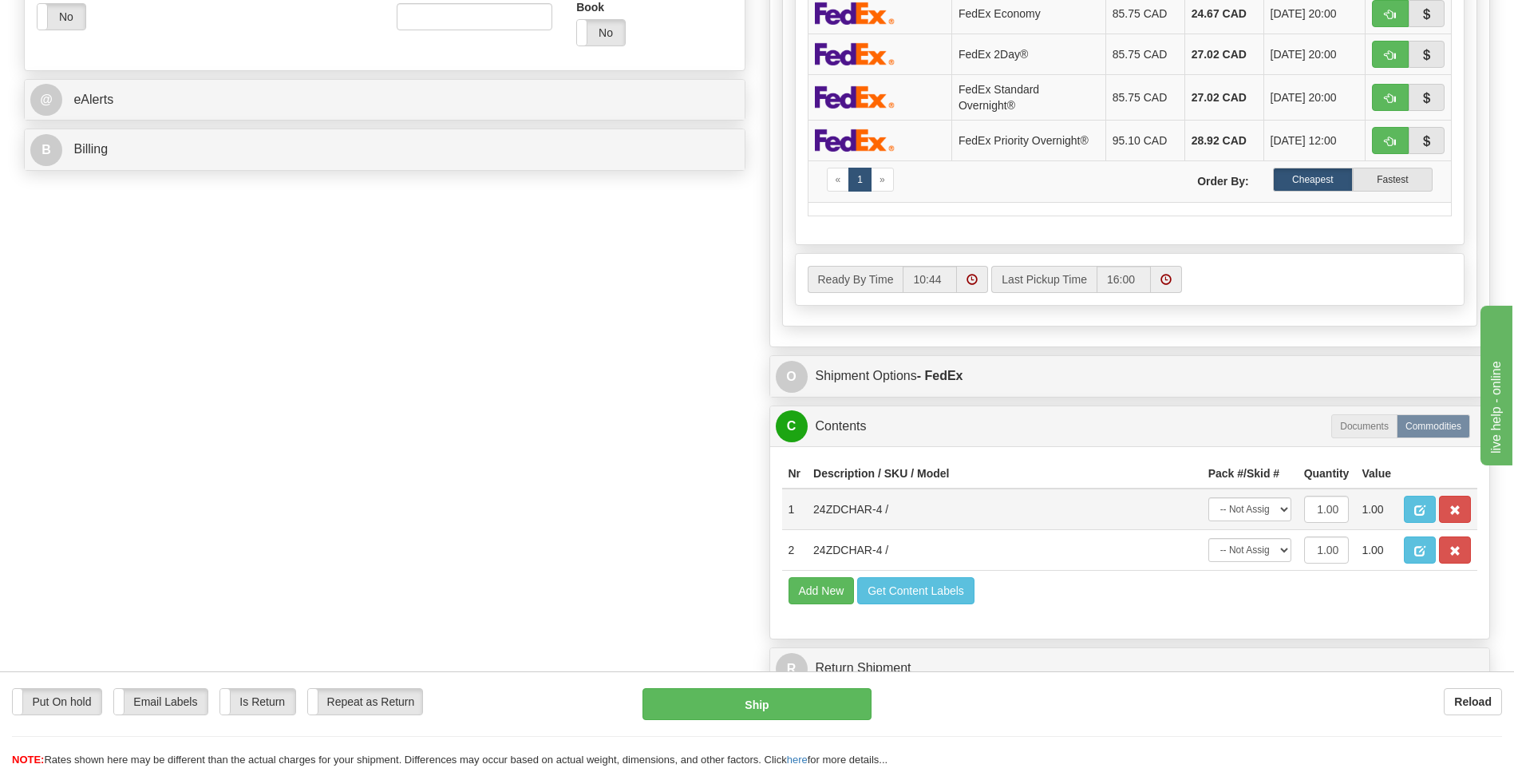
click at [1239, 523] on td "-- Not Assigned -- Package 1" at bounding box center [1250, 508] width 96 height 41
drag, startPoint x: 1239, startPoint y: 509, endPoint x: 1239, endPoint y: 523, distance: 14.4
click at [1239, 509] on select "-- Not Assigned -- Package 1" at bounding box center [1249, 509] width 83 height 24
select select "0"
click at [1208, 497] on select "-- Not Assigned -- Package 1" at bounding box center [1249, 509] width 83 height 24
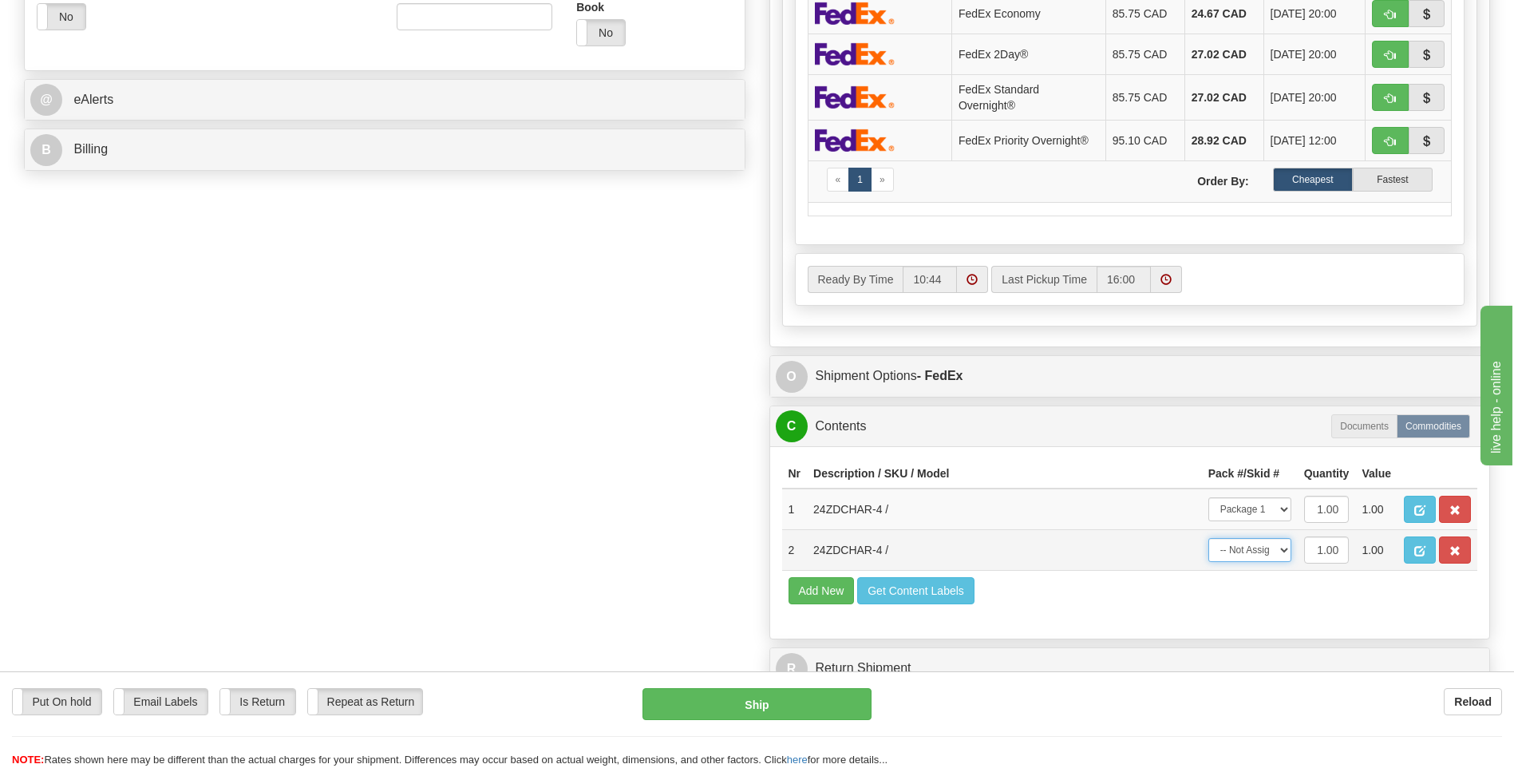
drag, startPoint x: 1252, startPoint y: 547, endPoint x: 1252, endPoint y: 562, distance: 15.2
click at [1252, 547] on select "-- Not Assigned -- Package 1" at bounding box center [1249, 550] width 83 height 24
select select "0"
click at [1208, 538] on select "-- Not Assigned -- Package 1" at bounding box center [1249, 550] width 83 height 24
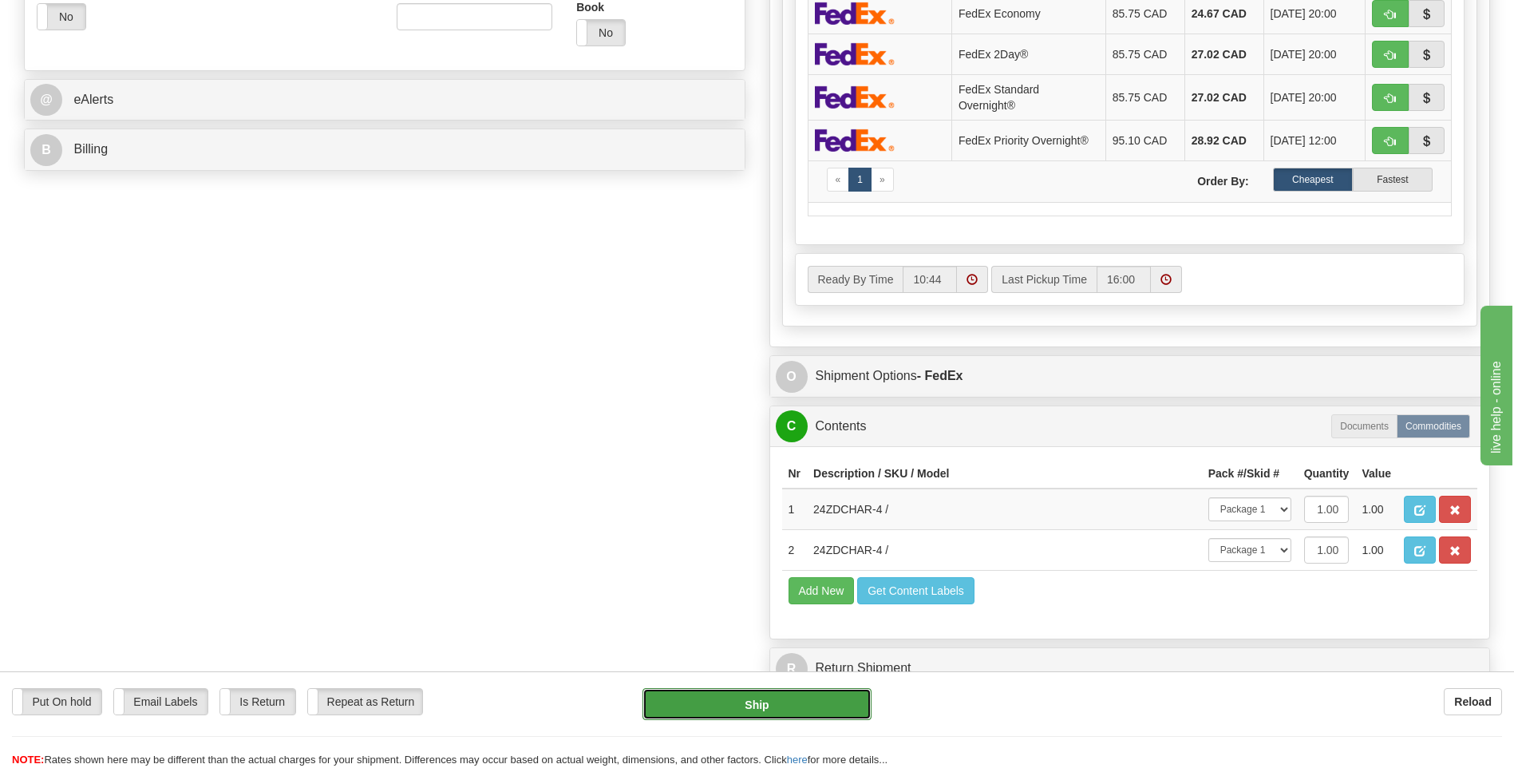
click at [732, 711] on button "Ship" at bounding box center [756, 704] width 228 height 32
type input "92"
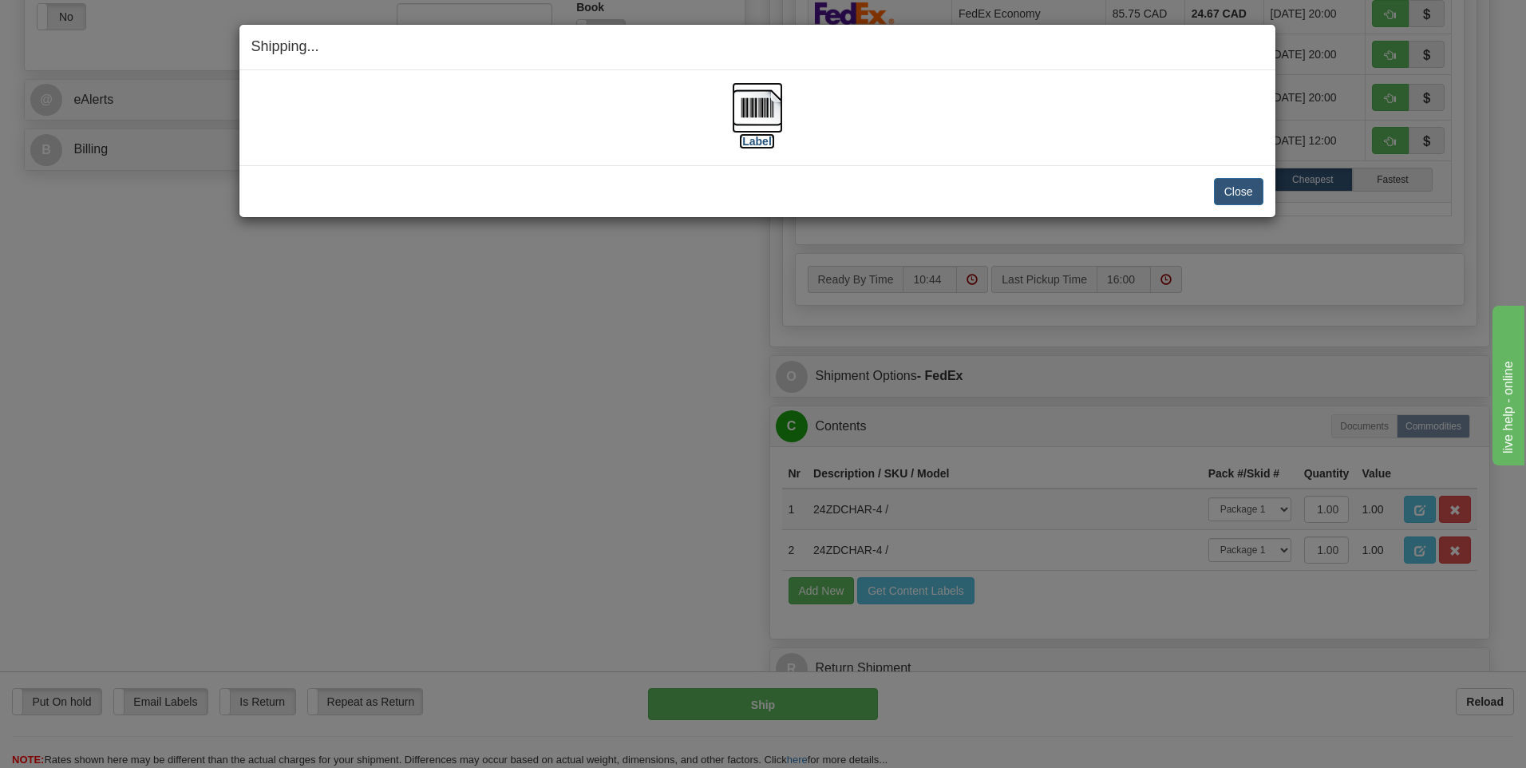
click at [750, 99] on img at bounding box center [757, 107] width 51 height 51
click at [1230, 190] on button "Close" at bounding box center [1238, 191] width 49 height 27
click at [1234, 200] on button "Close" at bounding box center [1238, 191] width 49 height 27
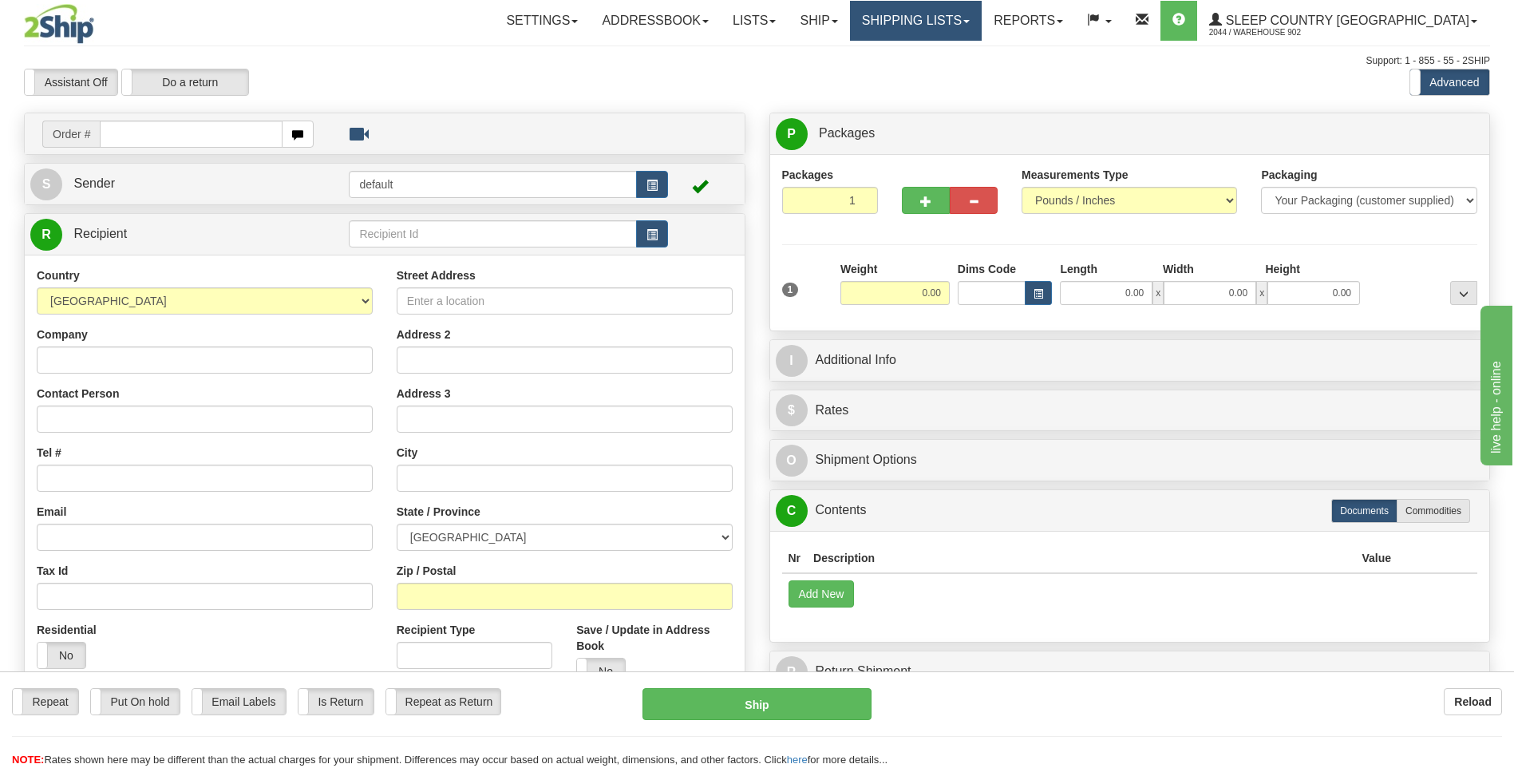
click at [981, 32] on link "Shipping lists" at bounding box center [916, 21] width 132 height 40
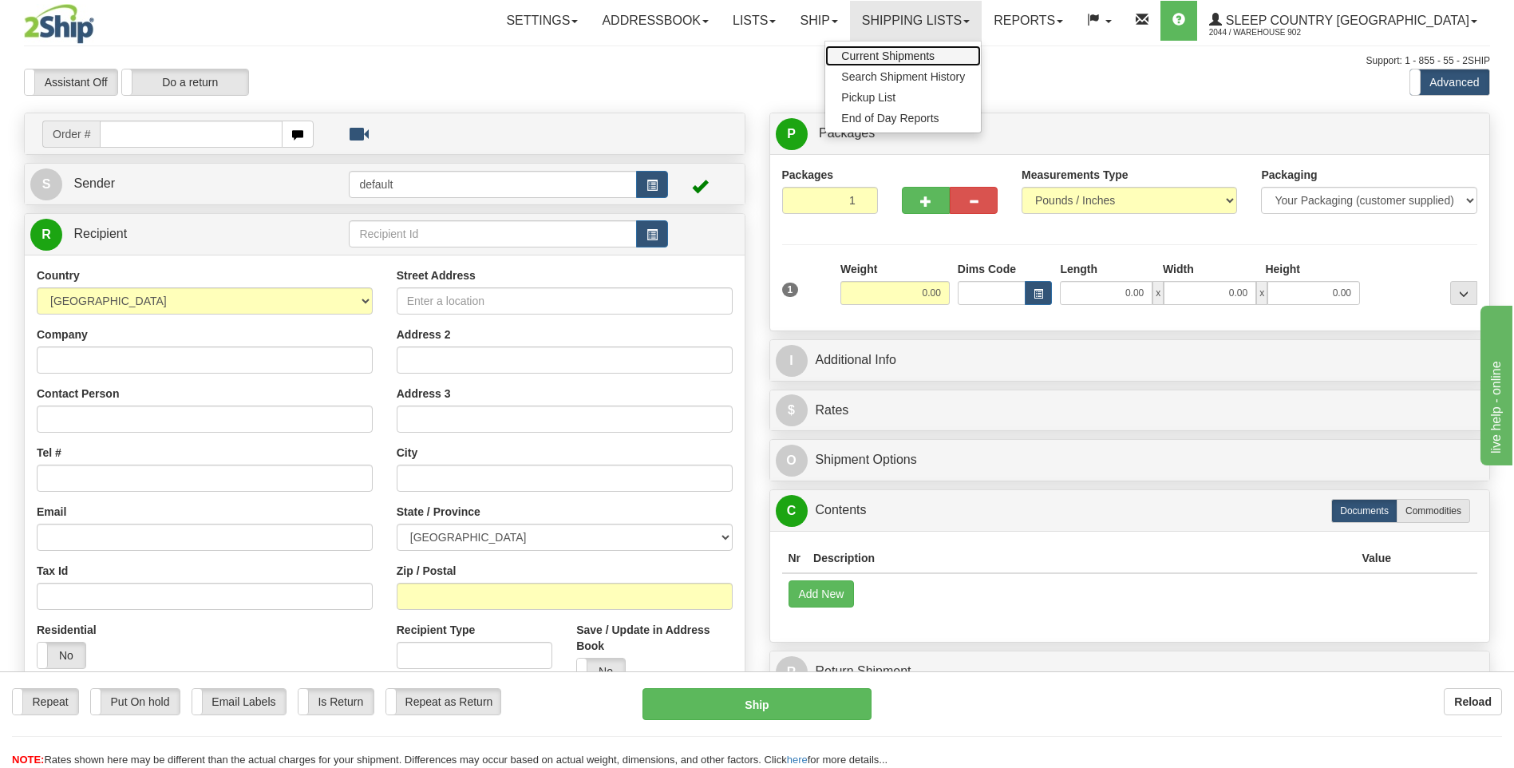
click at [934, 53] on span "Current Shipments" at bounding box center [887, 55] width 93 height 13
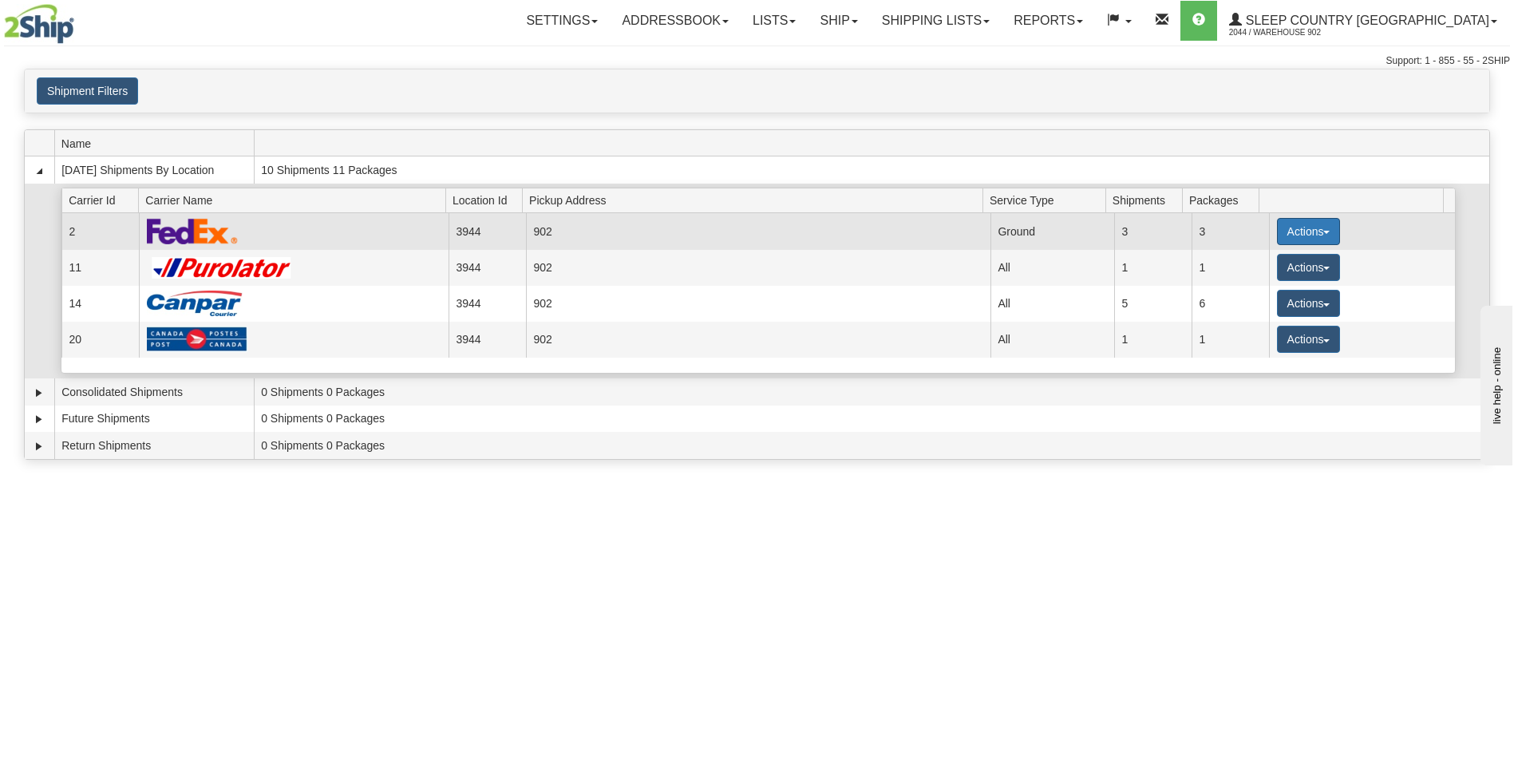
click at [1289, 235] on button "Actions" at bounding box center [1309, 231] width 64 height 27
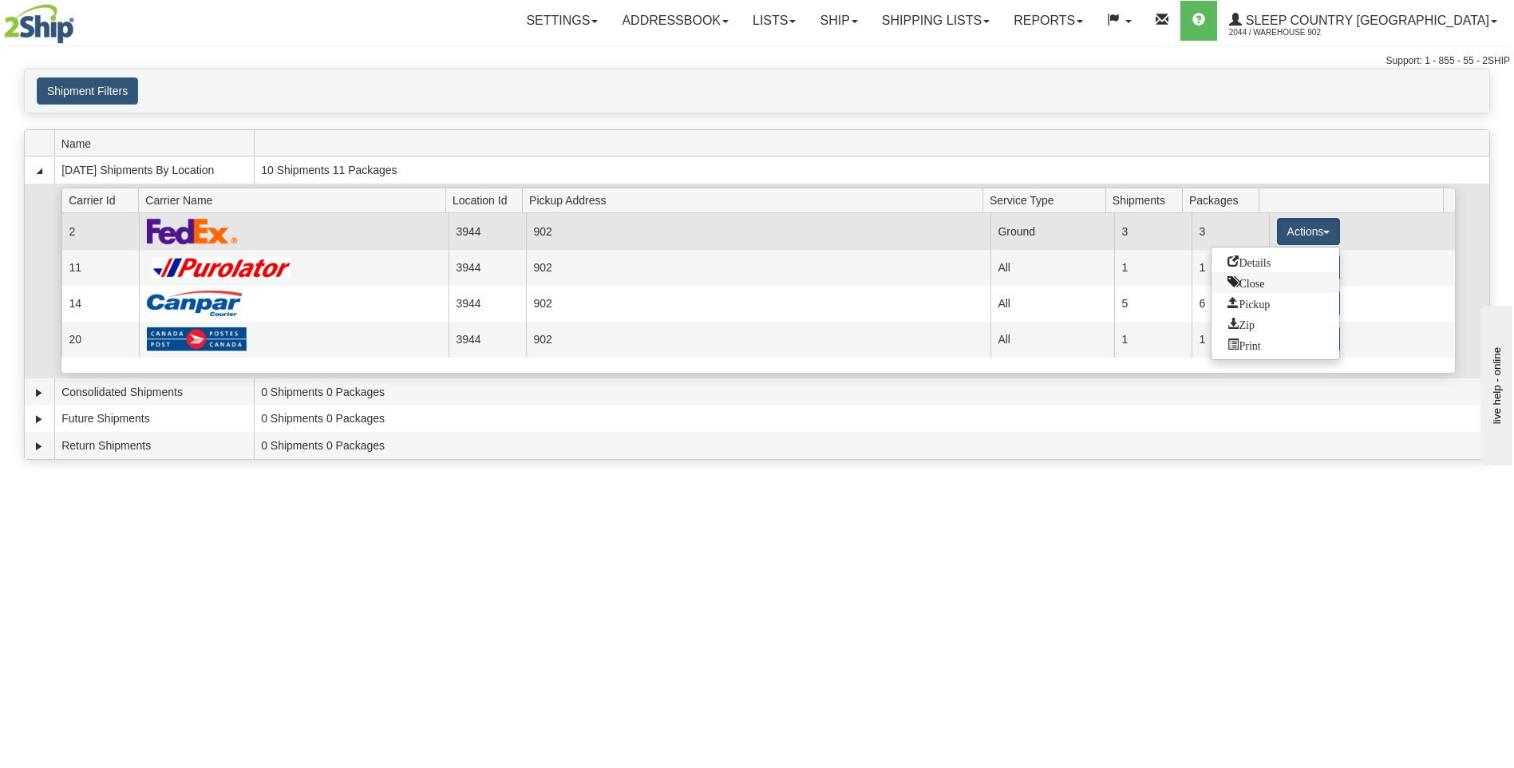
click at [1293, 279] on link "Close" at bounding box center [1275, 282] width 128 height 21
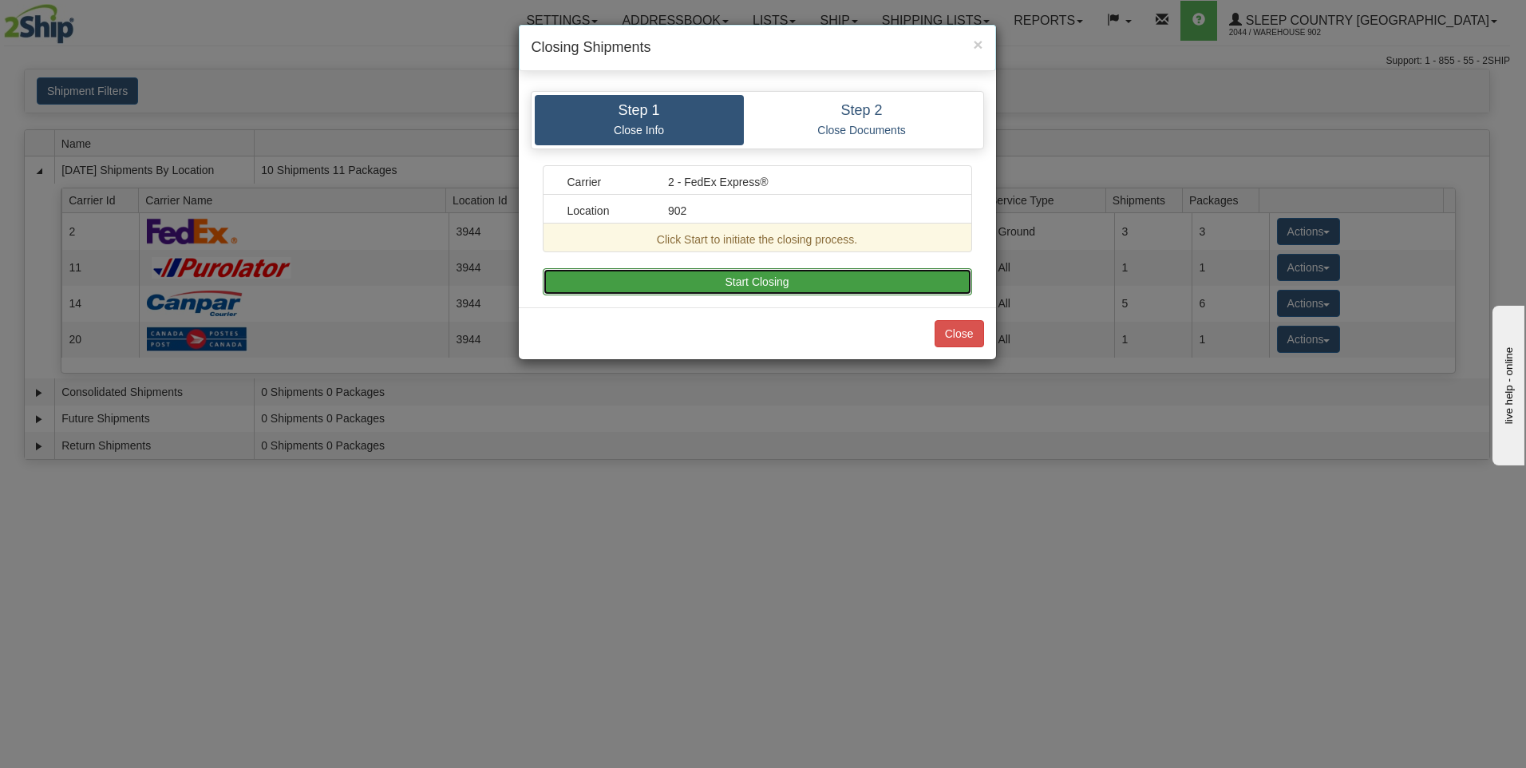
click at [677, 280] on button "Start Closing" at bounding box center [757, 281] width 429 height 27
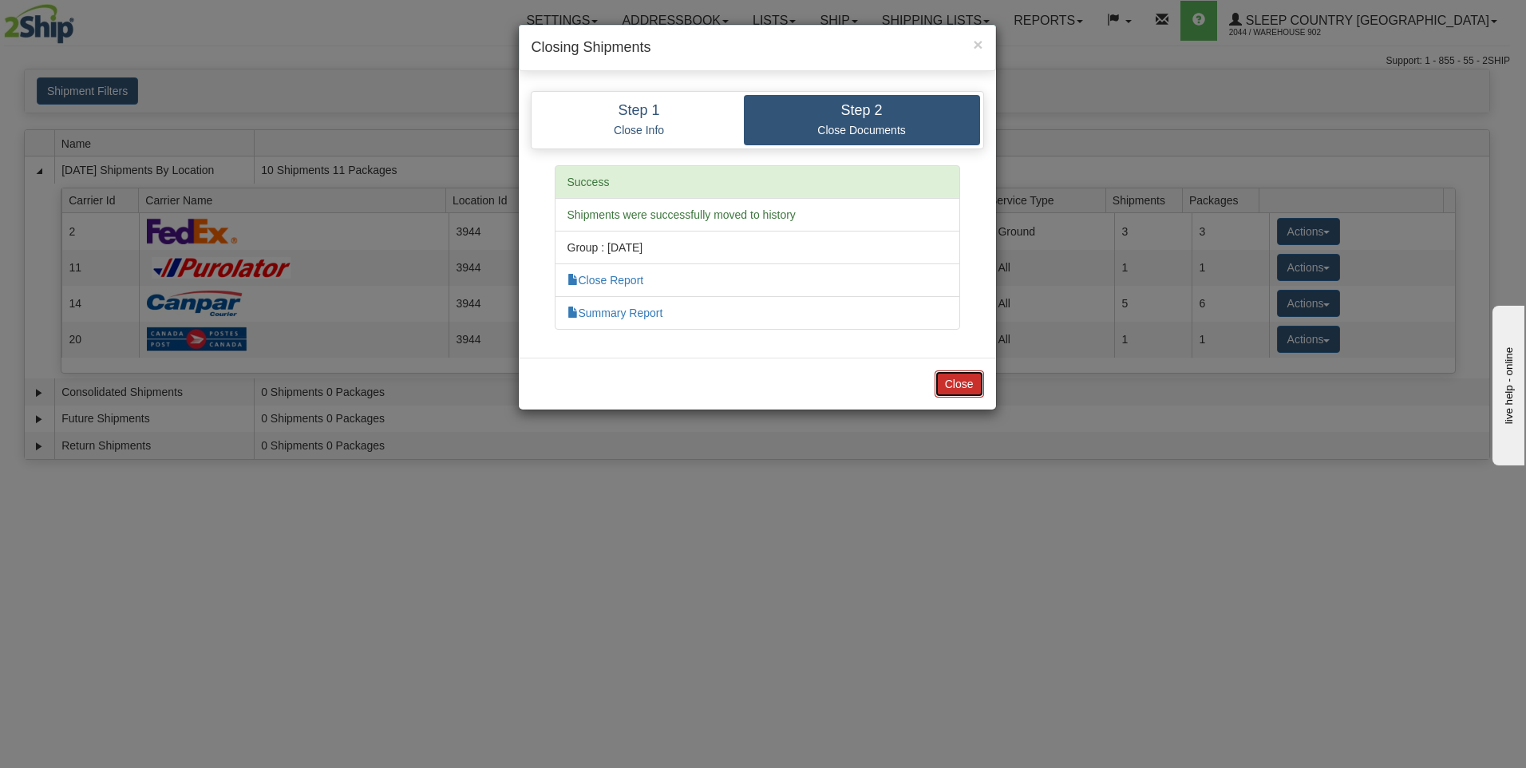
click at [949, 387] on button "Close" at bounding box center [958, 383] width 49 height 27
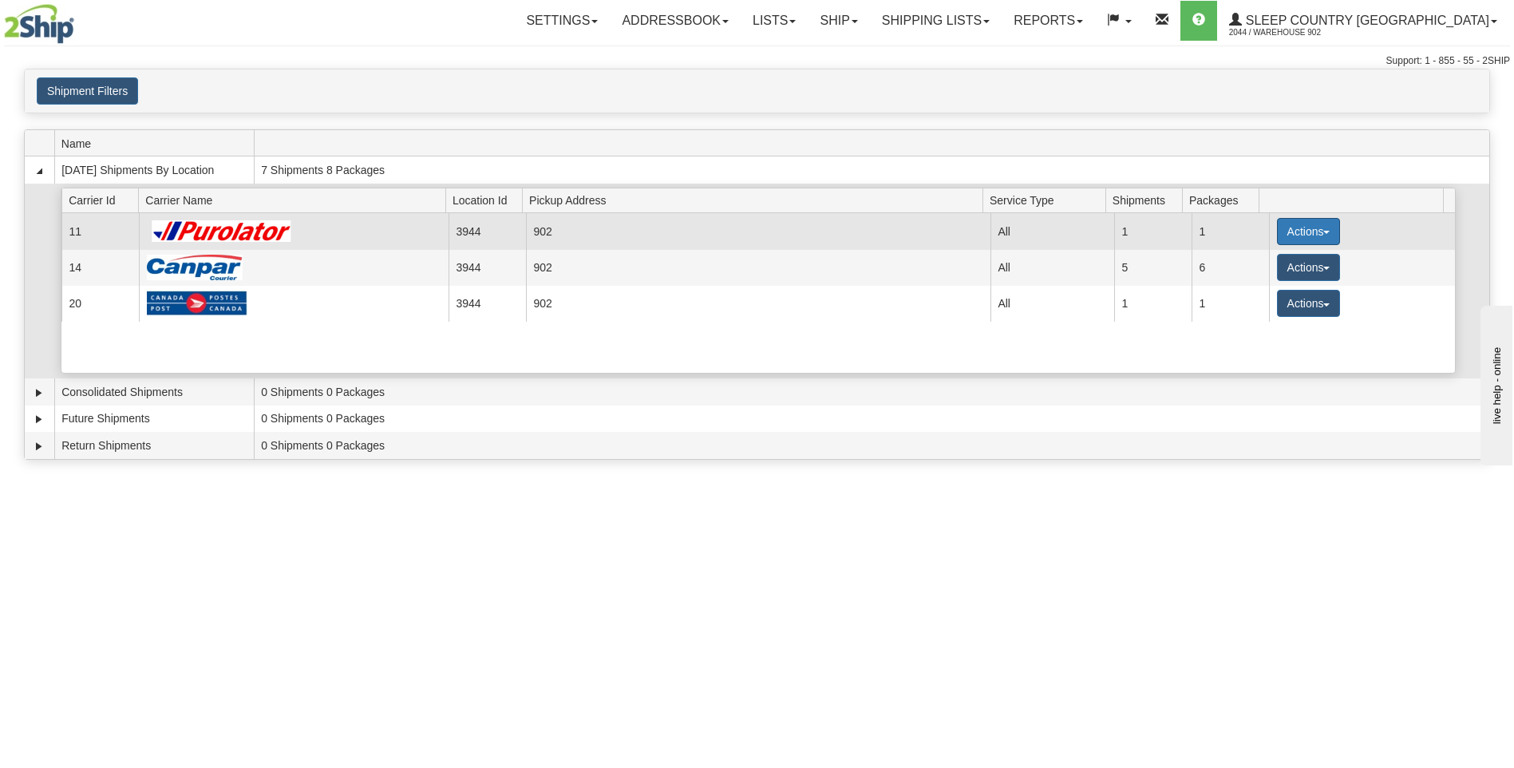
click at [1324, 225] on button "Actions" at bounding box center [1309, 231] width 64 height 27
click at [1281, 303] on link "Pickup" at bounding box center [1275, 303] width 128 height 21
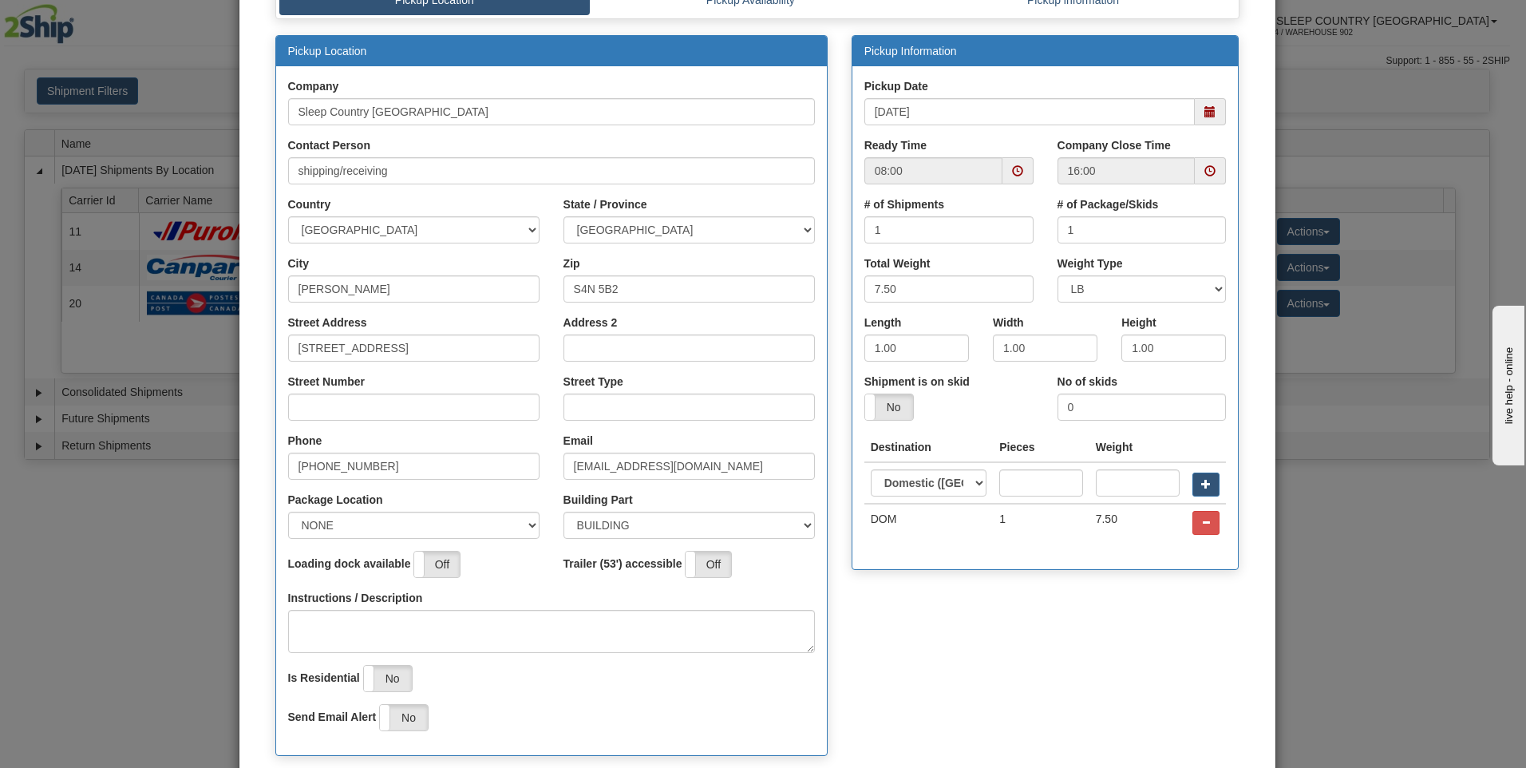
scroll to position [250, 0]
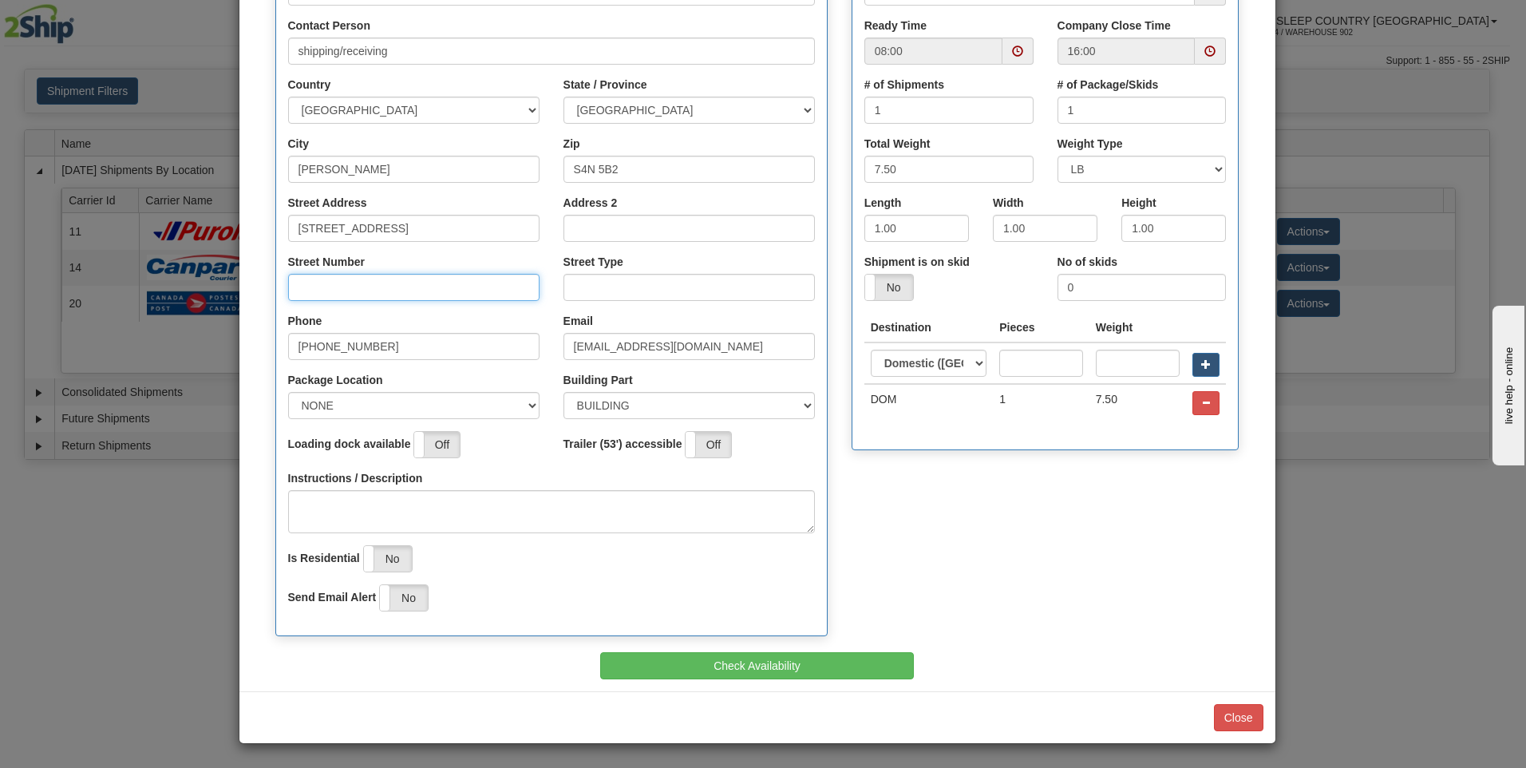
click at [488, 288] on input "Street Number" at bounding box center [413, 287] width 251 height 27
type input "415"
click at [744, 265] on div "Street Type" at bounding box center [688, 277] width 251 height 47
click at [724, 286] on input "Street Type" at bounding box center [688, 287] width 251 height 27
type input "ST"
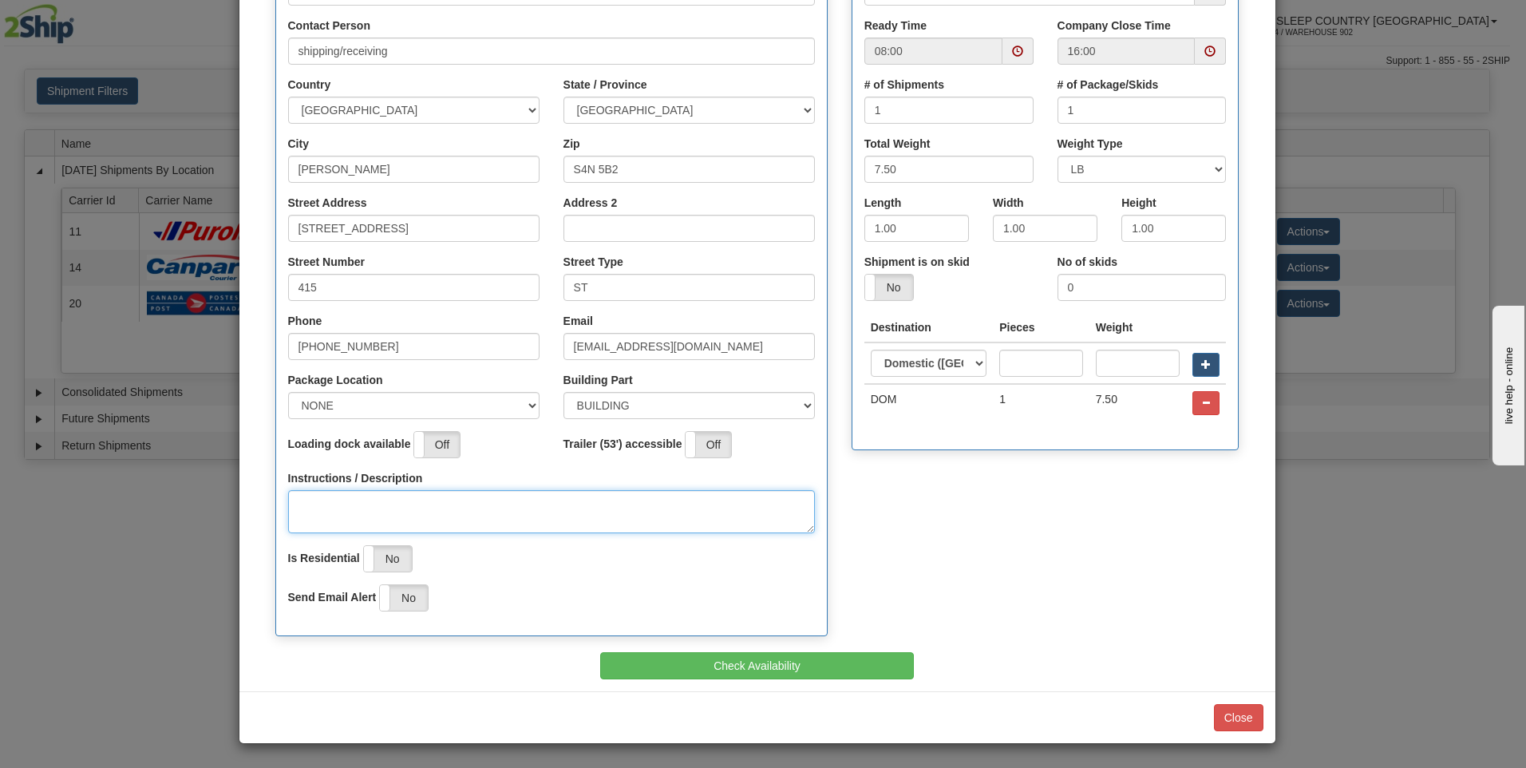
click at [564, 492] on textarea "Instructions / Description" at bounding box center [551, 511] width 527 height 43
click at [310, 497] on textarea "aqt back door" at bounding box center [551, 511] width 527 height 43
click at [1013, 57] on span at bounding box center [1017, 50] width 11 height 11
type textarea "at back door"
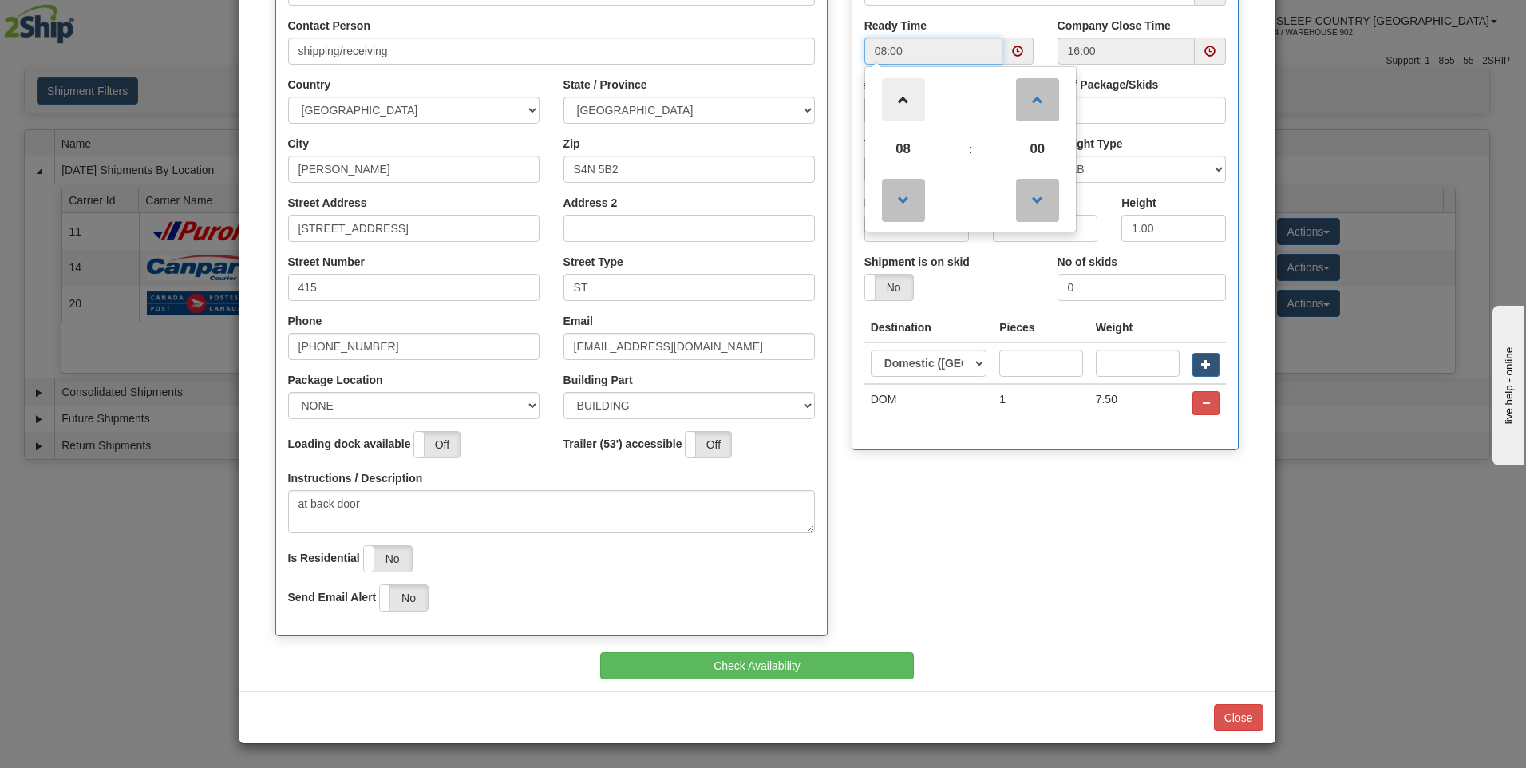
click at [906, 106] on span at bounding box center [903, 99] width 43 height 43
type input "12:00"
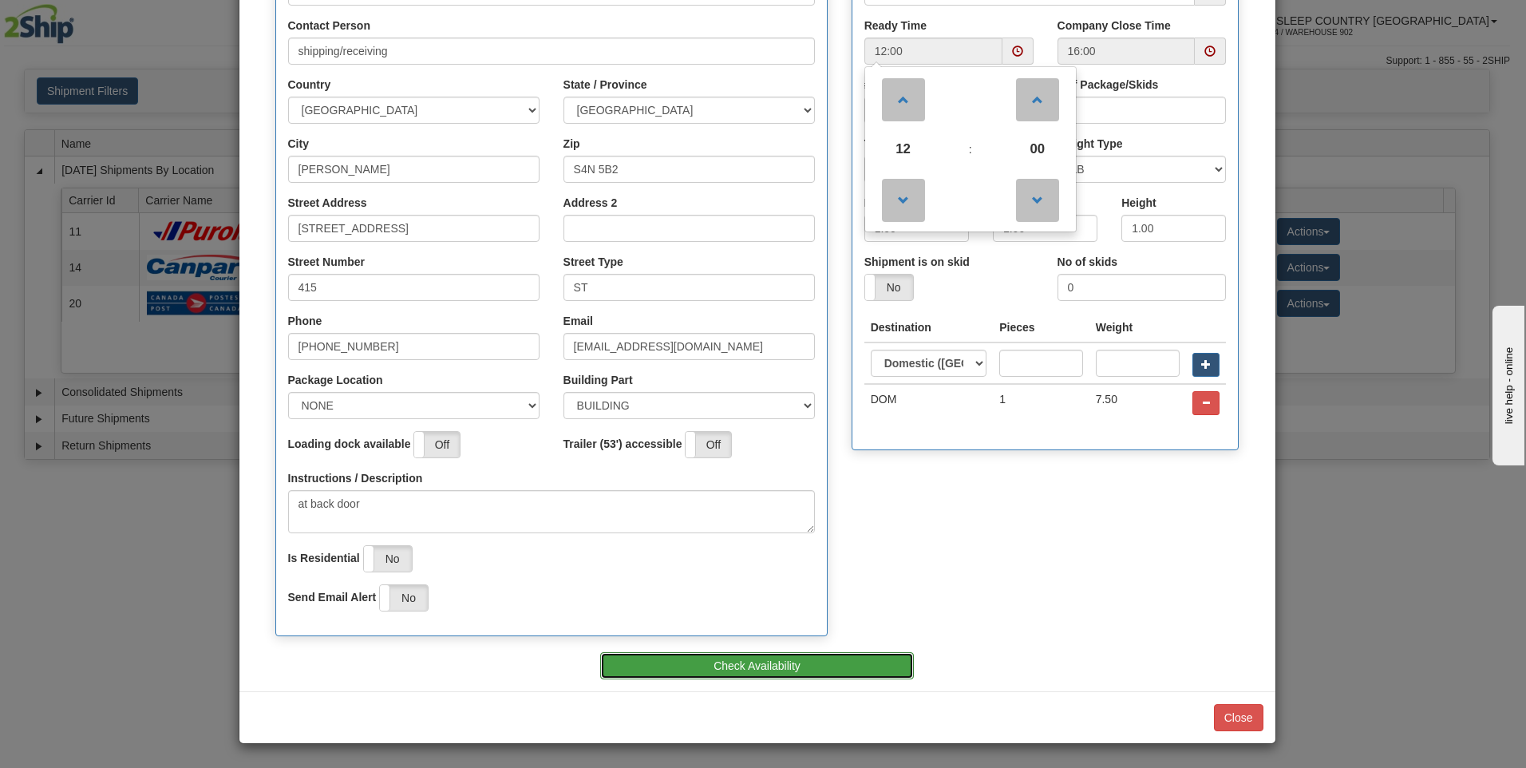
click at [863, 661] on button "Check Availability" at bounding box center [757, 665] width 314 height 27
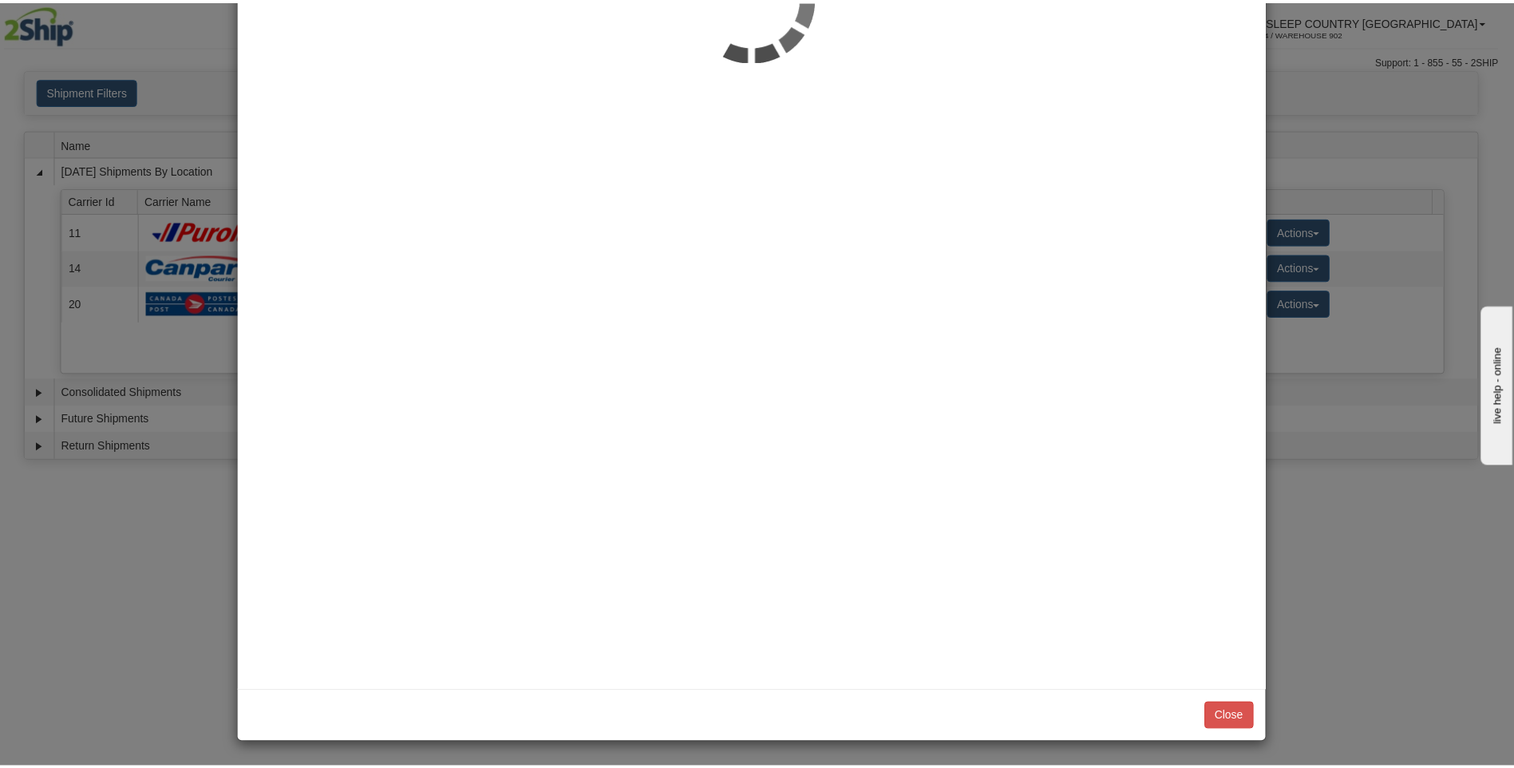
scroll to position [0, 0]
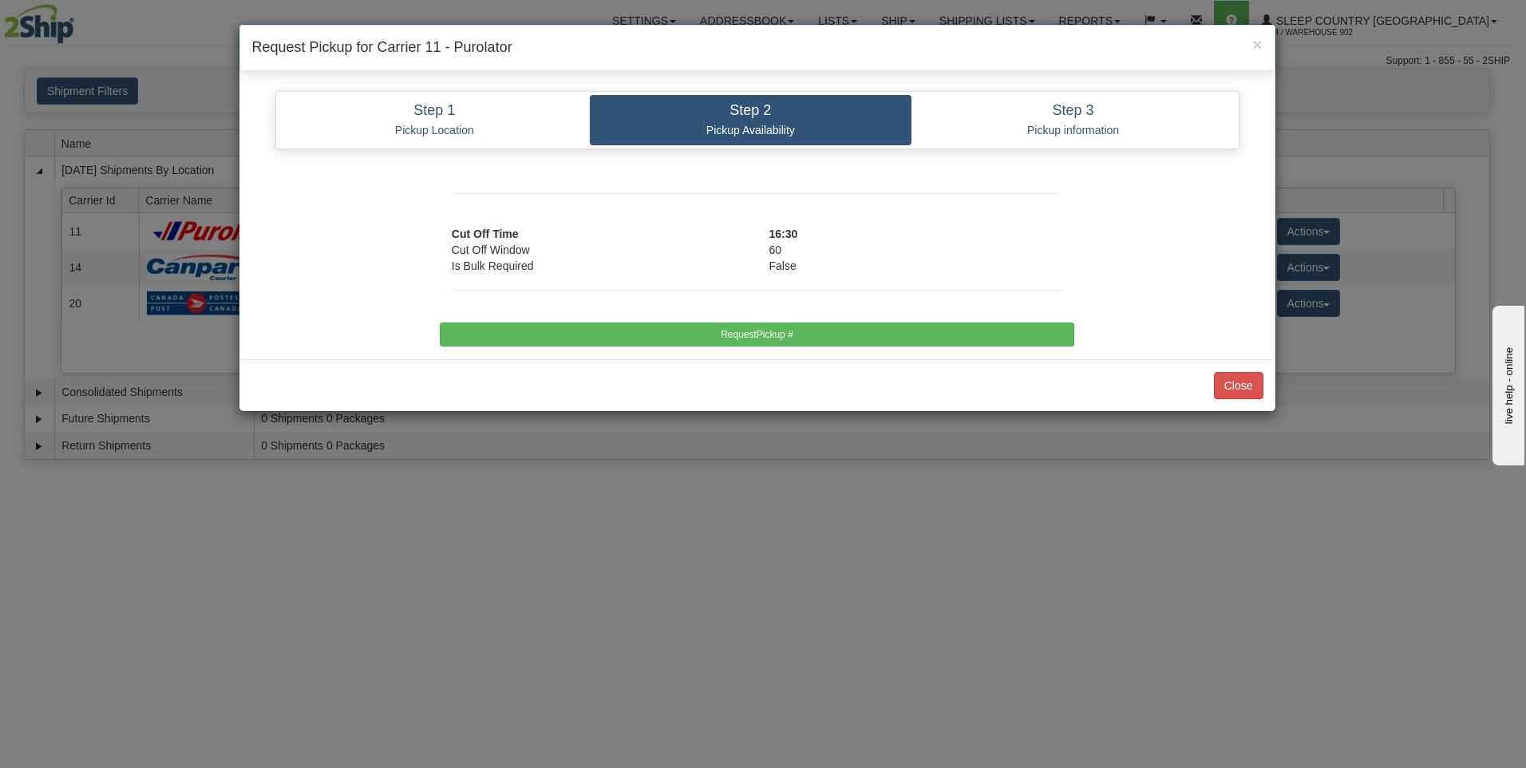
click at [1017, 308] on div at bounding box center [757, 298] width 634 height 49
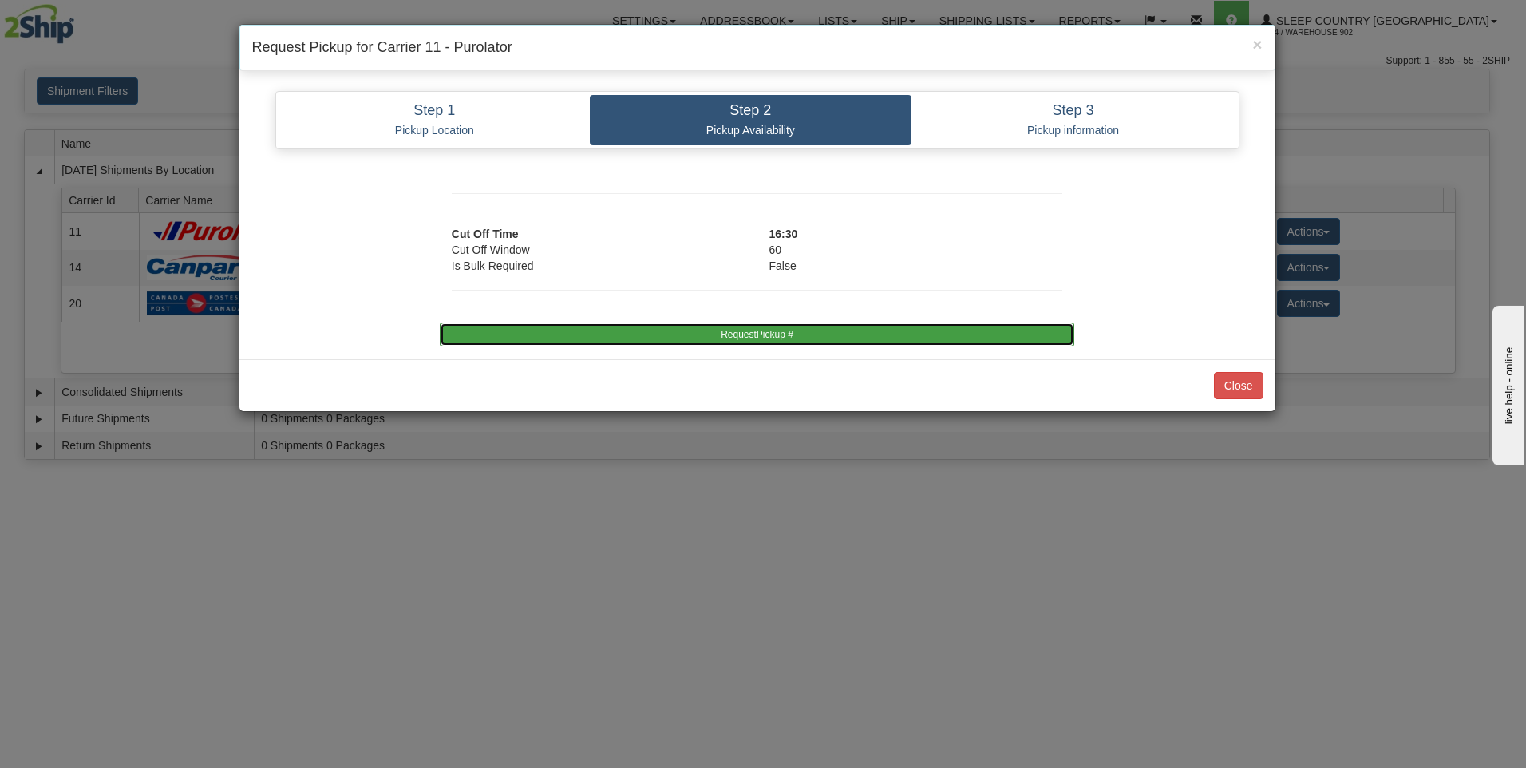
click at [1009, 334] on button "RequestPickup #" at bounding box center [757, 334] width 634 height 24
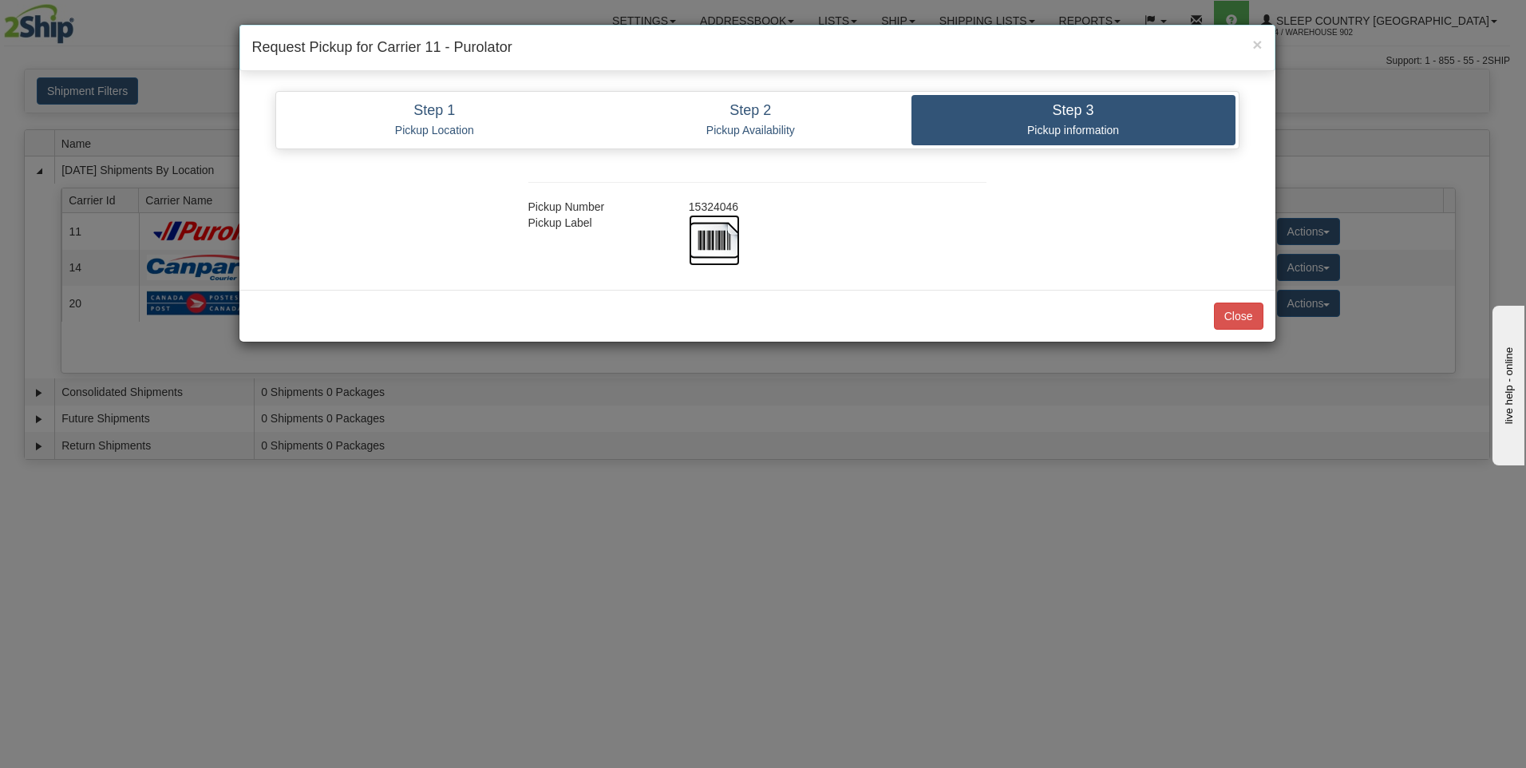
click at [714, 247] on img at bounding box center [714, 240] width 51 height 51
click at [1232, 310] on button "Close" at bounding box center [1238, 315] width 49 height 27
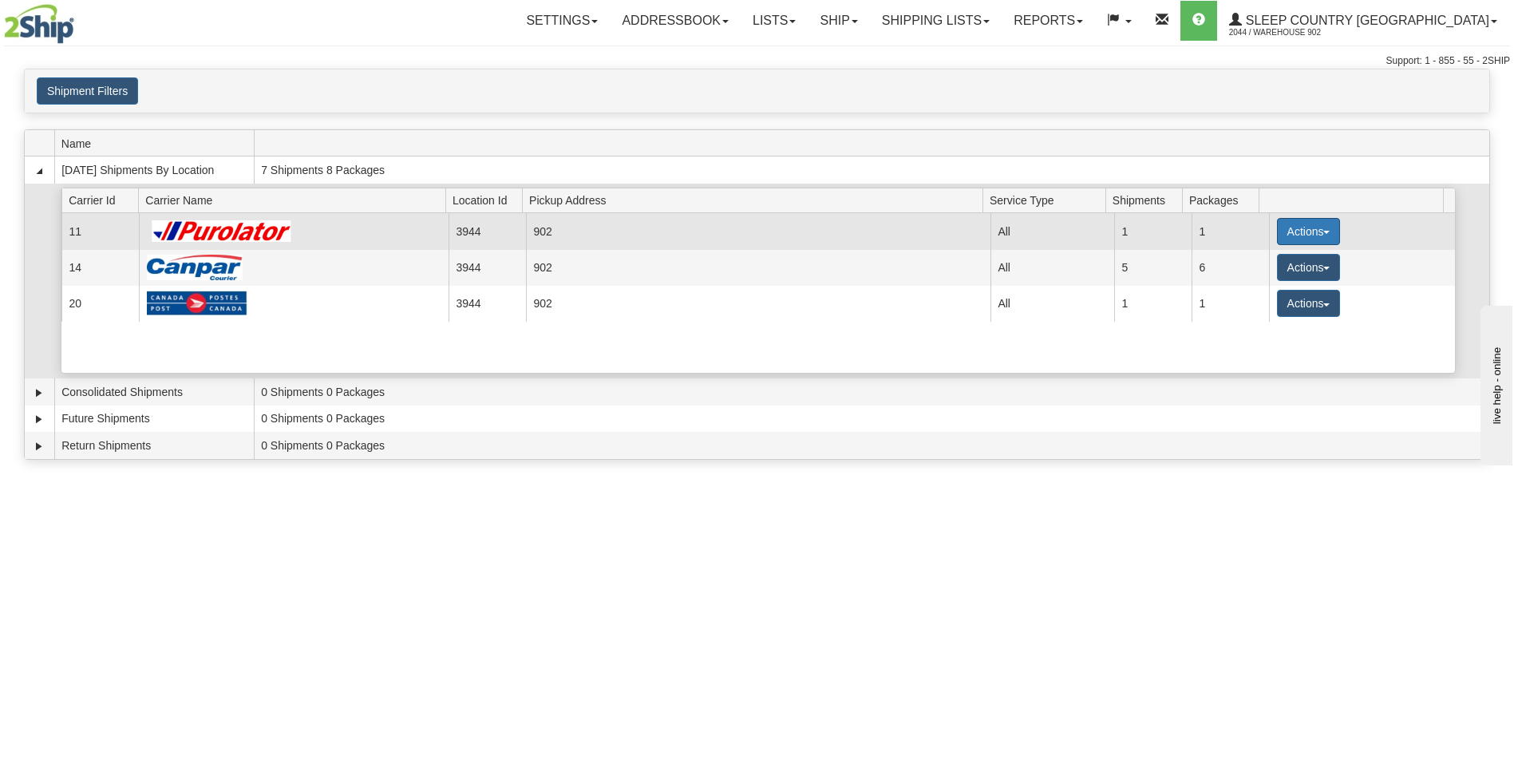
click at [1291, 234] on button "Actions" at bounding box center [1309, 231] width 64 height 27
click at [1298, 264] on link "Details" at bounding box center [1275, 261] width 128 height 21
click at [1277, 238] on button "Actions" at bounding box center [1309, 231] width 64 height 27
click at [1272, 290] on link "Close" at bounding box center [1275, 282] width 128 height 21
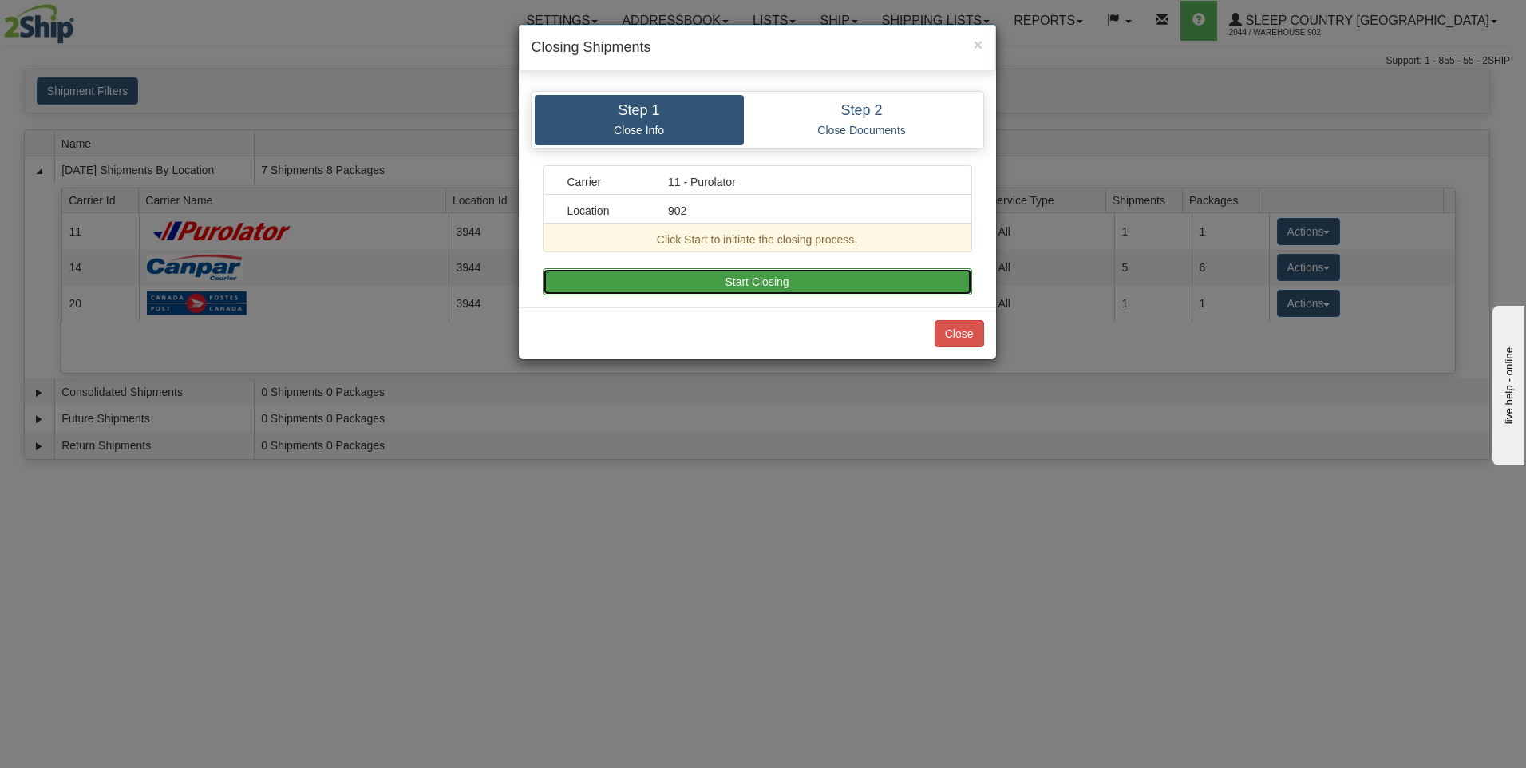
click at [843, 284] on button "Start Closing" at bounding box center [757, 281] width 429 height 27
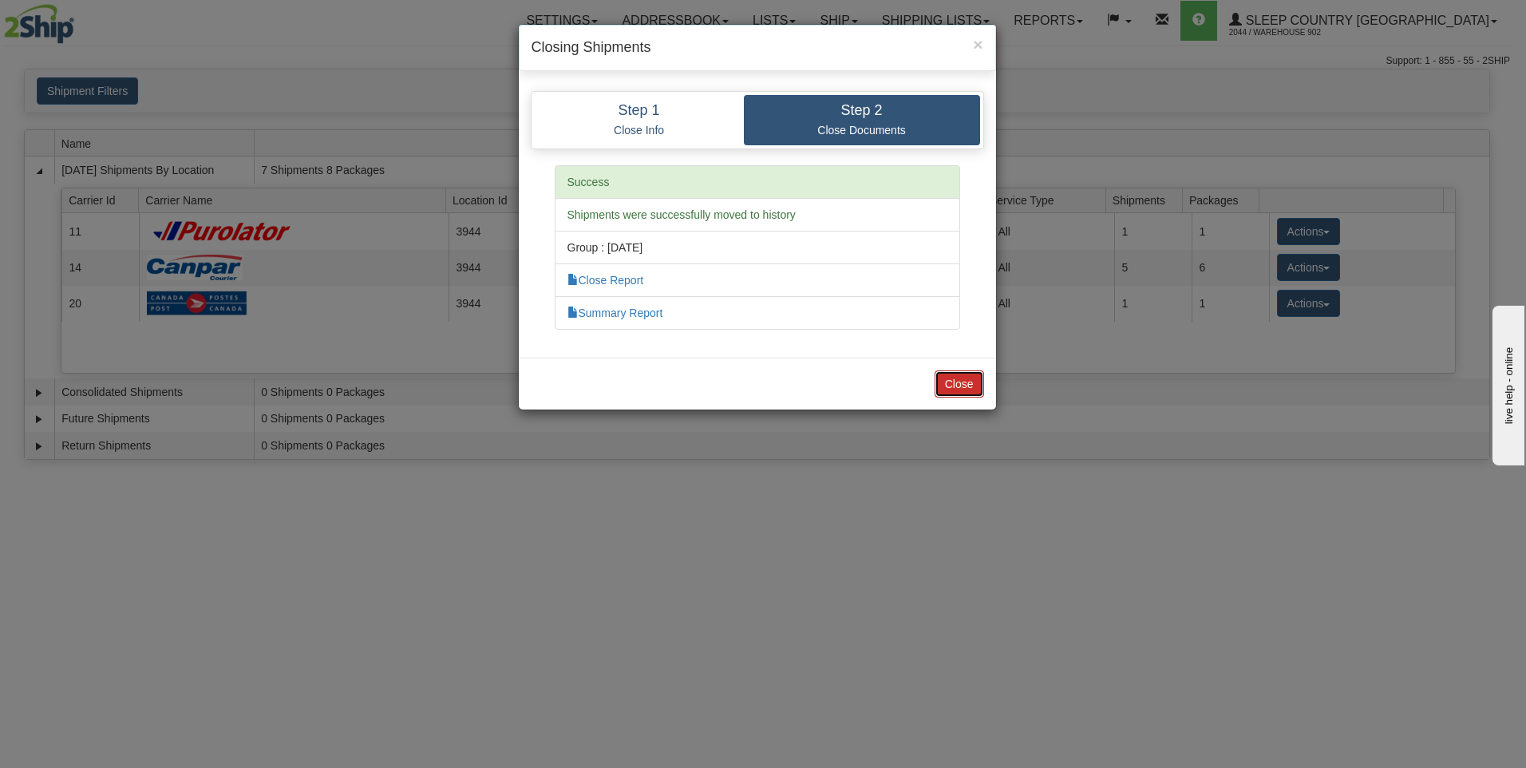
click at [955, 383] on button "Close" at bounding box center [958, 383] width 49 height 27
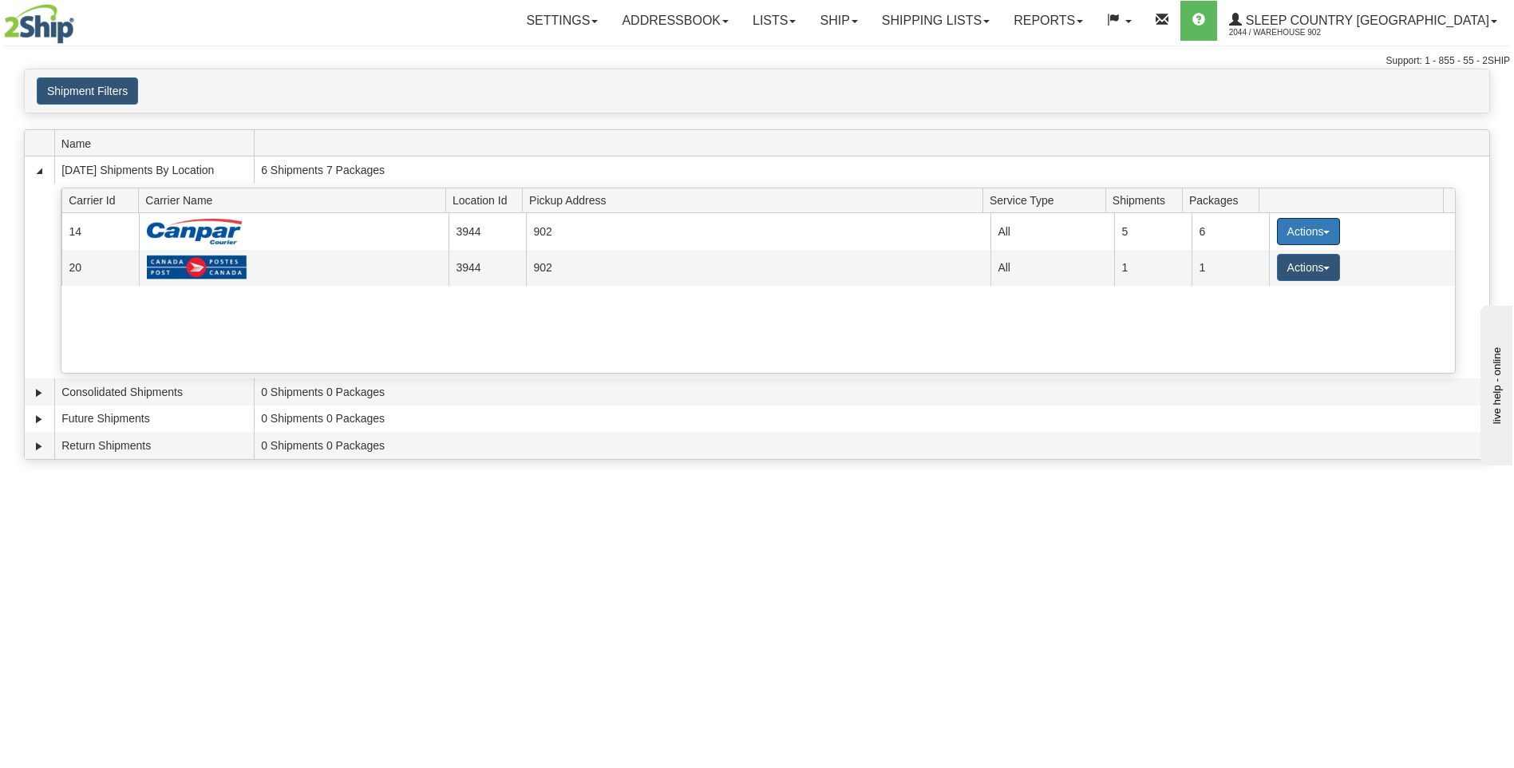
click at [1318, 238] on button "Actions" at bounding box center [1309, 231] width 64 height 27
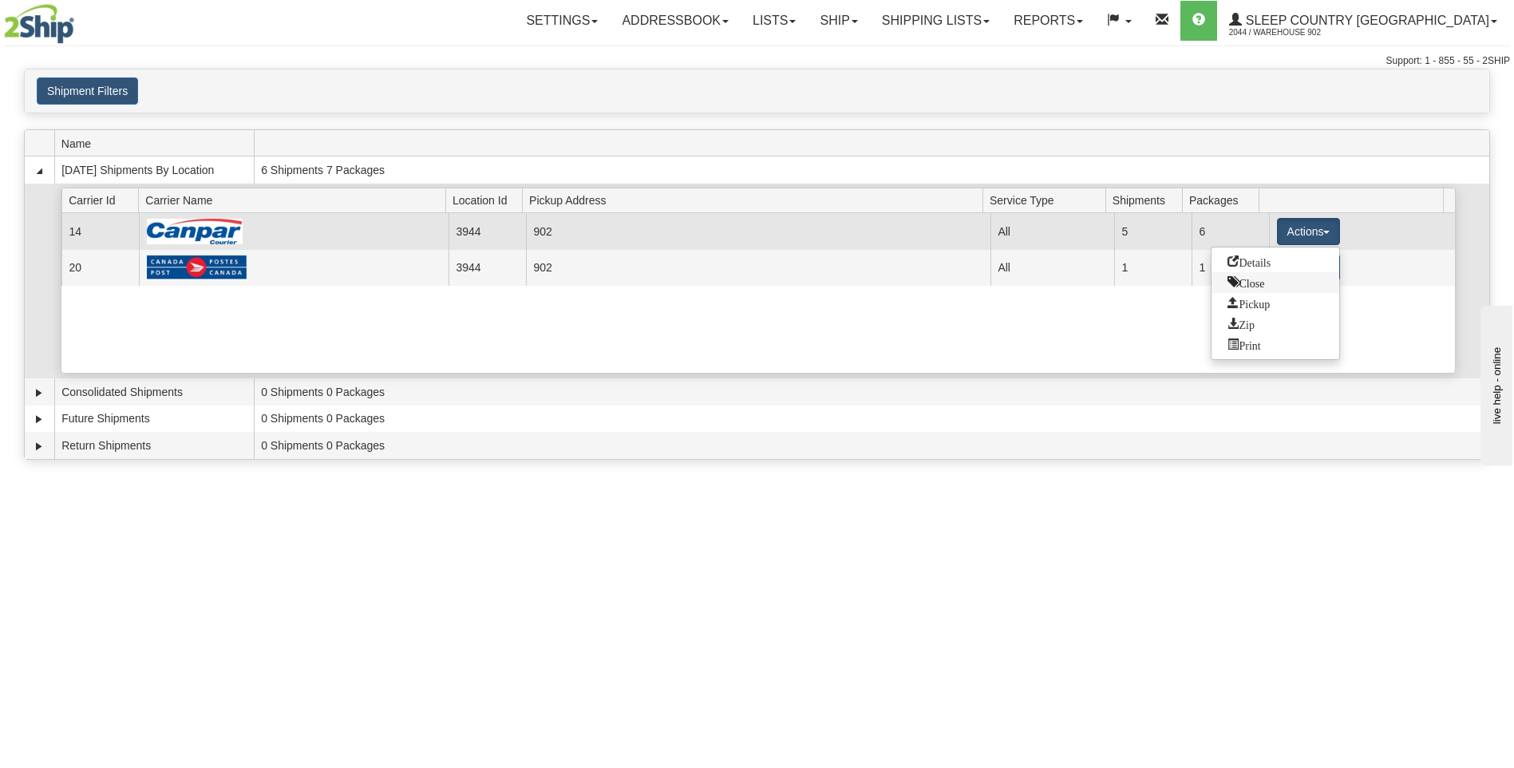
click at [1285, 291] on link "Close" at bounding box center [1275, 282] width 128 height 21
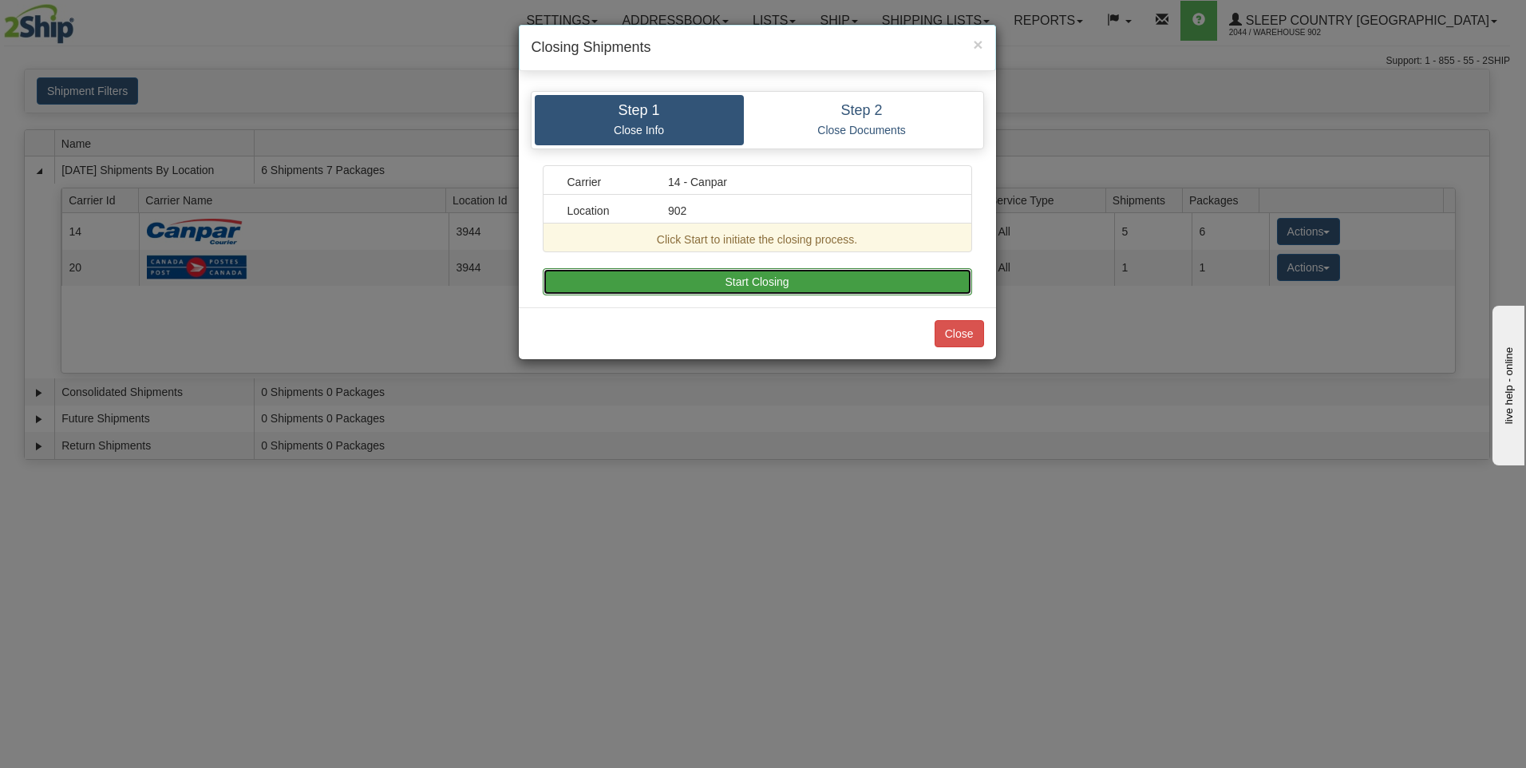
click at [793, 286] on button "Start Closing" at bounding box center [757, 281] width 429 height 27
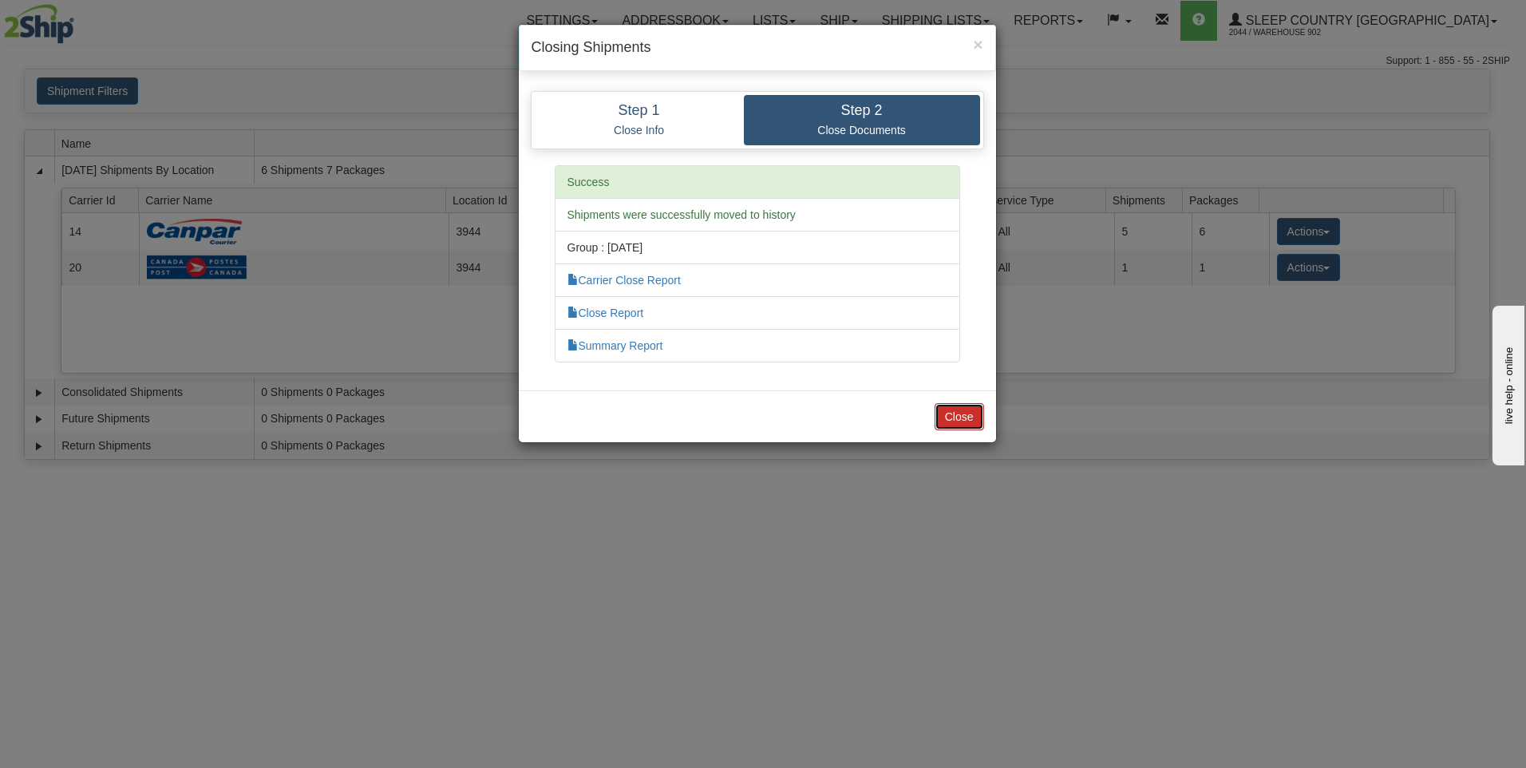
click at [955, 413] on button "Close" at bounding box center [958, 416] width 49 height 27
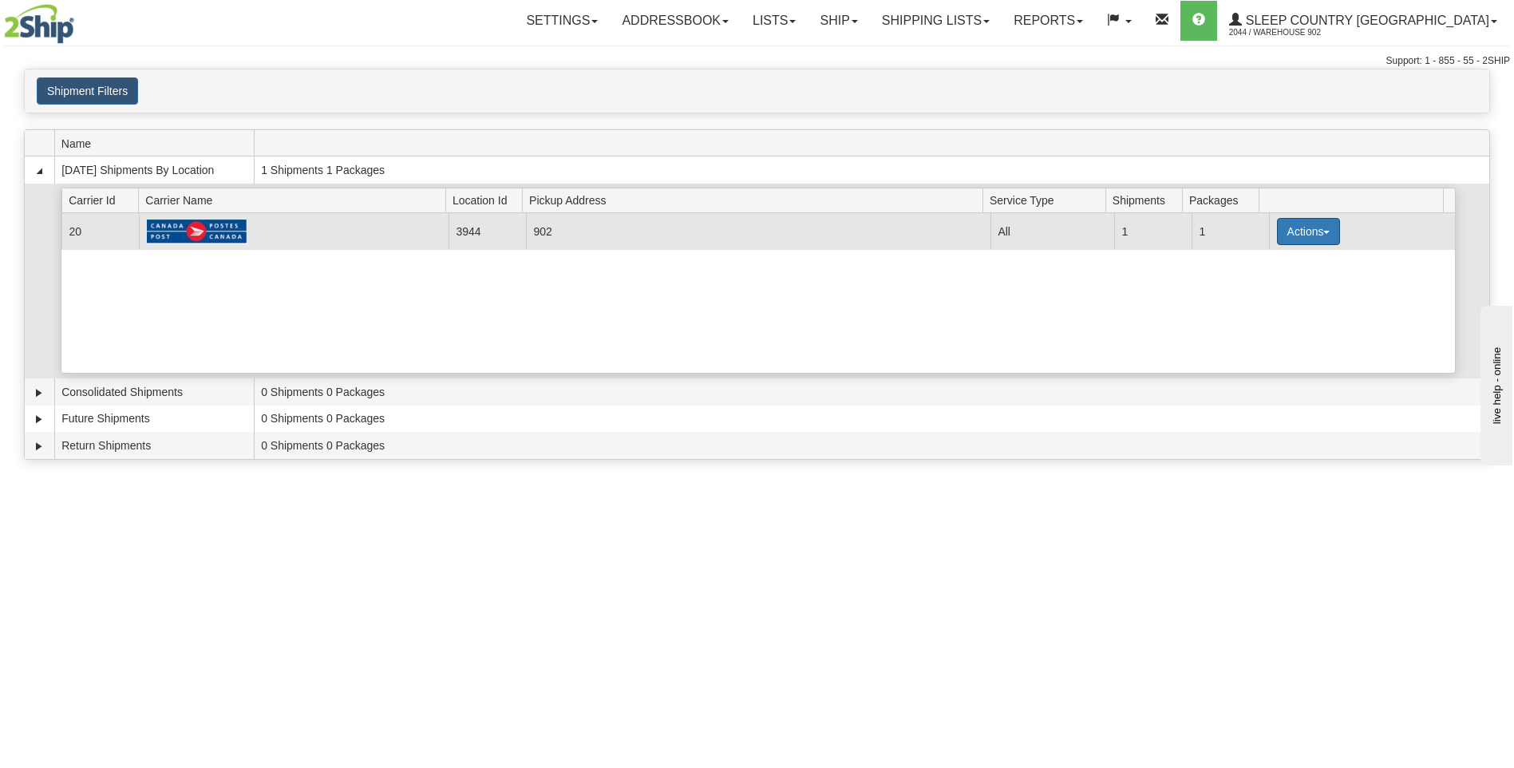
click at [1300, 242] on button "Actions" at bounding box center [1309, 231] width 64 height 27
click at [1265, 264] on span "Details" at bounding box center [1248, 260] width 43 height 11
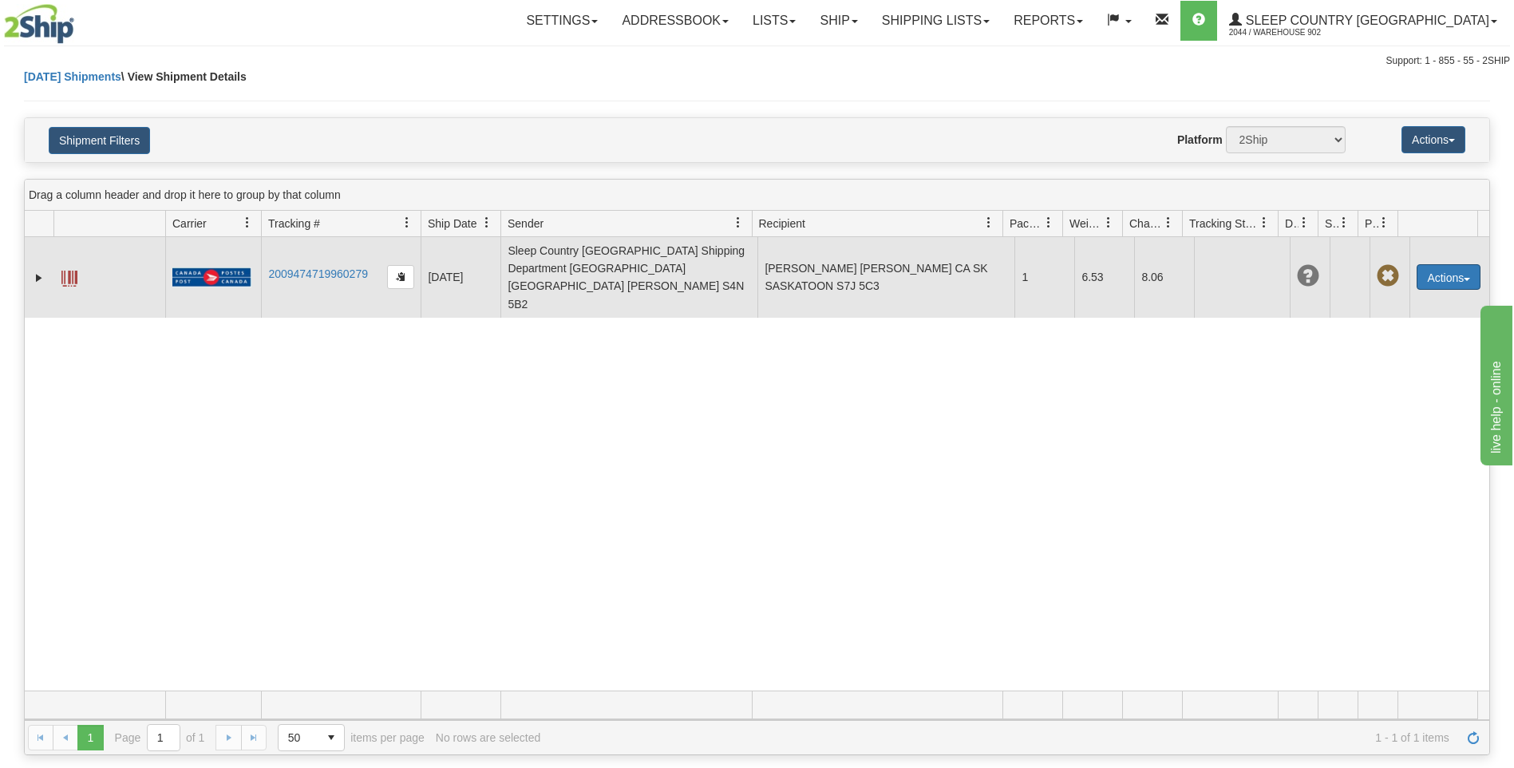
click at [1450, 264] on button "Actions" at bounding box center [1448, 277] width 64 height 26
click at [1369, 296] on link "Edit" at bounding box center [1416, 306] width 128 height 21
click at [1427, 274] on td "Actions Edit Repeat Return Delete Track Comment Shipment Issues Re-Print as ZPL" at bounding box center [1449, 277] width 80 height 81
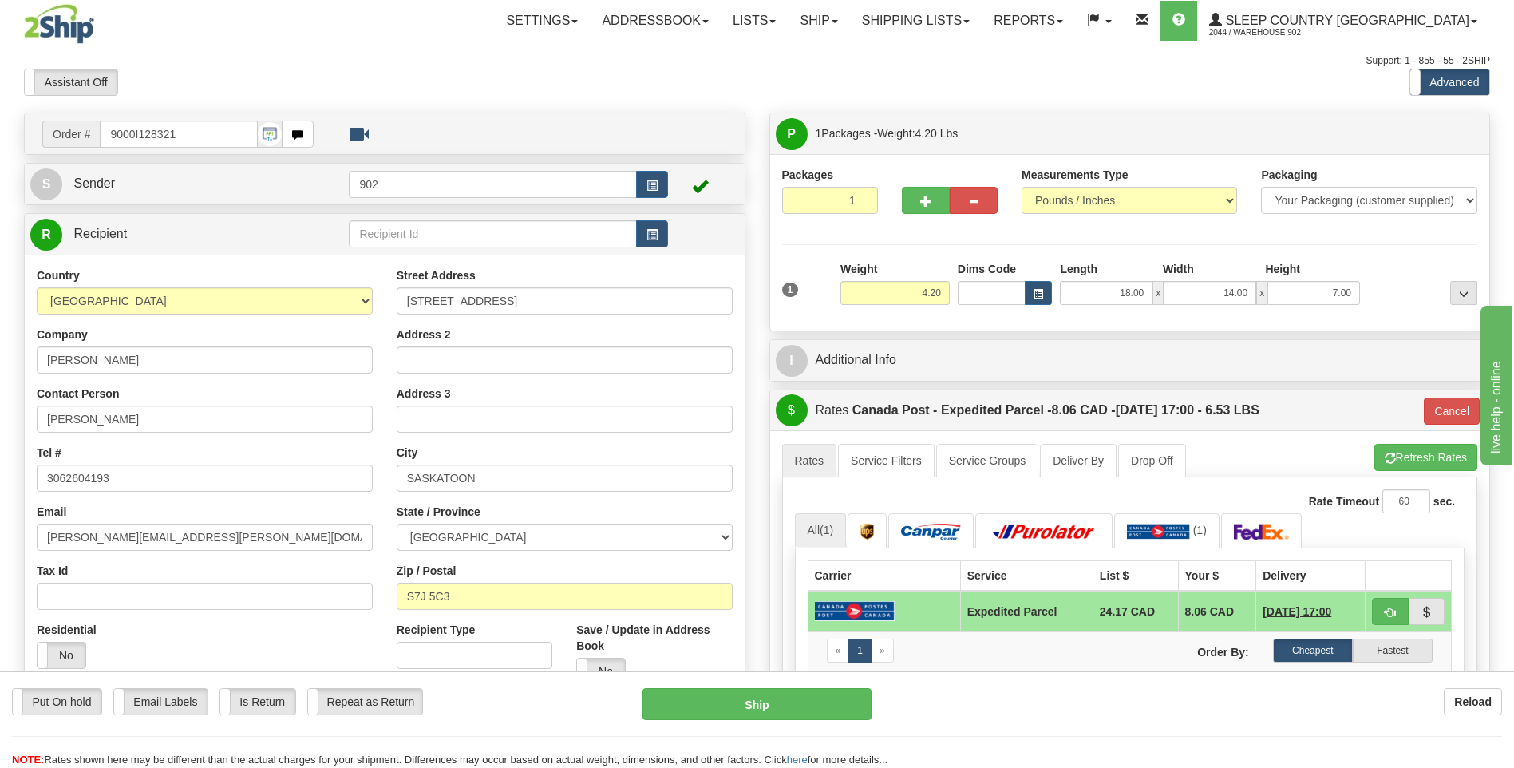
click at [203, 143] on input "9000I128321" at bounding box center [178, 133] width 157 height 27
click at [1470, 463] on button "Refresh Rates" at bounding box center [1425, 457] width 103 height 27
type input "DOM.EP"
click at [1465, 421] on button "Cancel" at bounding box center [1451, 410] width 56 height 27
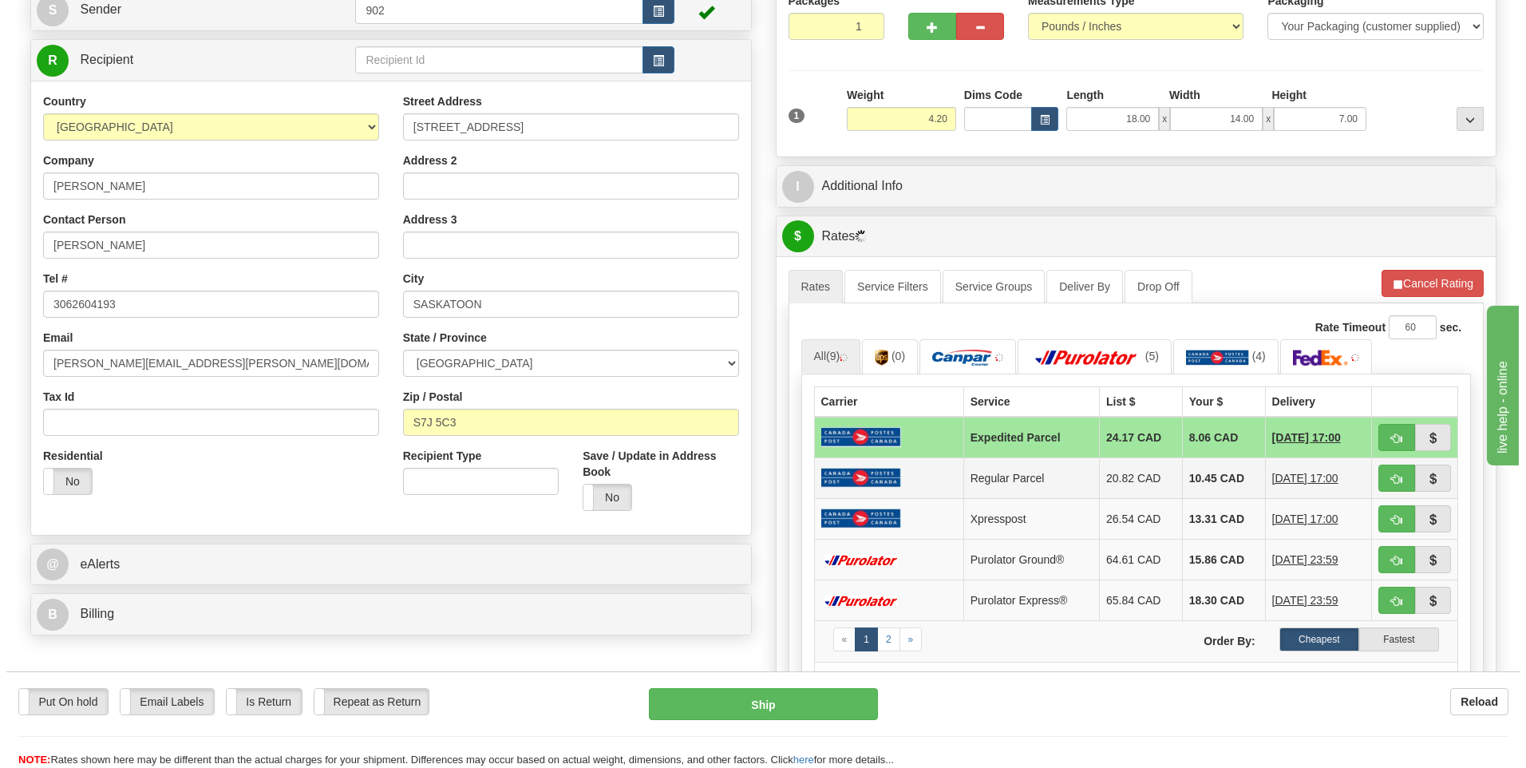
scroll to position [239, 0]
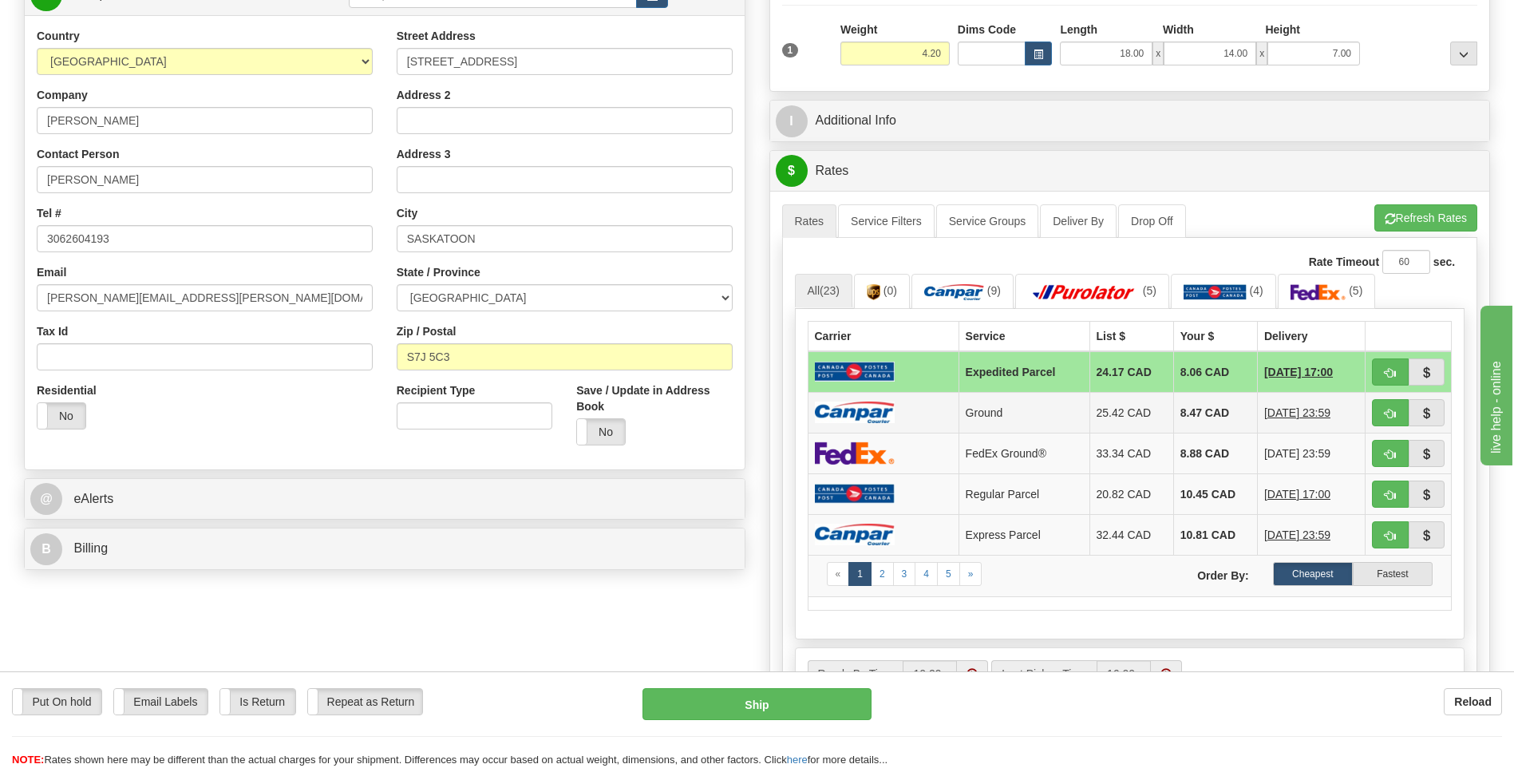
click at [838, 421] on img at bounding box center [855, 412] width 80 height 22
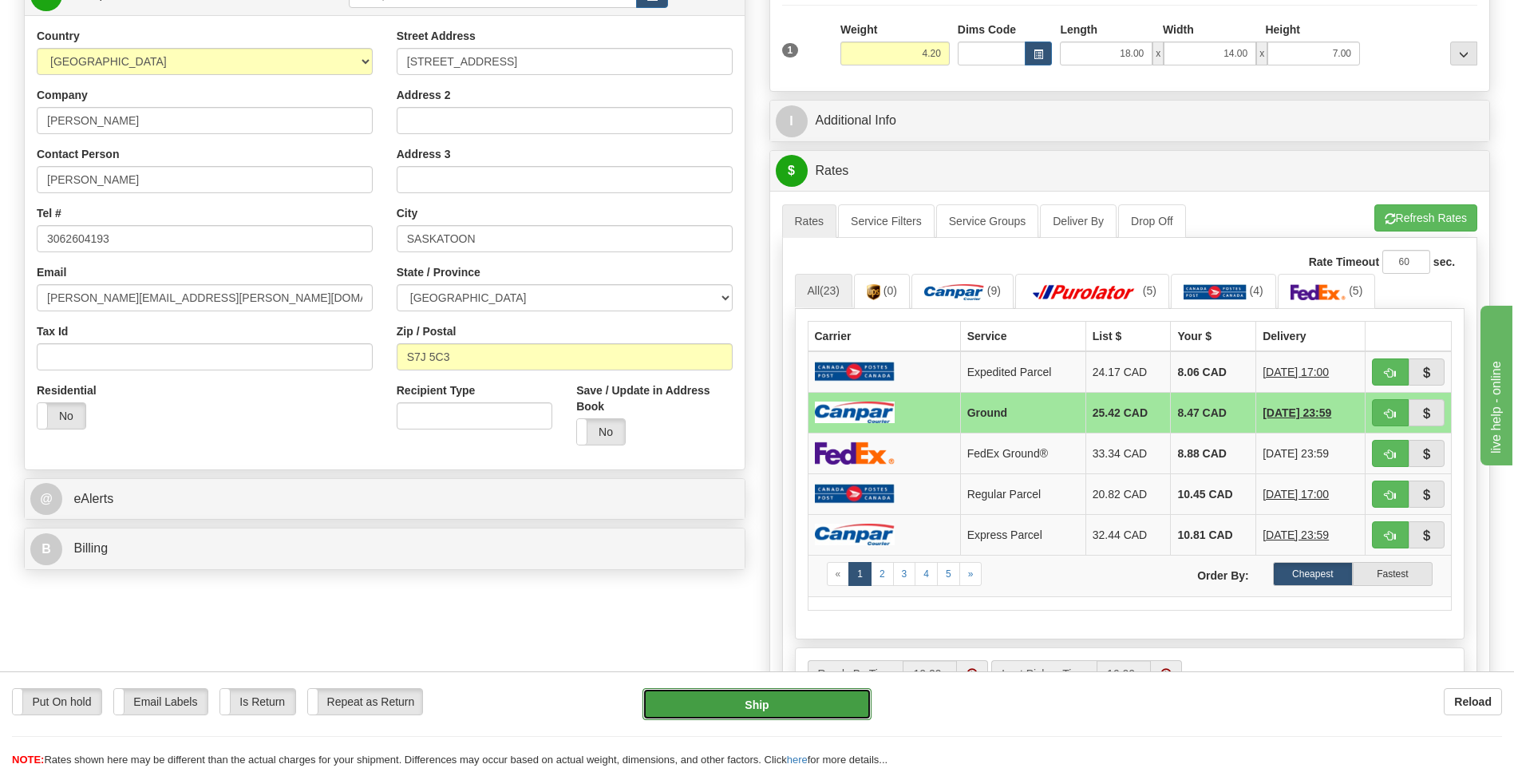
click at [819, 701] on button "Ship" at bounding box center [756, 704] width 228 height 32
type input "1"
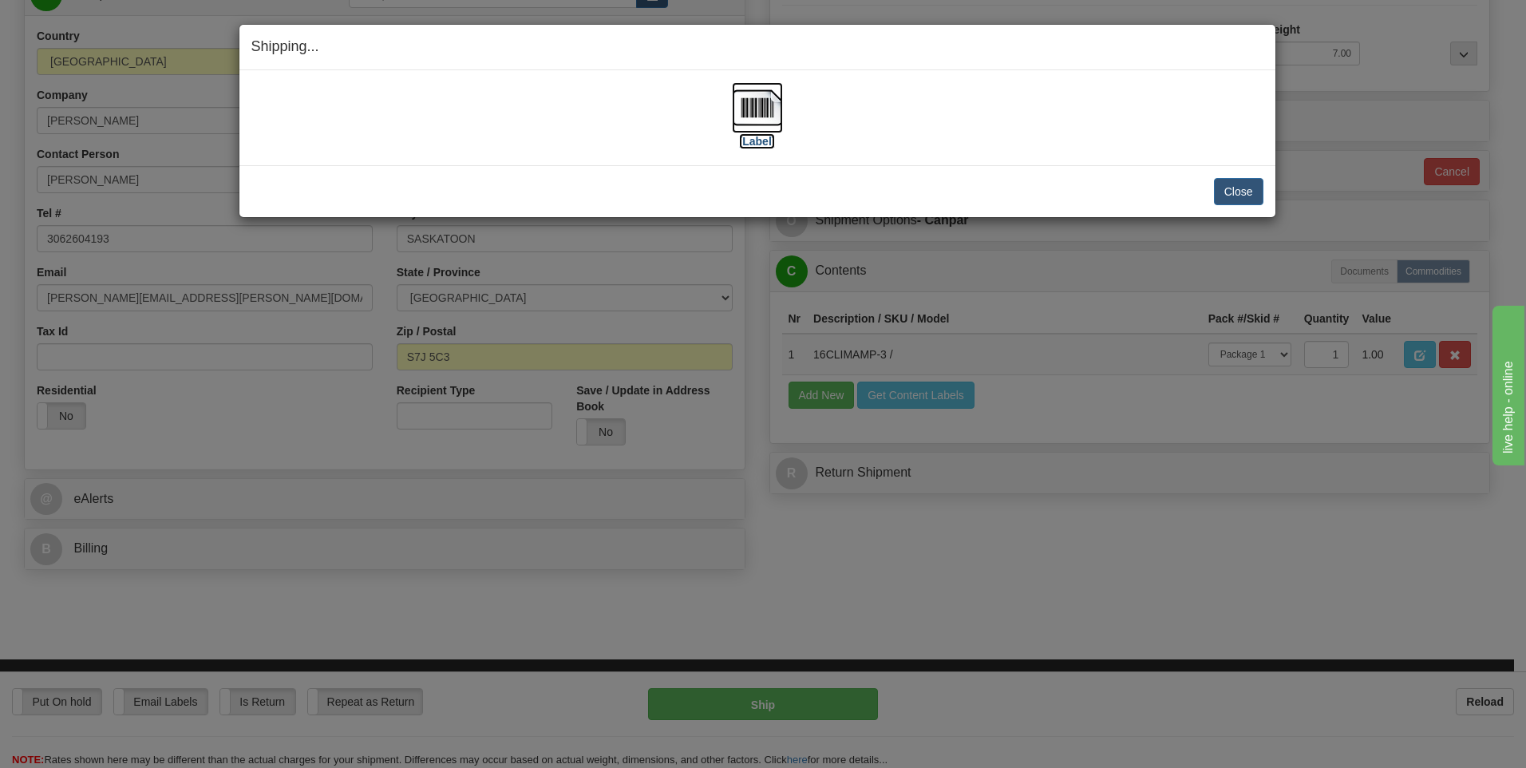
click at [755, 100] on img at bounding box center [757, 107] width 51 height 51
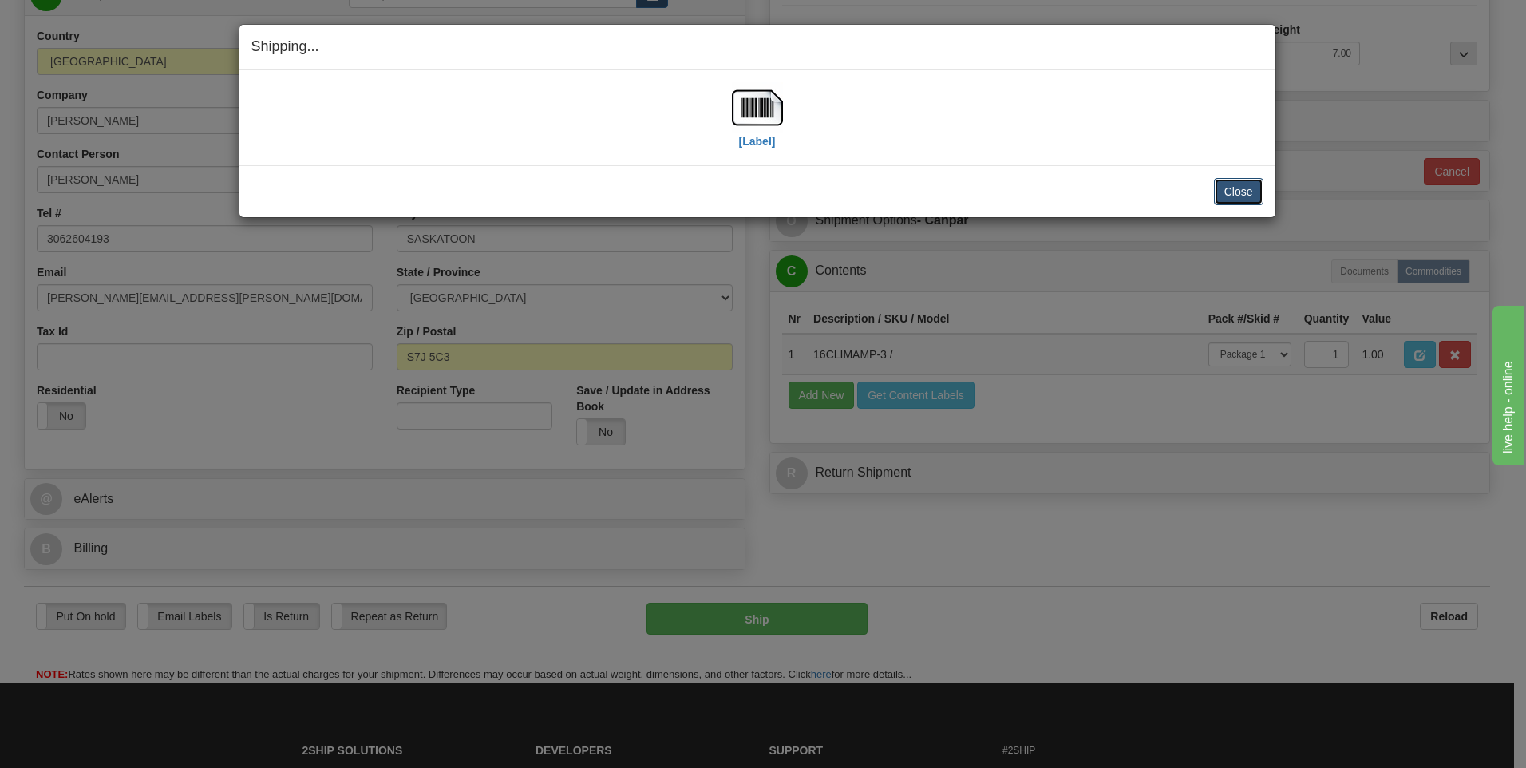
click at [1238, 196] on button "Close" at bounding box center [1238, 191] width 49 height 27
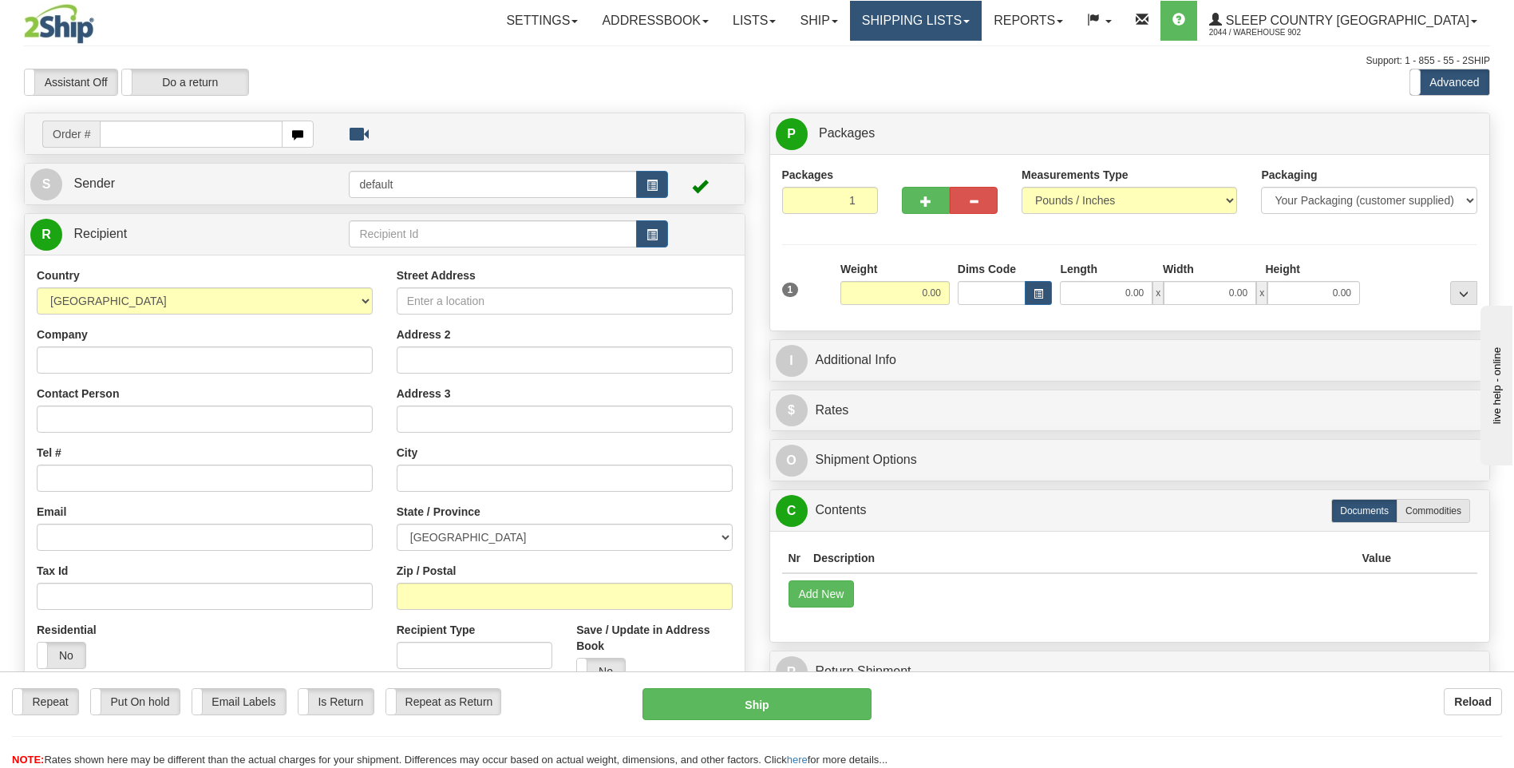
click at [980, 40] on link "Shipping lists" at bounding box center [916, 21] width 132 height 40
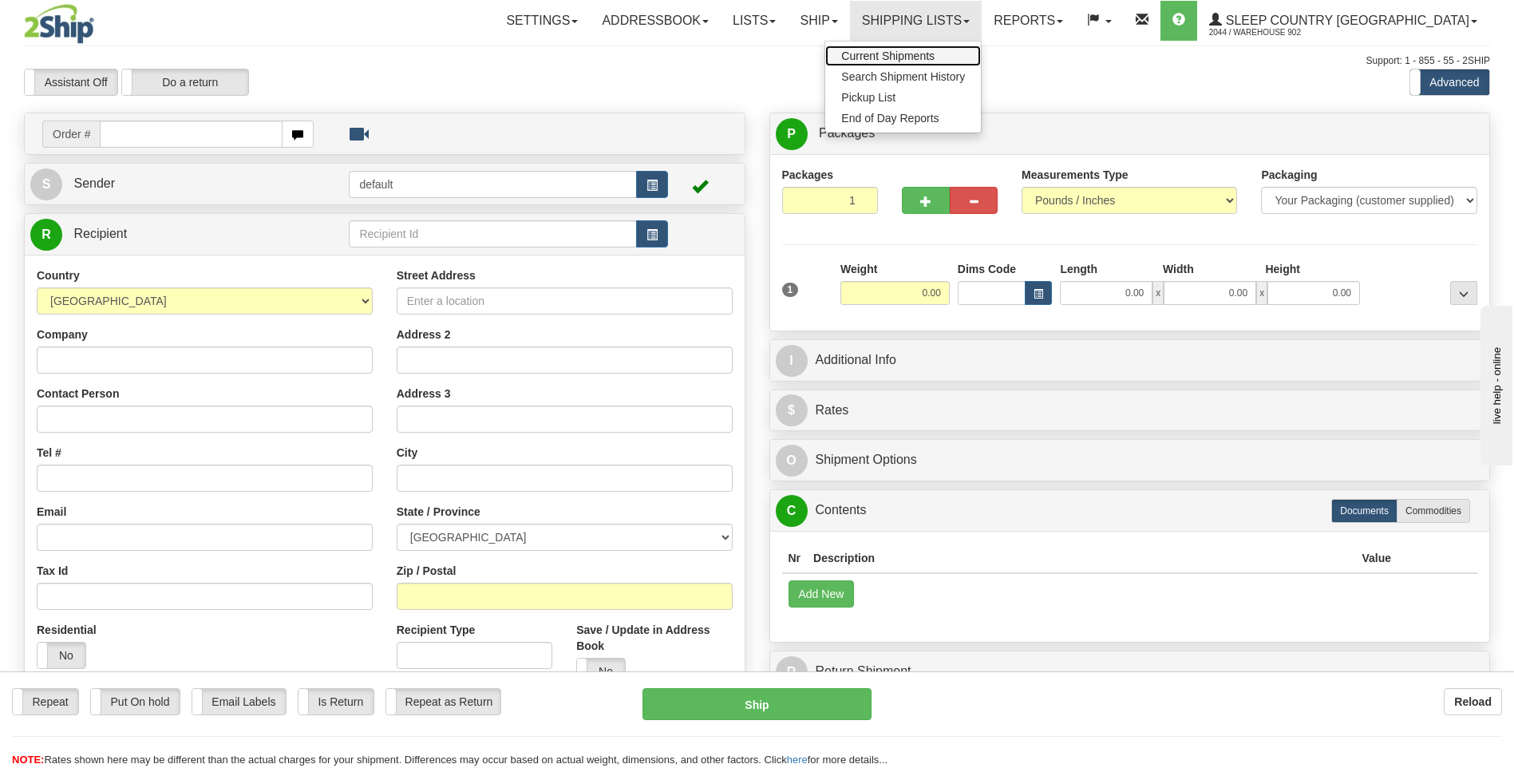
click at [969, 63] on link "Current Shipments" at bounding box center [903, 55] width 156 height 21
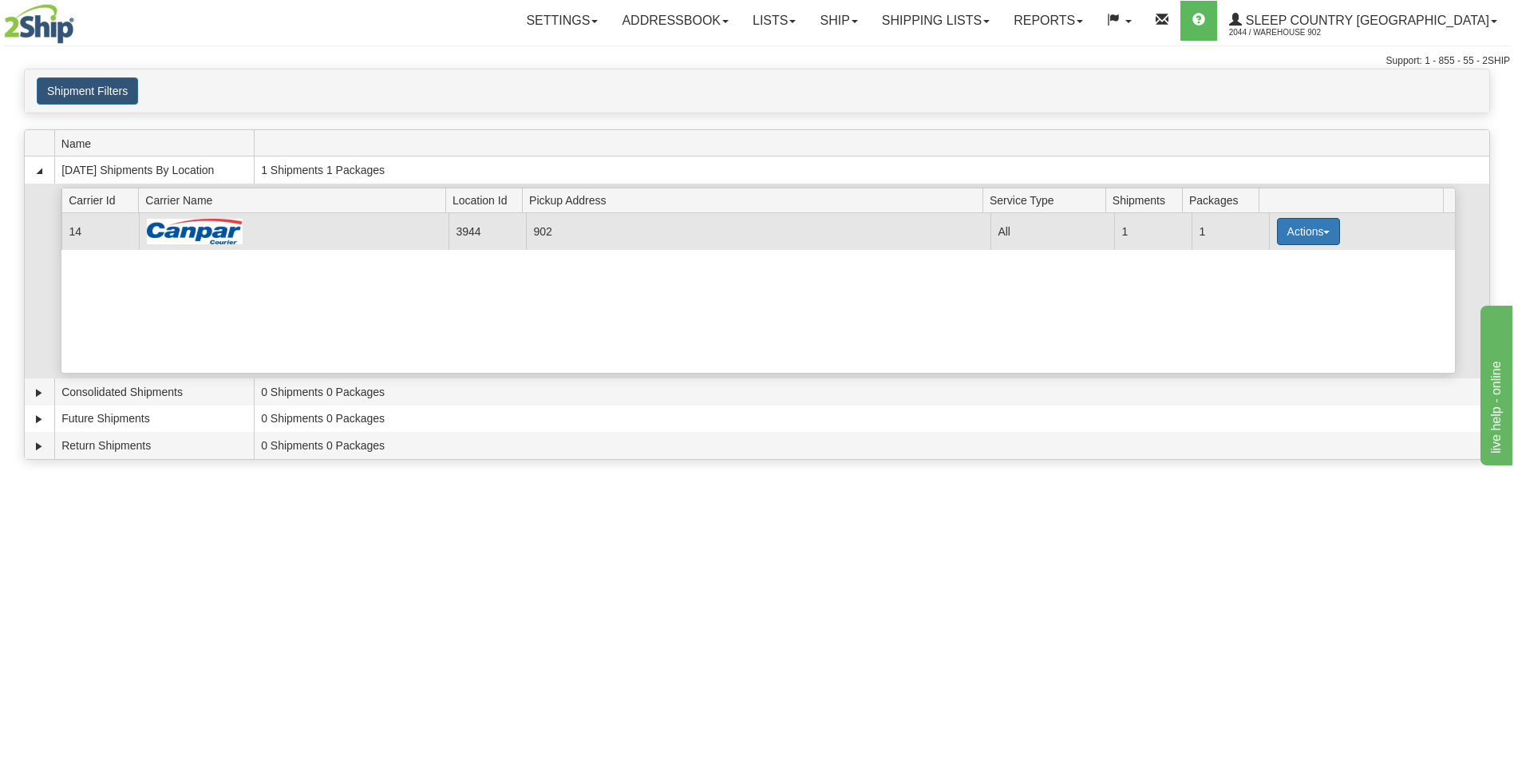
click at [1299, 238] on button "Actions" at bounding box center [1309, 231] width 64 height 27
click at [1287, 282] on link "Close" at bounding box center [1275, 282] width 128 height 21
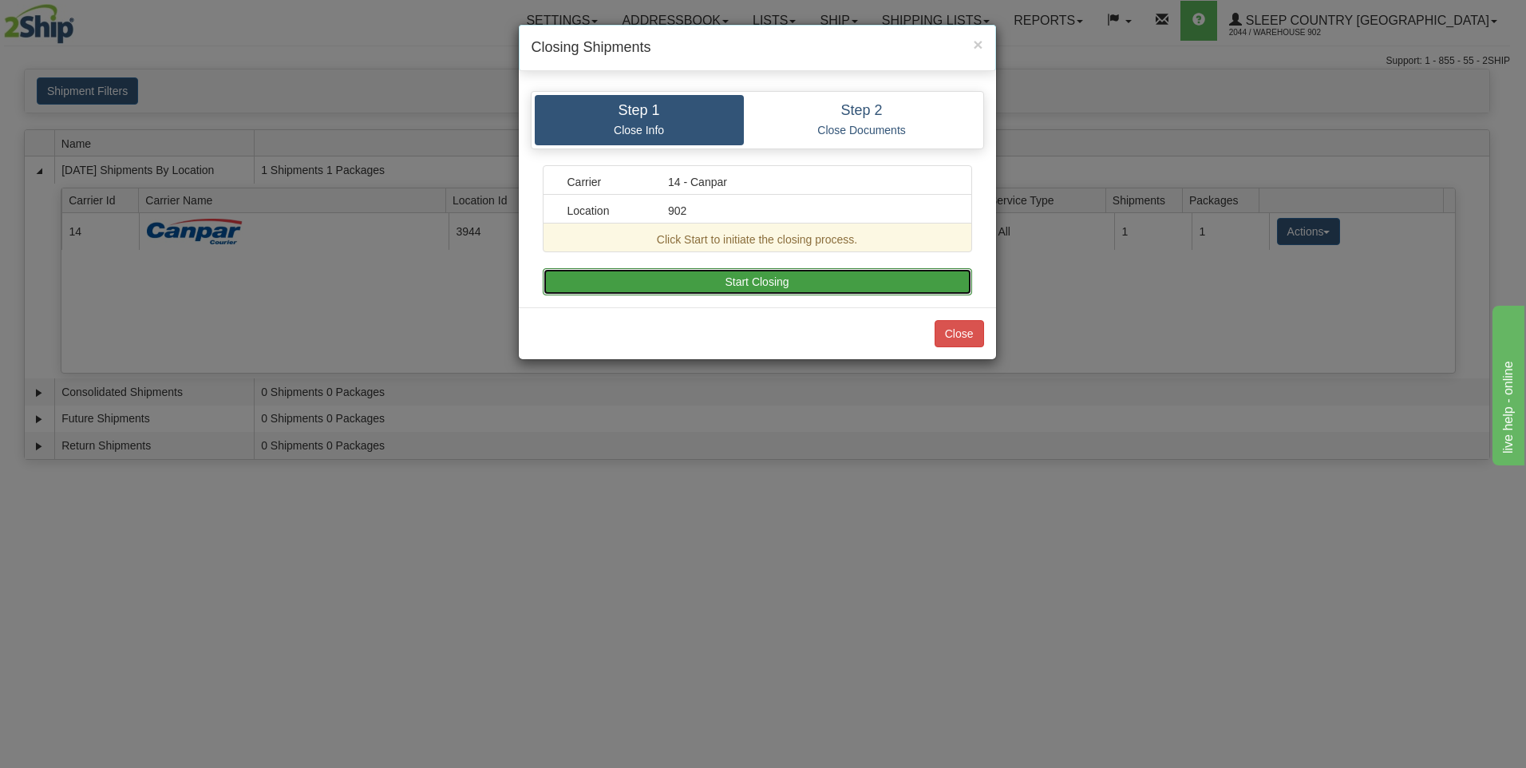
click at [863, 292] on button "Start Closing" at bounding box center [757, 281] width 429 height 27
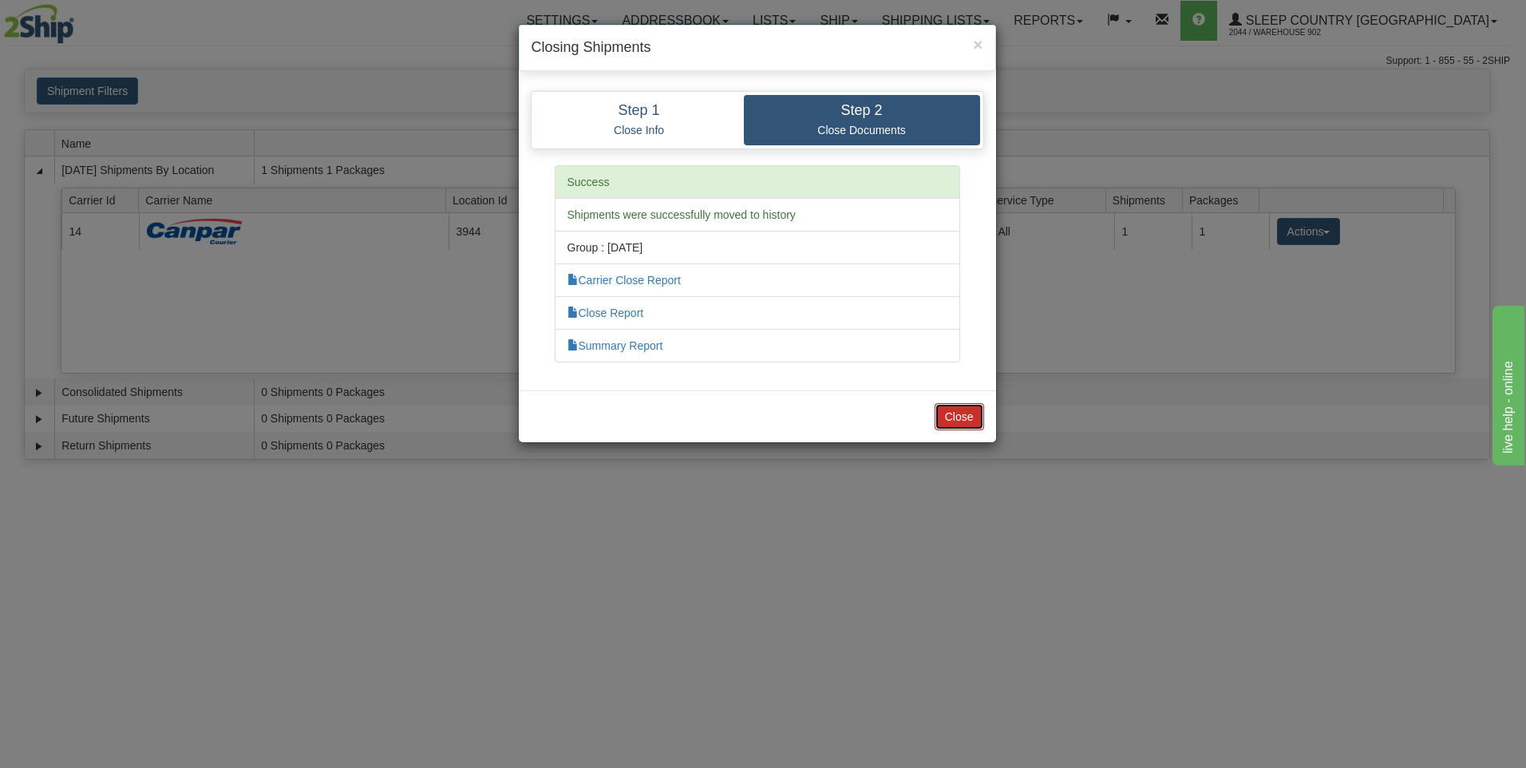
click at [962, 420] on button "Close" at bounding box center [958, 416] width 49 height 27
